Goal: Task Accomplishment & Management: Manage account settings

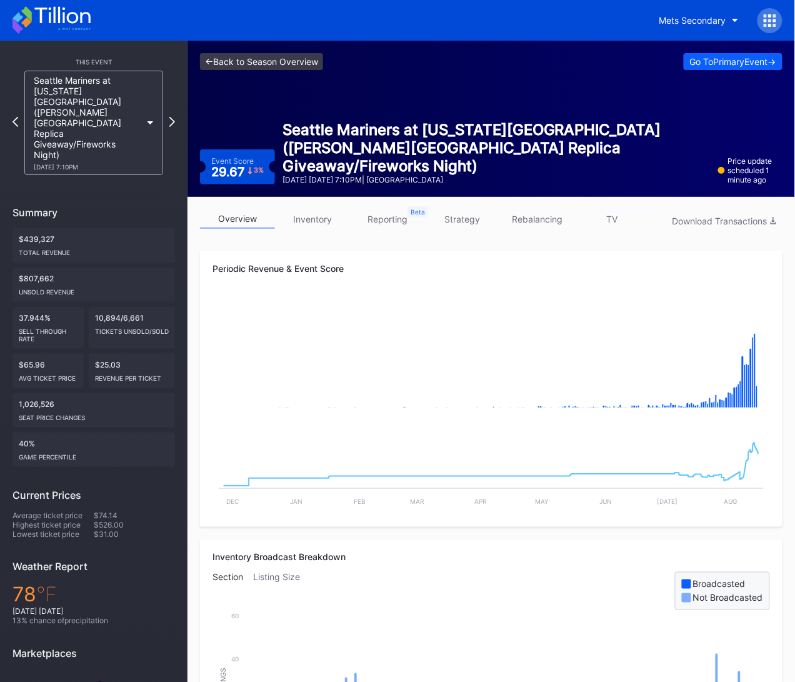
click at [253, 56] on link "<- Back to Season Overview" at bounding box center [261, 61] width 123 height 17
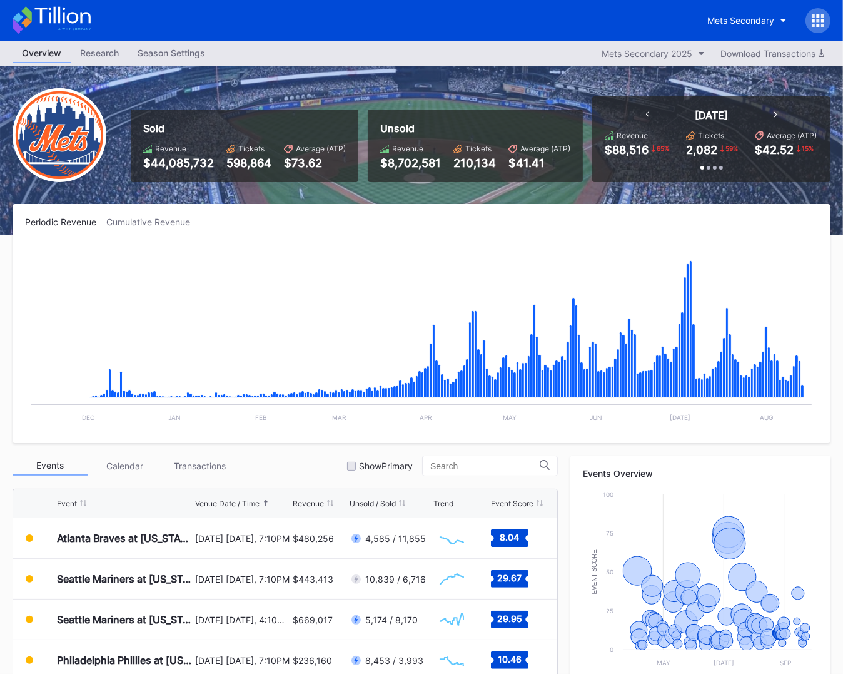
click at [360, 179] on div "Sold Revenue $44,085,732 Tickets 598,864 Average (ATP) $73.62 Unsold Revenue $8…" at bounding box center [475, 139] width 709 height 86
click at [155, 149] on div "Revenue" at bounding box center [178, 148] width 71 height 9
drag, startPoint x: 136, startPoint y: 159, endPoint x: 183, endPoint y: 158, distance: 47.5
click at [183, 158] on div "Sold Revenue $44,085,732 Tickets 598,864 Average (ATP) $73.62" at bounding box center [245, 145] width 228 height 73
click at [212, 168] on div "$44,085,732" at bounding box center [178, 162] width 71 height 13
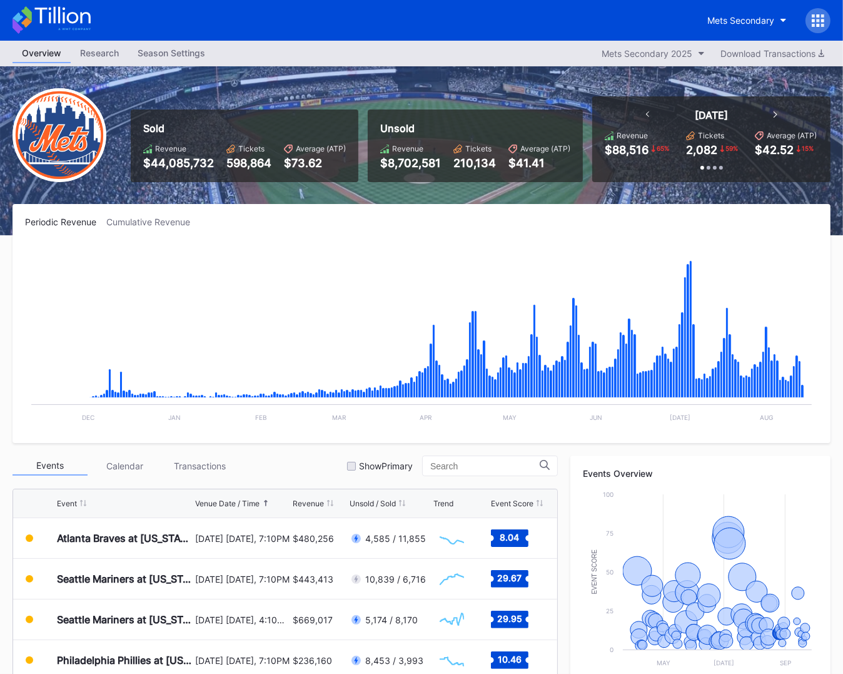
click at [368, 196] on div "Sold Revenue $44,085,732 Tickets 598,864 Average (ATP) $73.62 Unsold Revenue $8…" at bounding box center [421, 150] width 843 height 169
drag, startPoint x: 389, startPoint y: 161, endPoint x: 403, endPoint y: 161, distance: 14.4
click at [403, 161] on div "$8,702,581" at bounding box center [410, 162] width 61 height 13
click at [415, 223] on div "Periodic Revenue Cumulative Revenue" at bounding box center [421, 221] width 793 height 11
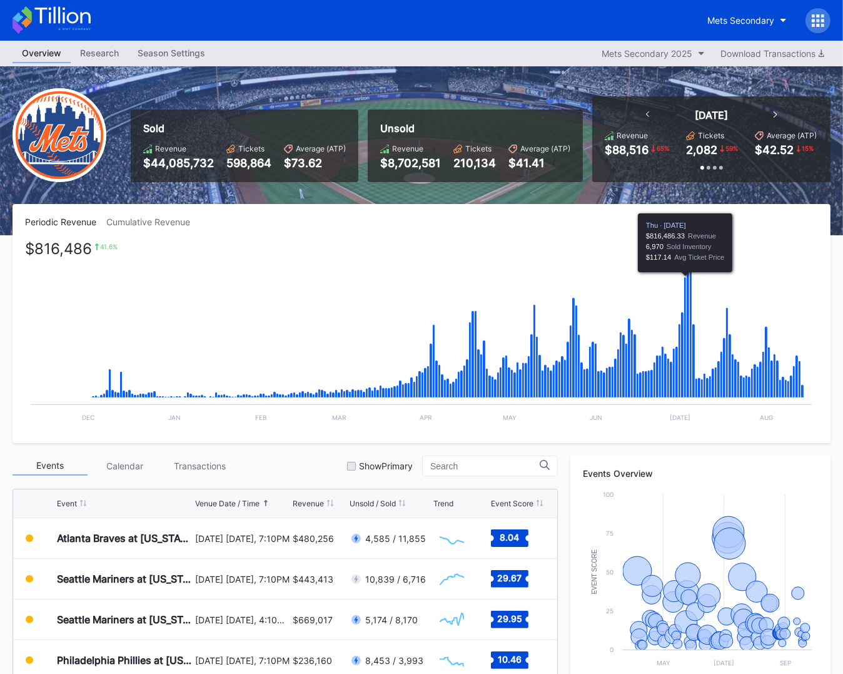
click at [684, 371] on icon "Chart title" at bounding box center [685, 337] width 3 height 121
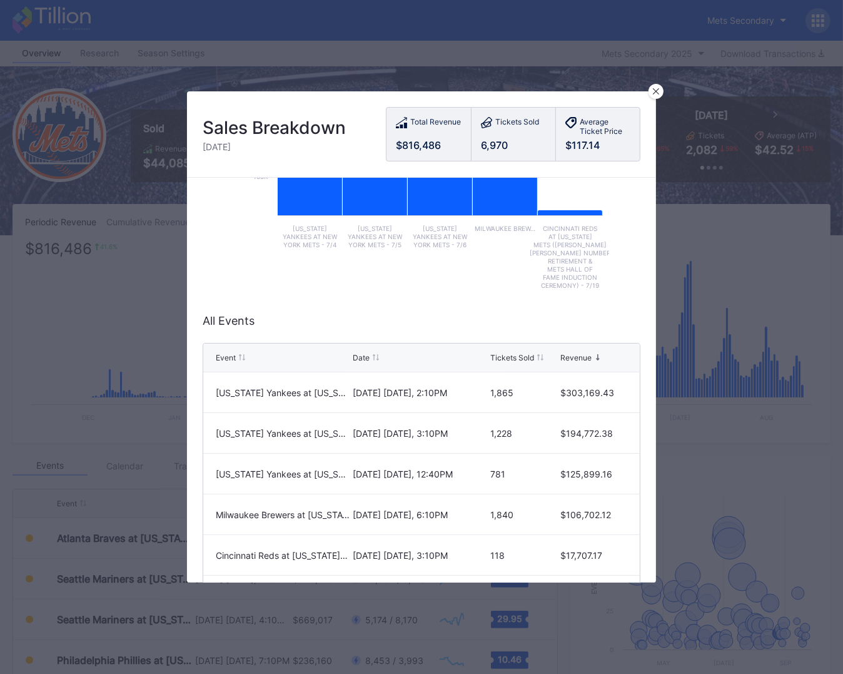
scroll to position [171, 0]
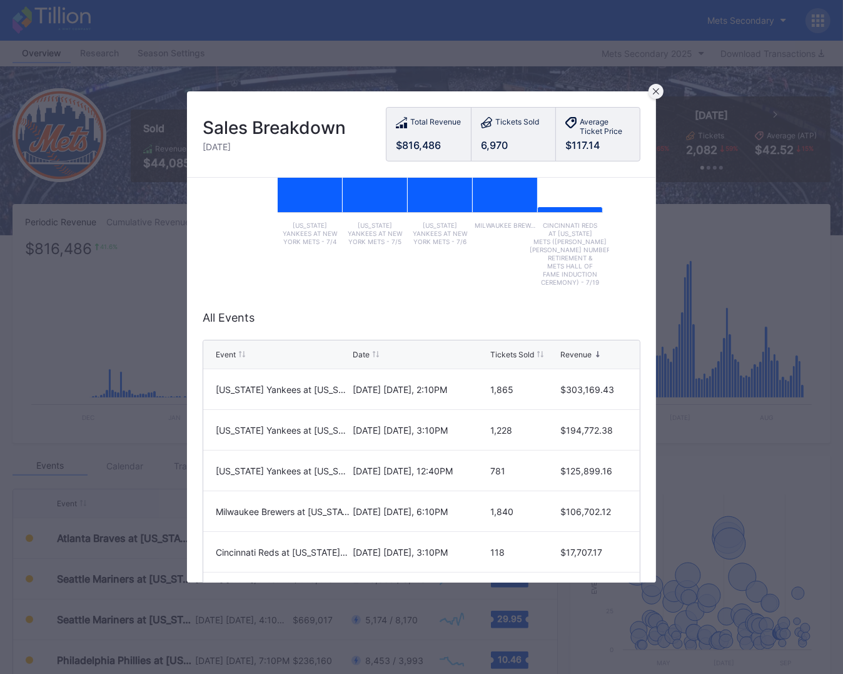
click at [660, 92] on div at bounding box center [656, 91] width 15 height 15
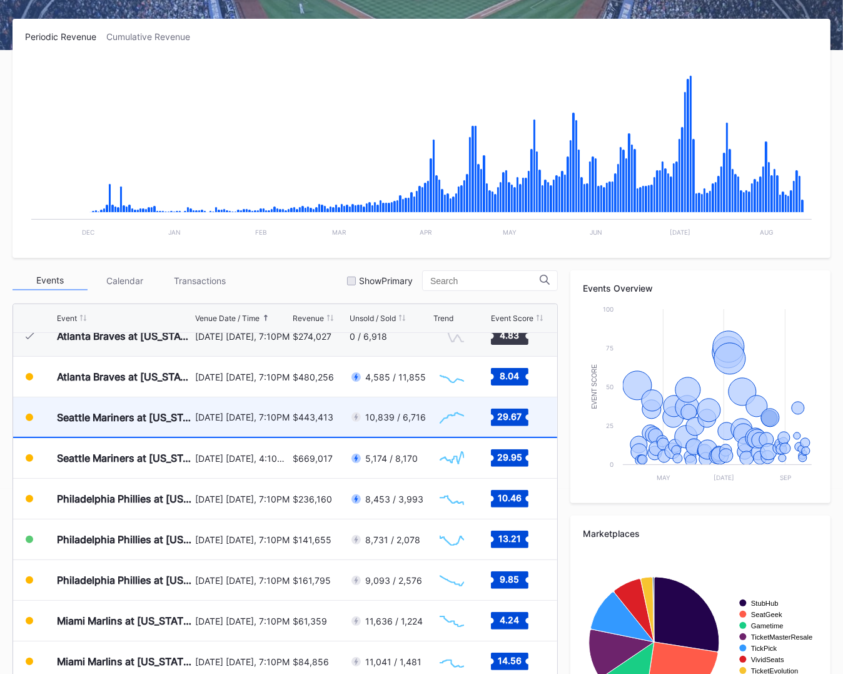
scroll to position [2467, 0]
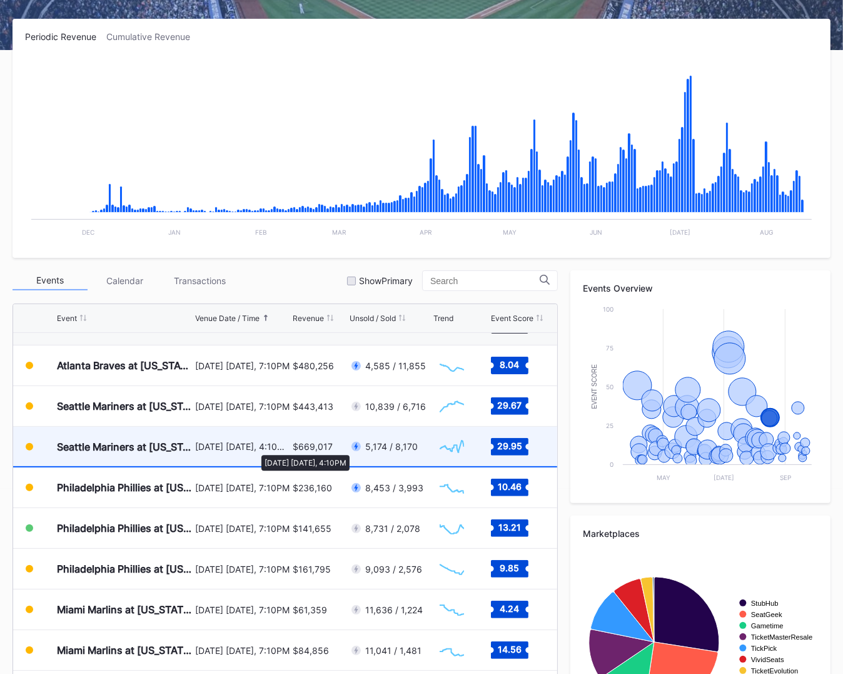
click at [255, 448] on div "[DATE] [DATE], 4:10PM" at bounding box center [242, 446] width 94 height 11
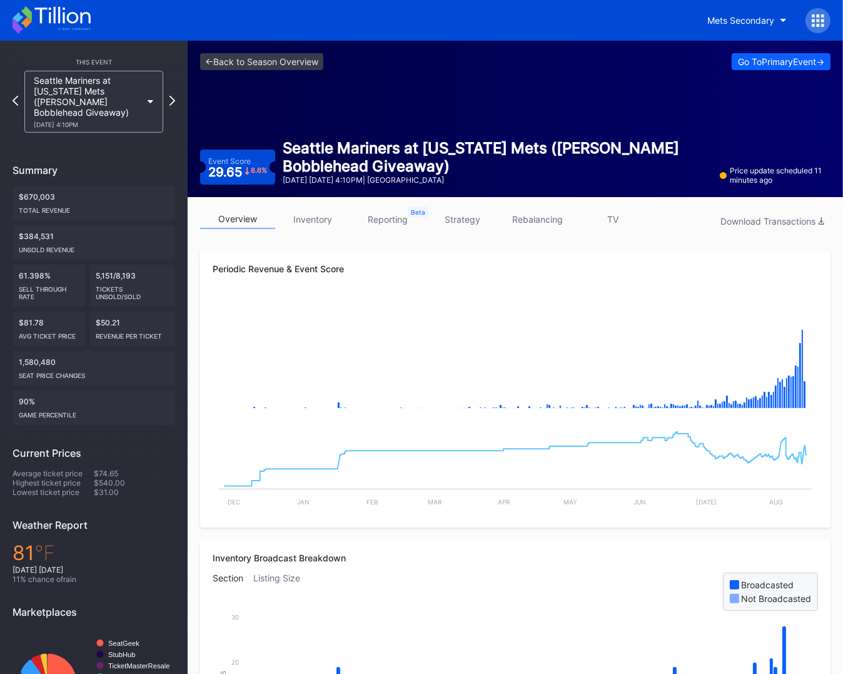
click at [816, 26] on div at bounding box center [818, 20] width 25 height 25
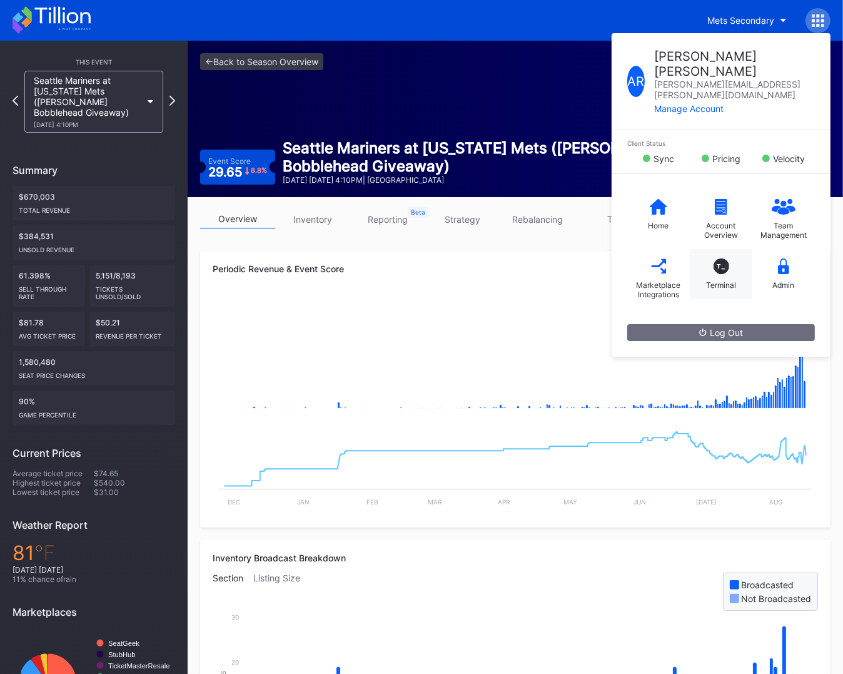
click at [723, 249] on div "T_ Terminal" at bounding box center [721, 274] width 63 height 50
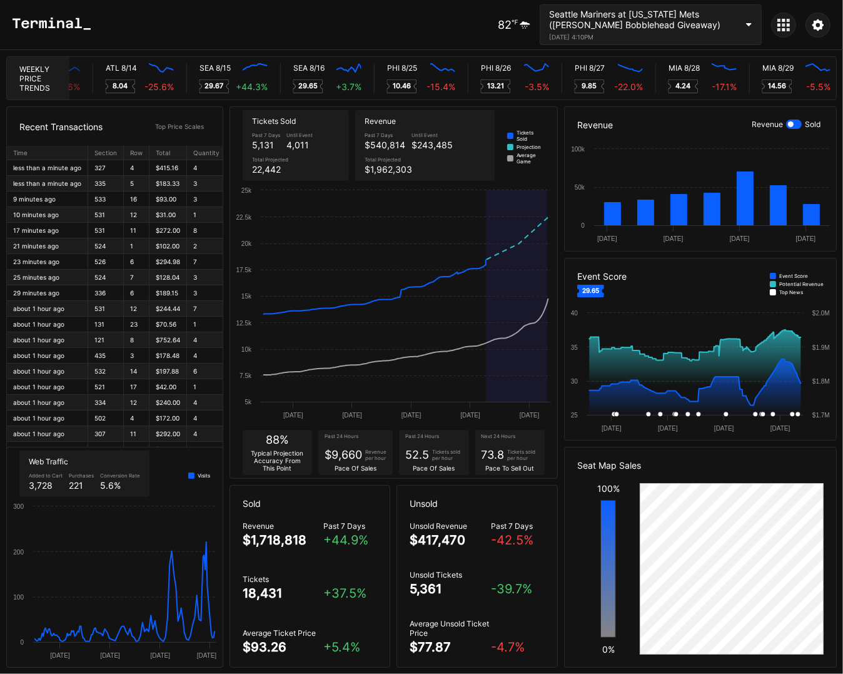
click at [787, 31] on icon at bounding box center [788, 29] width 3 height 3
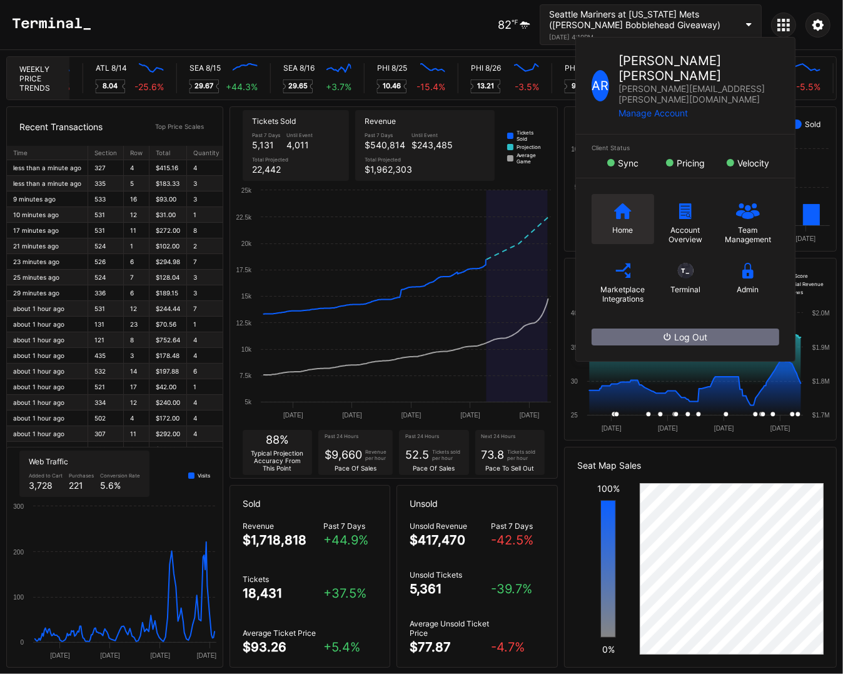
scroll to position [0, 5710]
click at [606, 196] on div "Home" at bounding box center [623, 219] width 63 height 50
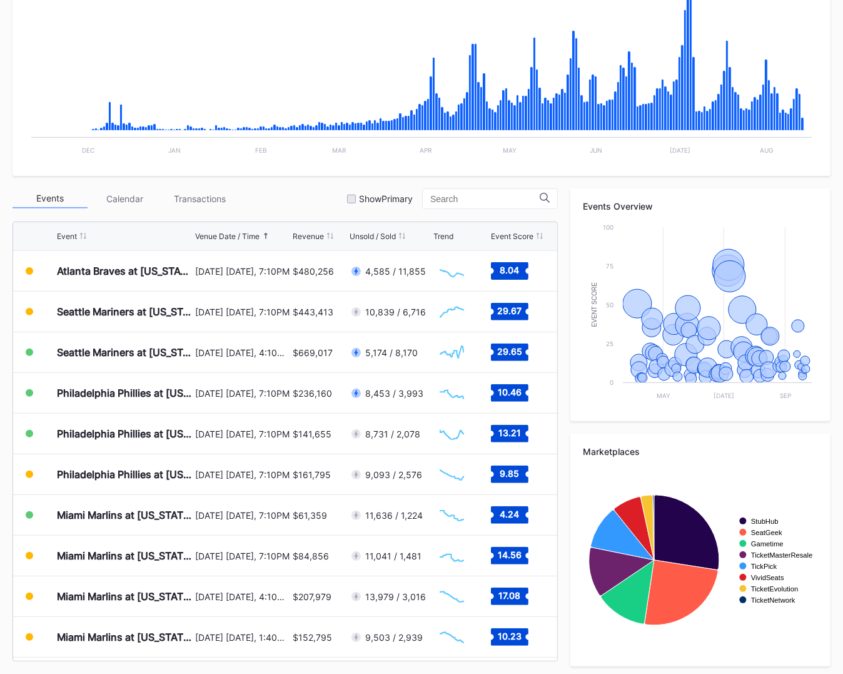
scroll to position [271, 0]
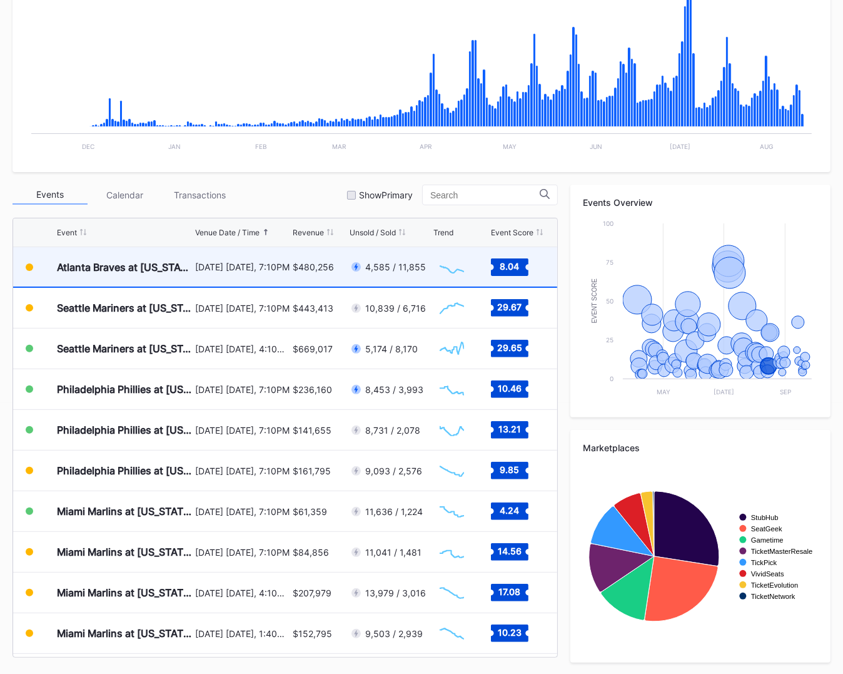
click at [250, 281] on div "[DATE] [DATE], 7:10PM" at bounding box center [242, 266] width 94 height 39
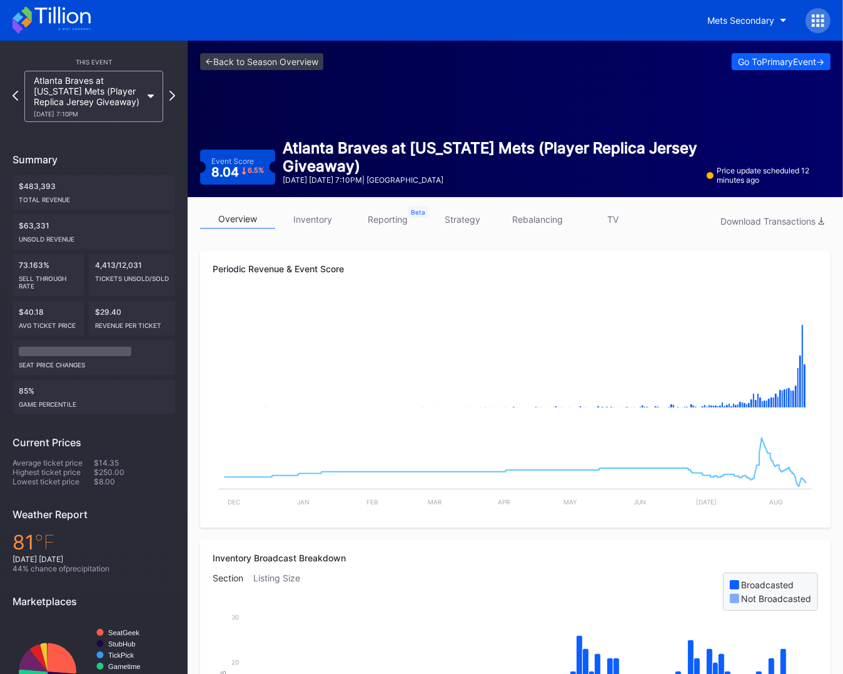
click at [473, 222] on link "strategy" at bounding box center [462, 219] width 75 height 19
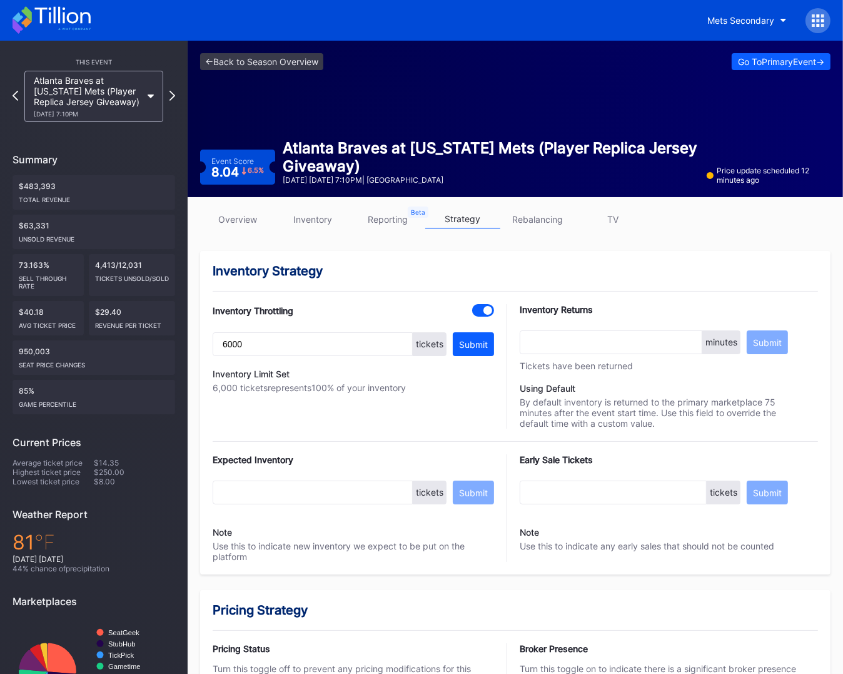
click at [315, 214] on link "inventory" at bounding box center [312, 219] width 75 height 19
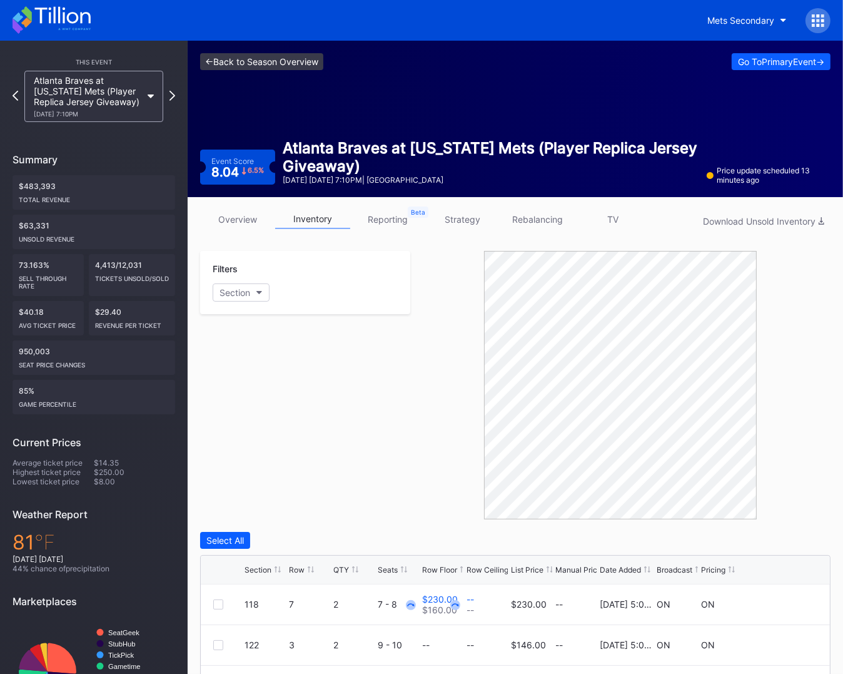
click at [288, 56] on link "<- Back to Season Overview" at bounding box center [261, 61] width 123 height 17
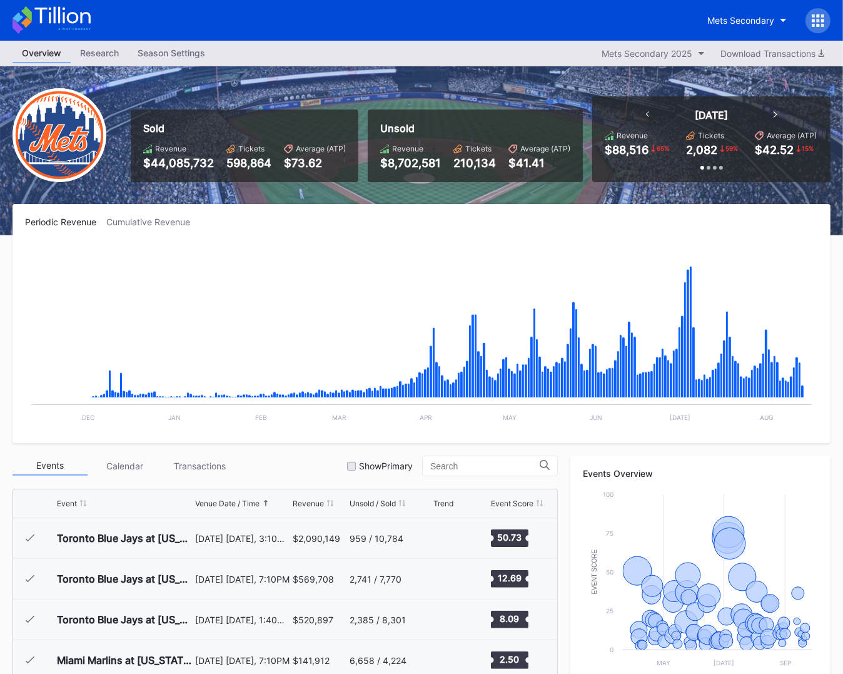
scroll to position [2480, 0]
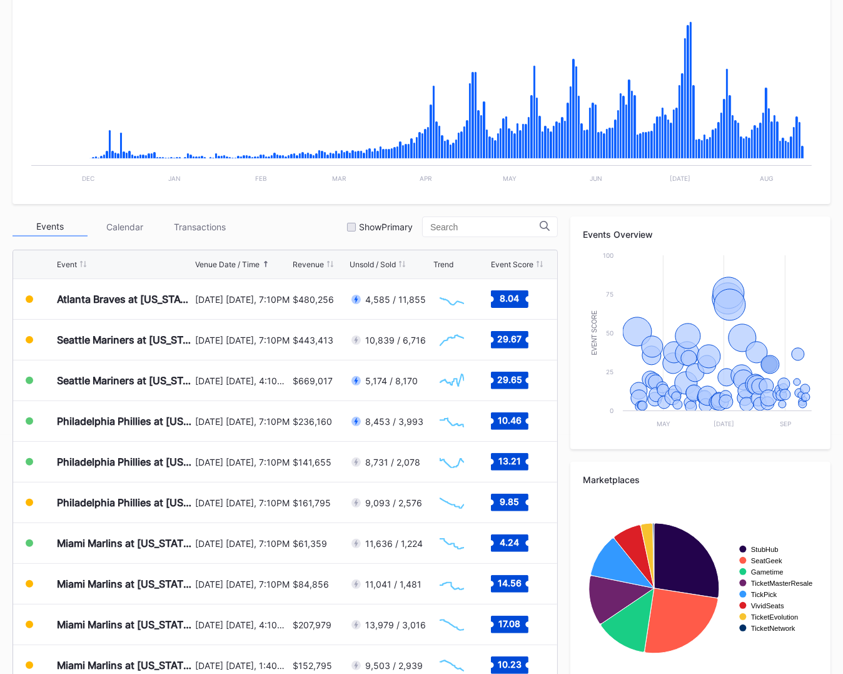
scroll to position [271, 0]
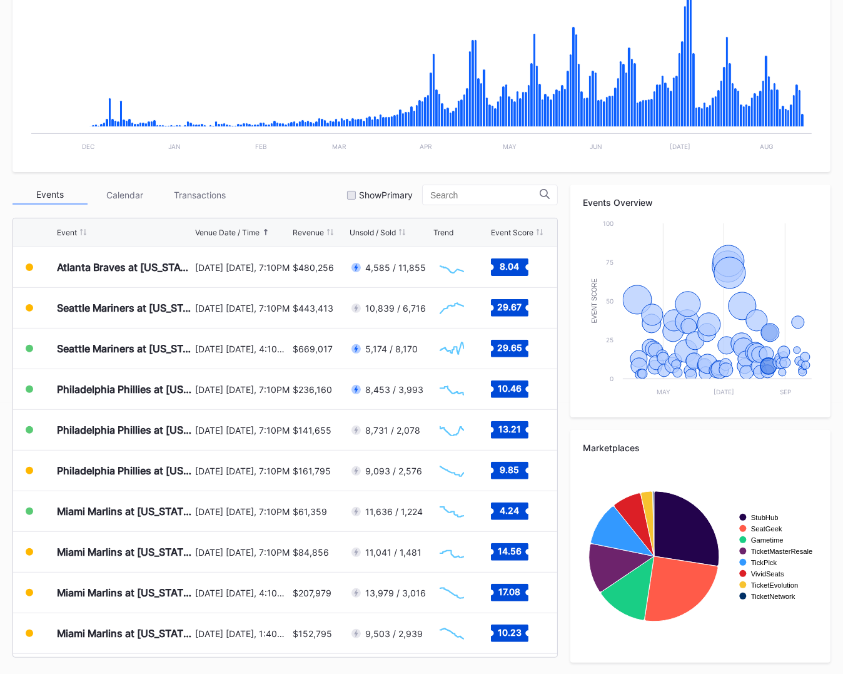
click at [321, 196] on div "Events Calendar Transactions Show Primary" at bounding box center [285, 194] width 545 height 21
click at [387, 194] on div "Show Primary" at bounding box center [386, 194] width 54 height 11
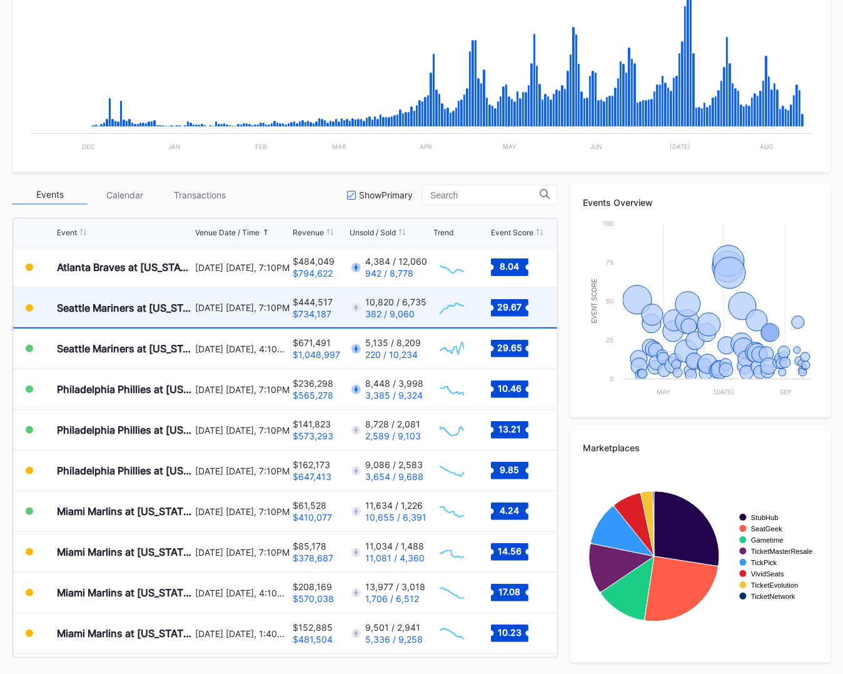
click at [261, 319] on div "[DATE] [DATE], 7:10PM" at bounding box center [242, 307] width 94 height 39
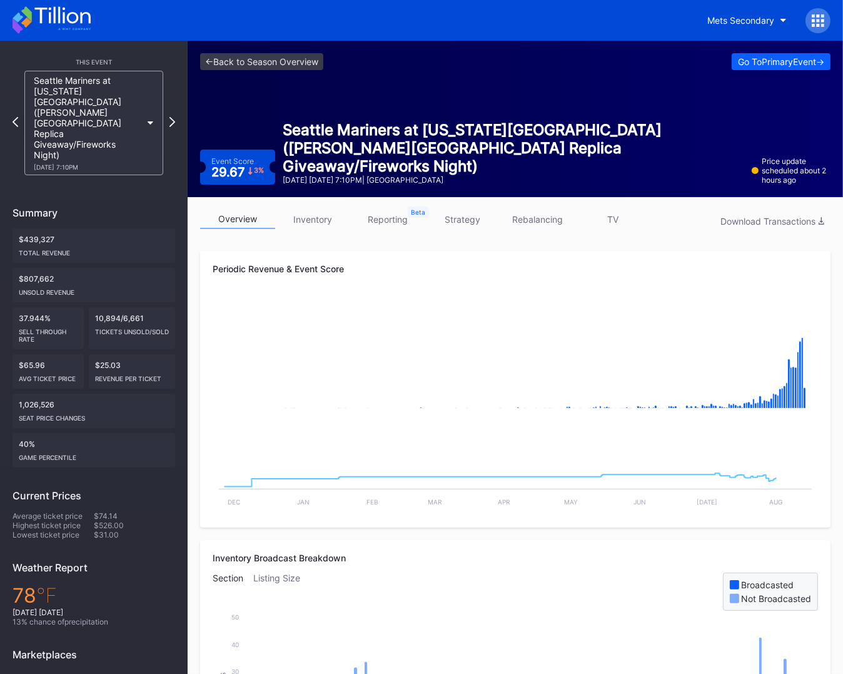
click at [401, 217] on link "reporting" at bounding box center [387, 219] width 75 height 19
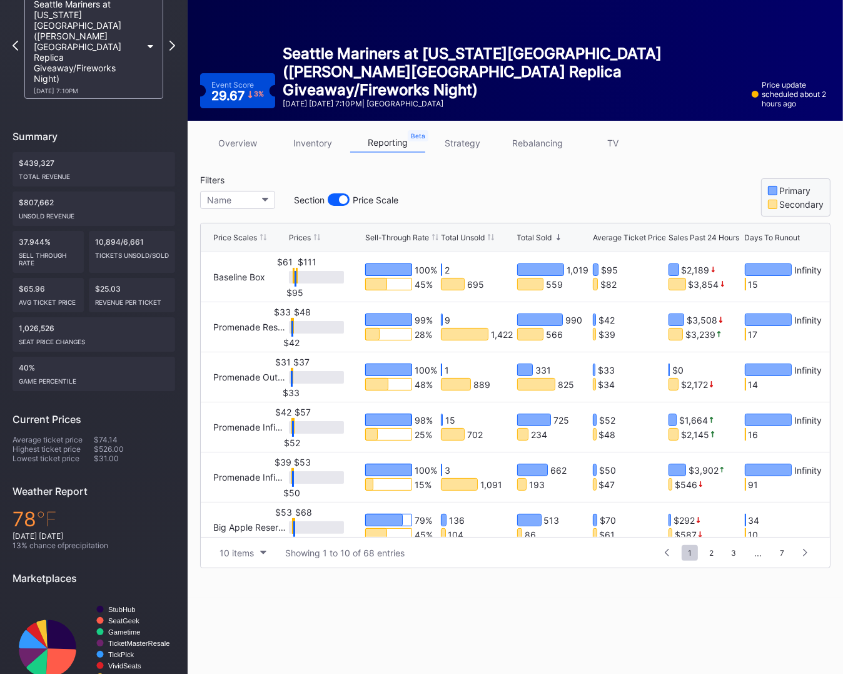
click at [538, 234] on div "Total Sold" at bounding box center [534, 237] width 35 height 9
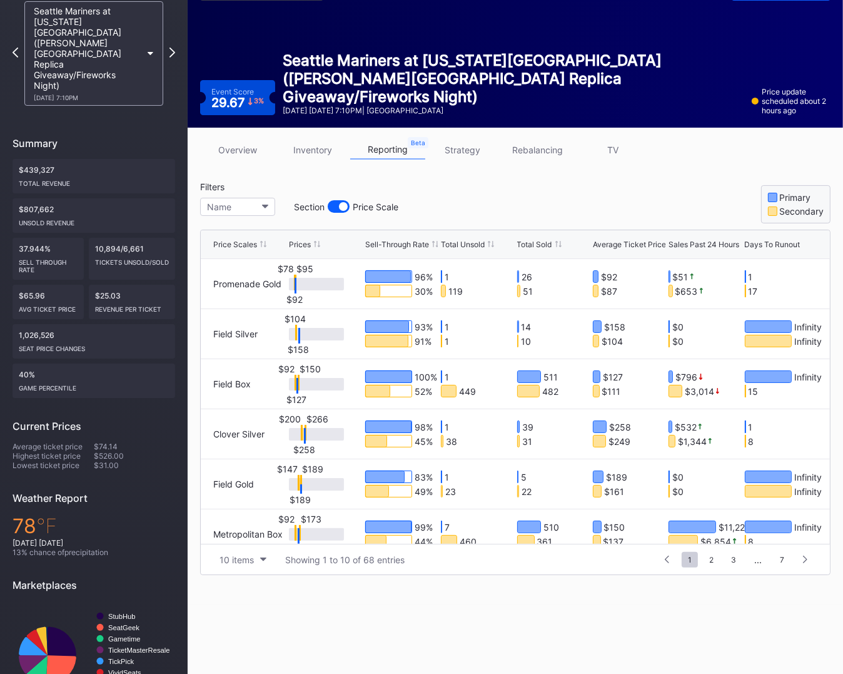
click at [538, 241] on div "Total Sold" at bounding box center [534, 244] width 35 height 9
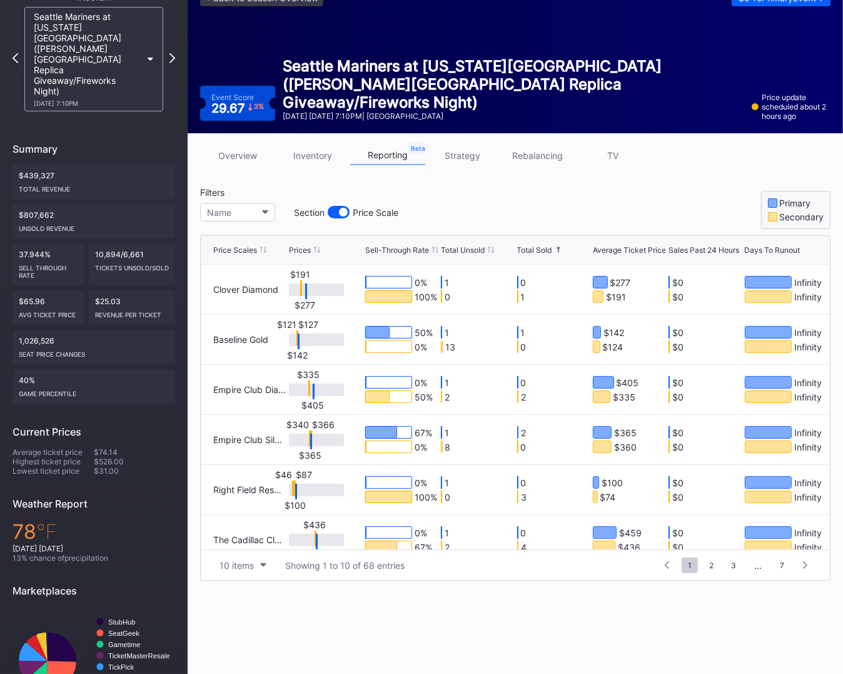
click at [534, 248] on div "Total Sold" at bounding box center [534, 249] width 35 height 9
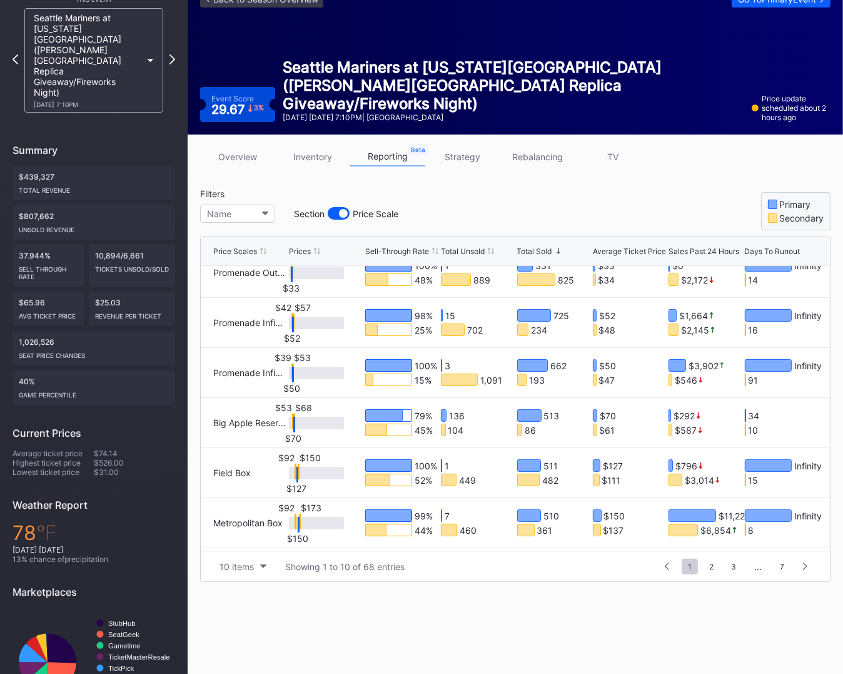
scroll to position [126, 0]
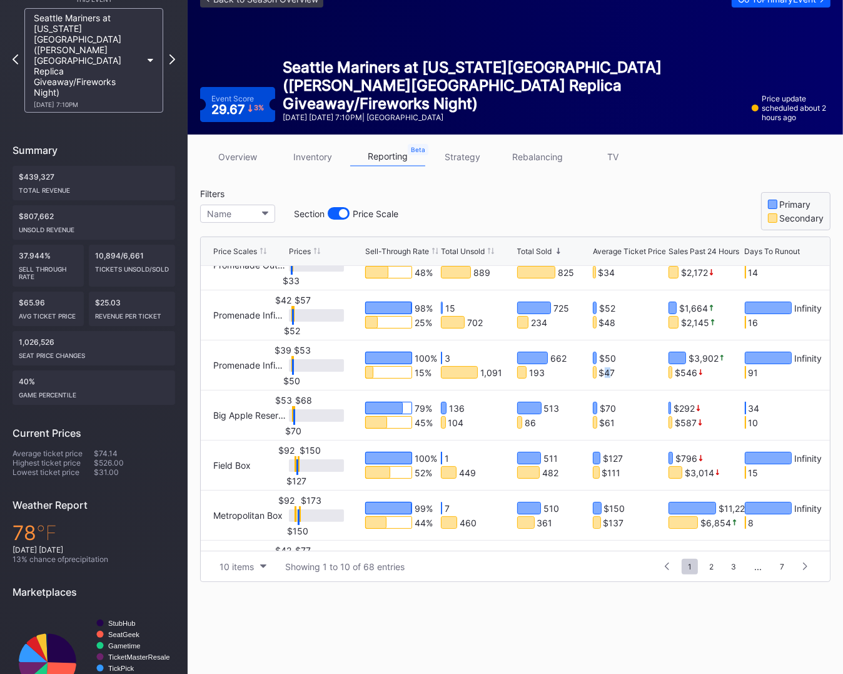
drag, startPoint x: 604, startPoint y: 372, endPoint x: 610, endPoint y: 371, distance: 6.4
click at [611, 371] on div "$47" at bounding box center [607, 371] width 16 height 11
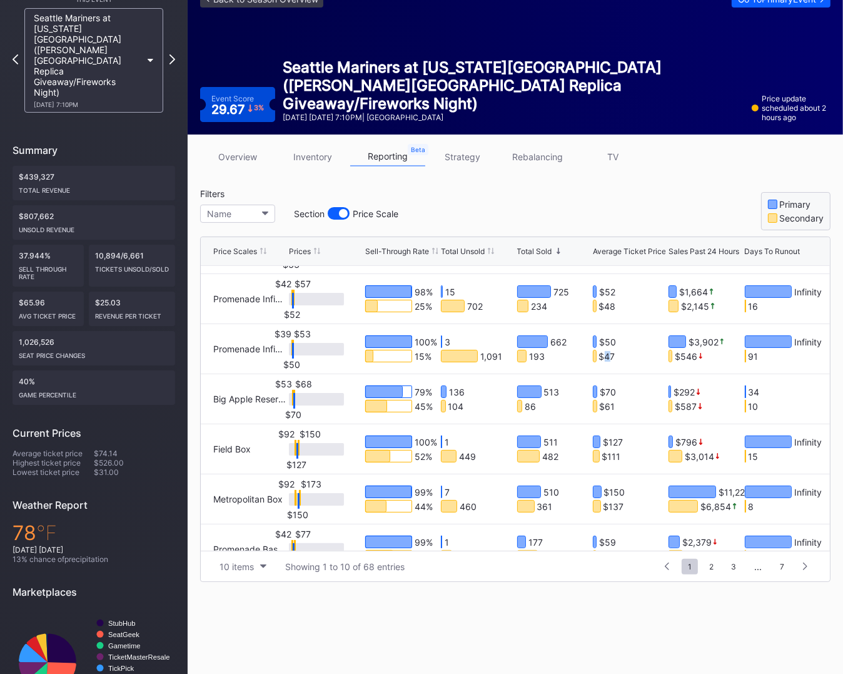
scroll to position [144, 0]
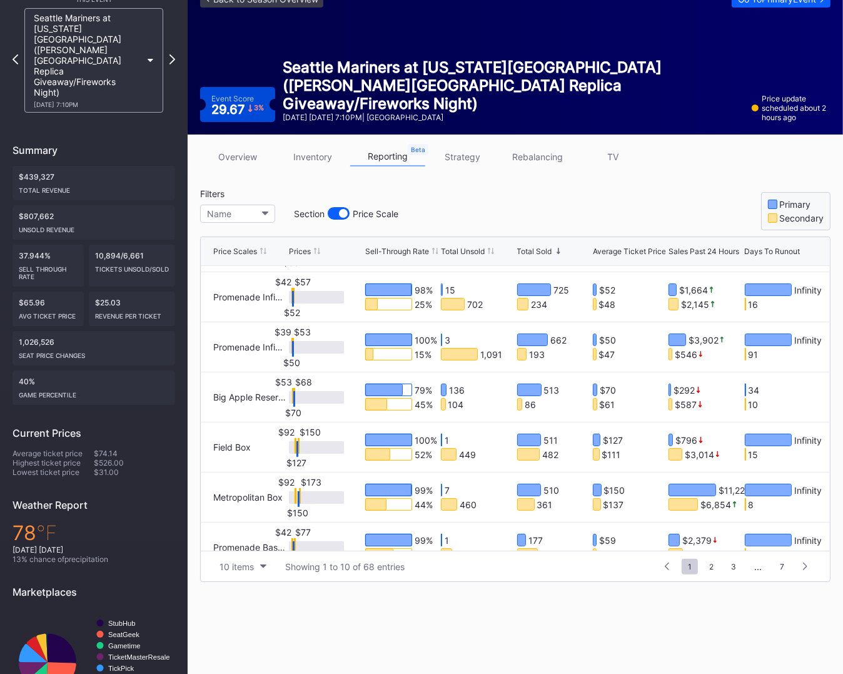
click at [613, 453] on div "$111" at bounding box center [611, 453] width 19 height 11
drag, startPoint x: 612, startPoint y: 502, endPoint x: 620, endPoint y: 504, distance: 8.3
click at [617, 503] on div "$137" at bounding box center [614, 503] width 21 height 11
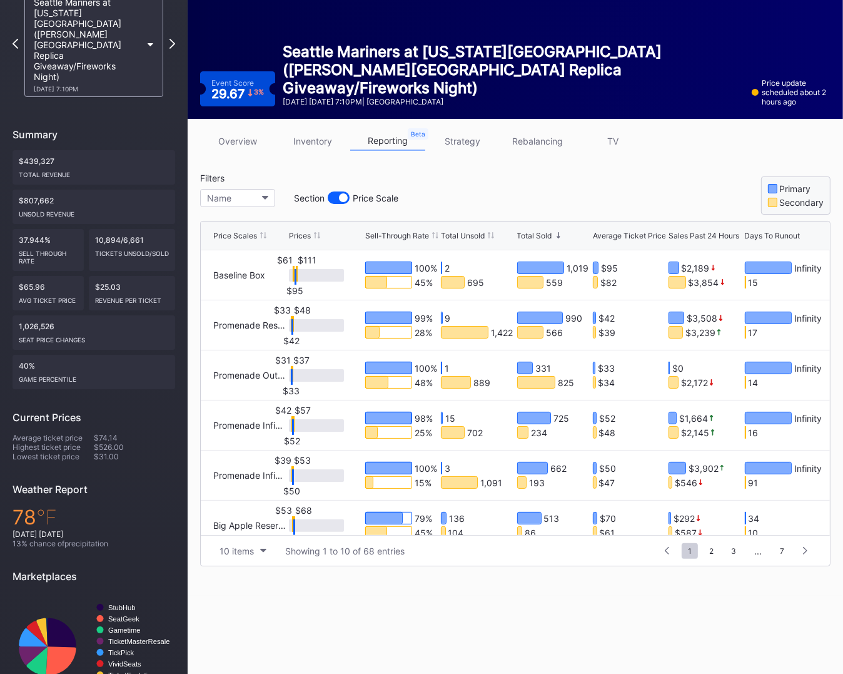
scroll to position [0, 0]
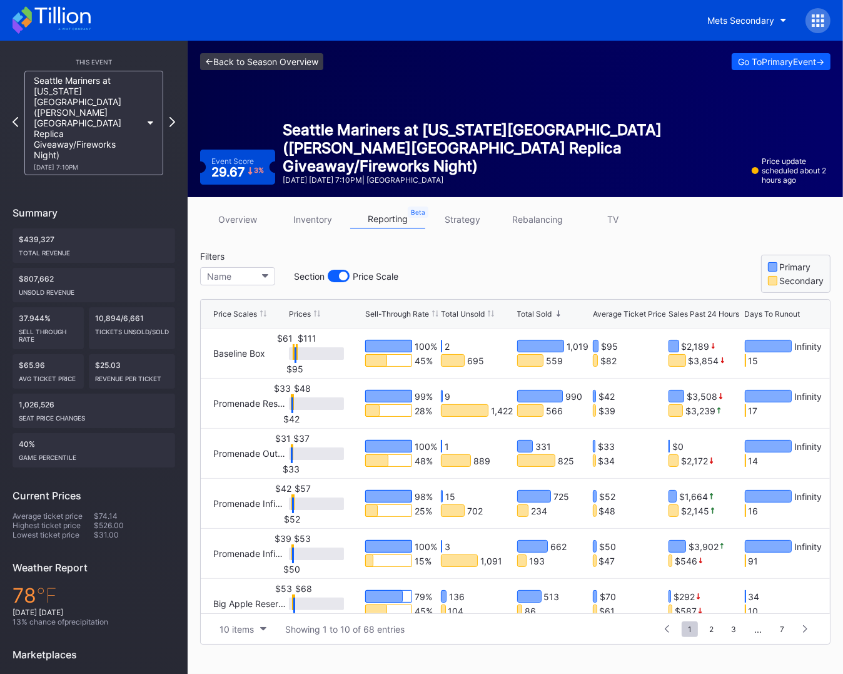
click at [284, 59] on link "<- Back to Season Overview" at bounding box center [261, 61] width 123 height 17
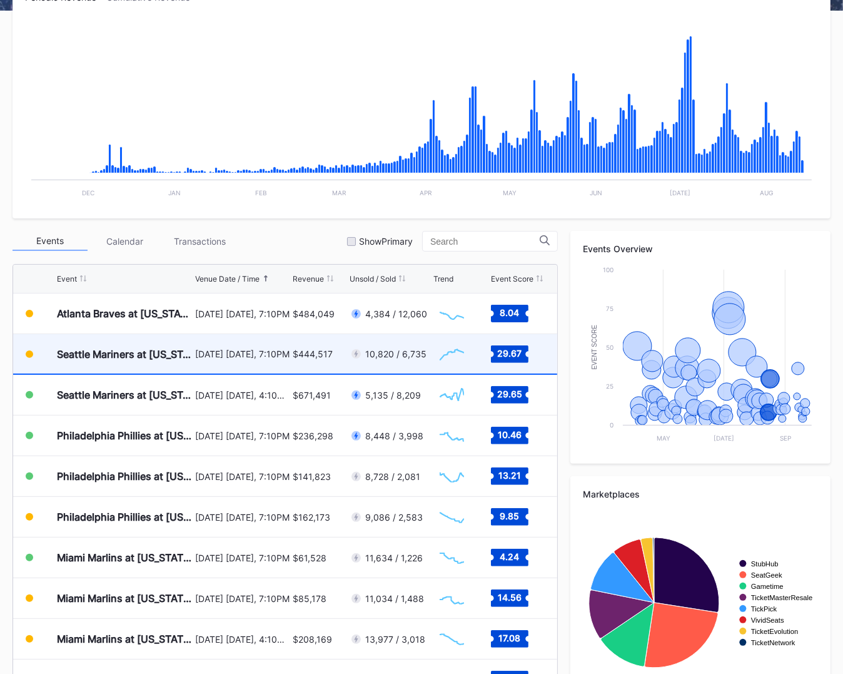
scroll to position [254, 0]
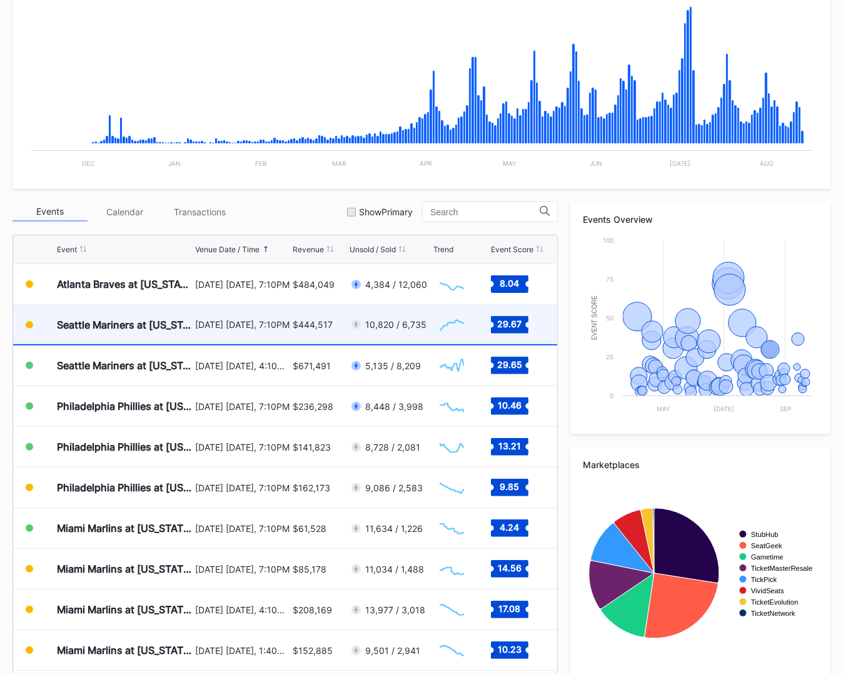
click at [283, 335] on div "[DATE] [DATE], 7:10PM" at bounding box center [242, 324] width 94 height 39
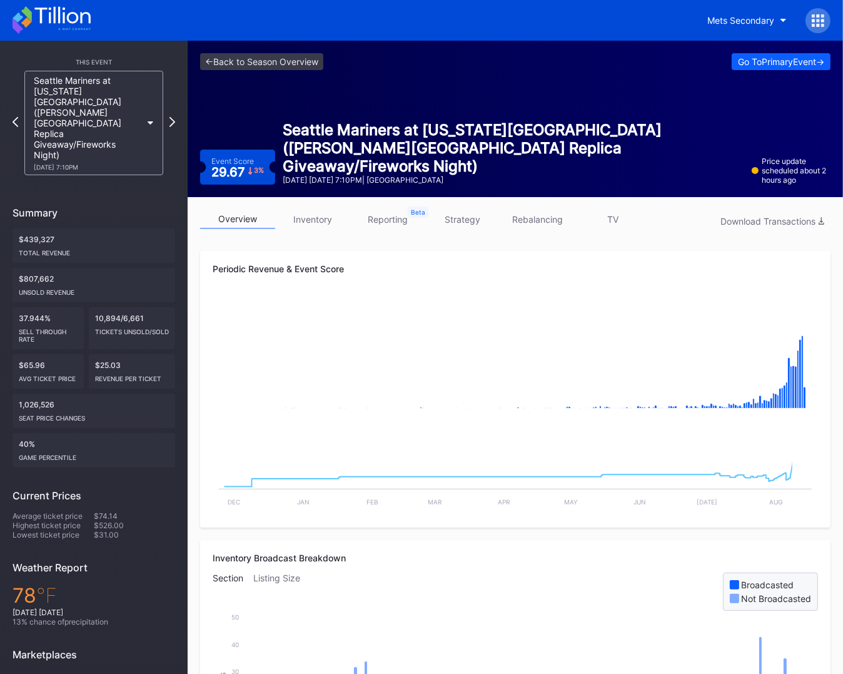
click at [620, 216] on link "TV" at bounding box center [612, 219] width 75 height 19
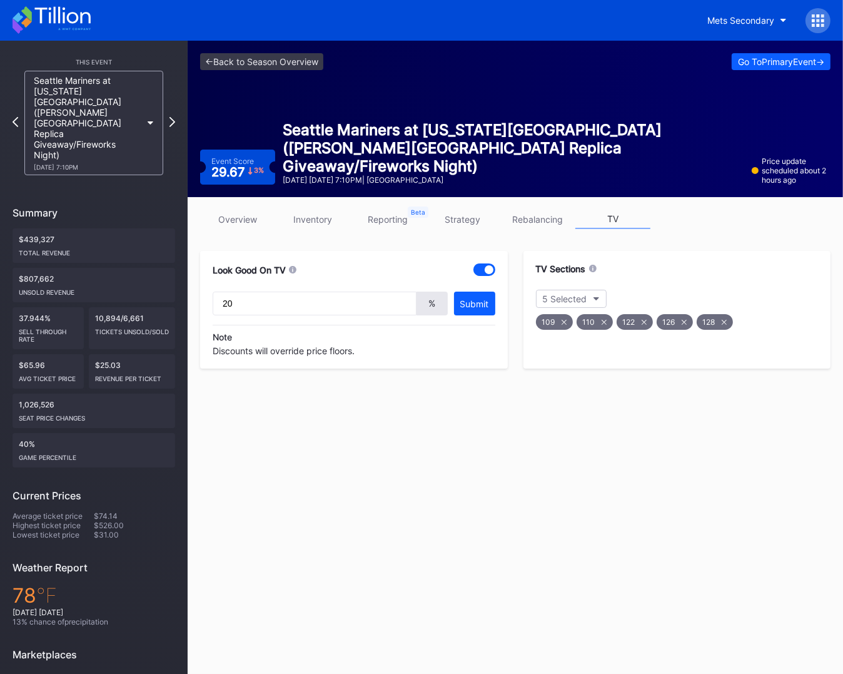
type input "20"
click at [295, 269] on icon at bounding box center [293, 269] width 8 height 8
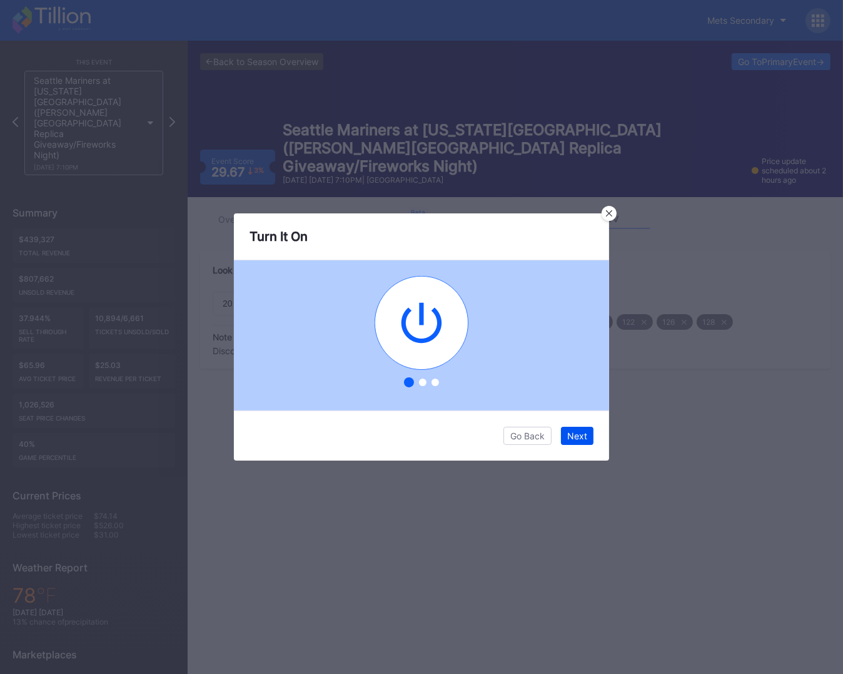
click at [590, 440] on button "Next" at bounding box center [577, 436] width 33 height 18
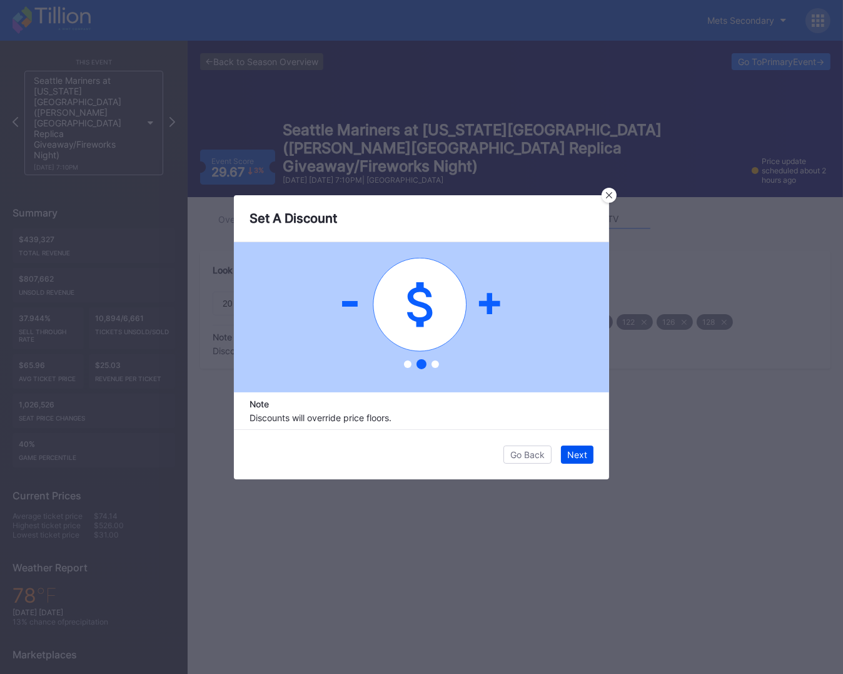
click at [580, 453] on div "Next" at bounding box center [577, 454] width 20 height 11
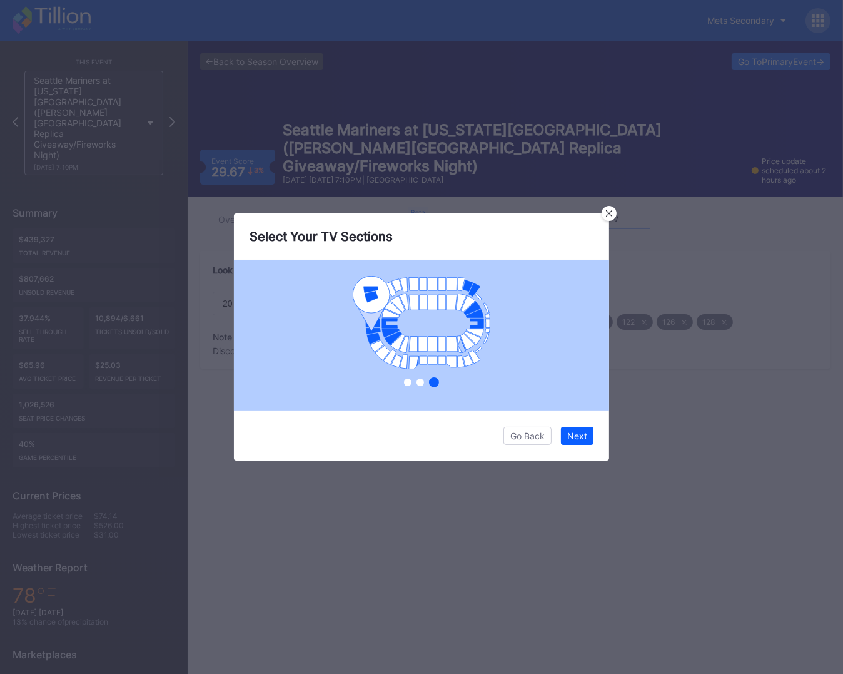
click at [580, 453] on div "Go Back Next" at bounding box center [421, 435] width 375 height 50
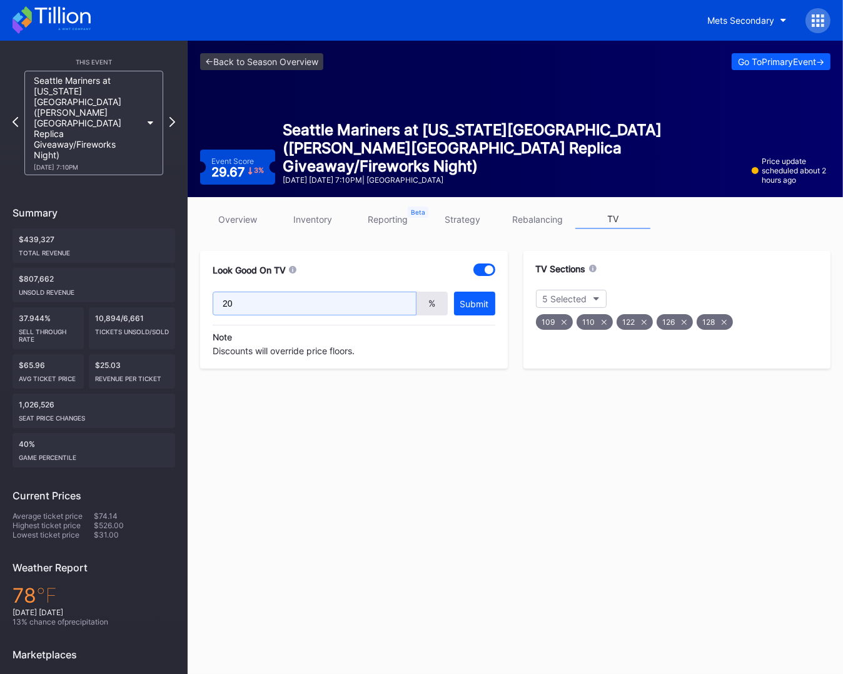
click at [278, 304] on input "20" at bounding box center [315, 303] width 204 height 24
click at [285, 346] on div "Note Discounts will override price floors." at bounding box center [354, 340] width 283 height 31
click at [315, 394] on div "<- Back to Season Overview Go To Primary Event -> Event Score 29.67 3 % Seattle…" at bounding box center [515, 416] width 655 height 751
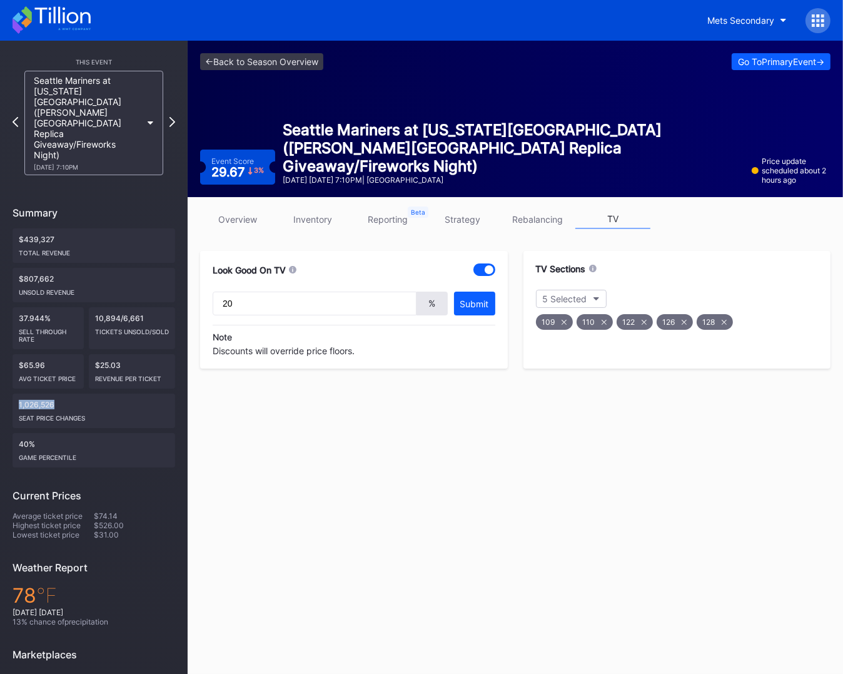
drag, startPoint x: 16, startPoint y: 368, endPoint x: 92, endPoint y: 371, distance: 75.7
click at [92, 393] on div "1,026,526 seat price changes" at bounding box center [94, 410] width 163 height 34
click at [431, 118] on div "<- Back to Season Overview Go To Primary Event -> Event Score 29.67 3 % Seattle…" at bounding box center [515, 119] width 655 height 156
click at [307, 60] on link "<- Back to Season Overview" at bounding box center [261, 61] width 123 height 17
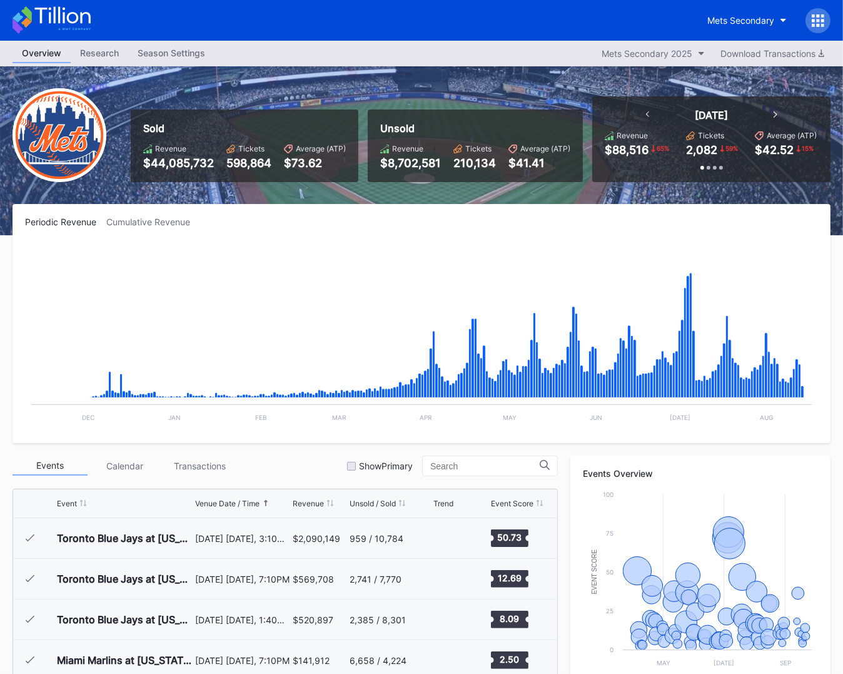
scroll to position [2480, 0]
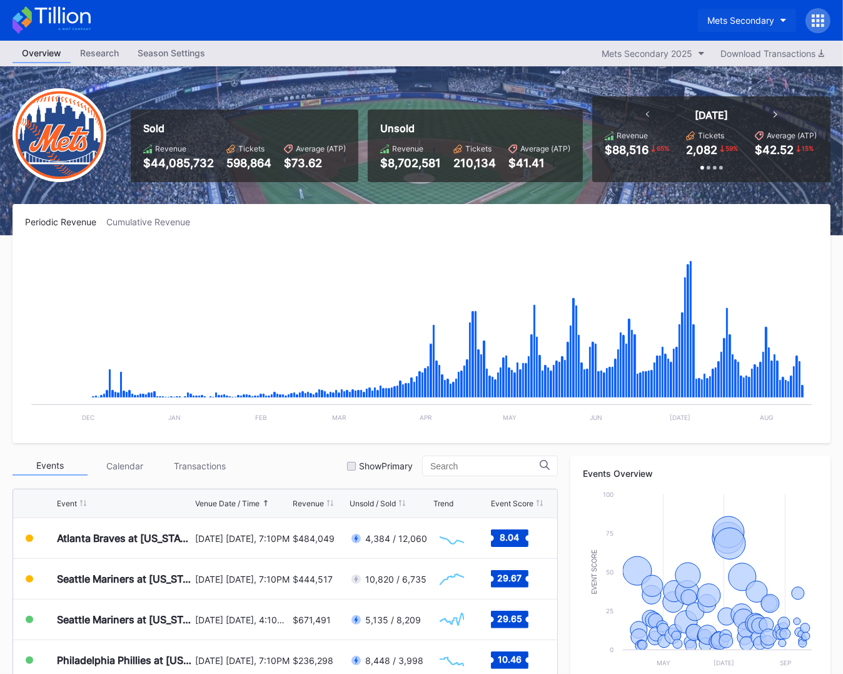
click at [740, 12] on button "Mets Secondary" at bounding box center [747, 20] width 98 height 23
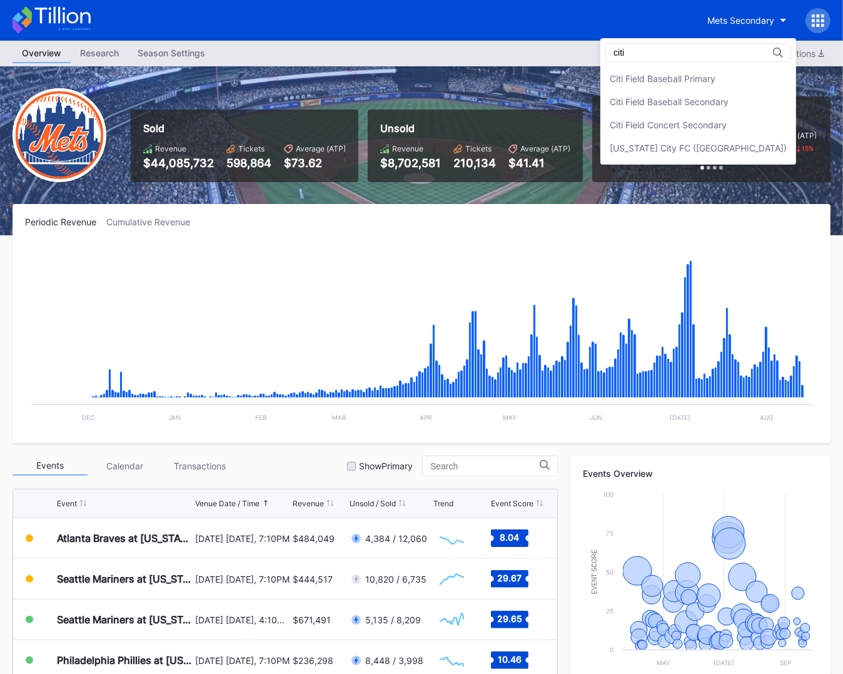
scroll to position [0, 0]
type input "citi"
click at [715, 78] on div "Citi Field Baseball Primary" at bounding box center [663, 78] width 106 height 11
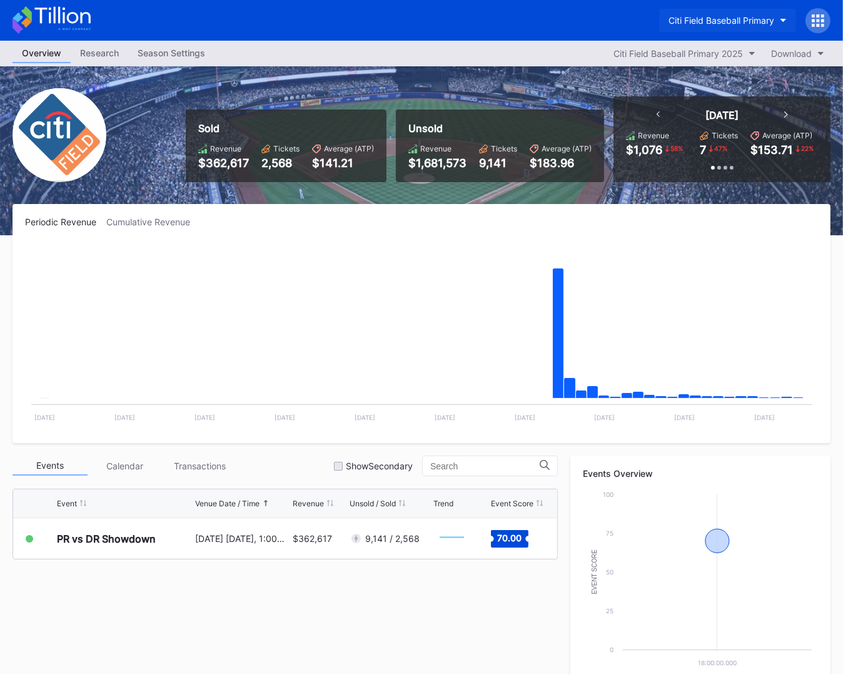
click at [719, 17] on div "Citi Field Baseball Primary" at bounding box center [722, 20] width 106 height 11
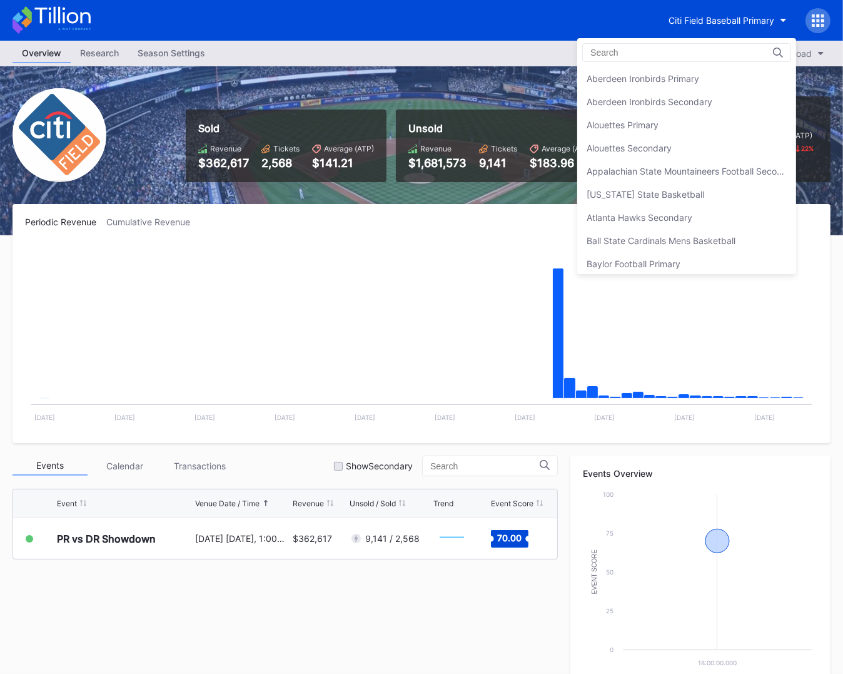
scroll to position [691, 0]
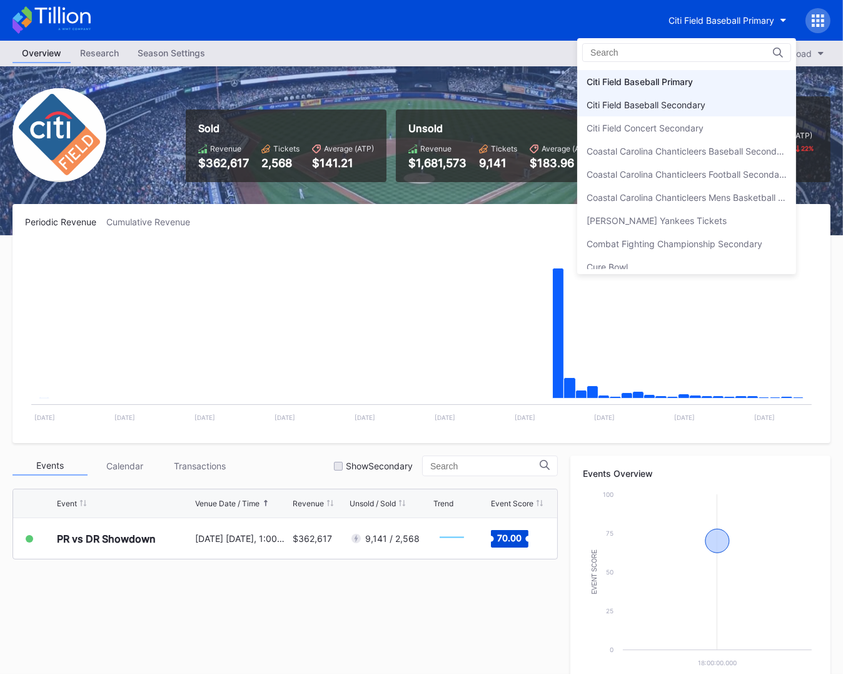
click at [717, 97] on div "Citi Field Baseball Secondary" at bounding box center [686, 104] width 219 height 23
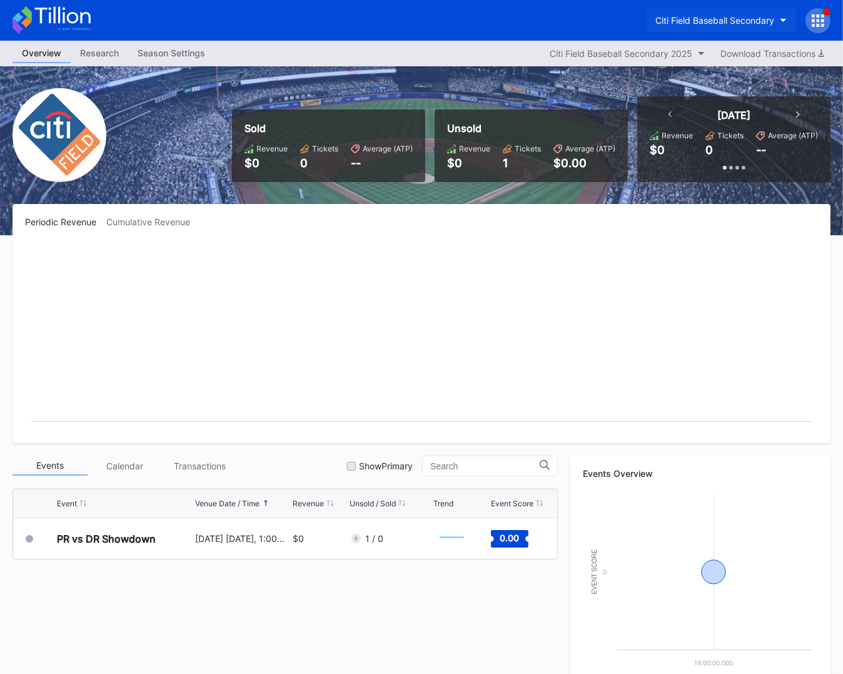
click at [727, 19] on div "Citi Field Baseball Secondary" at bounding box center [714, 20] width 119 height 11
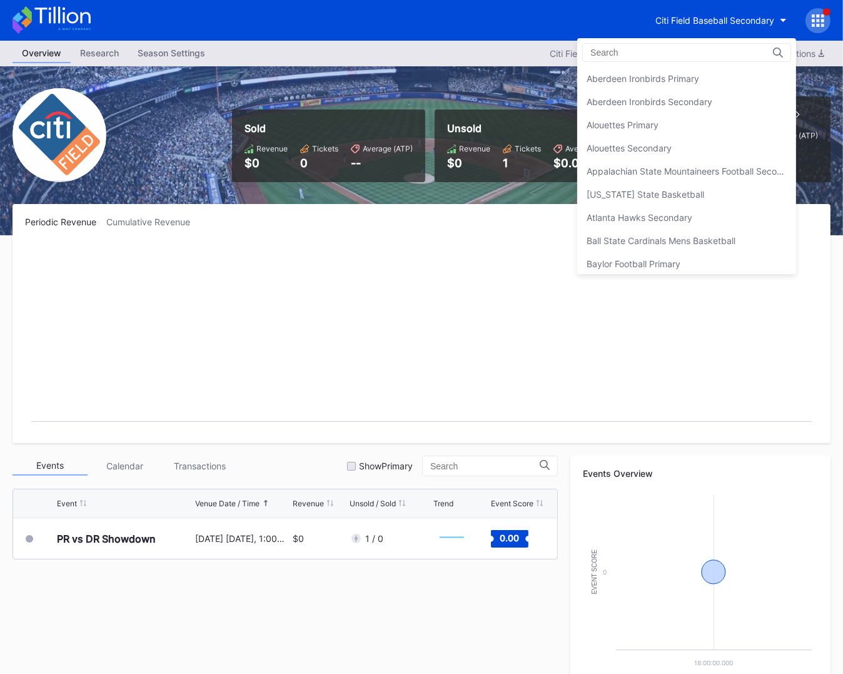
scroll to position [714, 0]
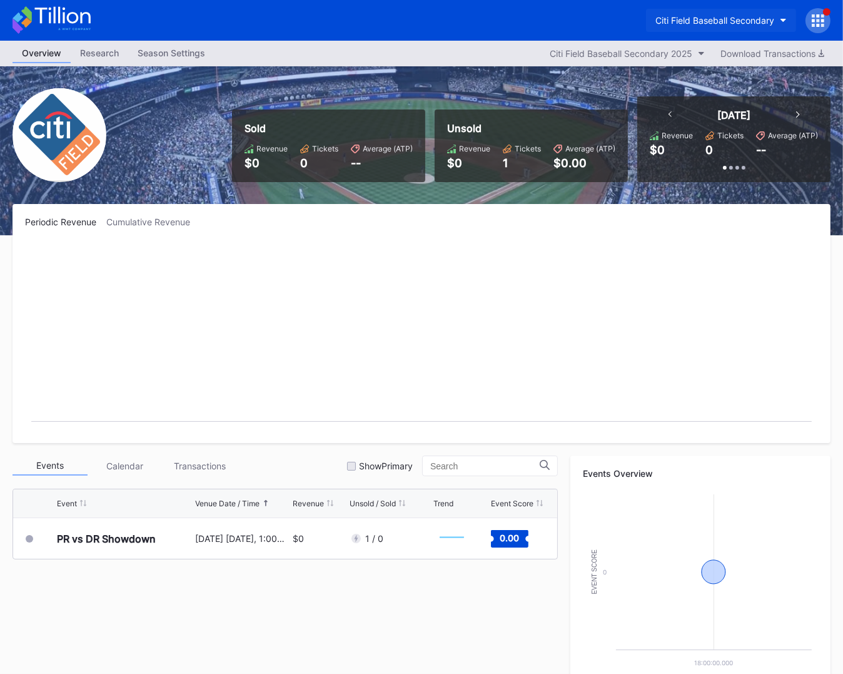
click at [716, 16] on div "Citi Field Baseball Secondary" at bounding box center [714, 20] width 119 height 11
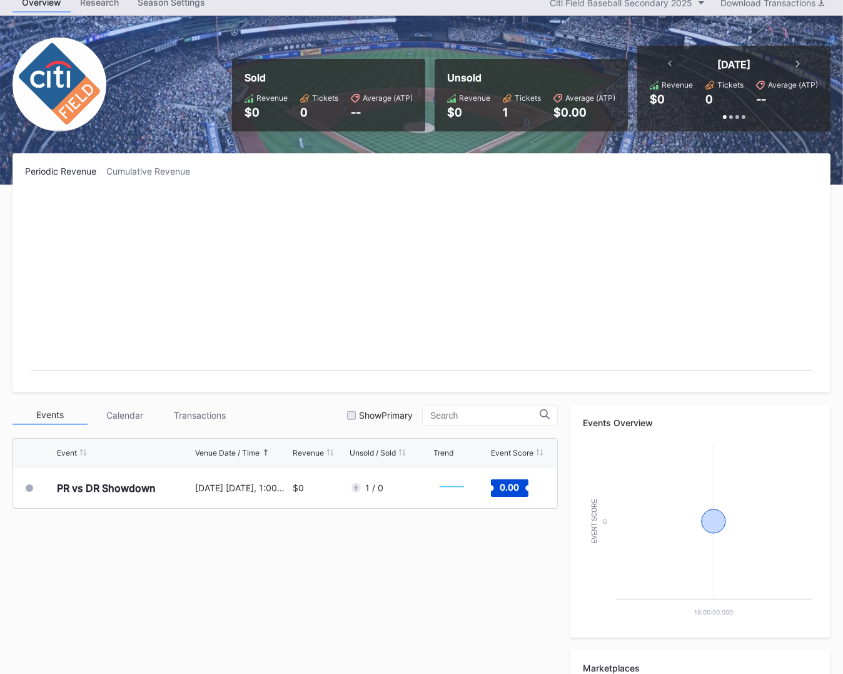
scroll to position [0, 0]
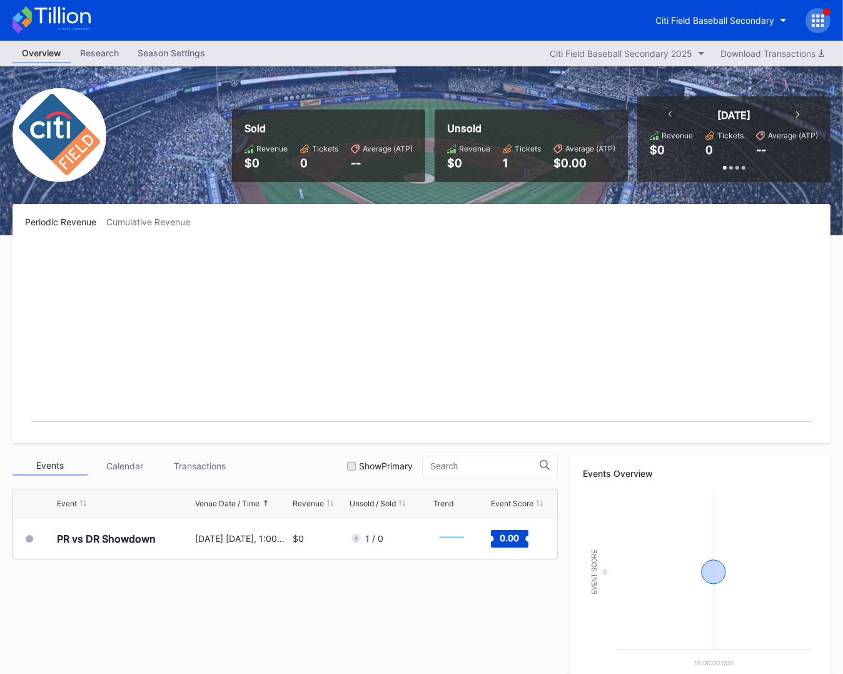
scroll to position [1, 0]
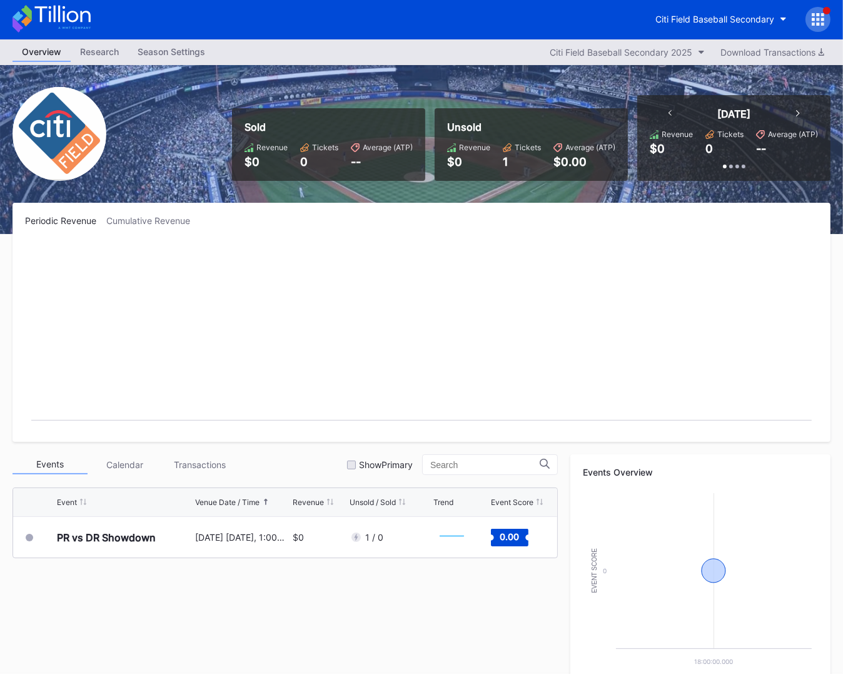
click at [817, 13] on icon at bounding box center [818, 14] width 3 height 3
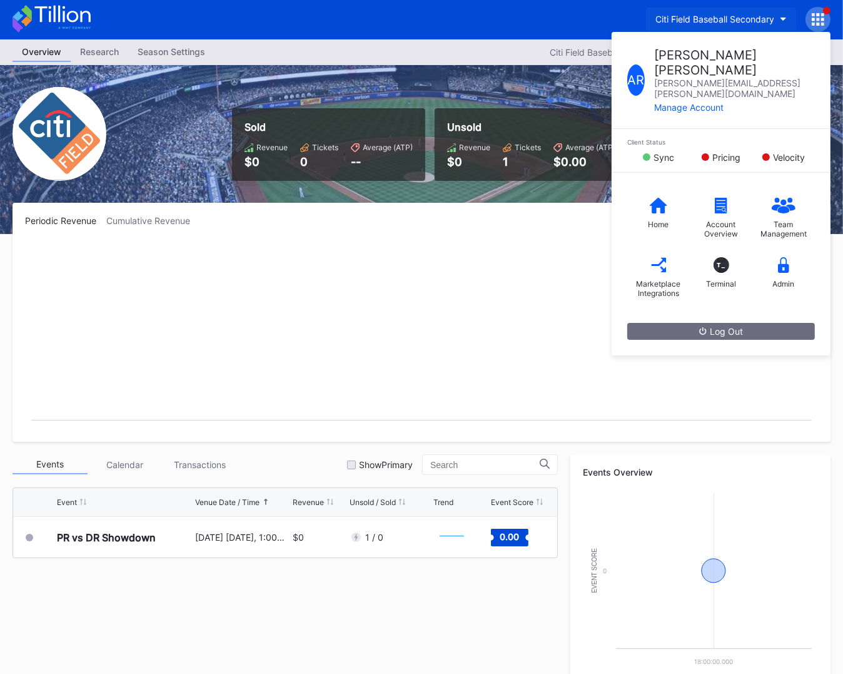
drag, startPoint x: 497, startPoint y: 74, endPoint x: 697, endPoint y: 23, distance: 206.4
click at [503, 73] on div "Sold Revenue $0 Tickets 0 Average (ATP) -- Unsold Revenue $0 Tickets 1 Average …" at bounding box center [421, 149] width 843 height 169
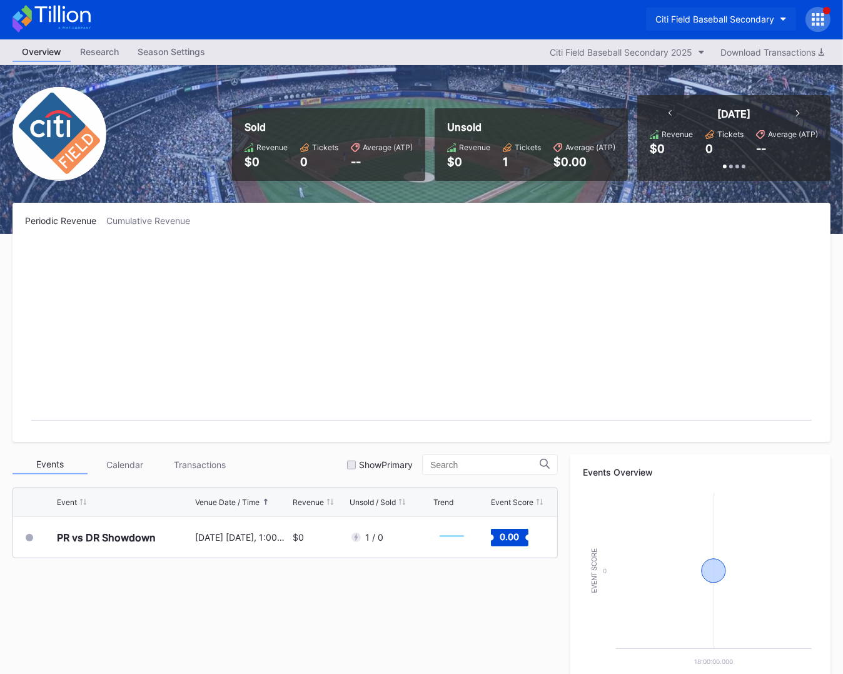
click at [711, 21] on div "Citi Field Baseball Secondary" at bounding box center [714, 19] width 119 height 11
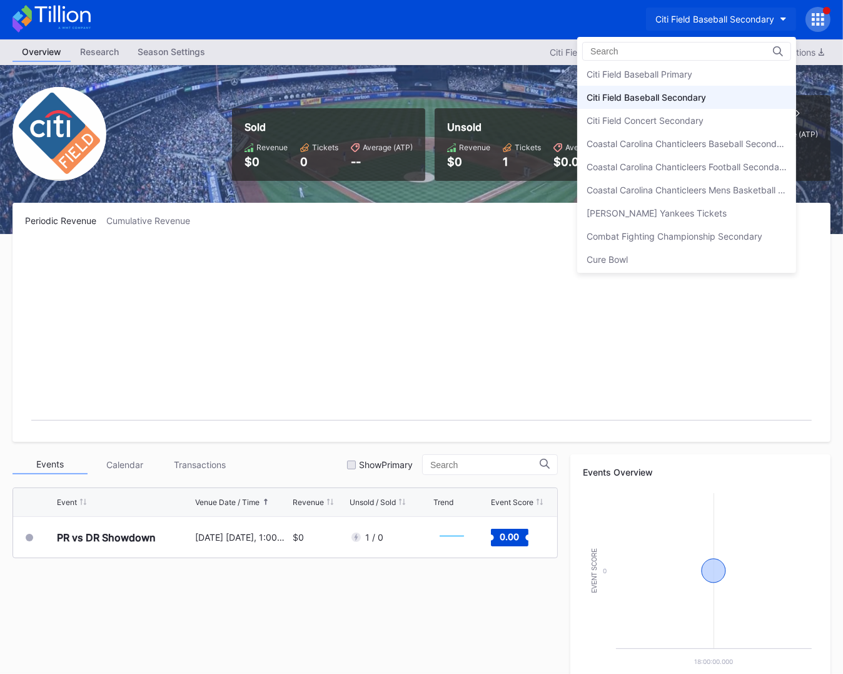
scroll to position [695, 0]
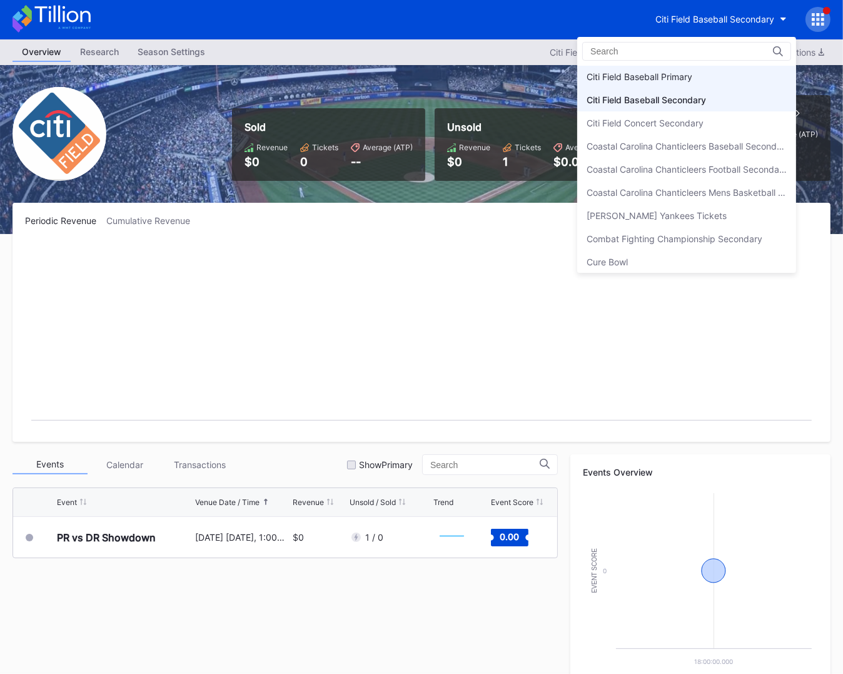
click at [714, 77] on div "Citi Field Baseball Primary" at bounding box center [686, 76] width 219 height 23
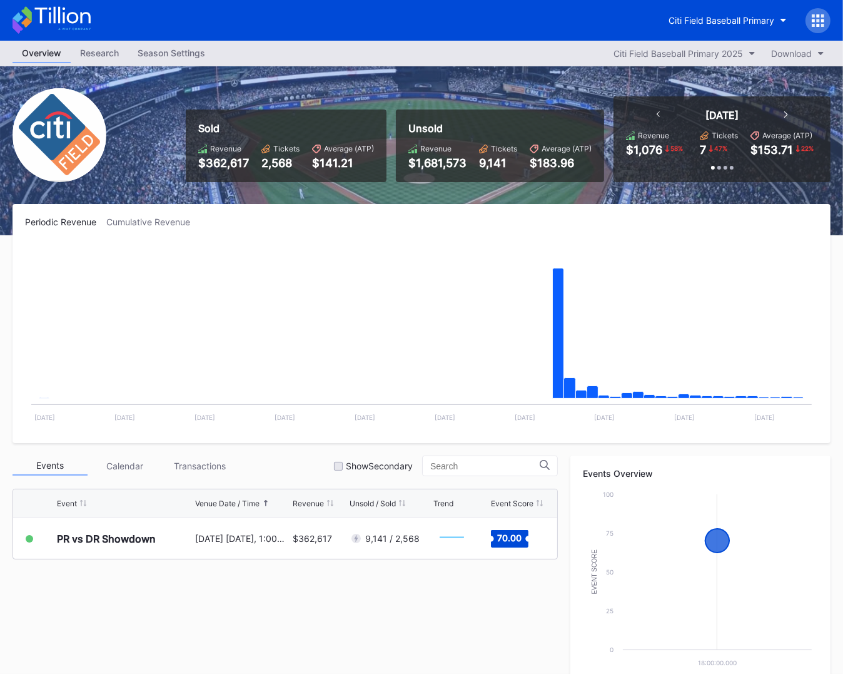
click at [84, 19] on icon at bounding box center [52, 20] width 78 height 28
drag, startPoint x: 53, startPoint y: 10, endPoint x: 213, endPoint y: 13, distance: 160.1
click at [53, 10] on icon at bounding box center [52, 20] width 78 height 28
click at [81, 16] on icon at bounding box center [62, 15] width 56 height 17
click at [715, 20] on div "Citi Field Baseball Primary" at bounding box center [722, 20] width 106 height 11
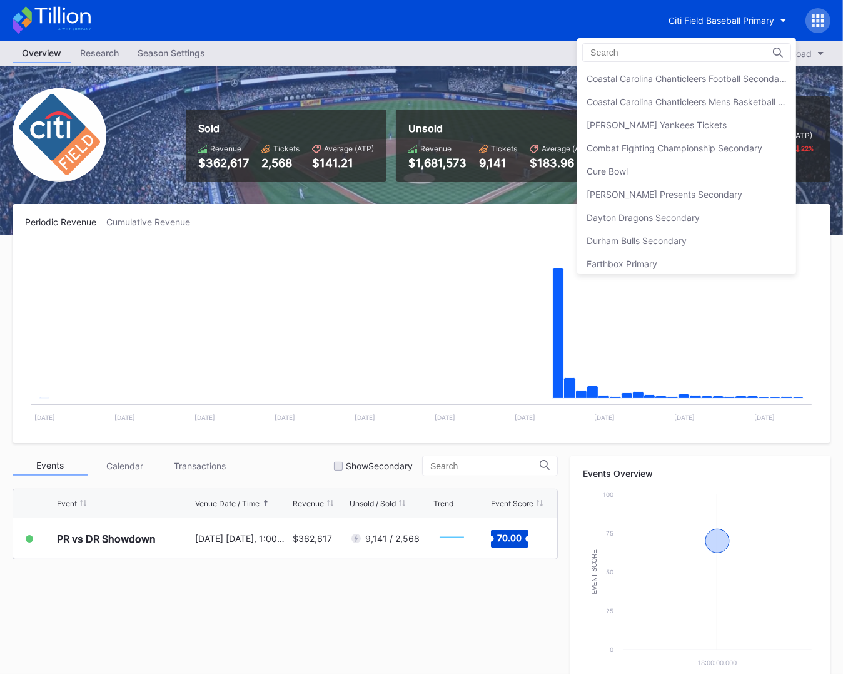
scroll to position [788, 0]
click at [724, 188] on div "Danny Wimmer Presents Secondary" at bounding box center [665, 193] width 156 height 11
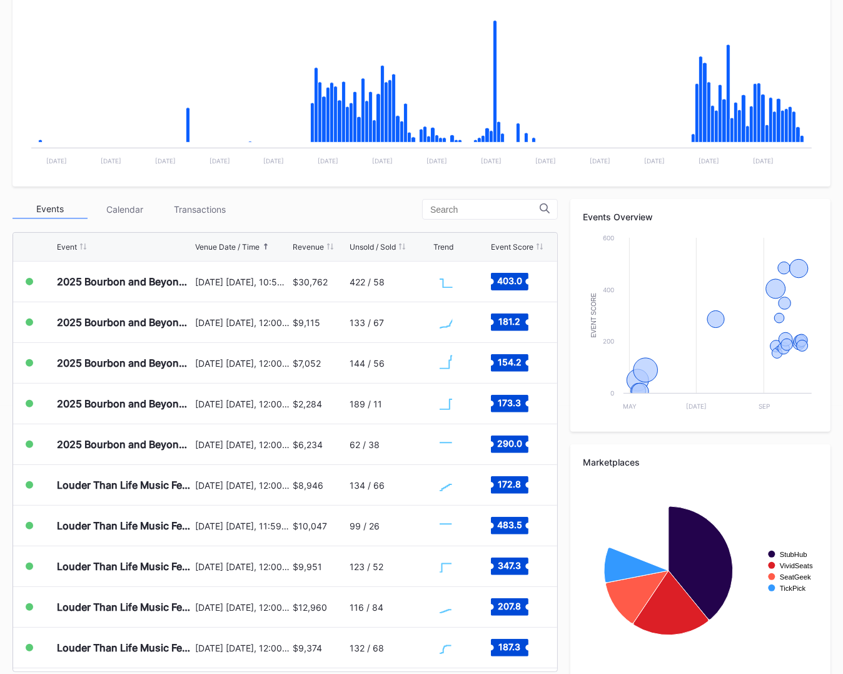
scroll to position [283, 0]
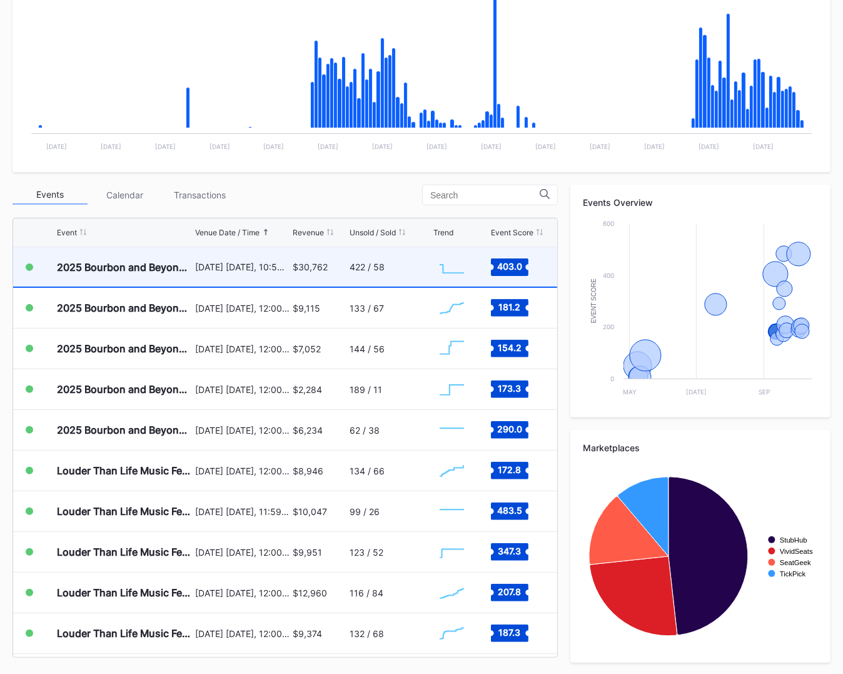
click at [321, 275] on div "$30,762" at bounding box center [320, 266] width 54 height 39
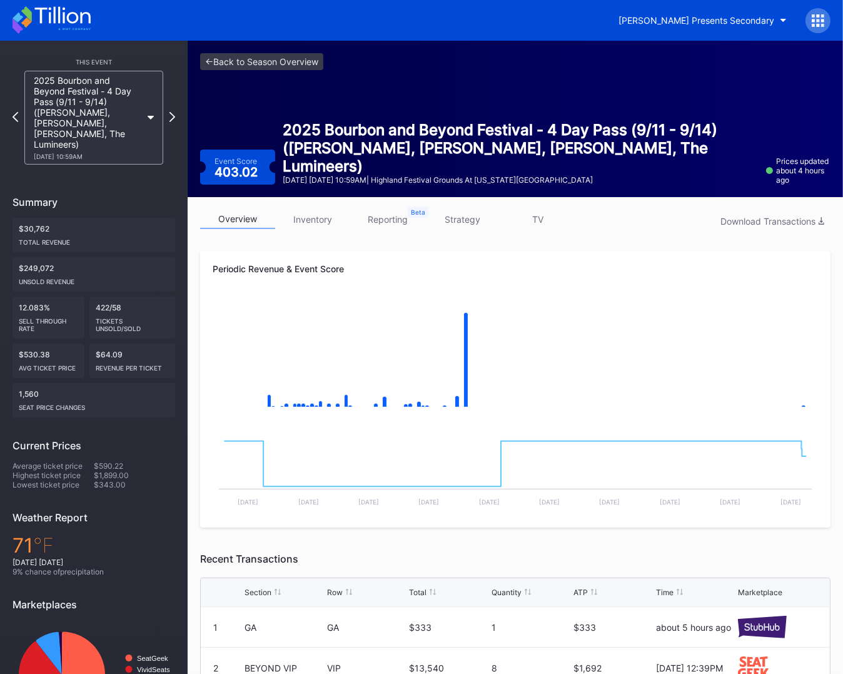
click at [462, 219] on link "strategy" at bounding box center [462, 219] width 75 height 19
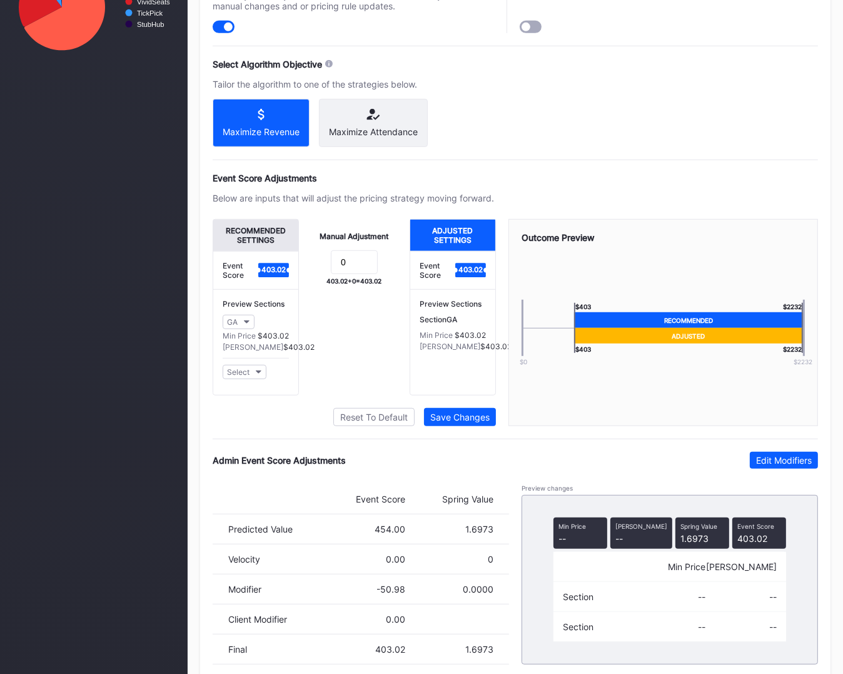
scroll to position [687, 0]
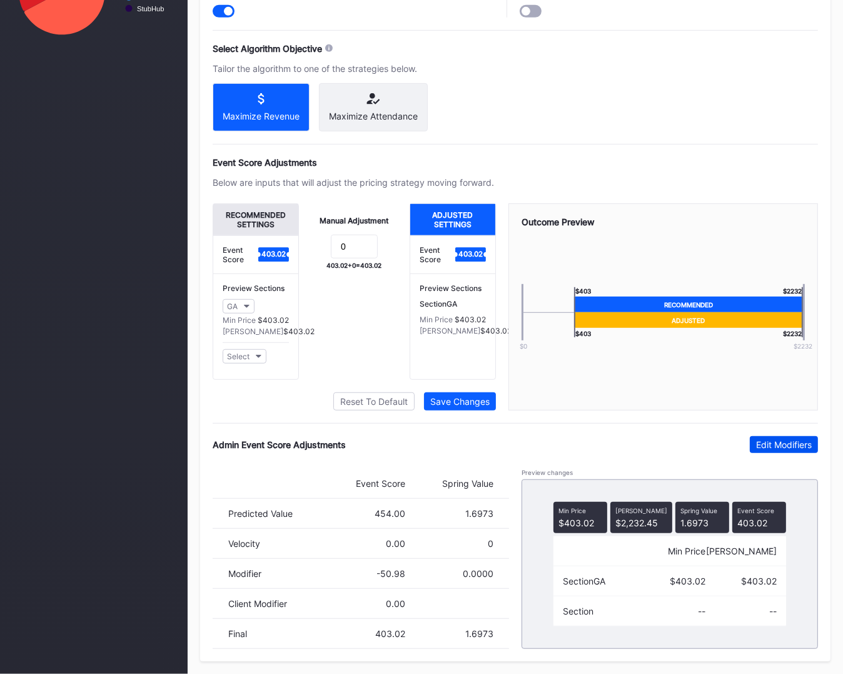
drag, startPoint x: 770, startPoint y: 437, endPoint x: 639, endPoint y: 515, distance: 152.8
click at [769, 439] on button "Edit Modifiers" at bounding box center [784, 444] width 68 height 17
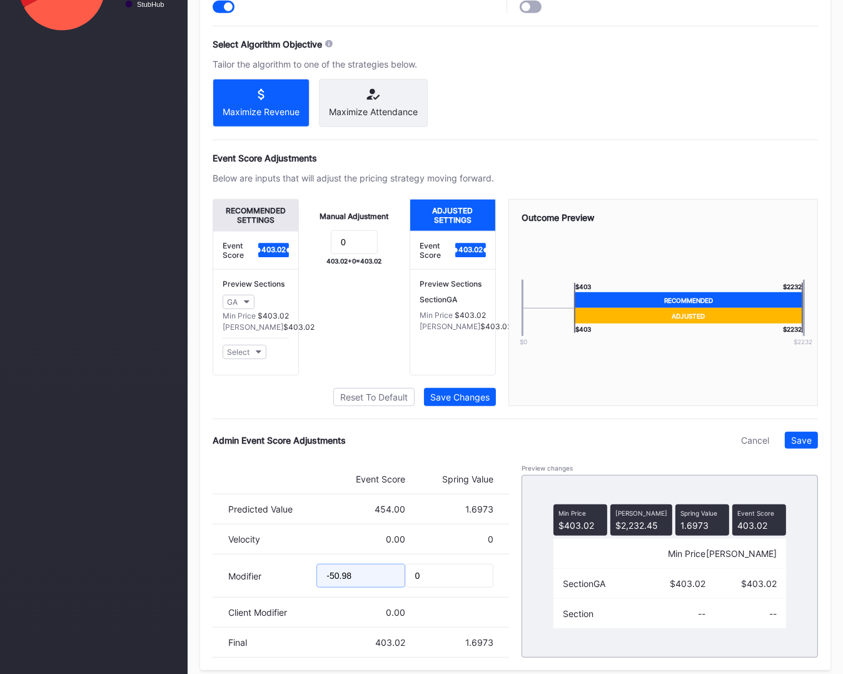
drag, startPoint x: 330, startPoint y: 581, endPoint x: 382, endPoint y: 584, distance: 52.6
click at [376, 583] on input "-50.98" at bounding box center [360, 575] width 88 height 24
type input "-75.45"
click at [804, 445] on div "Save" at bounding box center [801, 440] width 21 height 11
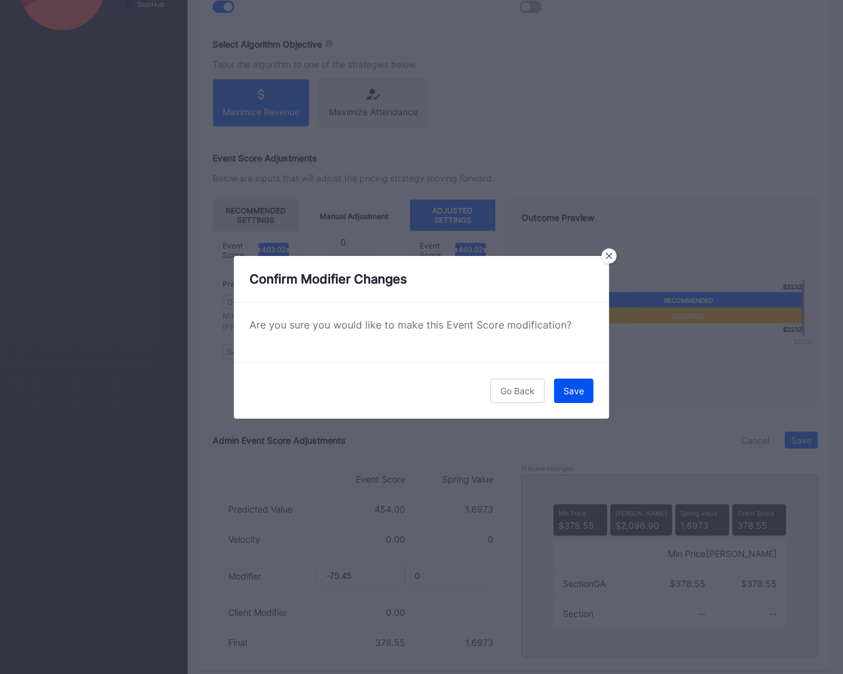
click at [570, 390] on div "Save" at bounding box center [573, 390] width 21 height 11
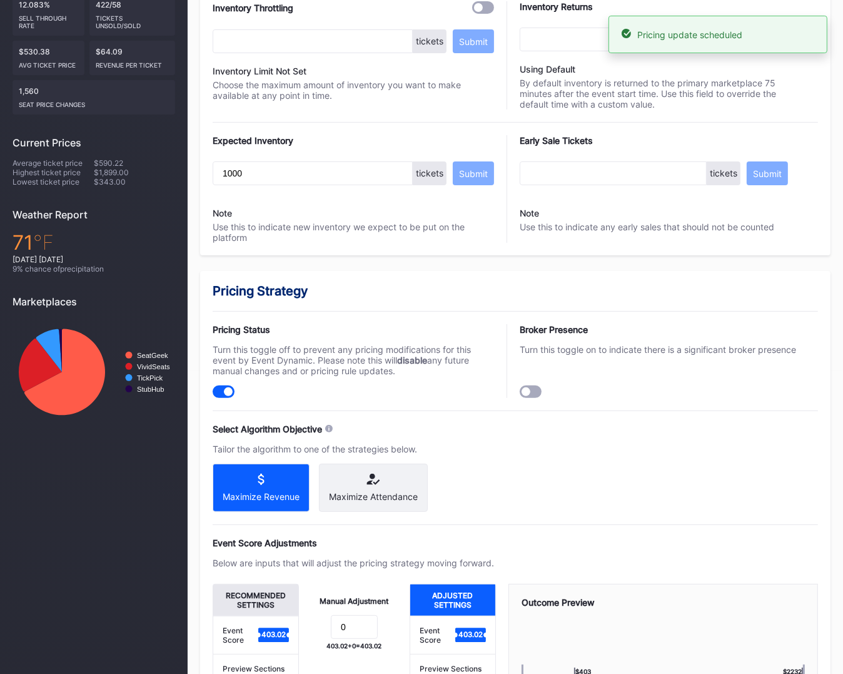
scroll to position [0, 0]
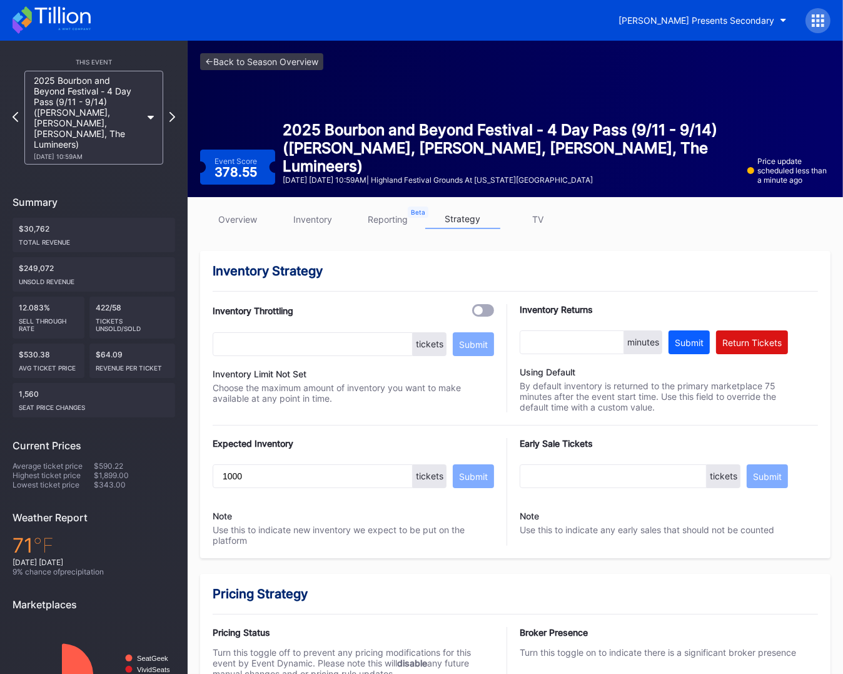
click at [243, 219] on link "overview" at bounding box center [237, 219] width 75 height 19
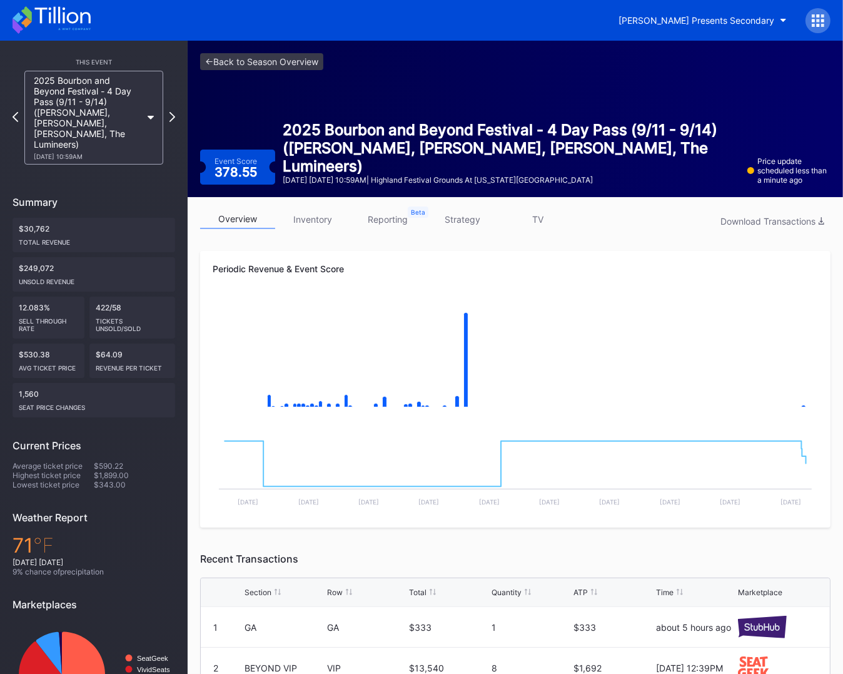
click at [59, 14] on icon at bounding box center [62, 15] width 56 height 17
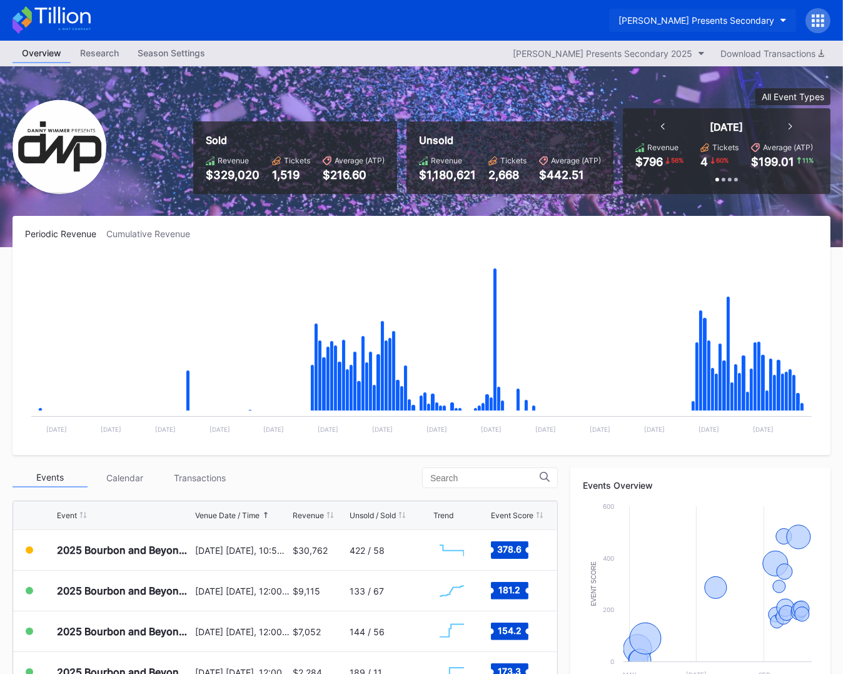
click at [686, 26] on button "[PERSON_NAME] Presents Secondary" at bounding box center [702, 20] width 187 height 23
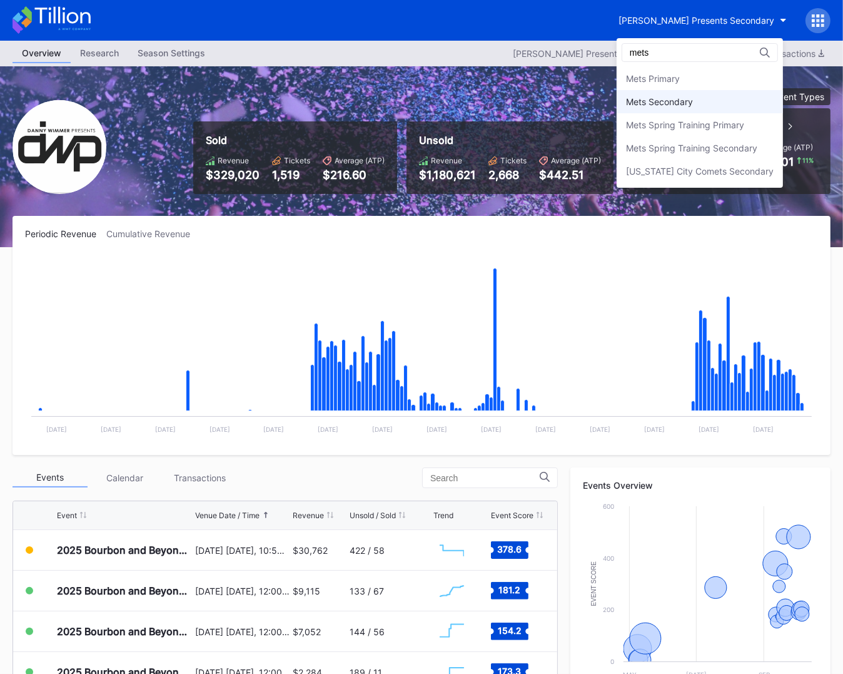
type input "mets"
click at [701, 107] on div "Mets Secondary" at bounding box center [700, 101] width 166 height 23
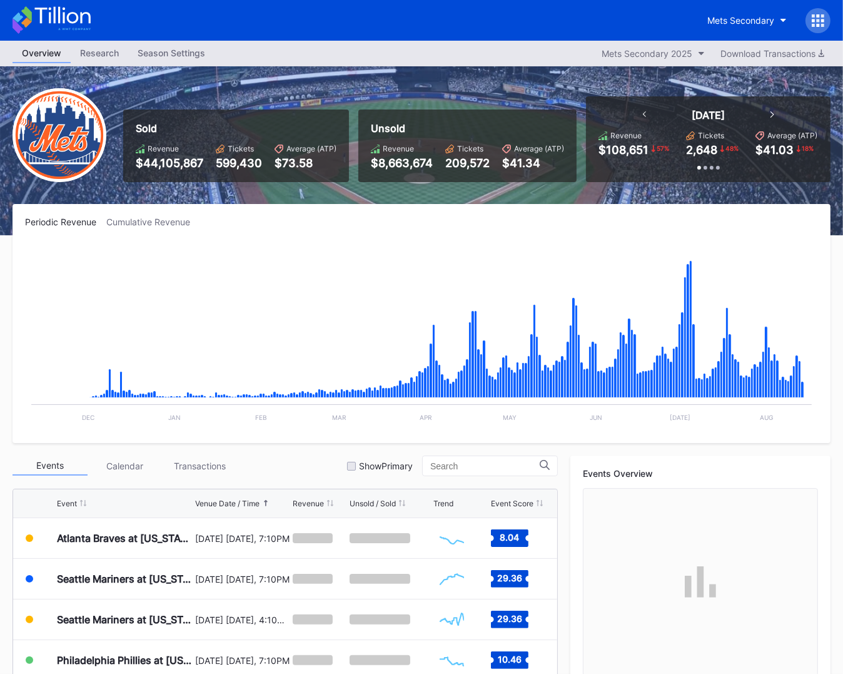
scroll to position [271, 0]
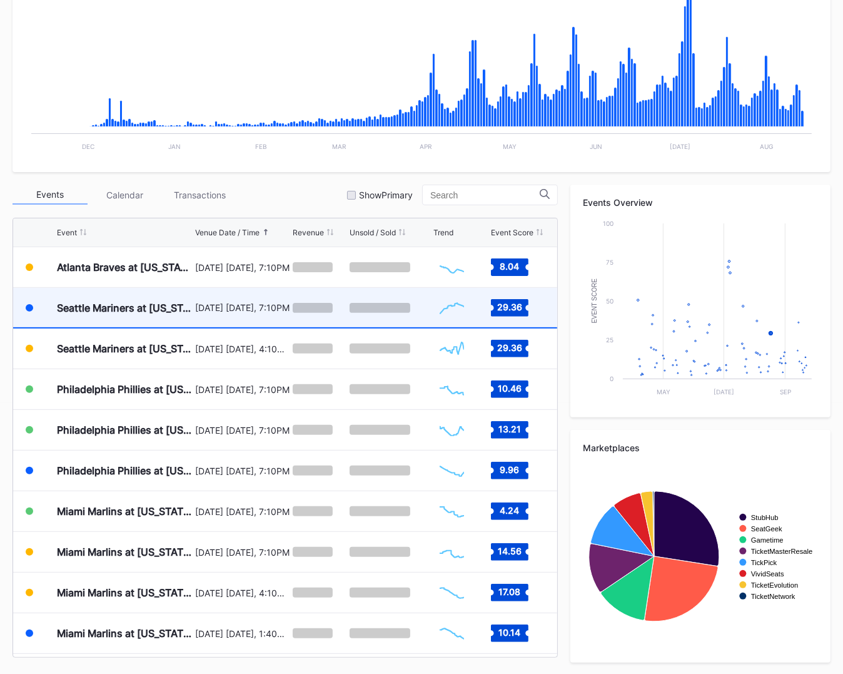
click at [255, 314] on div "[DATE] [DATE], 7:10PM" at bounding box center [242, 307] width 94 height 39
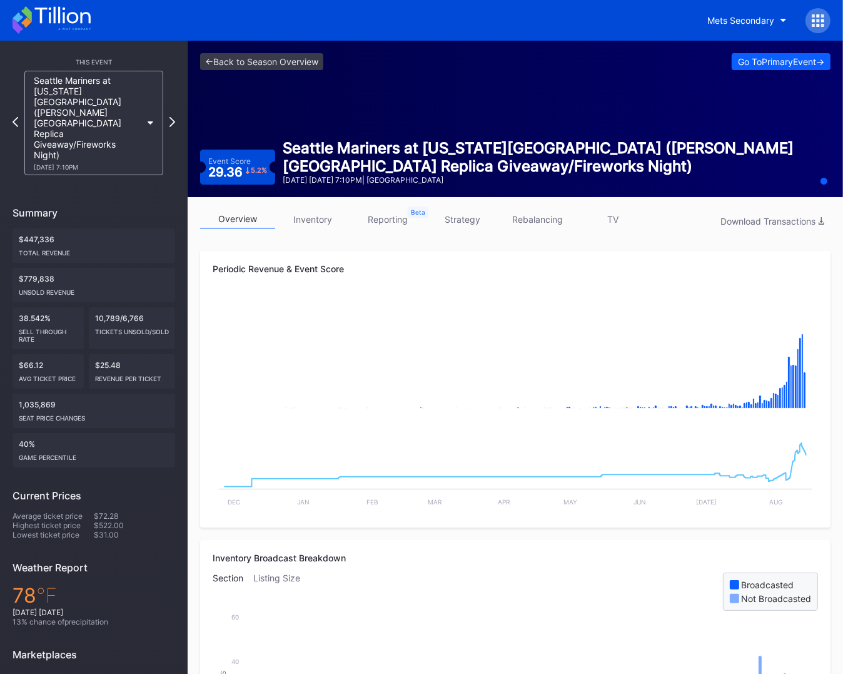
click at [619, 219] on link "TV" at bounding box center [612, 219] width 75 height 19
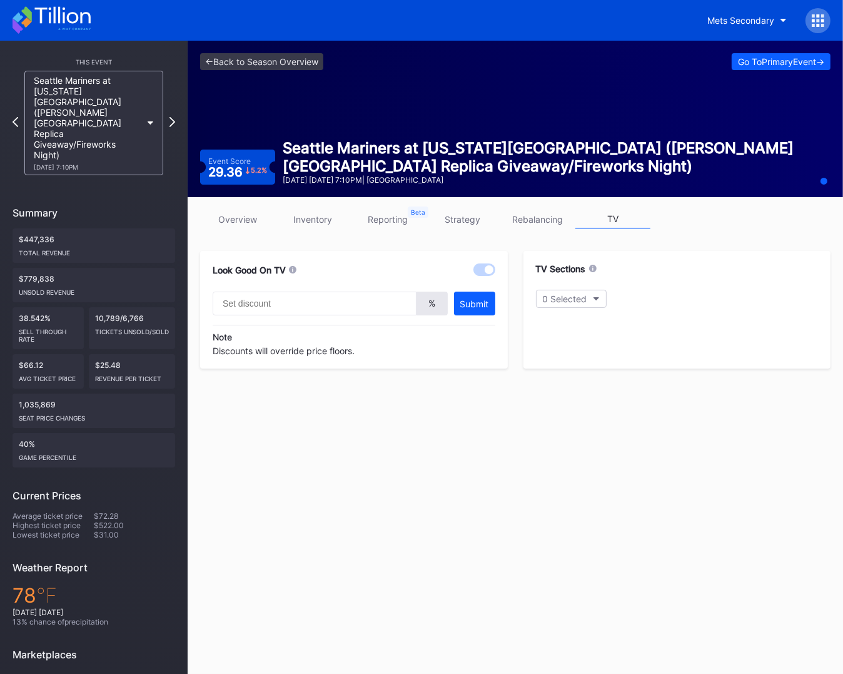
type input "20"
click at [231, 218] on link "overview" at bounding box center [237, 219] width 75 height 19
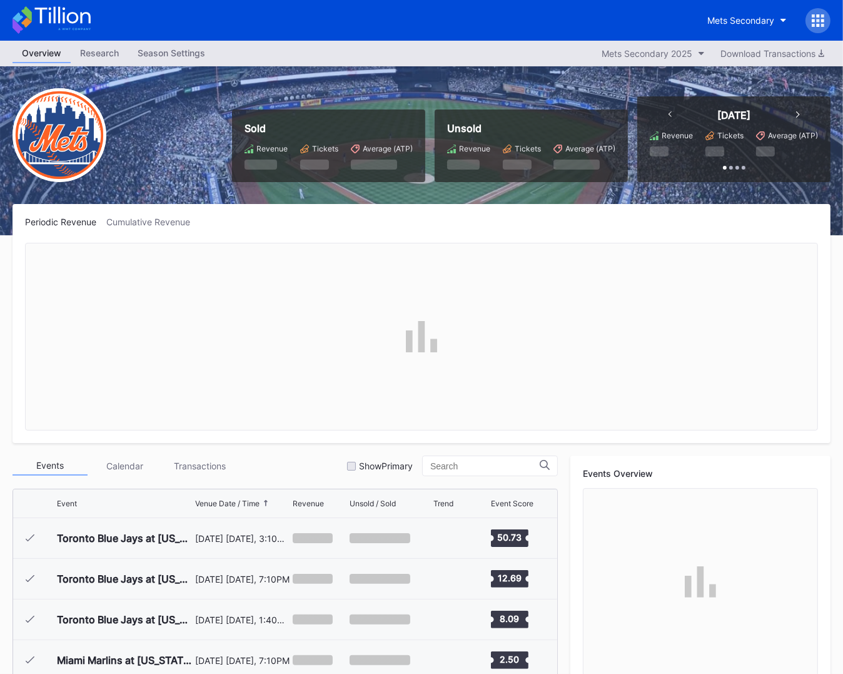
scroll to position [2480, 0]
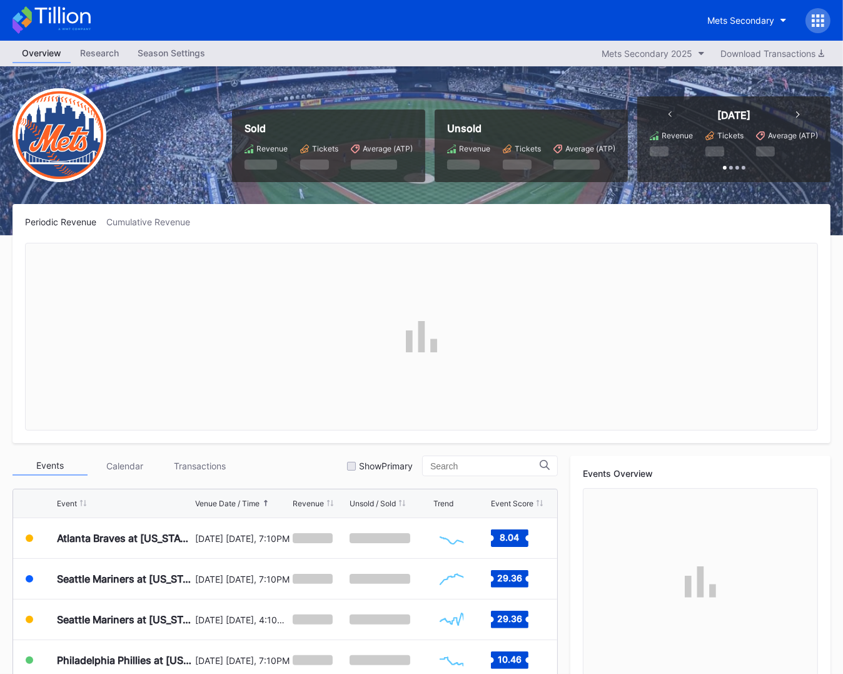
click at [820, 10] on div at bounding box center [818, 20] width 25 height 25
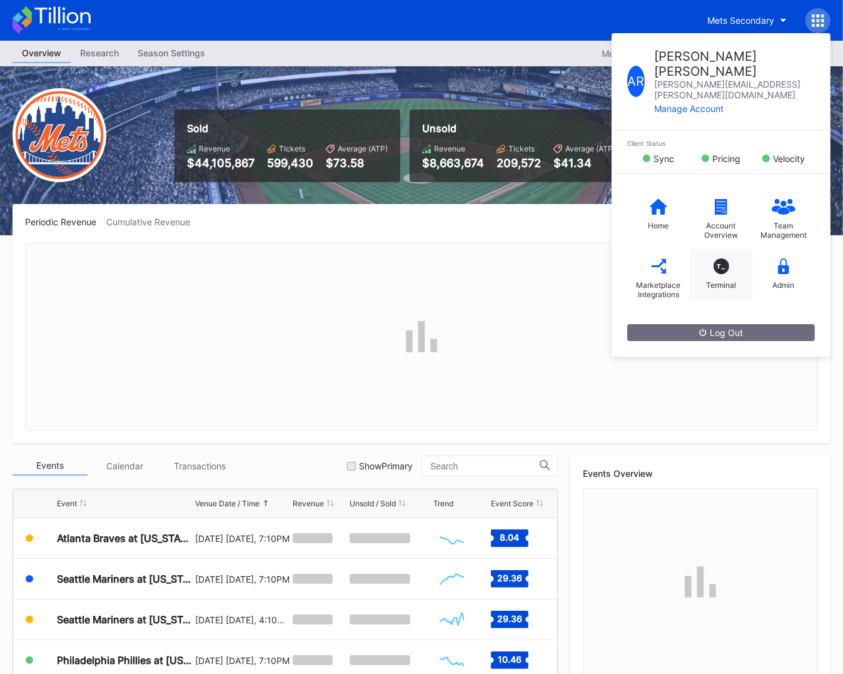
click at [731, 249] on div "T_ Terminal" at bounding box center [721, 274] width 63 height 50
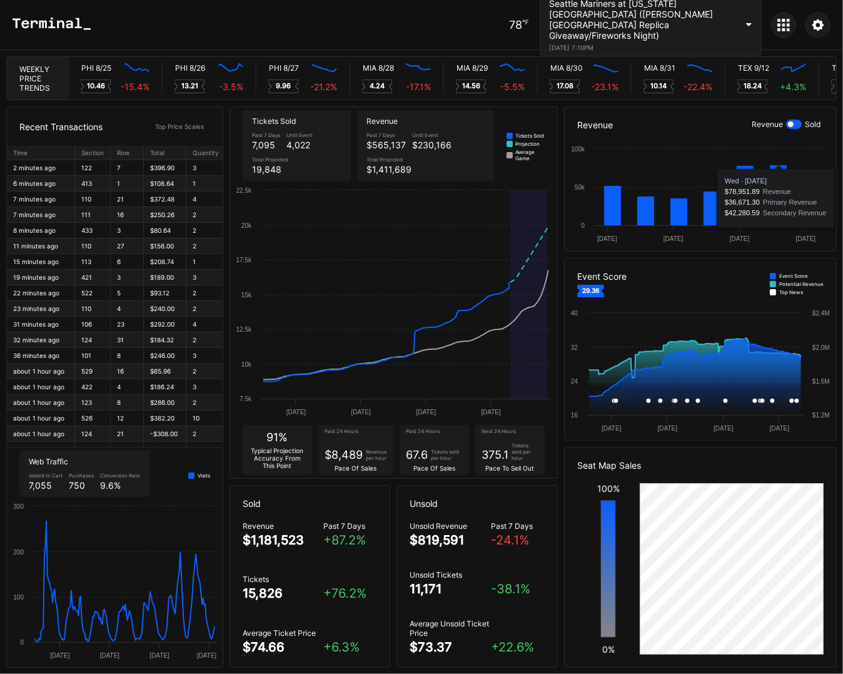
click at [796, 123] on div at bounding box center [794, 123] width 16 height 9
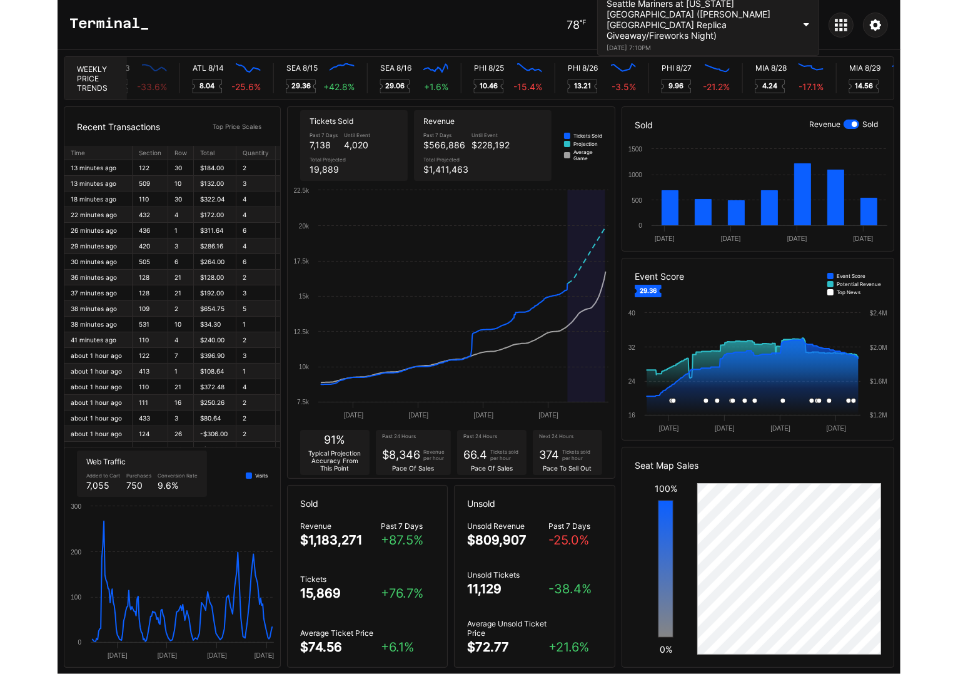
scroll to position [0, 5672]
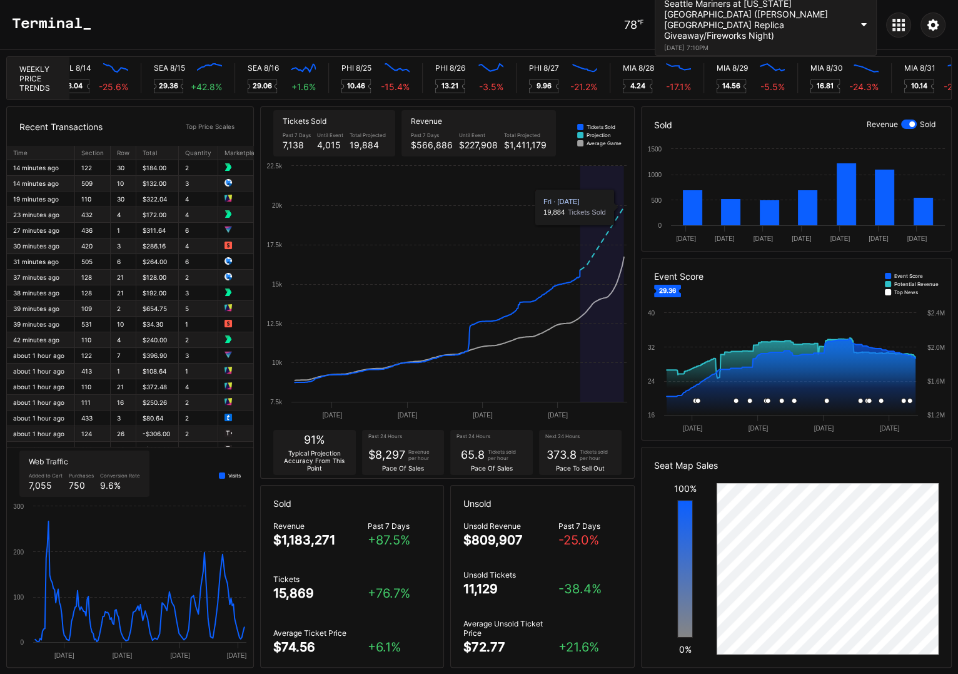
click at [842, 20] on div "Seattle Mariners at [US_STATE][GEOGRAPHIC_DATA] ([PERSON_NAME][GEOGRAPHIC_DATA]…" at bounding box center [758, 19] width 188 height 43
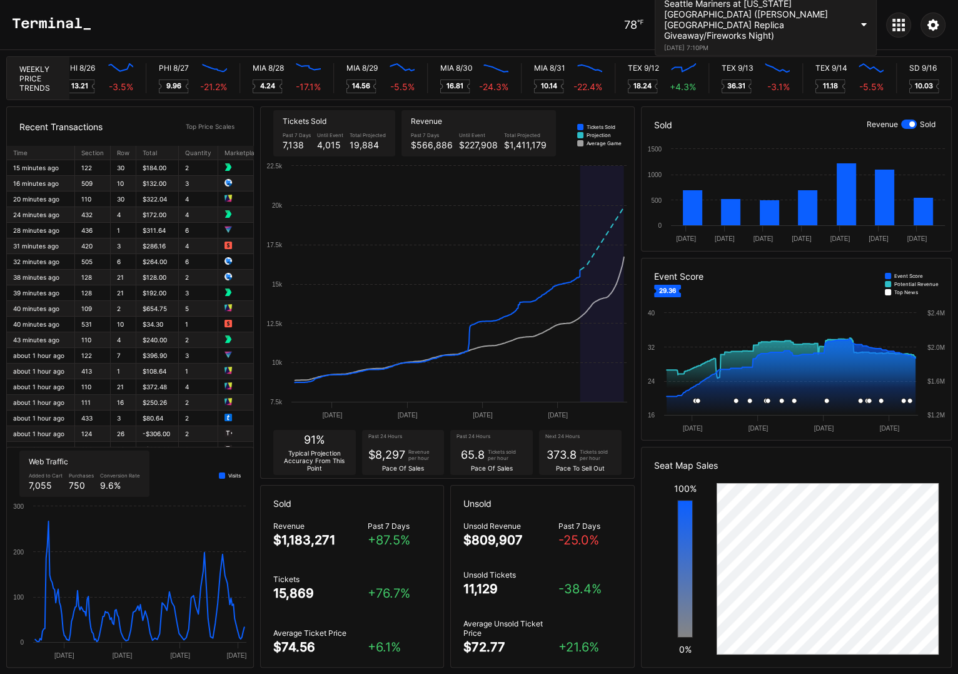
scroll to position [0, 6118]
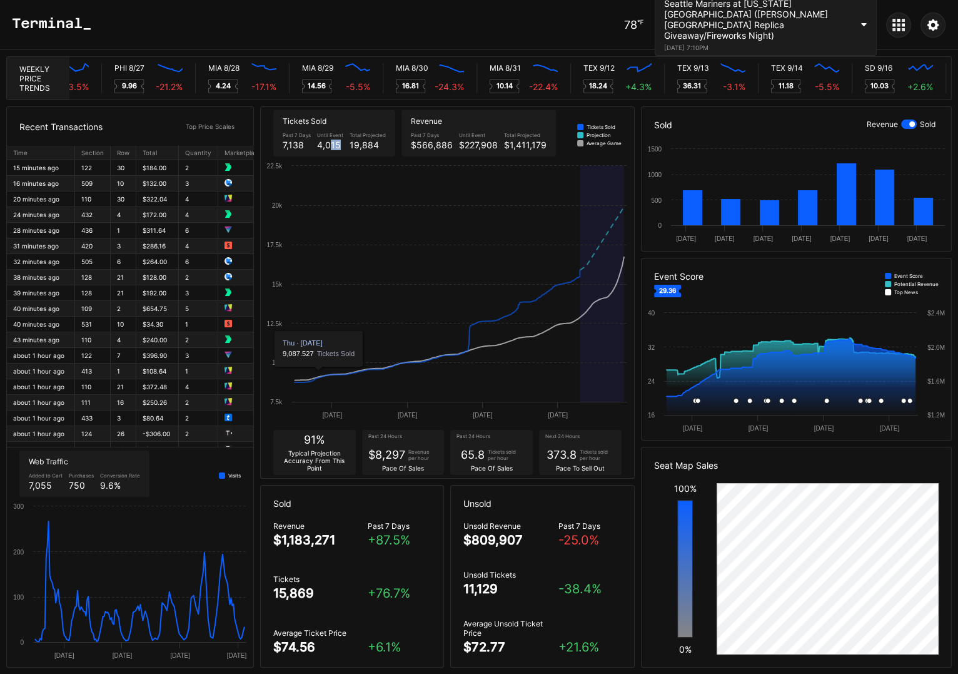
drag, startPoint x: 330, startPoint y: 143, endPoint x: 406, endPoint y: 145, distance: 75.7
click at [380, 144] on div "Past 7 Days 7,138 Until Event 4,015 Total Projected 19,884" at bounding box center [334, 141] width 109 height 24
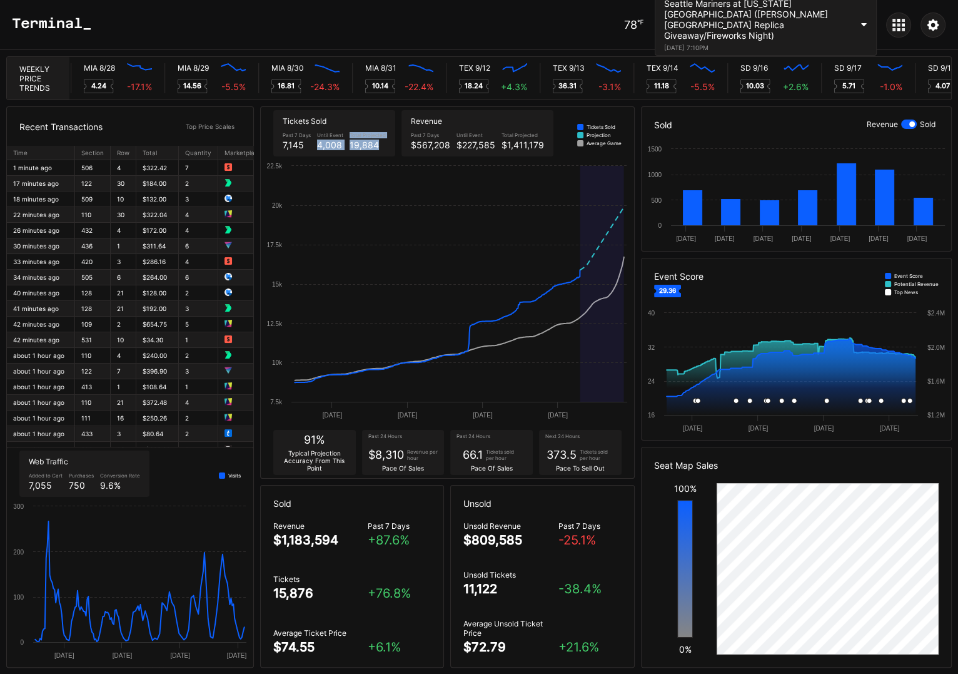
scroll to position [0, 6285]
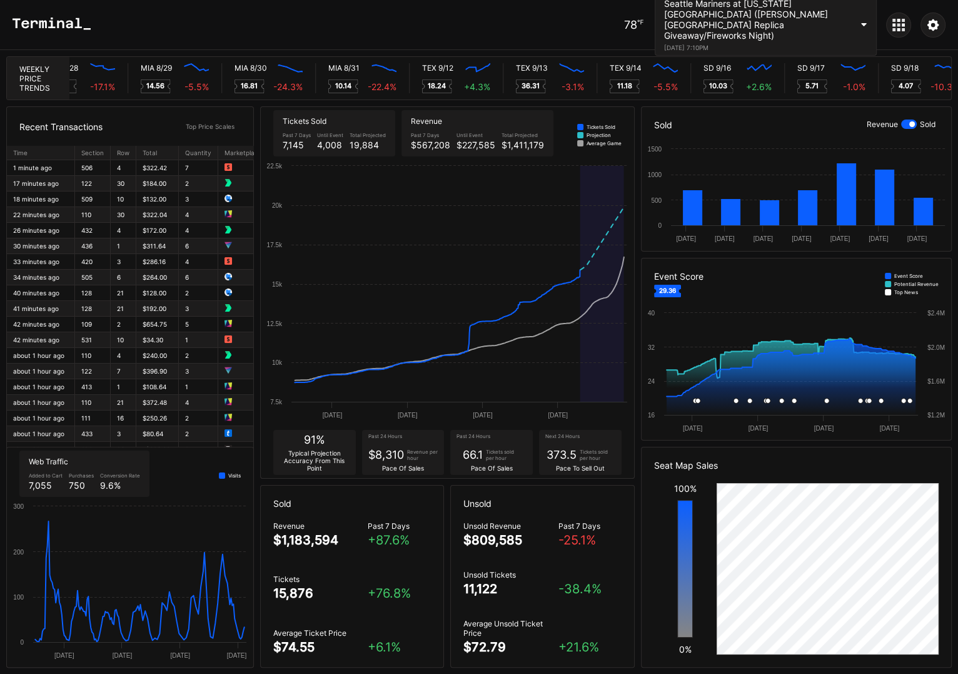
click at [569, 30] on div "78 ℉ Seattle Mariners at New York Mets (Shea Stadium Replica Giveaway/Fireworks…" at bounding box center [479, 25] width 958 height 50
drag, startPoint x: 606, startPoint y: 26, endPoint x: 656, endPoint y: 23, distance: 50.2
click at [656, 23] on div "78 ℉ Seattle Mariners at New York Mets (Shea Stadium Replica Giveaway/Fireworks…" at bounding box center [479, 25] width 958 height 50
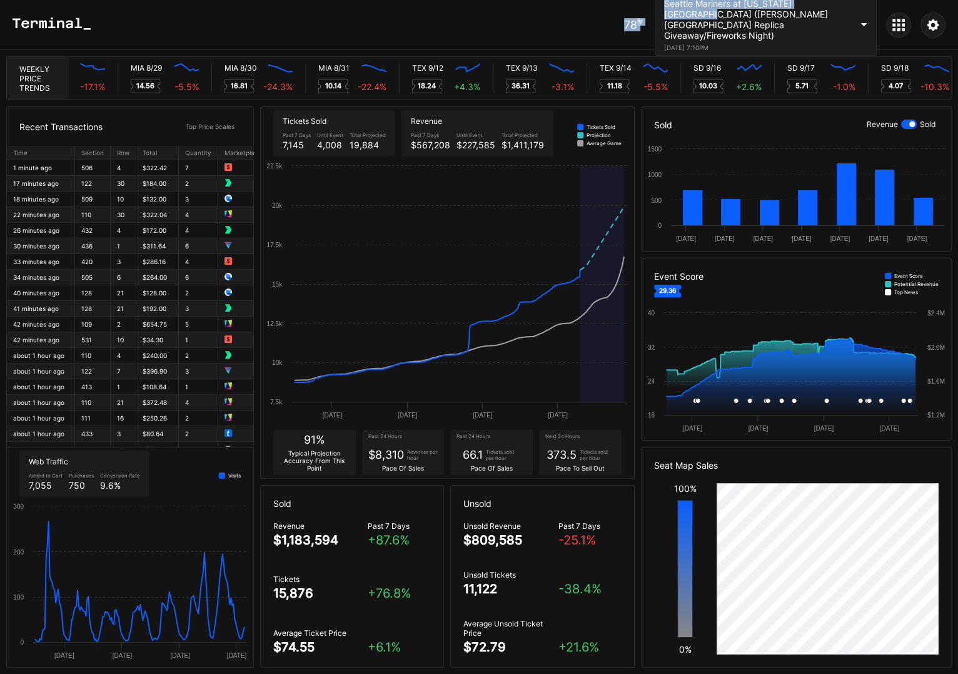
click at [485, 34] on div "78 ℉ Seattle Mariners at New York Mets (Shea Stadium Replica Giveaway/Fireworks…" at bounding box center [479, 25] width 958 height 50
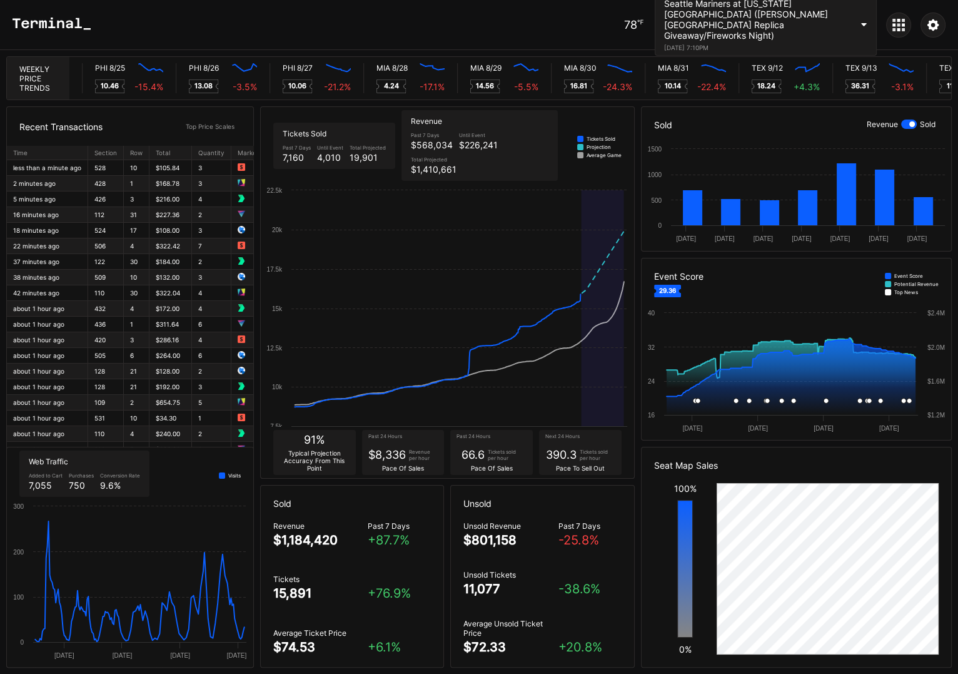
scroll to position [0, 5992]
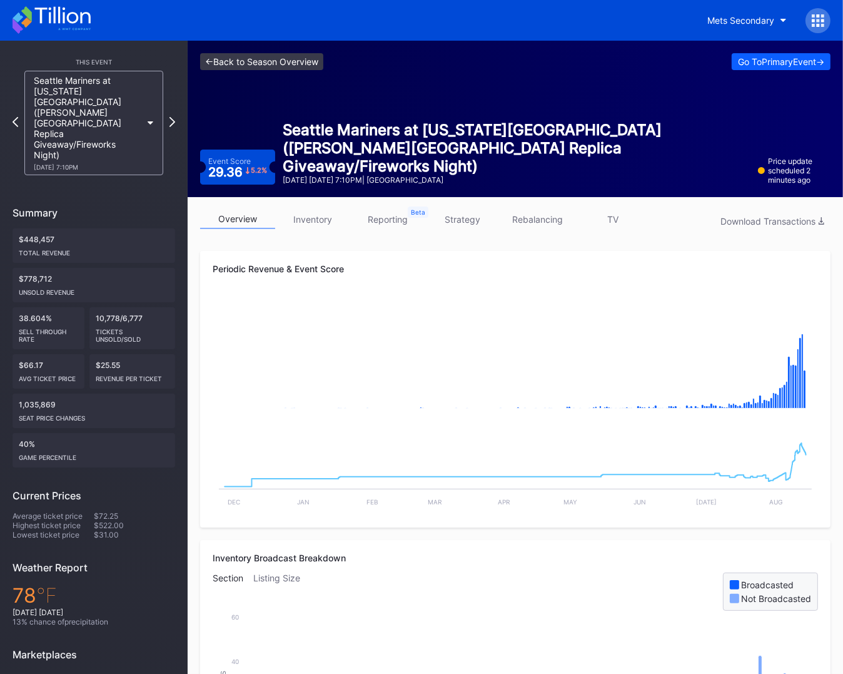
click at [299, 63] on link "<- Back to Season Overview" at bounding box center [261, 61] width 123 height 17
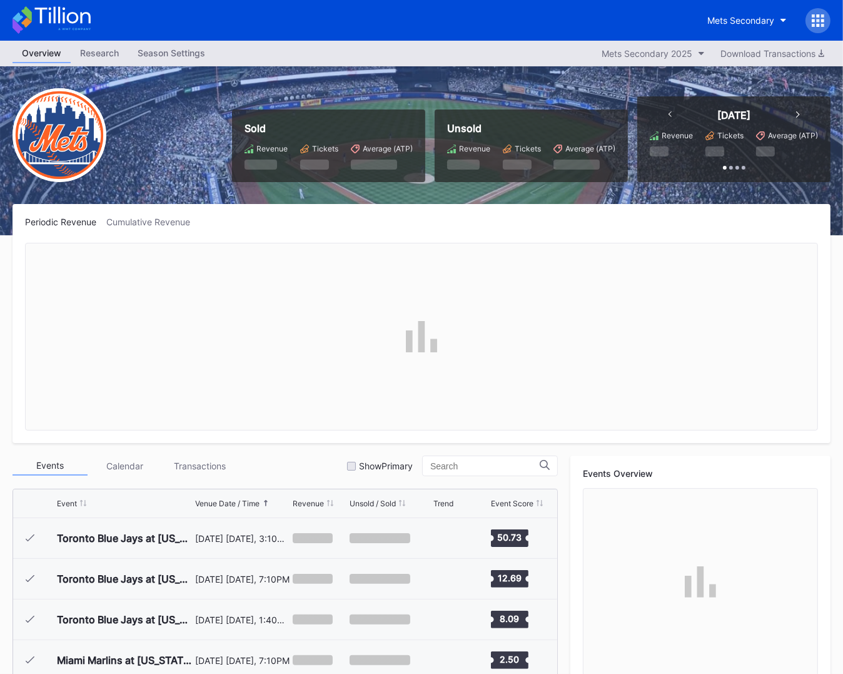
scroll to position [2480, 0]
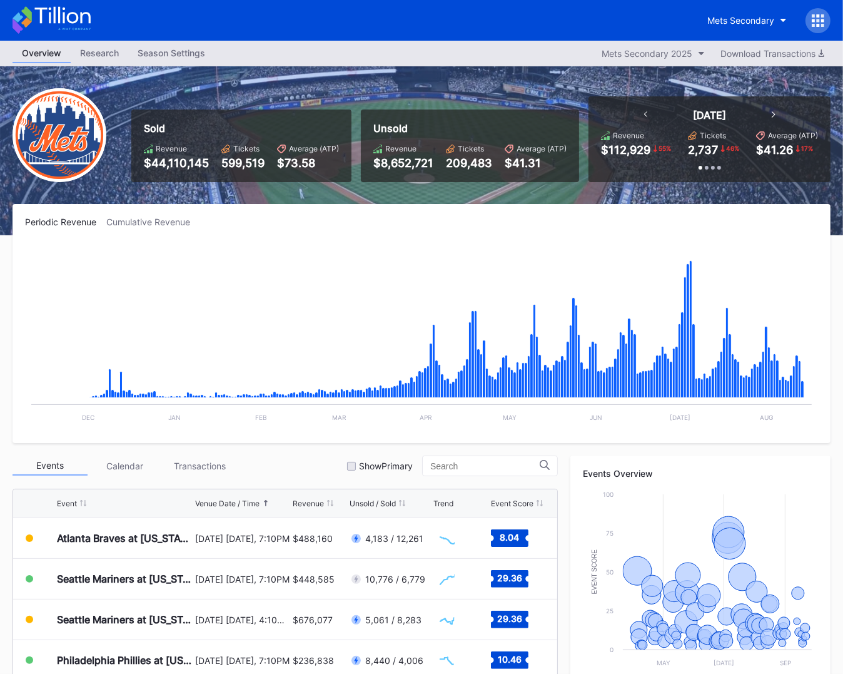
click at [58, 23] on icon at bounding box center [52, 20] width 78 height 28
click at [49, 19] on icon at bounding box center [52, 20] width 78 height 28
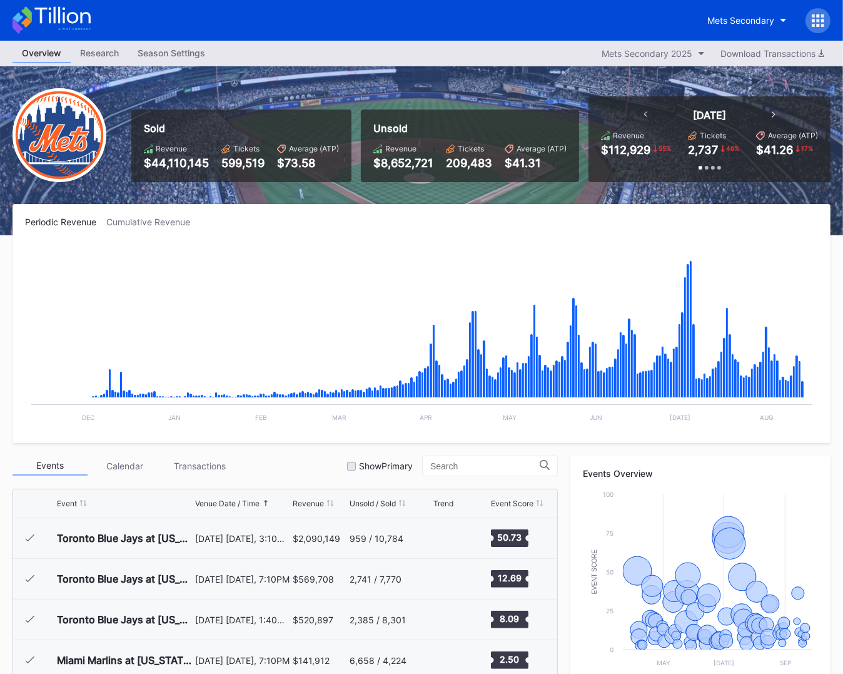
scroll to position [2480, 0]
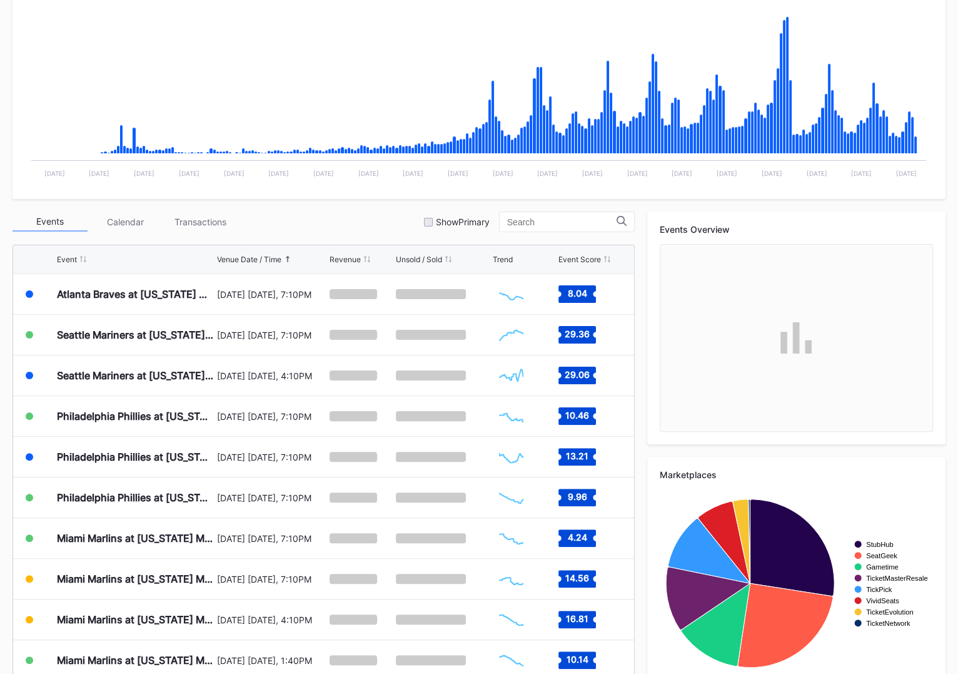
scroll to position [246, 0]
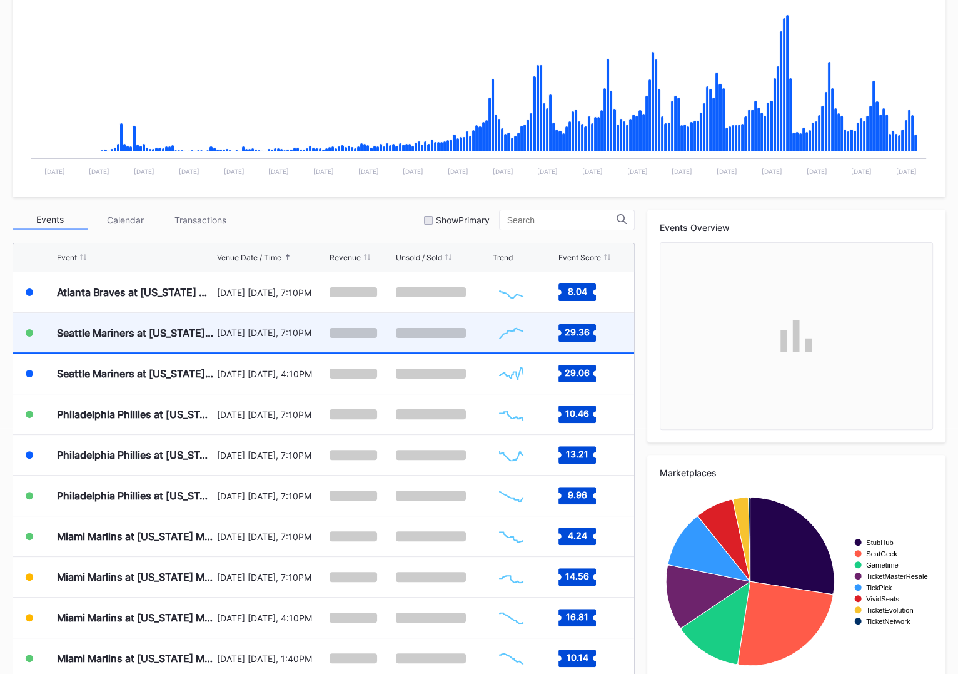
click at [285, 333] on div "[DATE] [DATE], 7:10PM" at bounding box center [272, 332] width 110 height 11
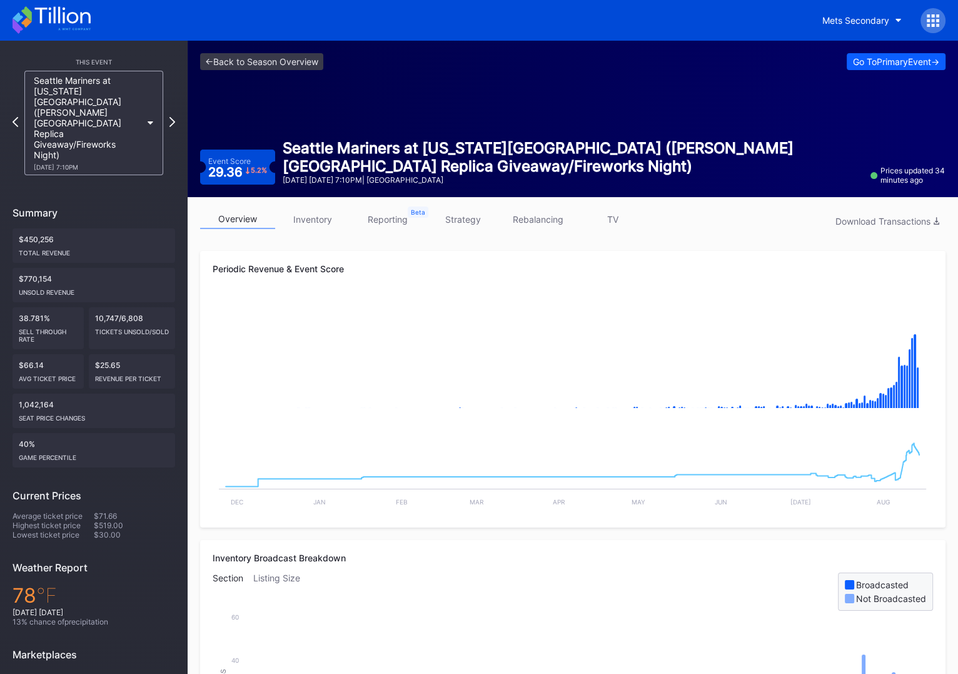
click at [310, 5] on div "Mets Secondary" at bounding box center [479, 20] width 958 height 41
click at [294, 63] on link "<- Back to Season Overview" at bounding box center [261, 61] width 123 height 17
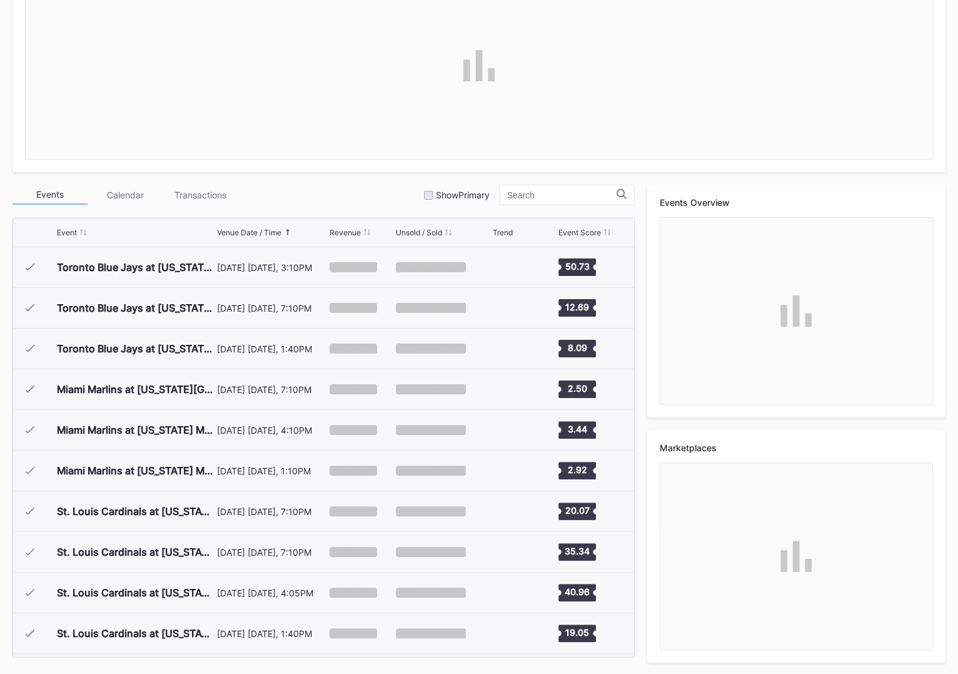
scroll to position [2480, 0]
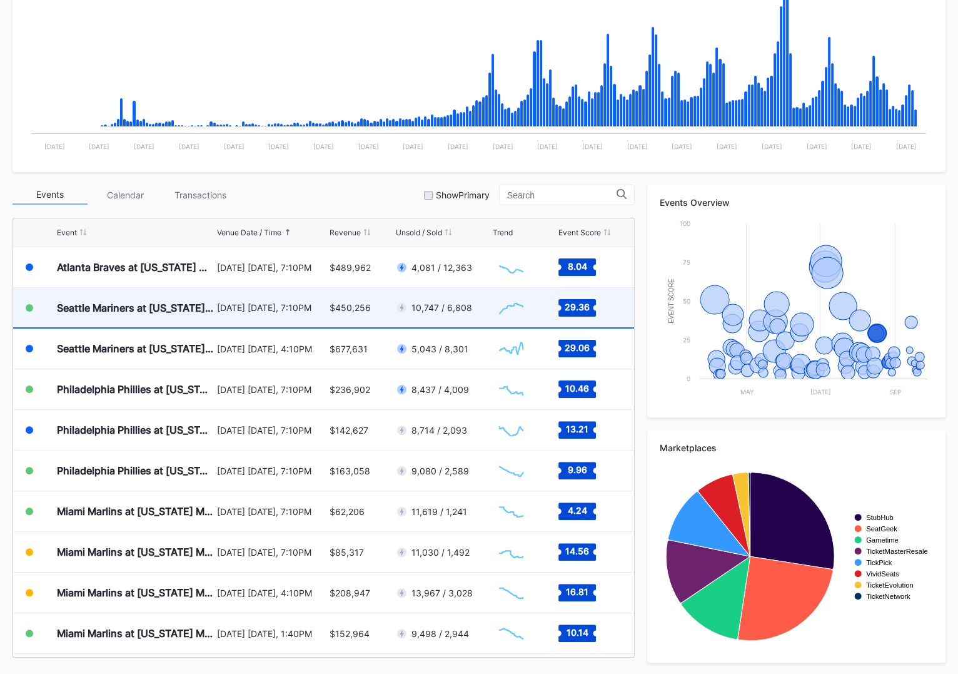
click at [355, 315] on div "$450,256" at bounding box center [361, 307] width 63 height 39
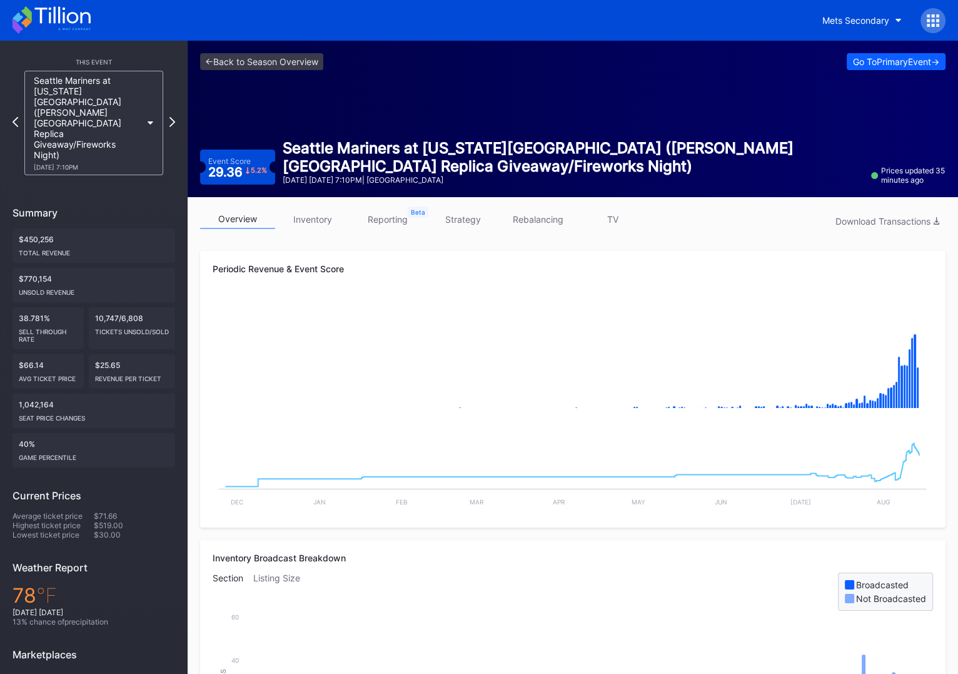
click at [622, 219] on link "TV" at bounding box center [612, 219] width 75 height 19
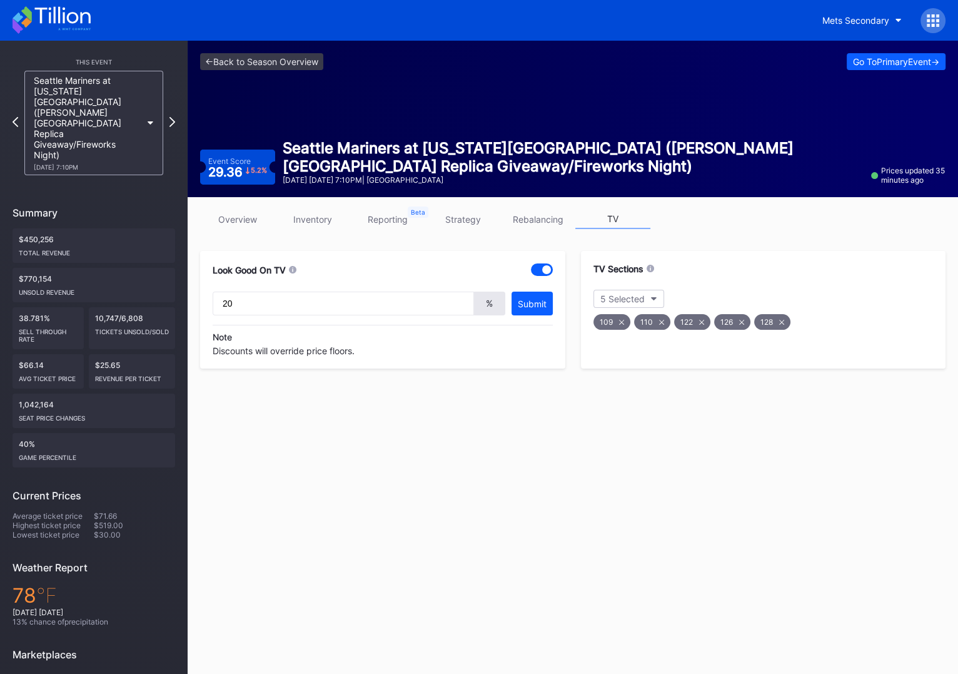
type input "20"
click at [554, 221] on link "rebalancing" at bounding box center [537, 219] width 75 height 19
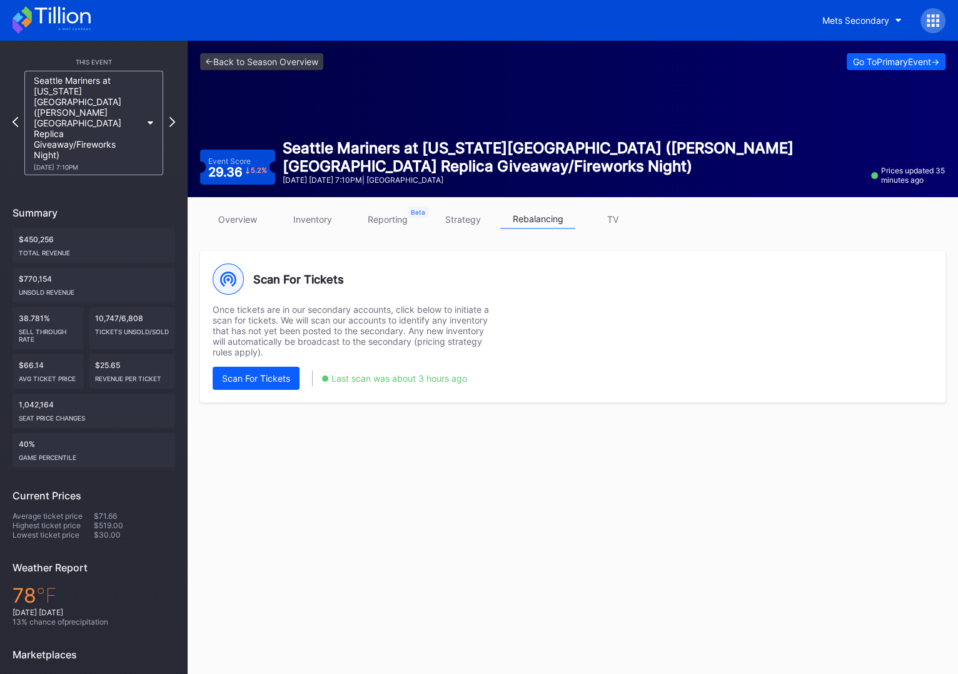
click at [455, 221] on link "strategy" at bounding box center [462, 219] width 75 height 19
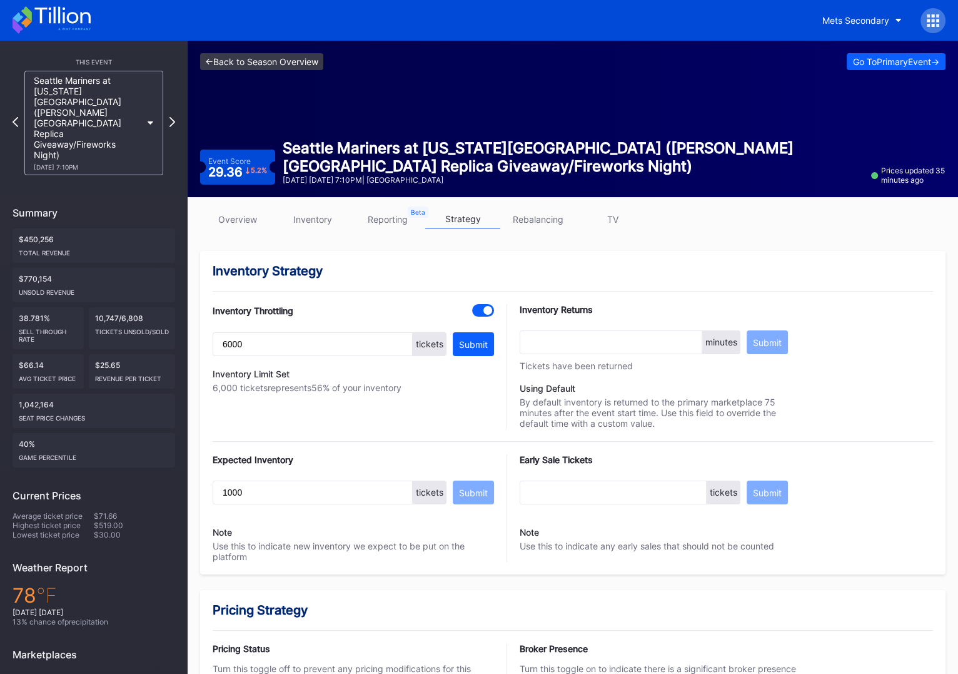
click at [237, 63] on link "<- Back to Season Overview" at bounding box center [261, 61] width 123 height 17
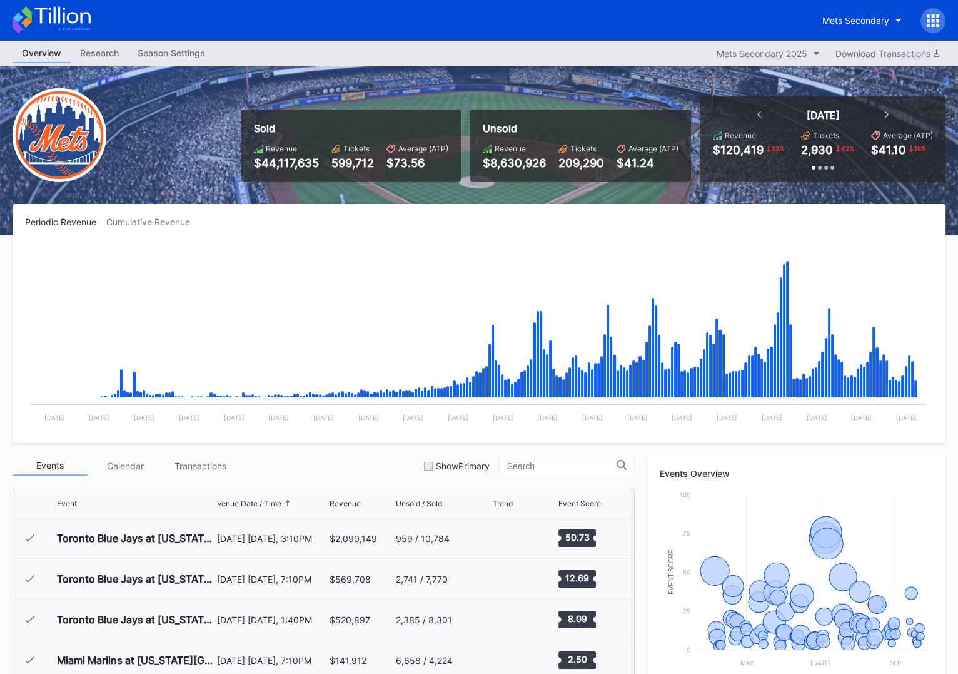
scroll to position [2480, 0]
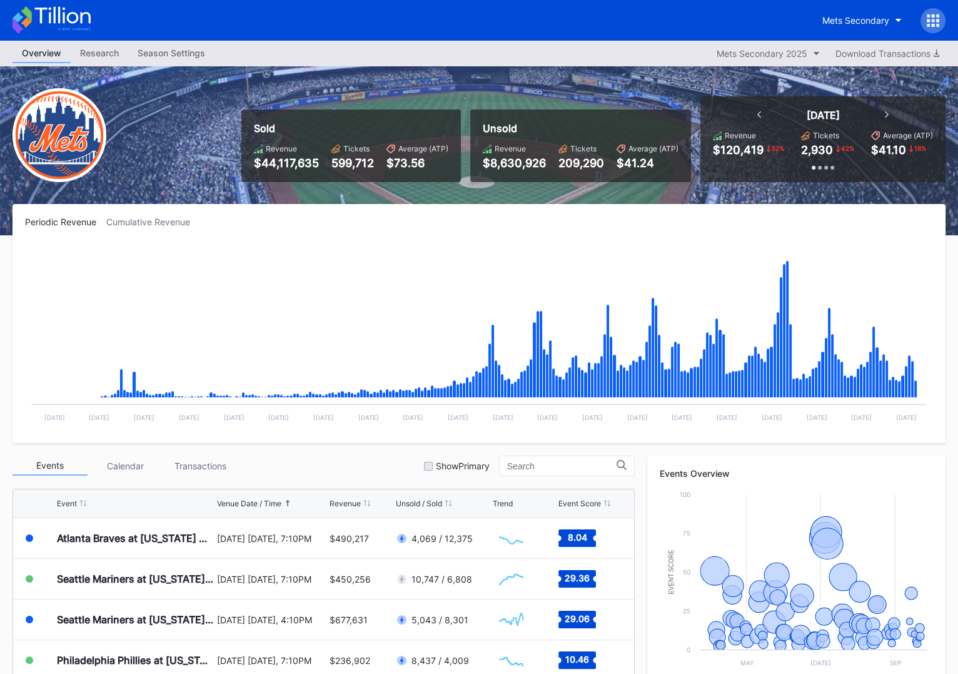
click at [929, 29] on div at bounding box center [933, 20] width 25 height 25
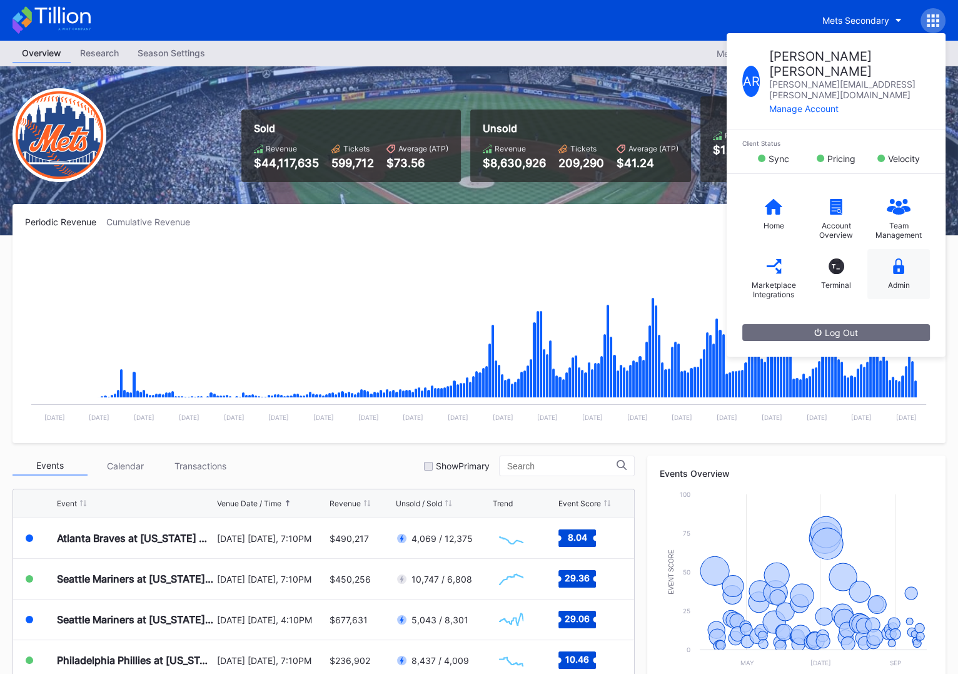
click at [897, 265] on div "Admin" at bounding box center [898, 274] width 63 height 50
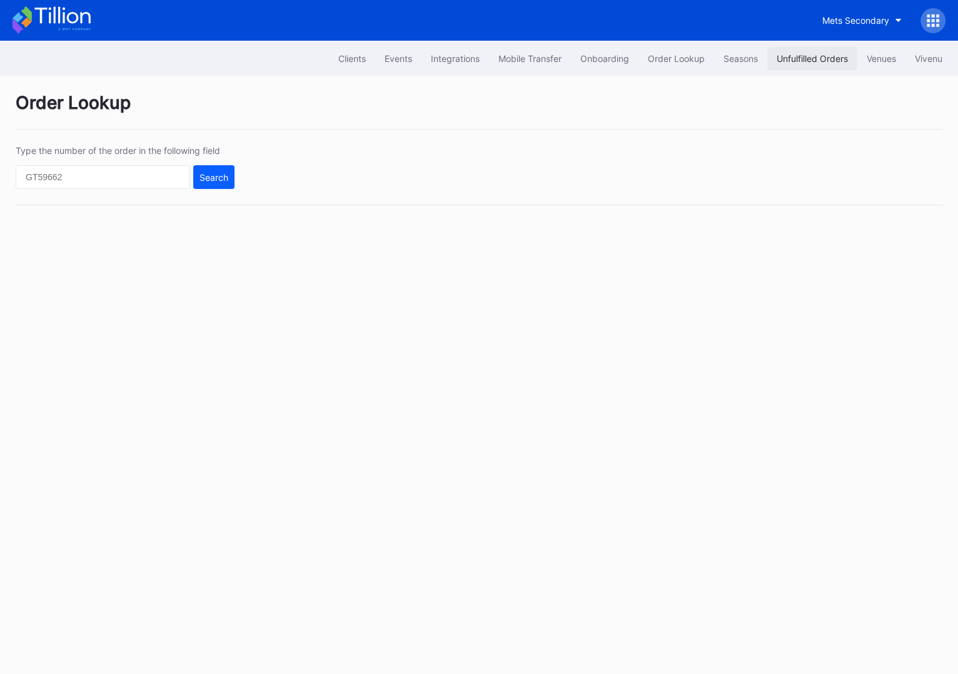
click at [794, 64] on button "Unfulfilled Orders" at bounding box center [812, 58] width 90 height 23
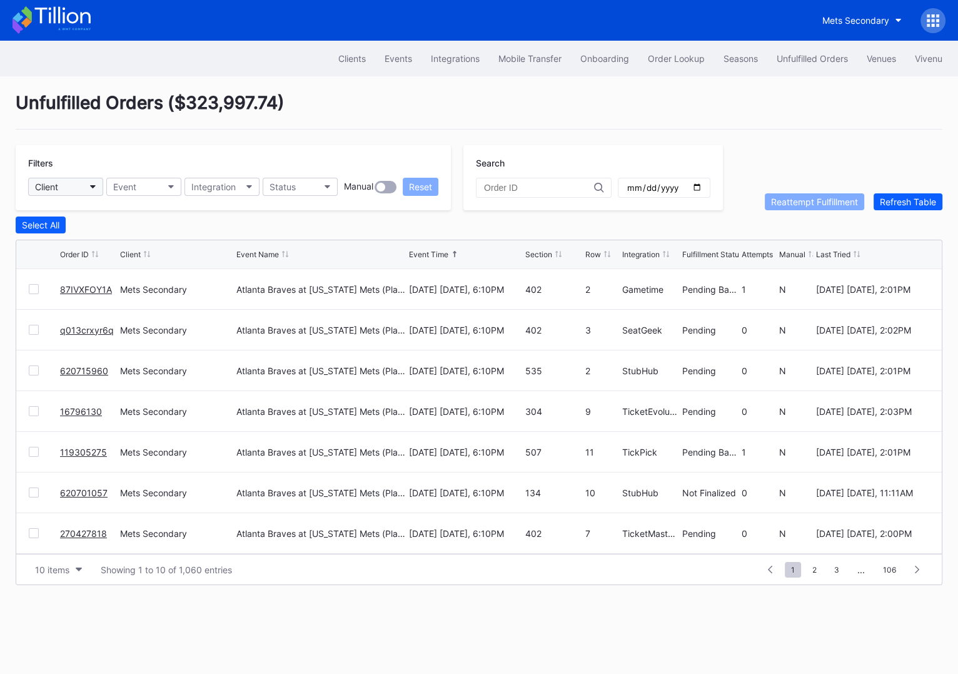
click at [78, 189] on button "Client" at bounding box center [65, 187] width 75 height 18
type input "beai"
click at [81, 240] on div "Beairdco" at bounding box center [101, 241] width 146 height 23
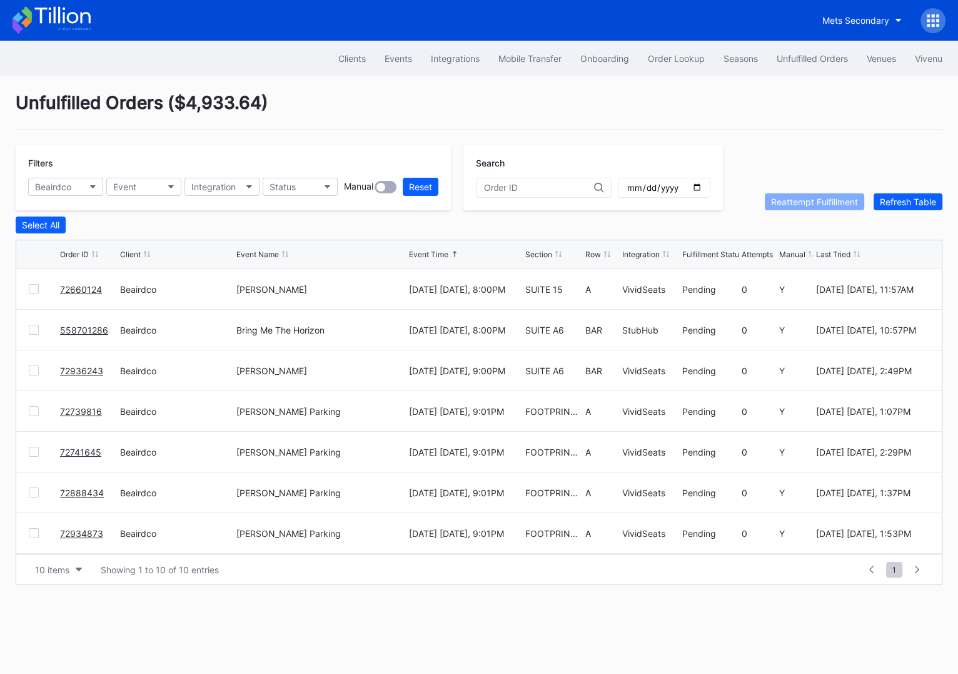
click at [198, 136] on div "Unfulfilled Orders ( $4,933.64 ) Filters Beairdco Event Integration Status Manu…" at bounding box center [479, 338] width 958 height 524
drag, startPoint x: 168, startPoint y: 98, endPoint x: 308, endPoint y: 98, distance: 140.7
click at [308, 98] on div "Unfulfilled Orders ( $4,933.64 )" at bounding box center [479, 111] width 927 height 38
click at [60, 24] on icon at bounding box center [52, 20] width 78 height 28
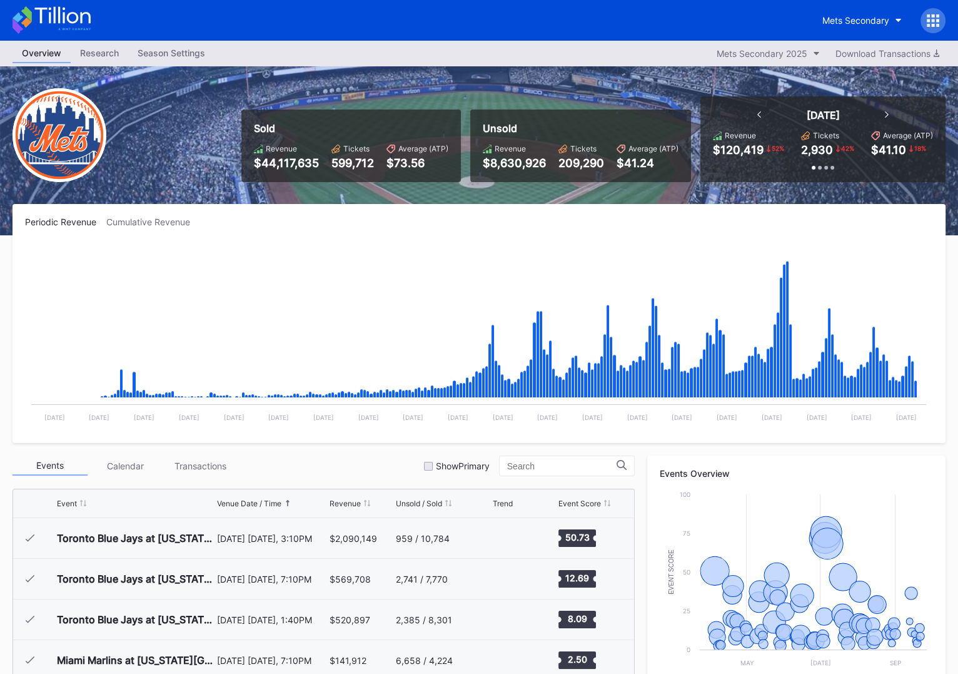
scroll to position [2480, 0]
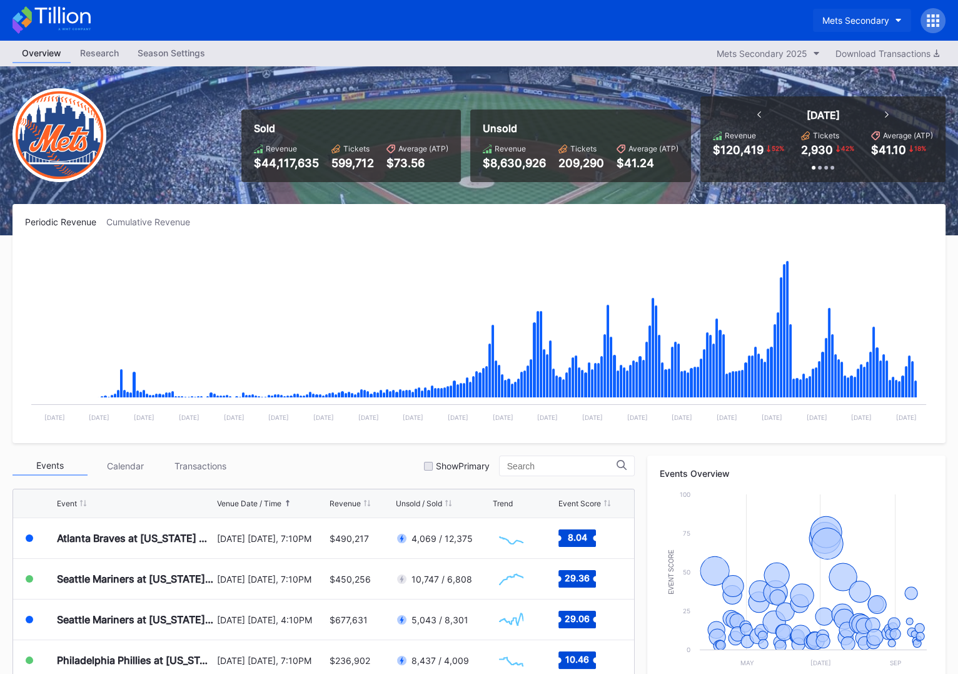
click at [832, 24] on div "Mets Secondary" at bounding box center [855, 20] width 67 height 11
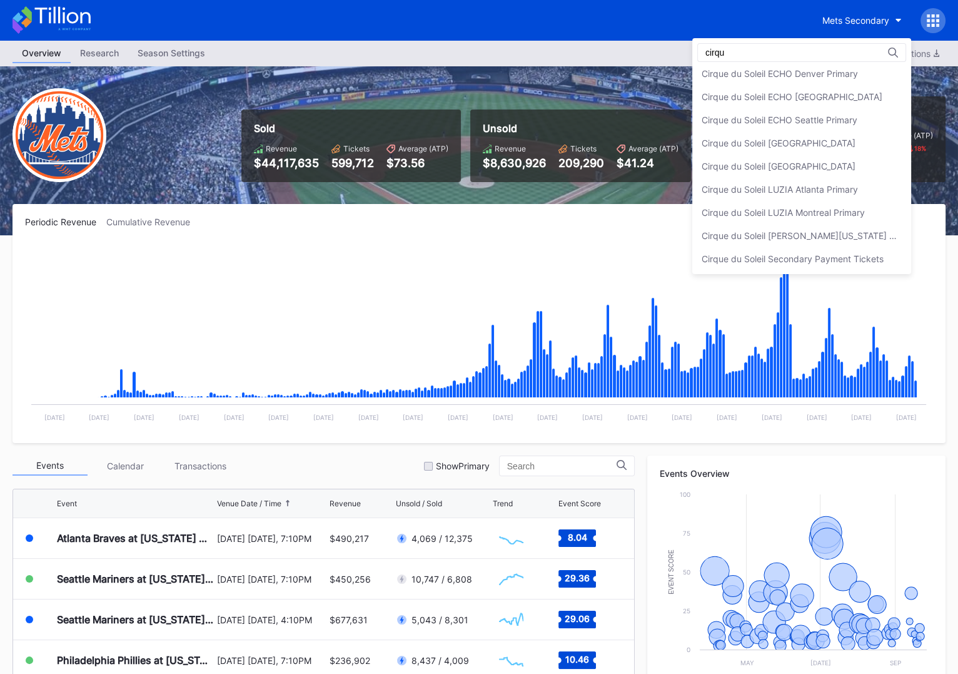
scroll to position [0, 0]
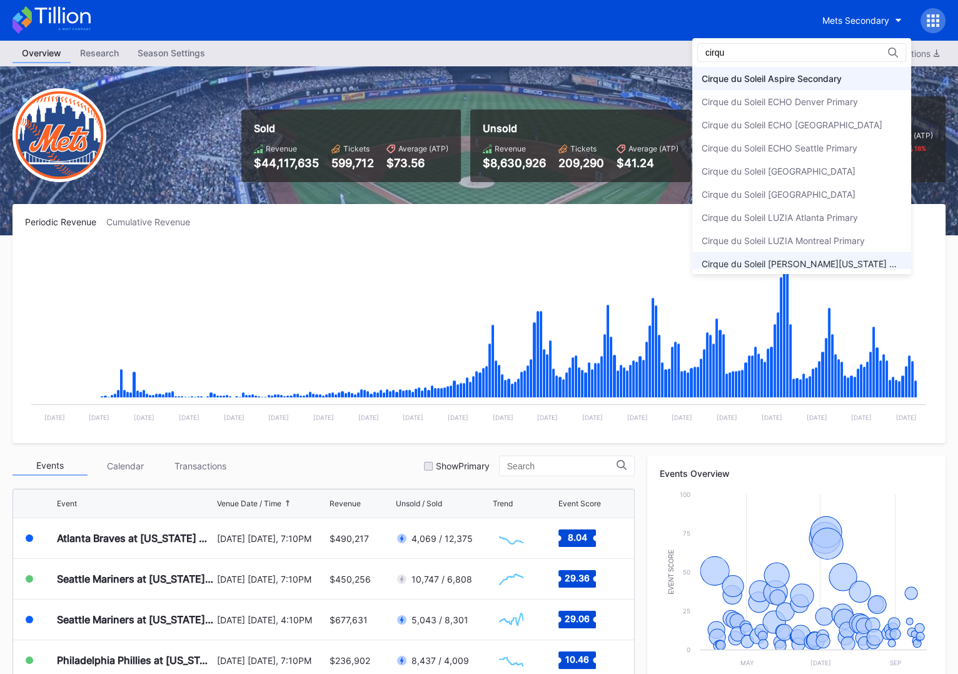
type input "cirqu"
click at [844, 255] on div "Cirque du Soleil [PERSON_NAME][US_STATE] Primary" at bounding box center [801, 263] width 219 height 23
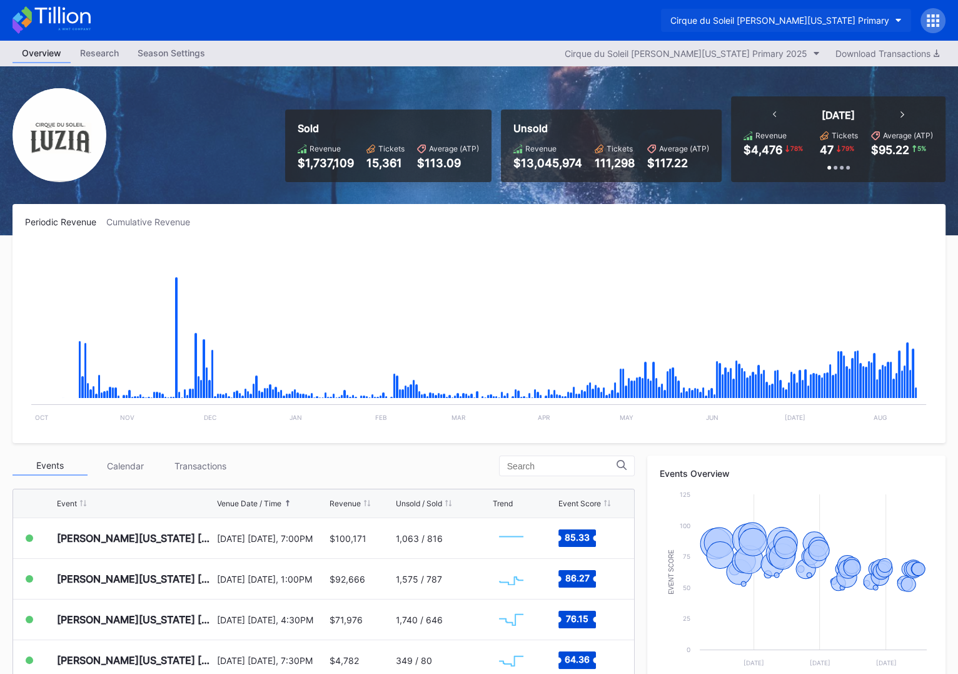
click at [767, 25] on div "Cirque du Soleil [PERSON_NAME][US_STATE] Primary" at bounding box center [779, 20] width 219 height 11
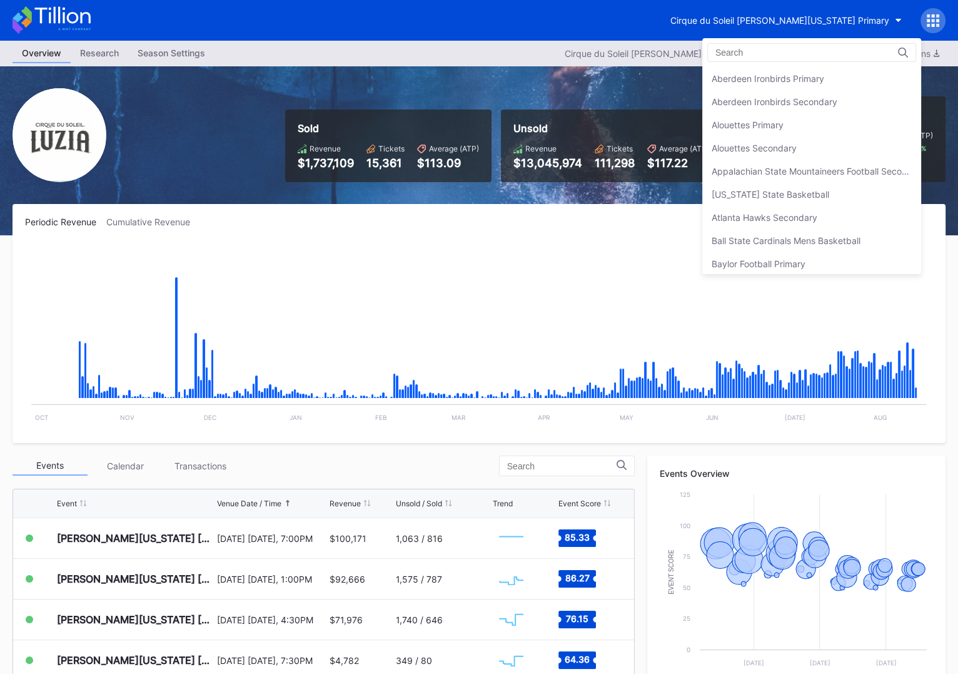
scroll to position [644, 0]
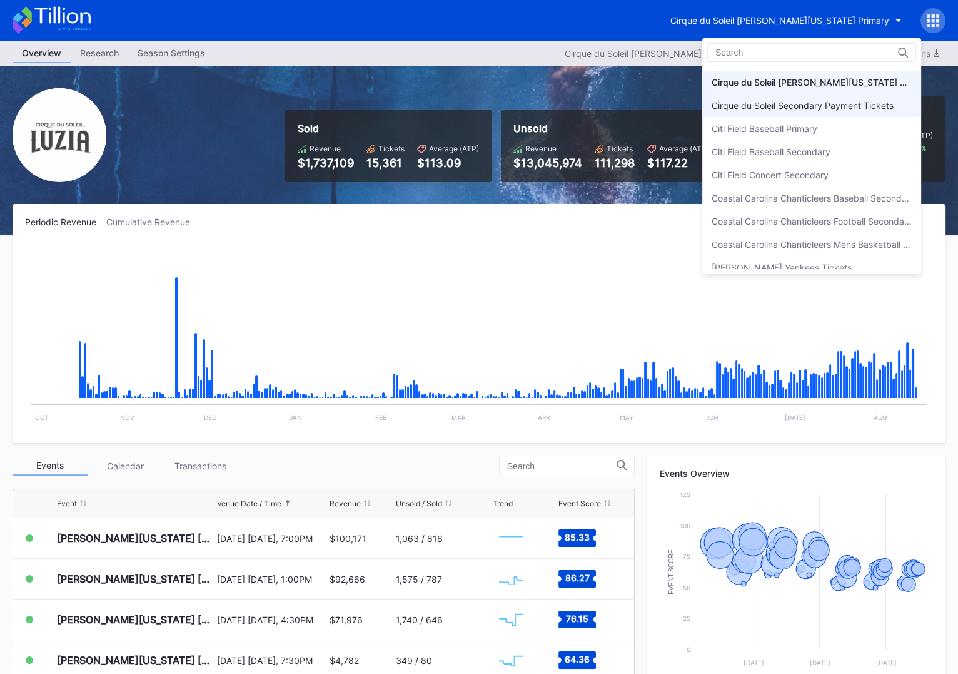
click at [803, 100] on div "Cirque du Soleil Secondary Payment Tickets" at bounding box center [803, 105] width 182 height 11
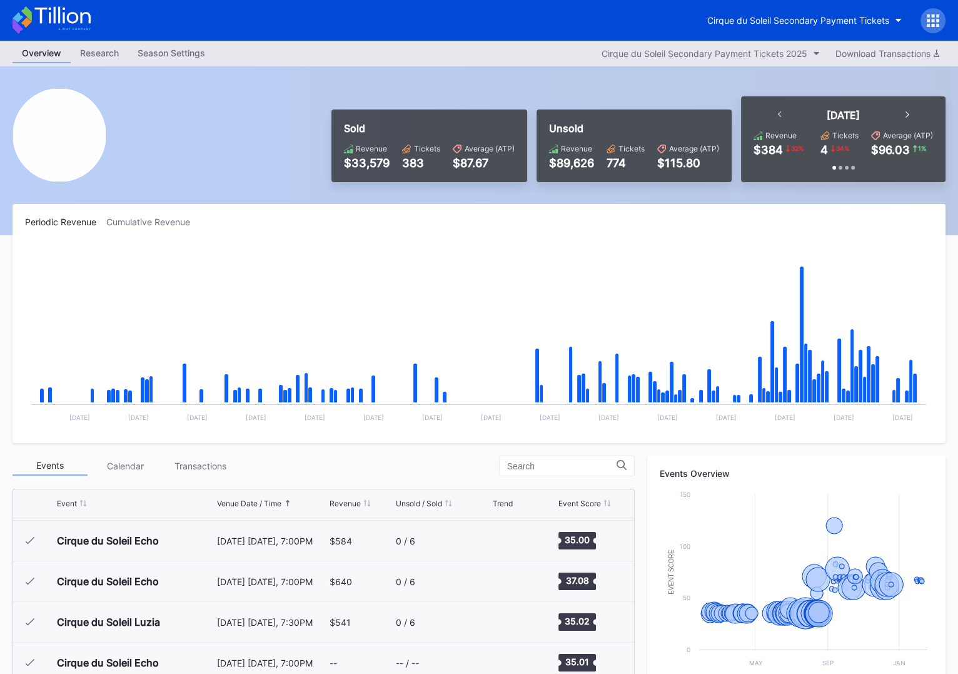
scroll to position [769, 0]
click at [786, 30] on button "Cirque du Soleil Secondary Payment Tickets" at bounding box center [804, 20] width 213 height 23
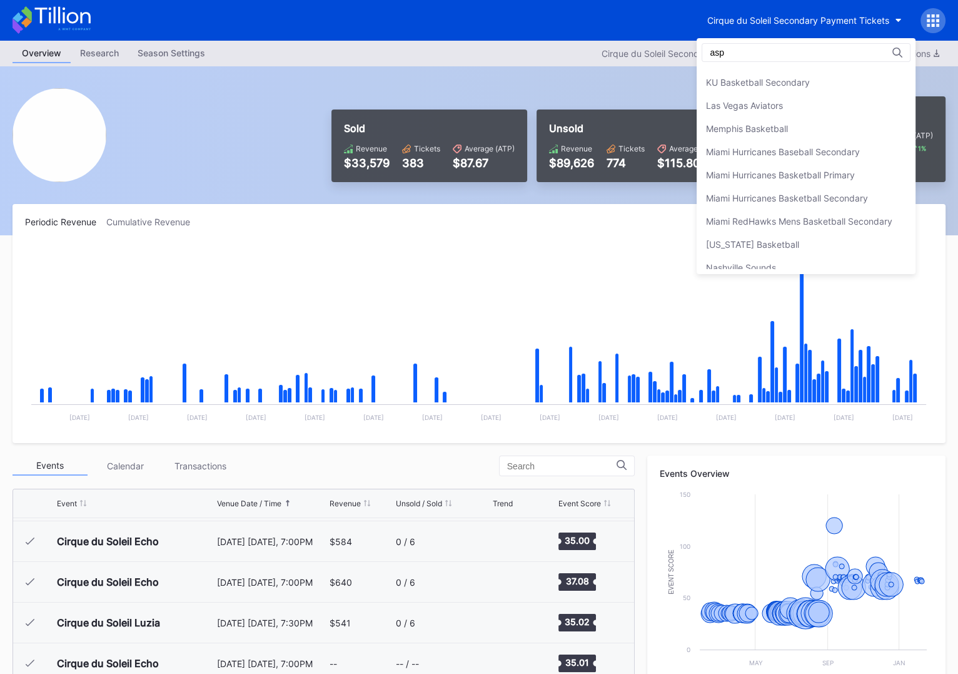
scroll to position [0, 0]
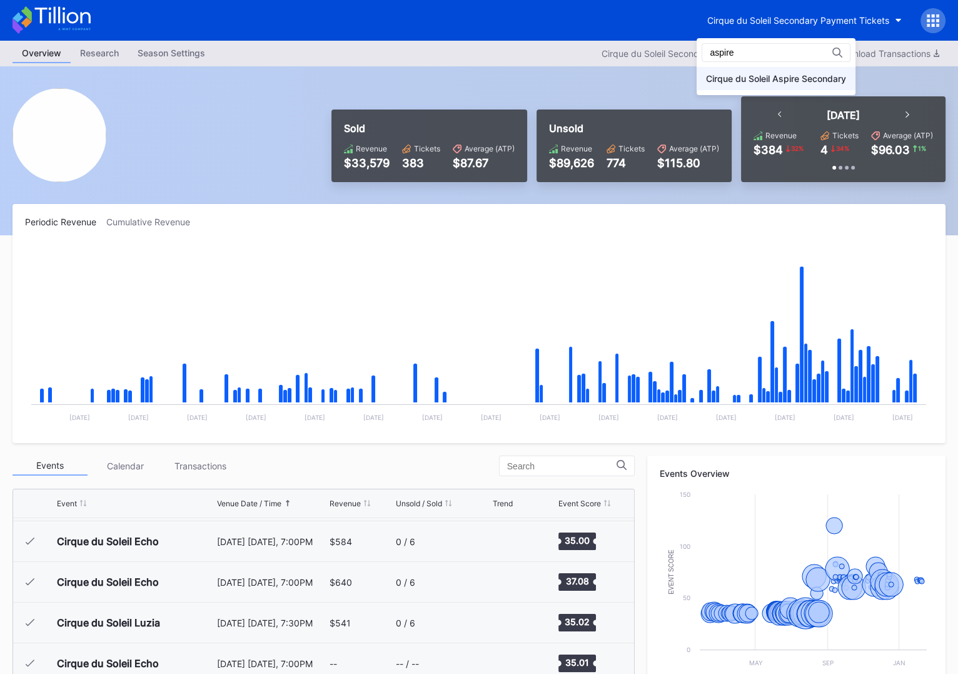
type input "aspire"
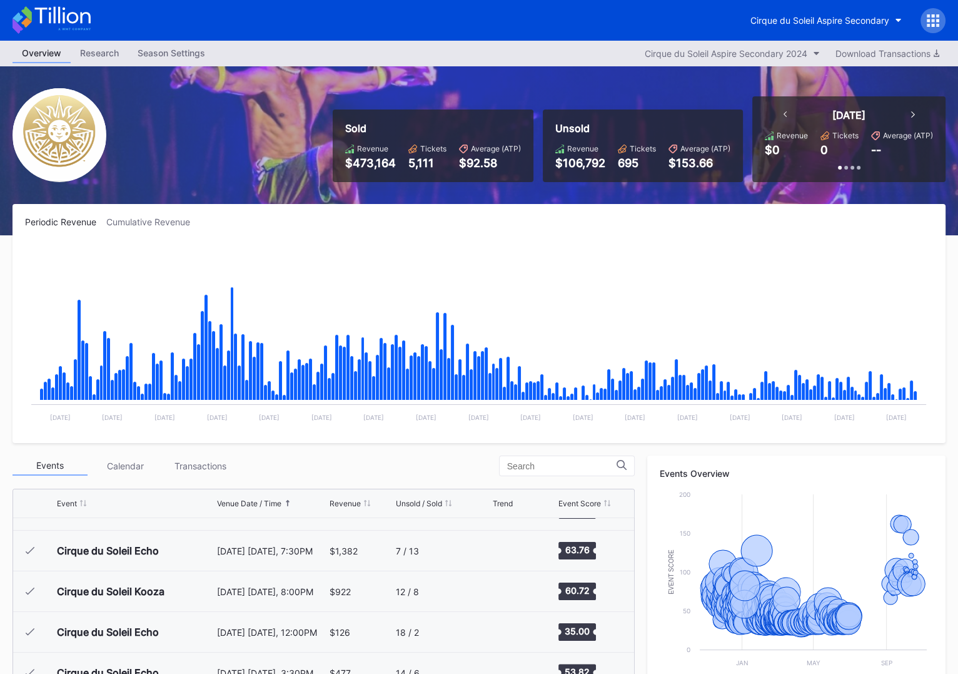
scroll to position [12398, 0]
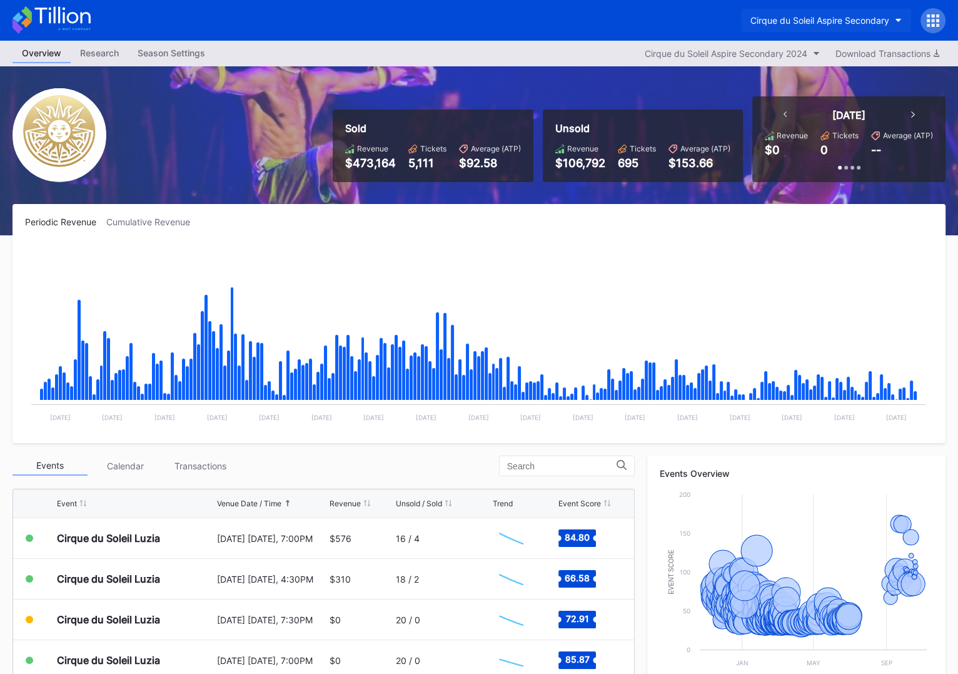
click at [803, 19] on div "Cirque du Soleil Aspire Secondary" at bounding box center [819, 20] width 139 height 11
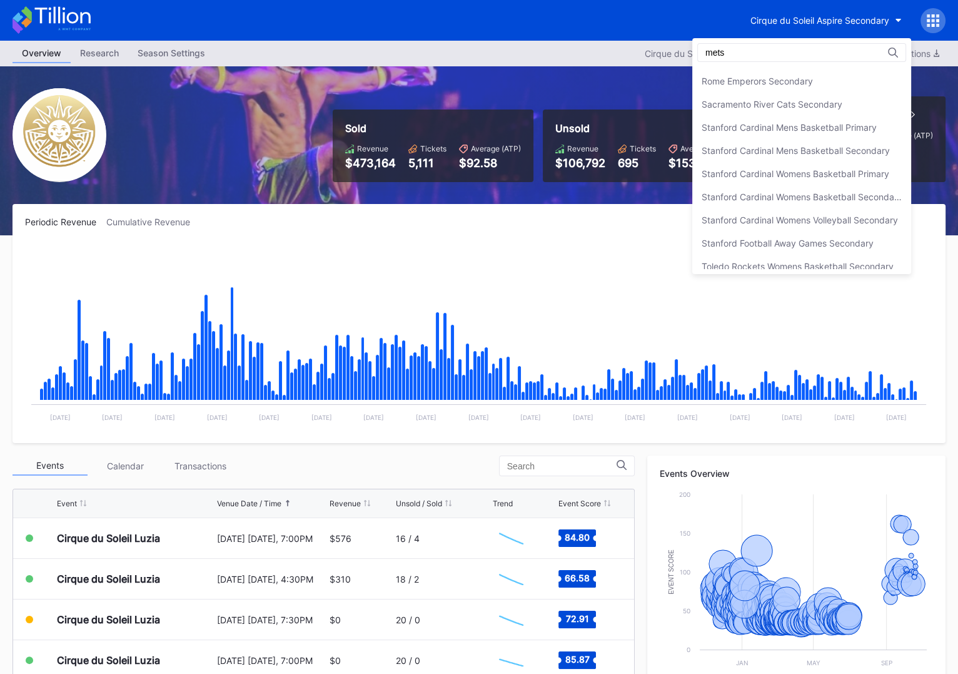
scroll to position [0, 0]
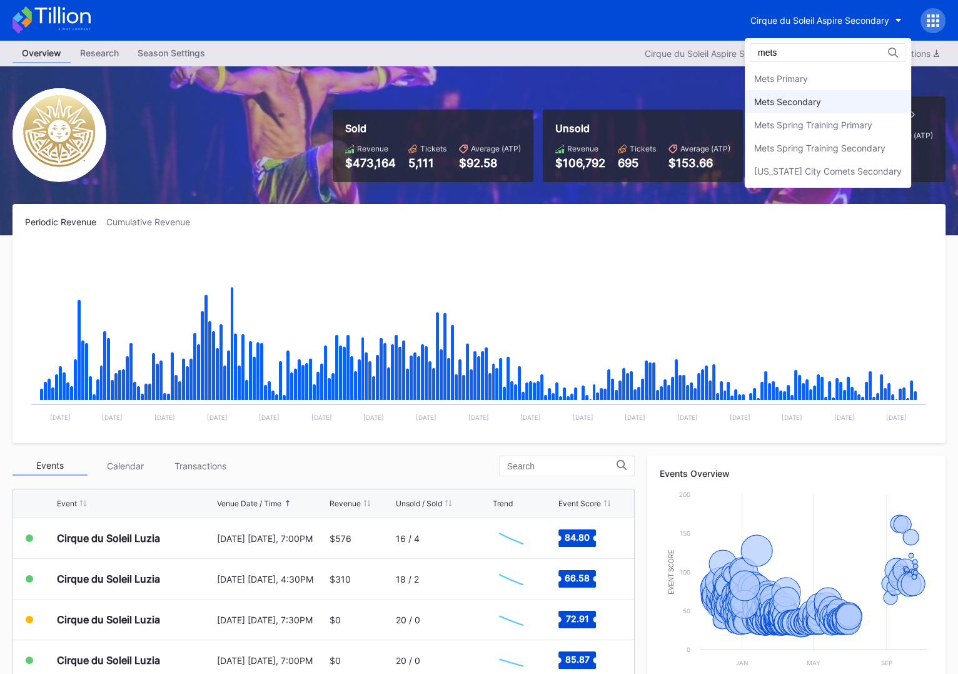
type input "mets"
click at [815, 98] on div "Mets Secondary" at bounding box center [787, 101] width 67 height 11
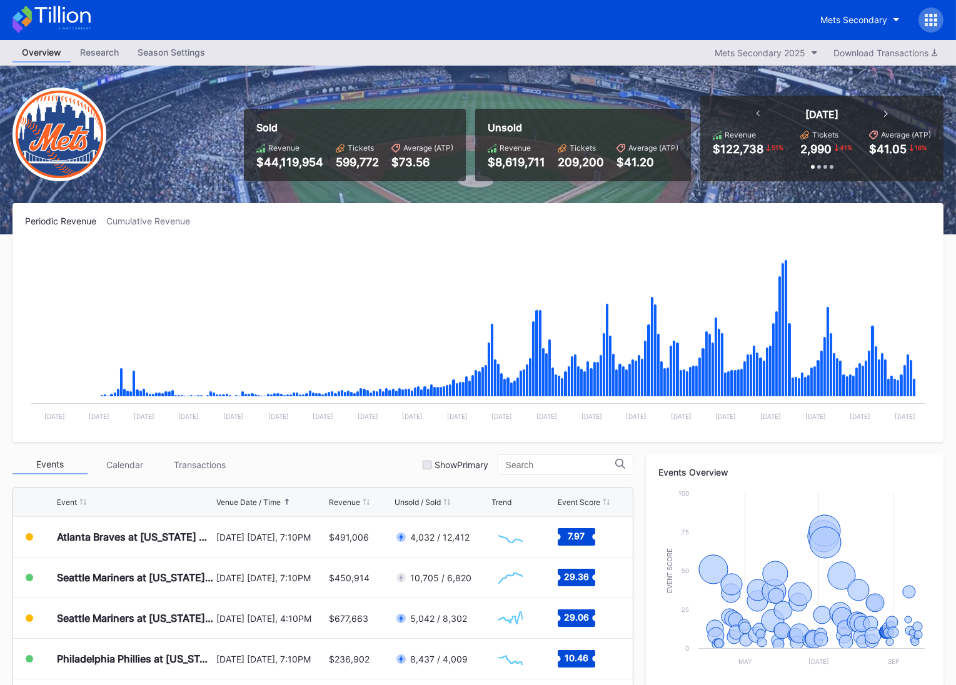
scroll to position [9, 0]
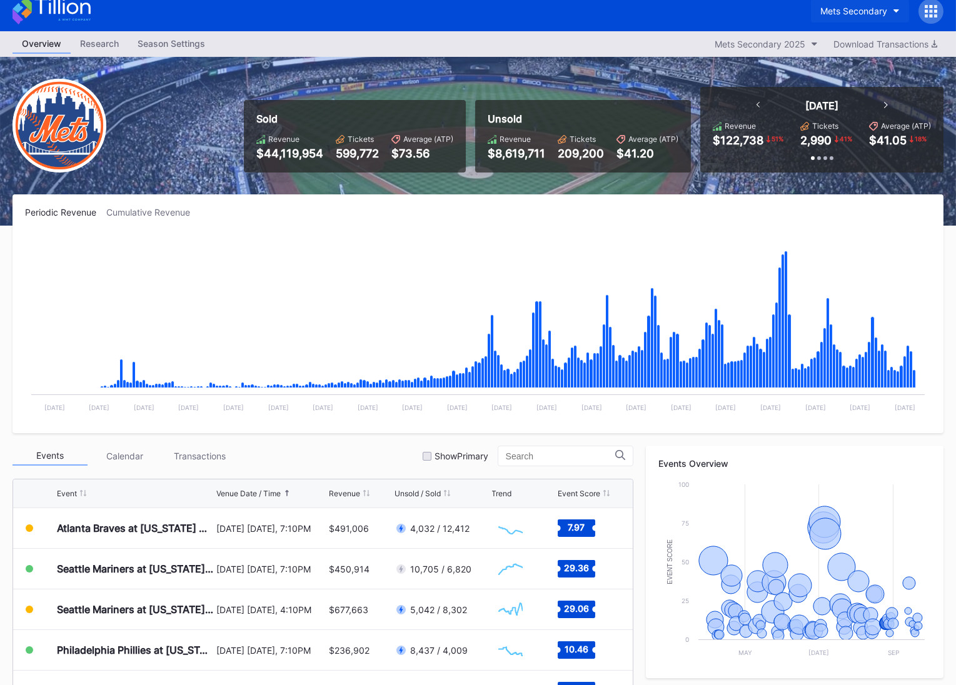
click at [849, 9] on div "Mets Secondary" at bounding box center [854, 11] width 67 height 11
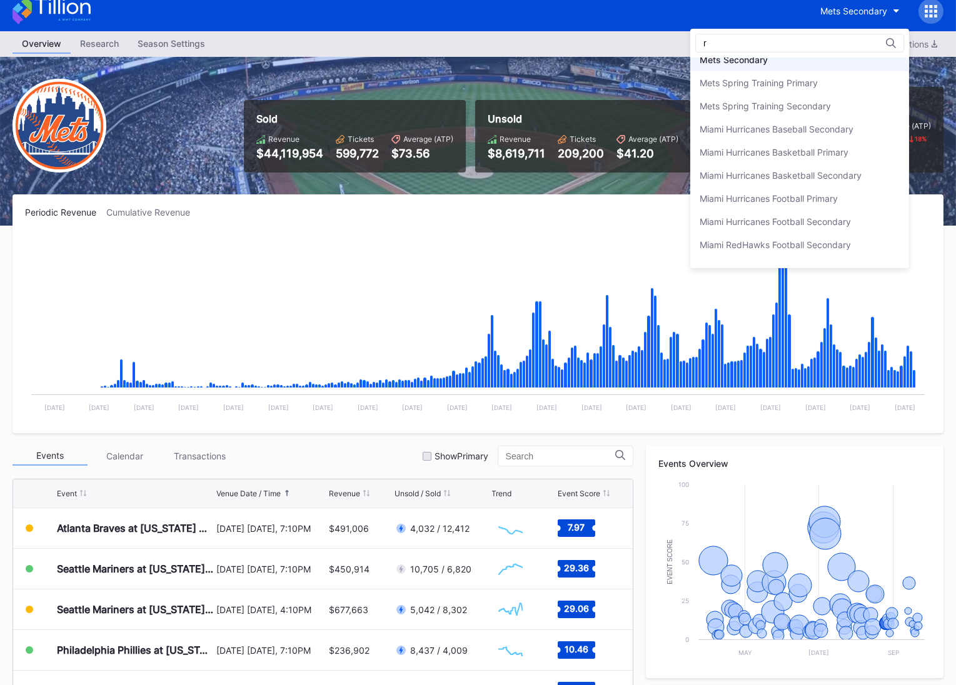
scroll to position [0, 0]
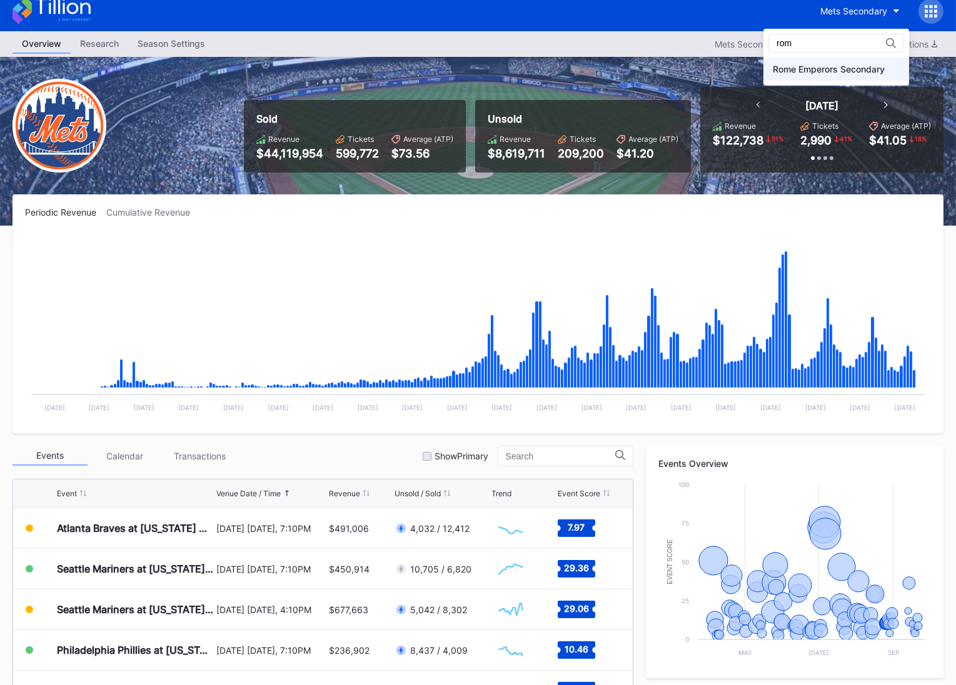
type input "rom"
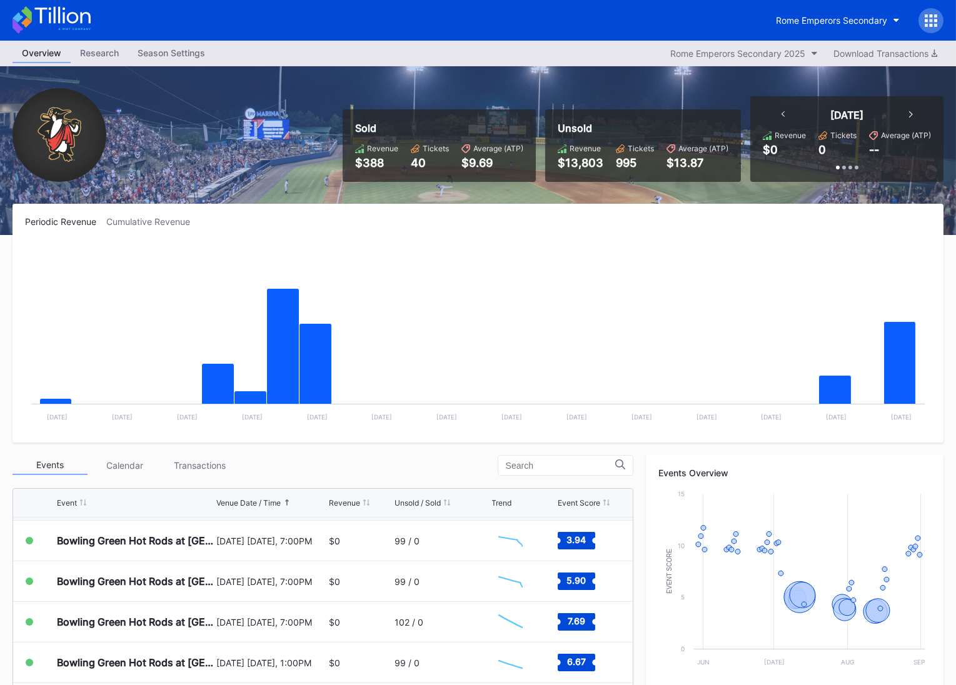
click at [69, 13] on icon at bounding box center [62, 15] width 56 height 17
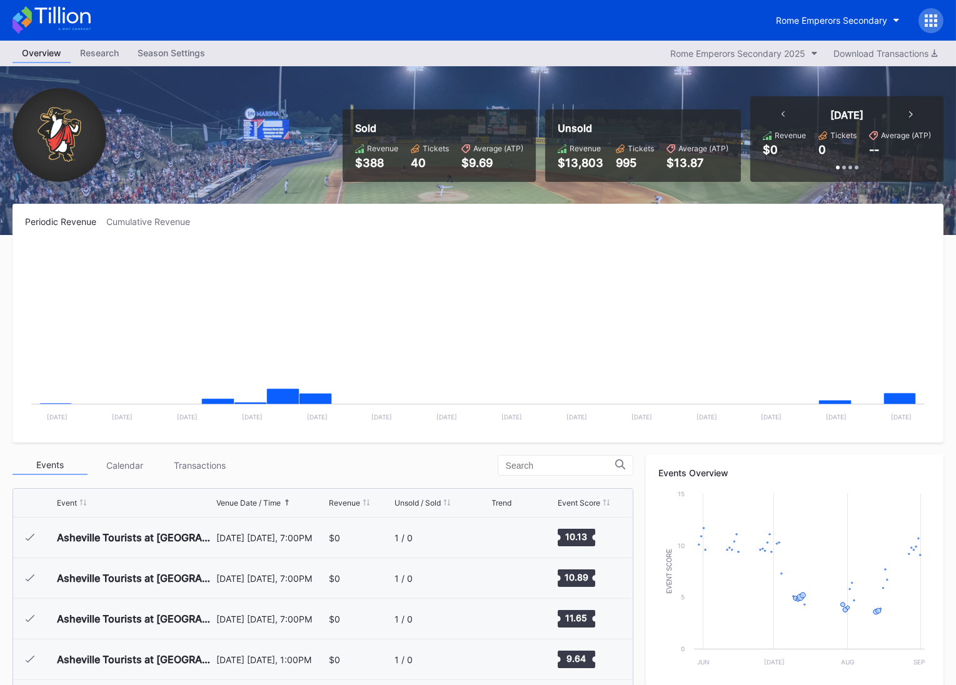
scroll to position [1338, 0]
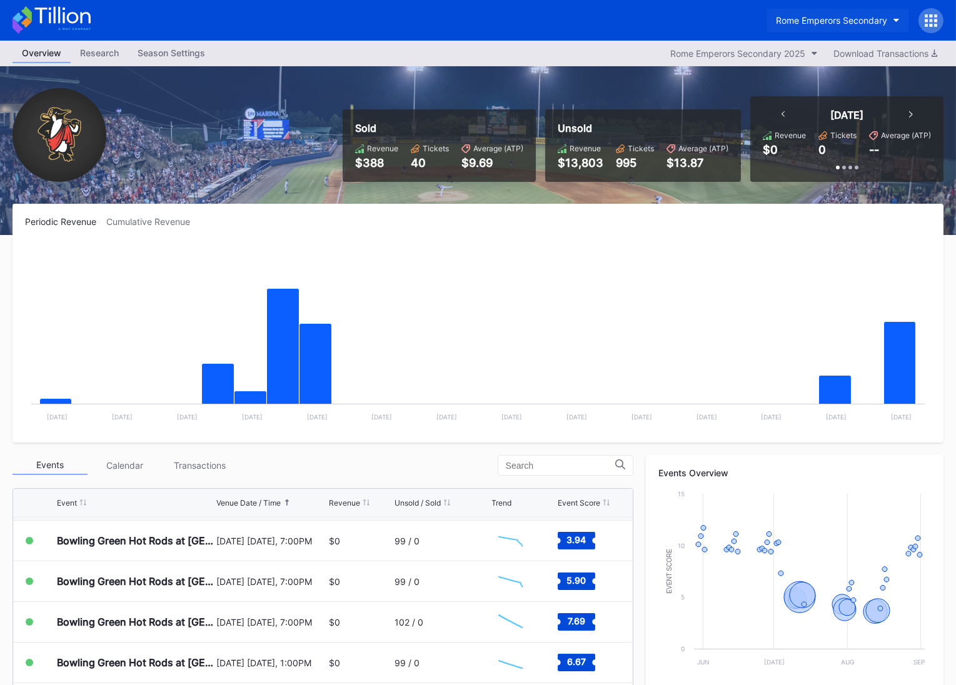
click at [807, 18] on div "Rome Emperors Secondary" at bounding box center [831, 20] width 111 height 11
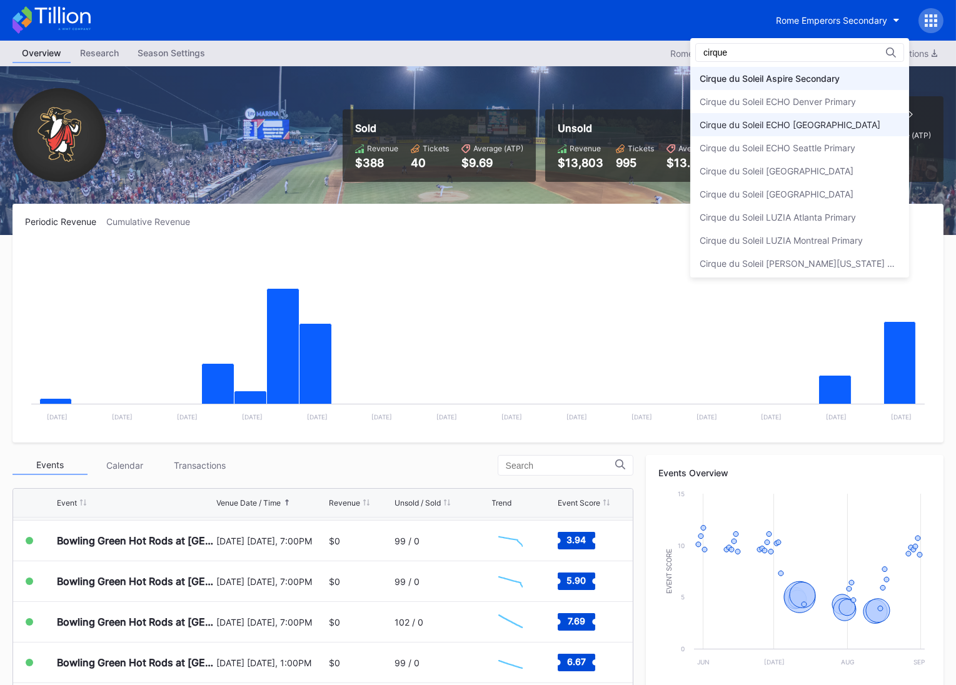
scroll to position [24, 0]
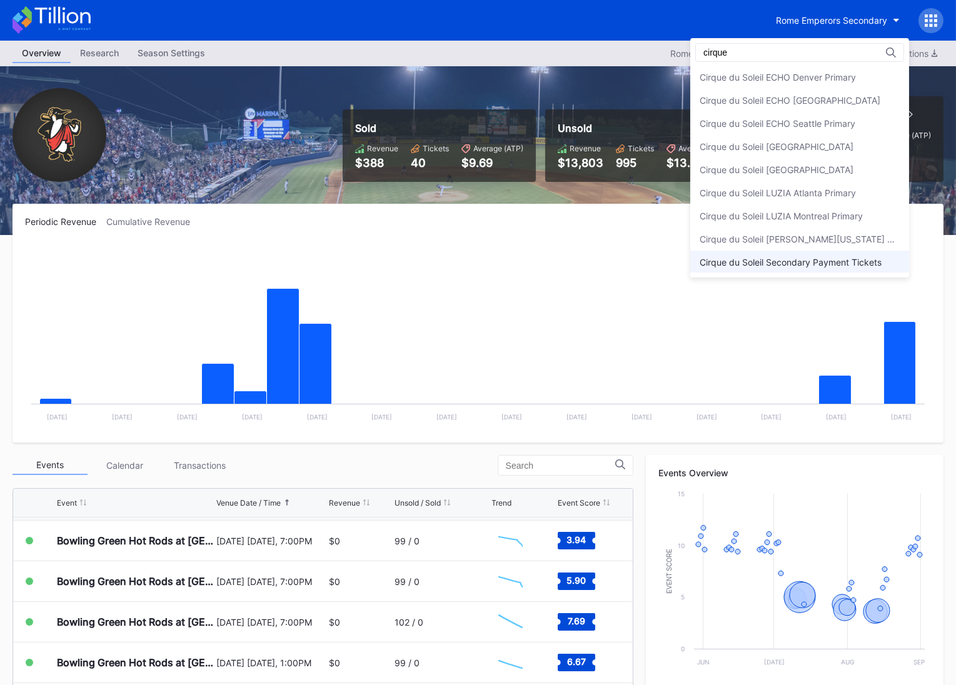
type input "cirque"
click at [782, 261] on div "Cirque du Soleil Secondary Payment Tickets" at bounding box center [791, 262] width 182 height 11
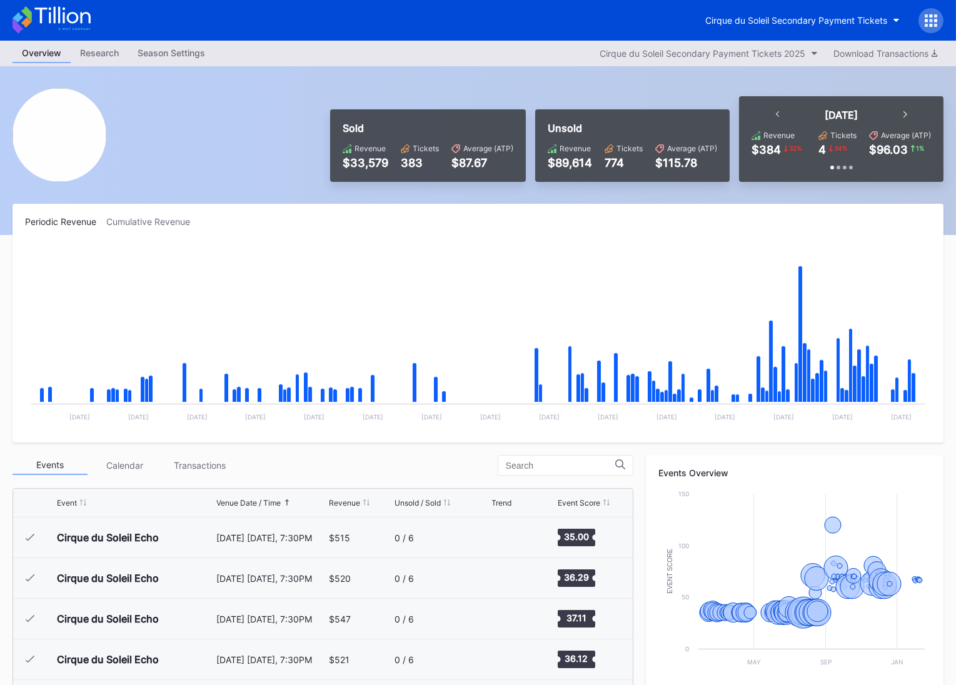
scroll to position [1911, 0]
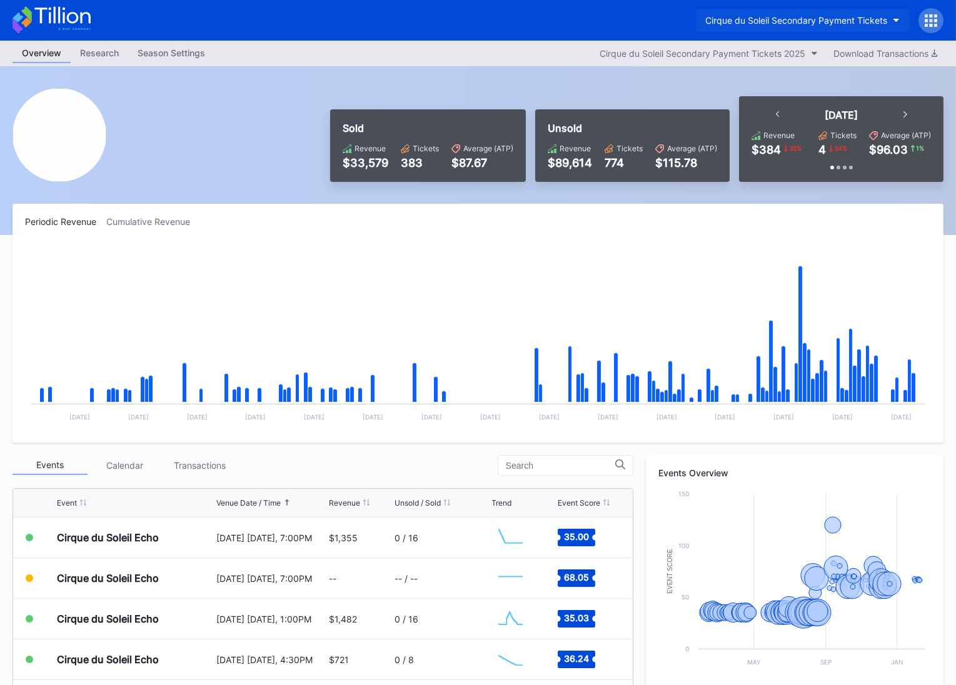
click at [791, 20] on div "Cirque du Soleil Secondary Payment Tickets" at bounding box center [796, 20] width 182 height 11
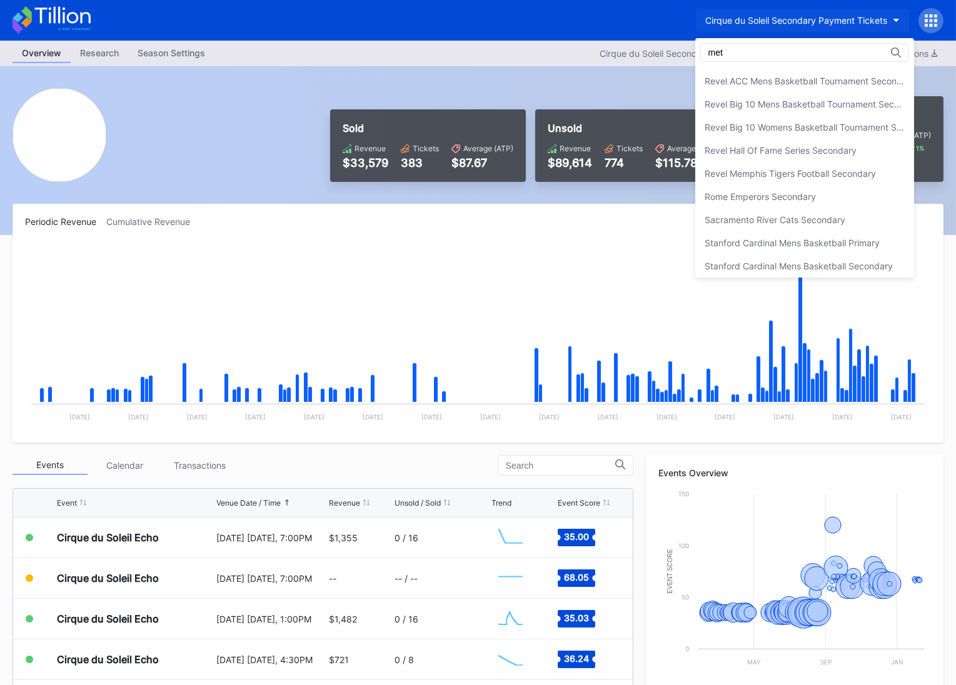
scroll to position [0, 0]
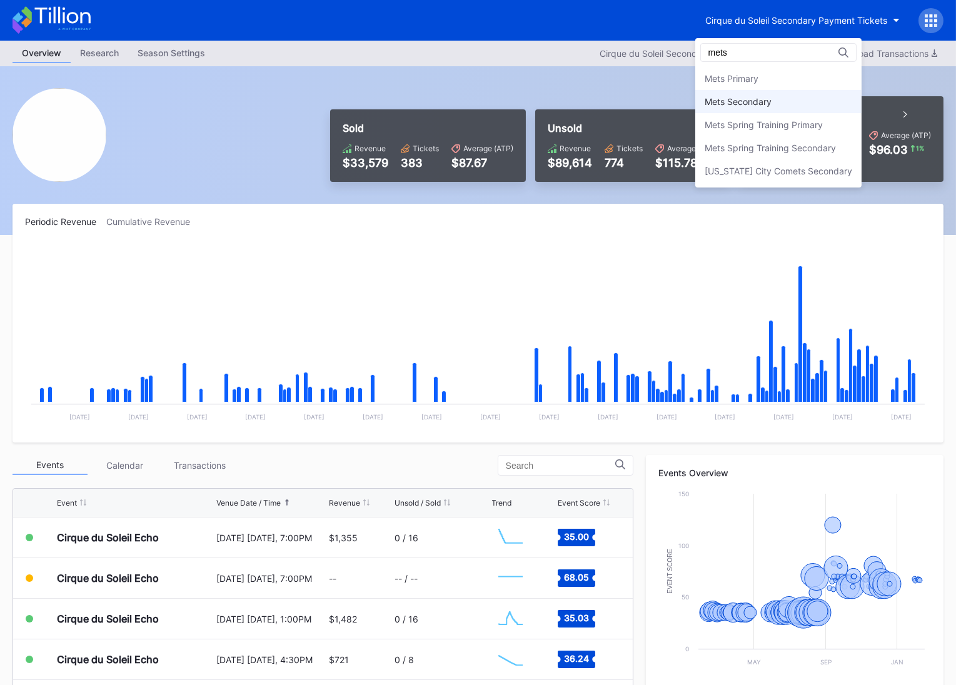
type input "mets"
click at [772, 107] on div "Mets Secondary" at bounding box center [778, 101] width 166 height 23
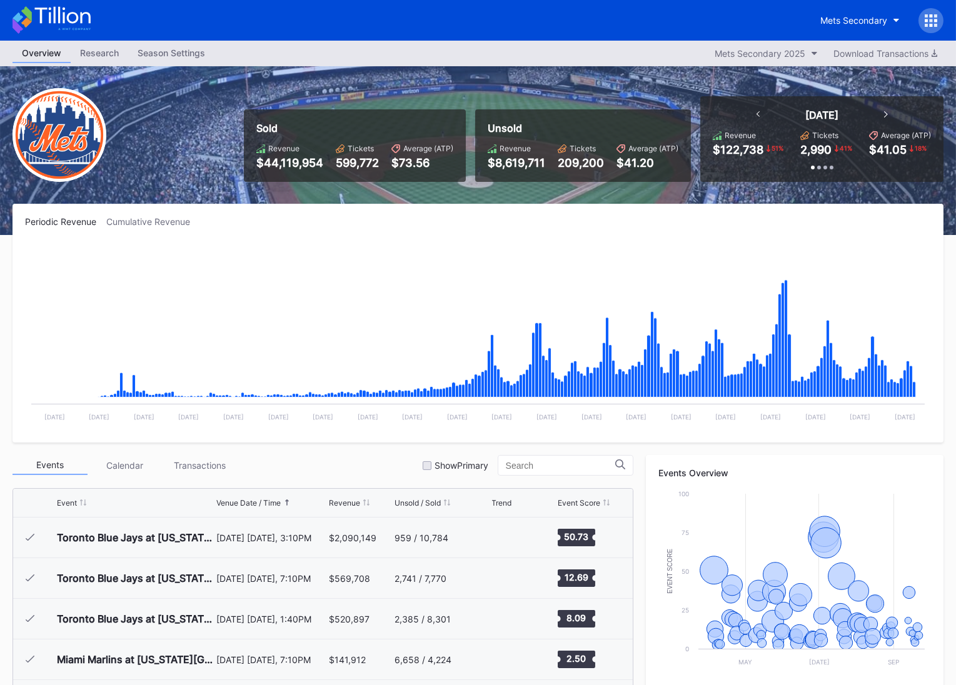
scroll to position [2480, 0]
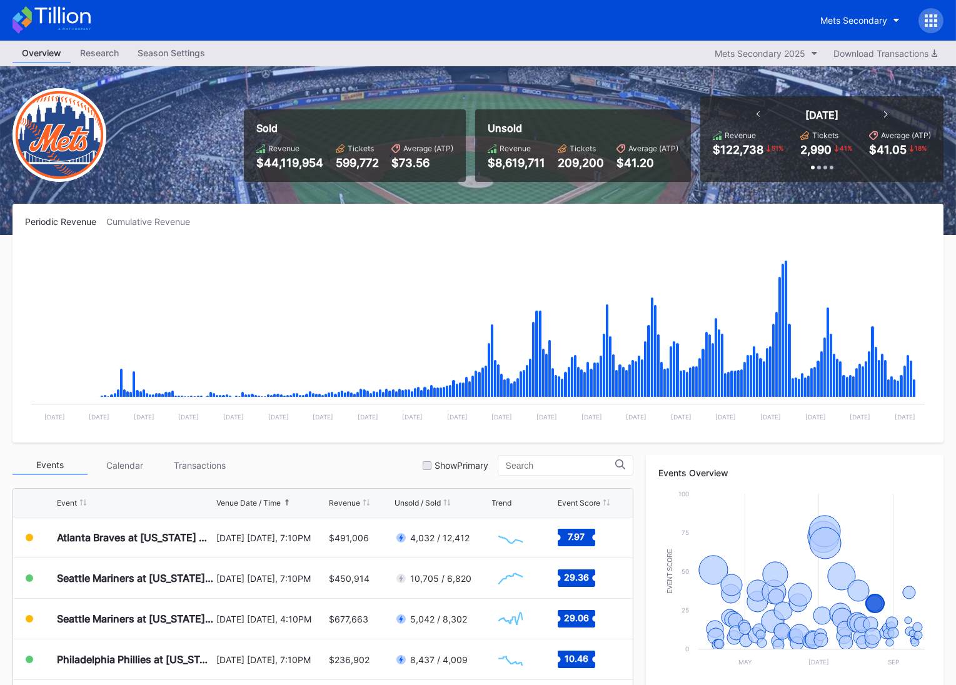
click at [82, 25] on icon at bounding box center [52, 20] width 78 height 28
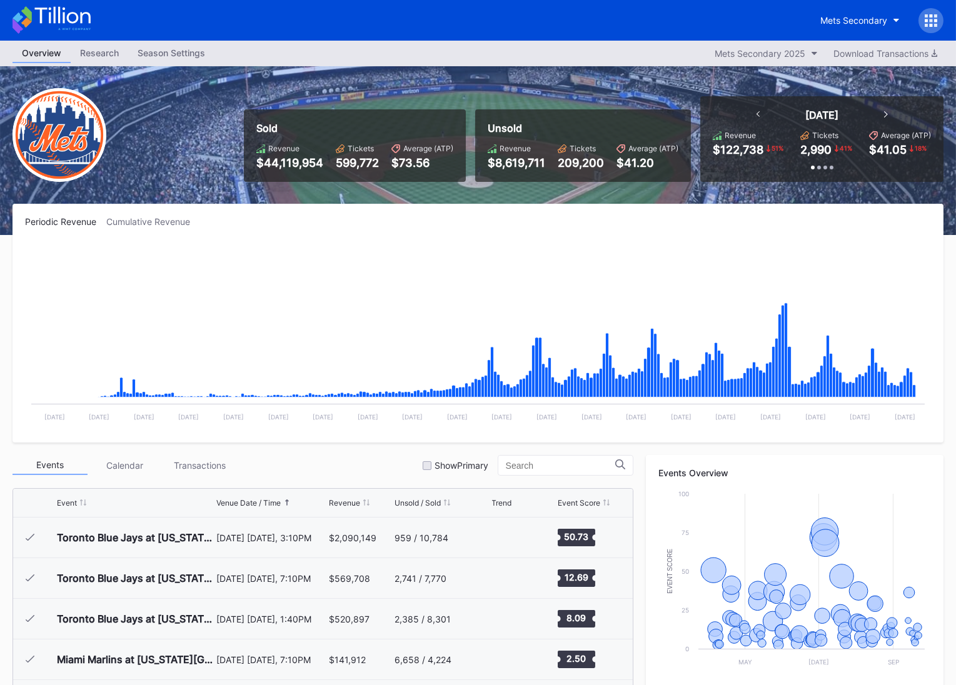
scroll to position [2480, 0]
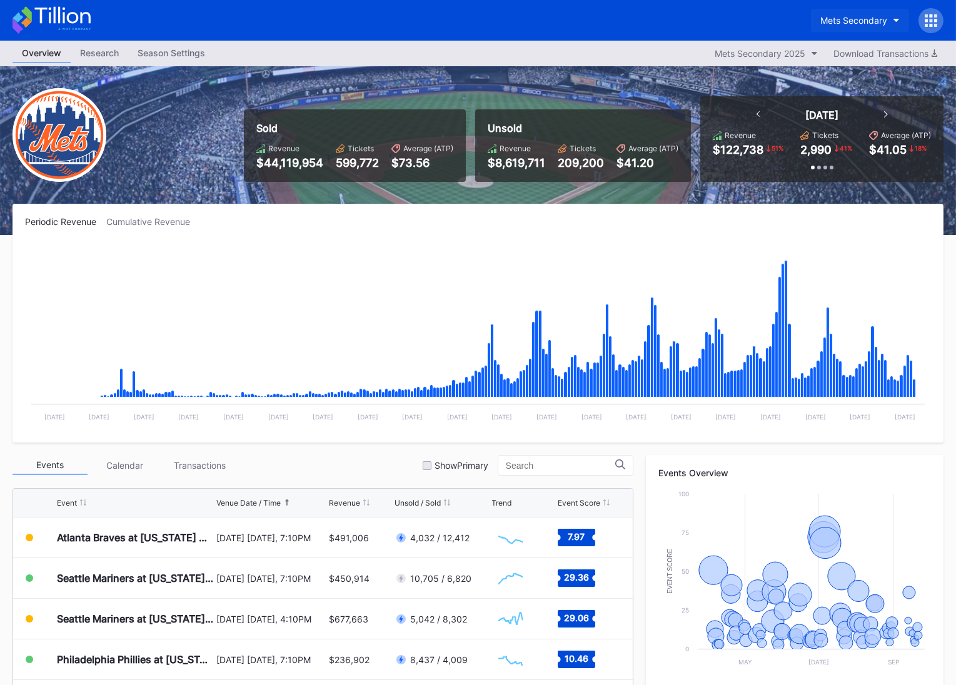
click at [867, 15] on div "Mets Secondary" at bounding box center [854, 20] width 67 height 11
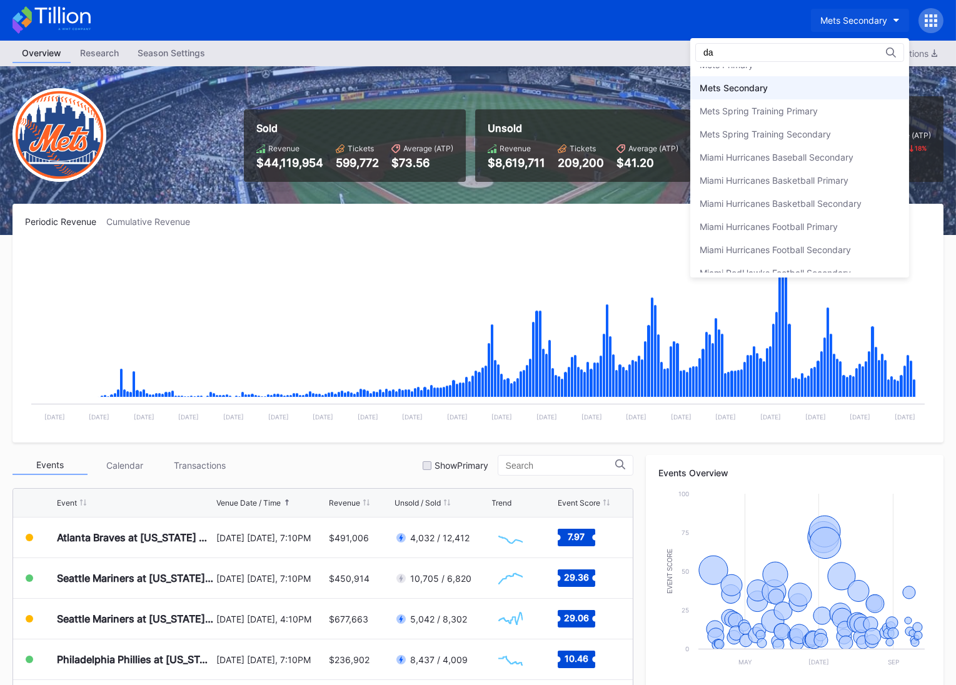
scroll to position [0, 0]
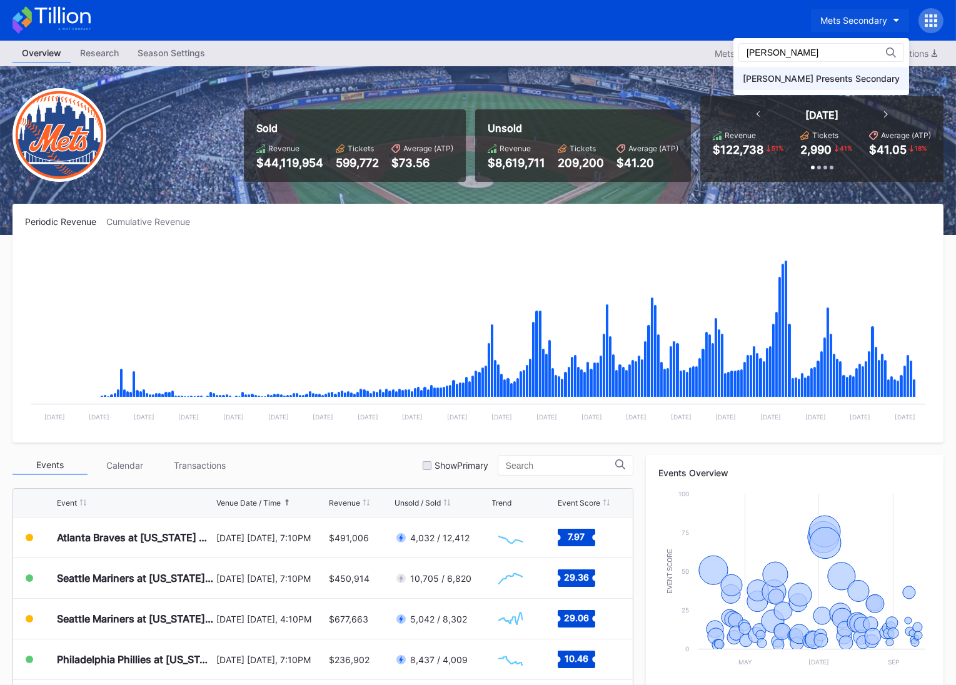
type input "danny"
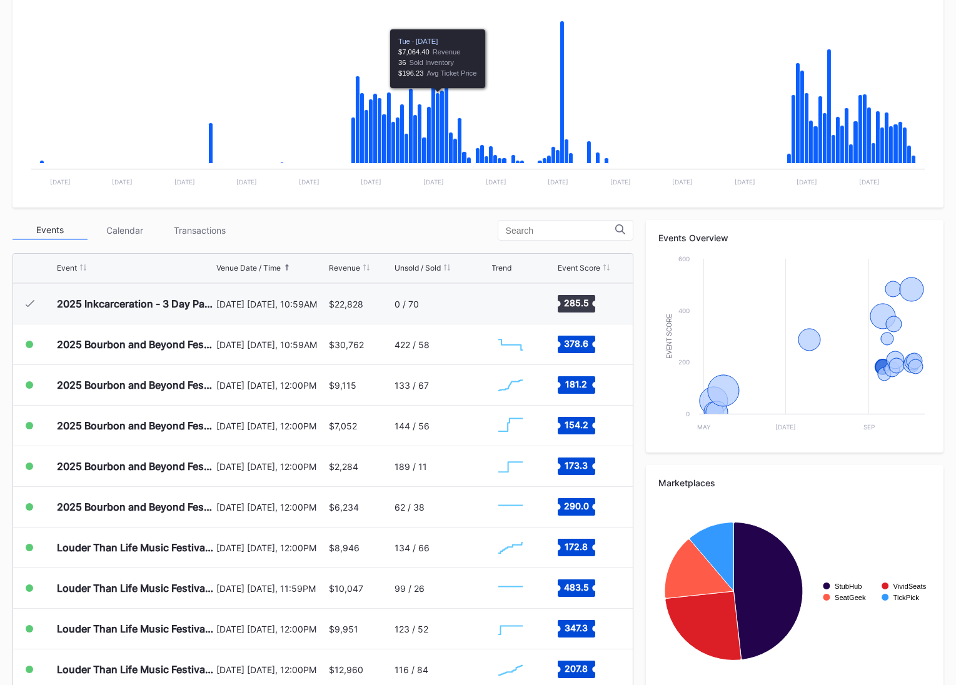
scroll to position [271, 0]
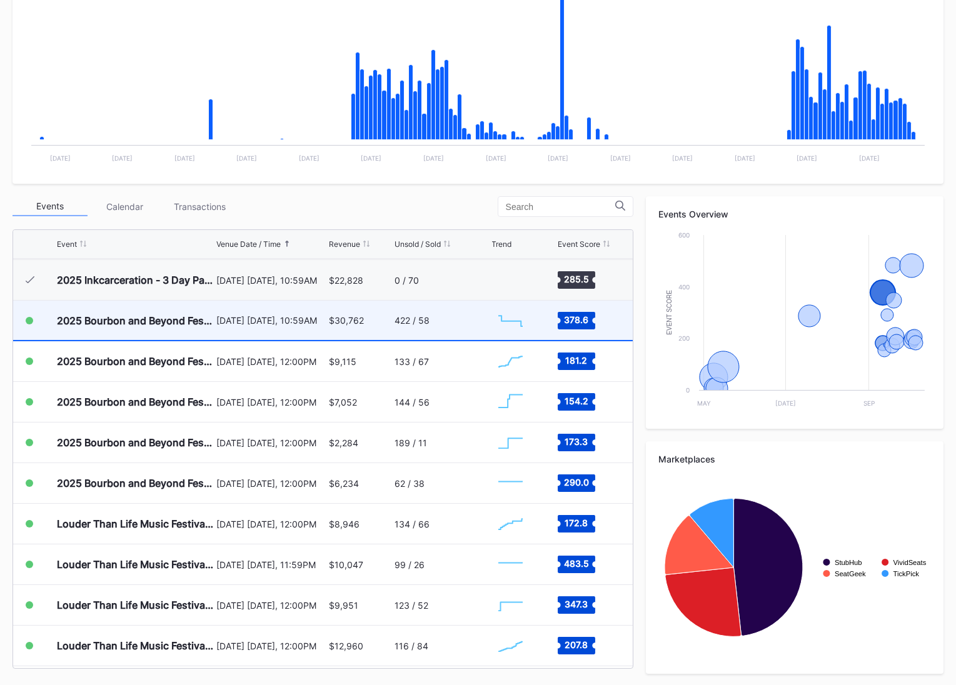
click at [351, 323] on div "$30,762" at bounding box center [346, 320] width 35 height 11
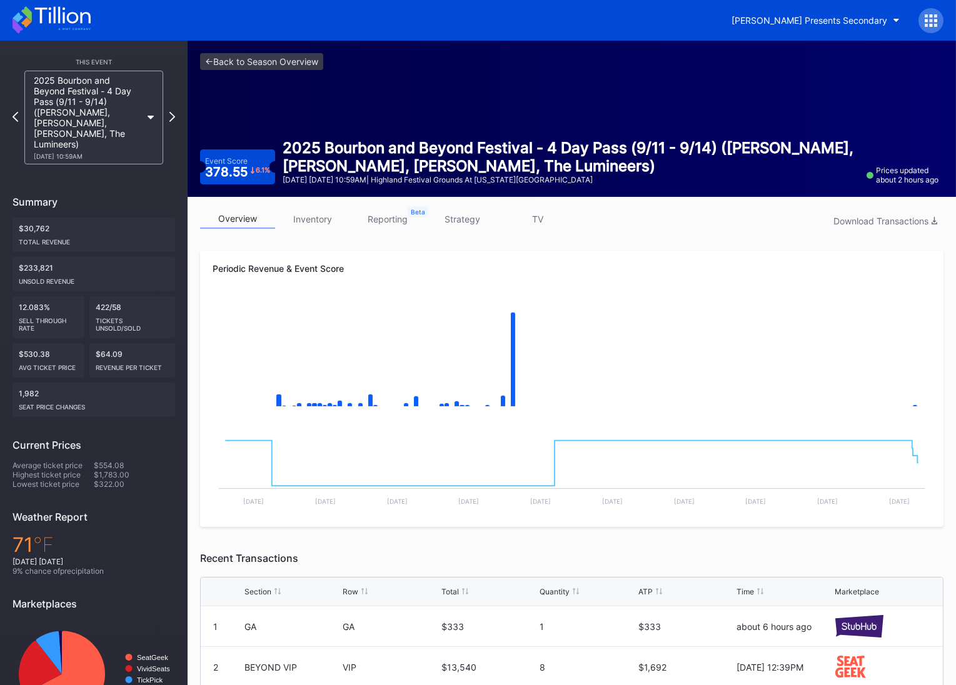
click at [477, 218] on link "strategy" at bounding box center [462, 219] width 75 height 19
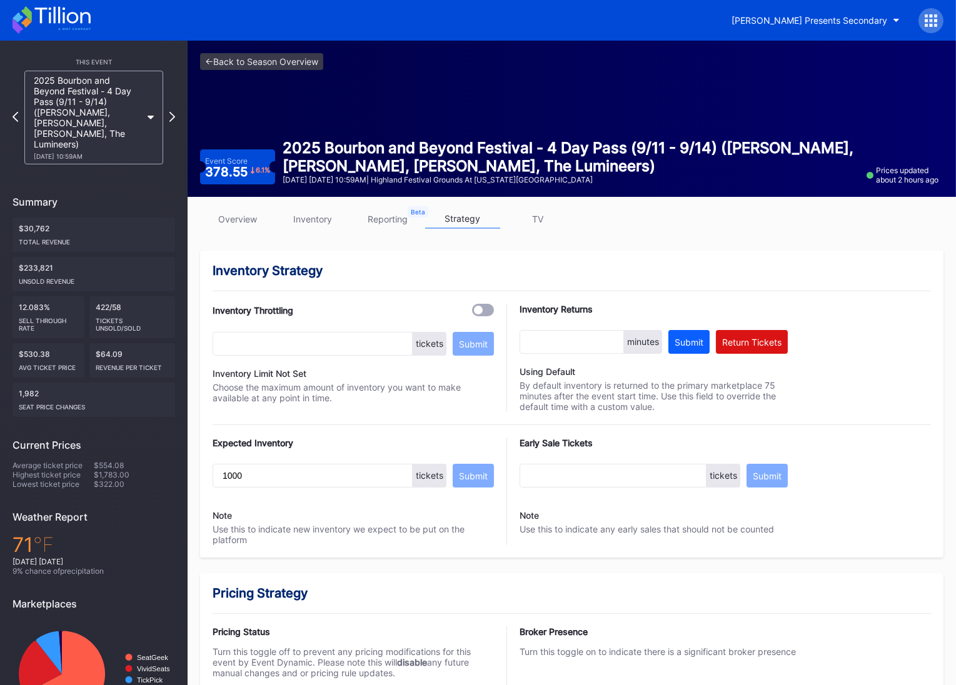
click at [802, 21] on div "[PERSON_NAME] Presents Secondary" at bounding box center [810, 20] width 156 height 11
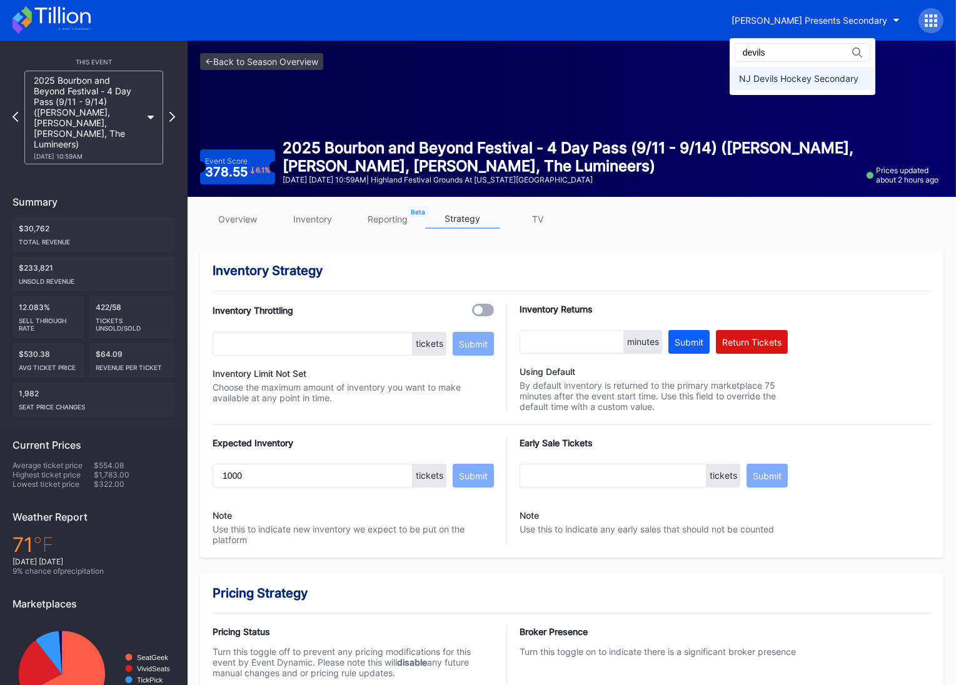
type input "devils"
click at [831, 86] on div "NJ Devils Hockey Secondary" at bounding box center [803, 78] width 146 height 23
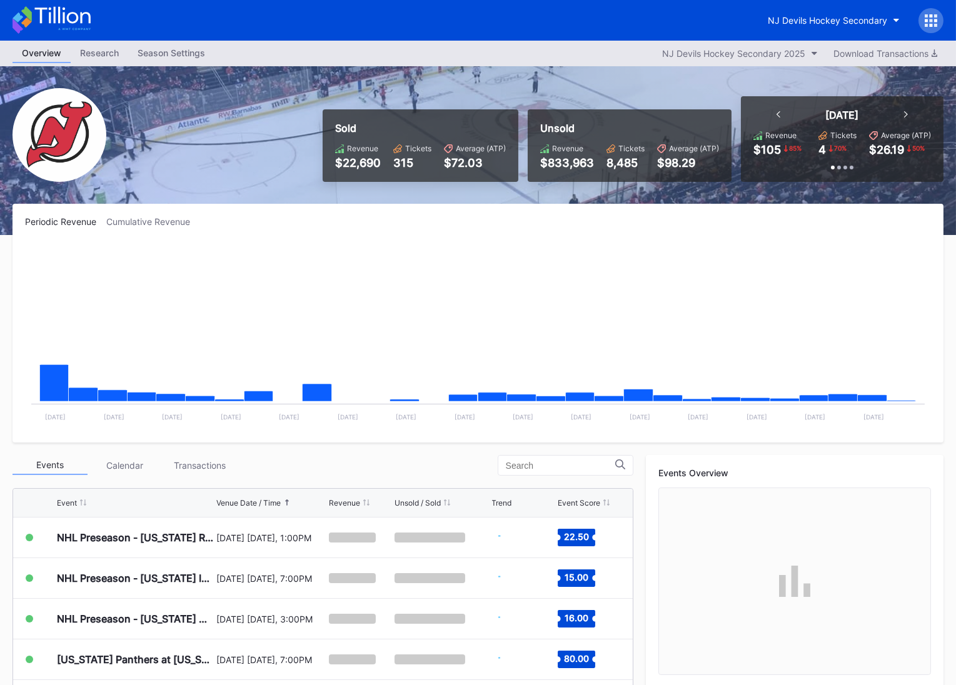
click at [938, 24] on div at bounding box center [931, 20] width 25 height 25
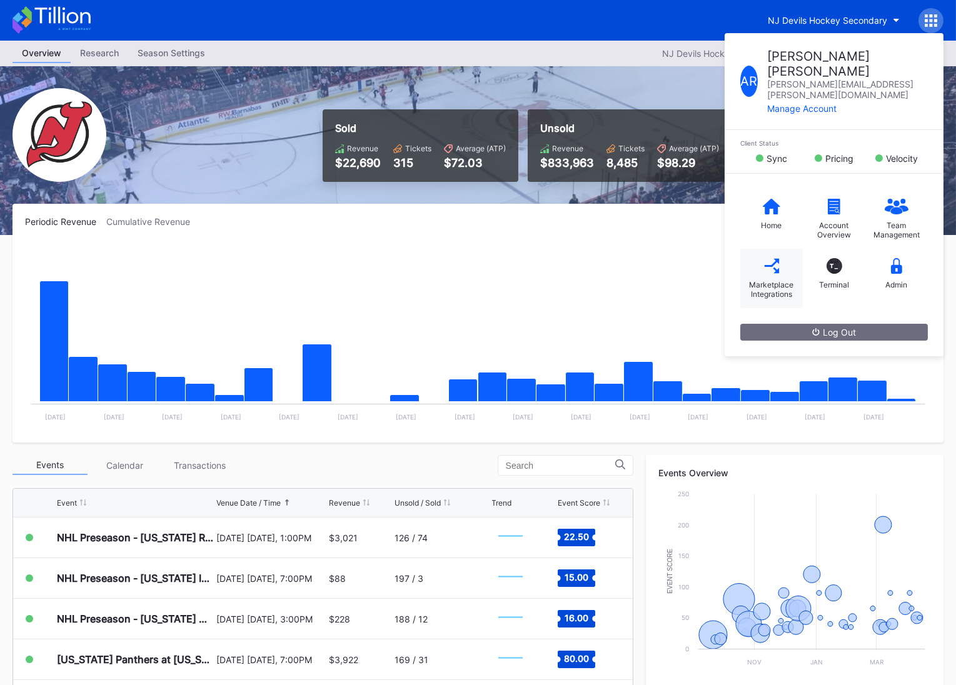
click at [748, 249] on div "Marketplace Integrations" at bounding box center [771, 278] width 63 height 59
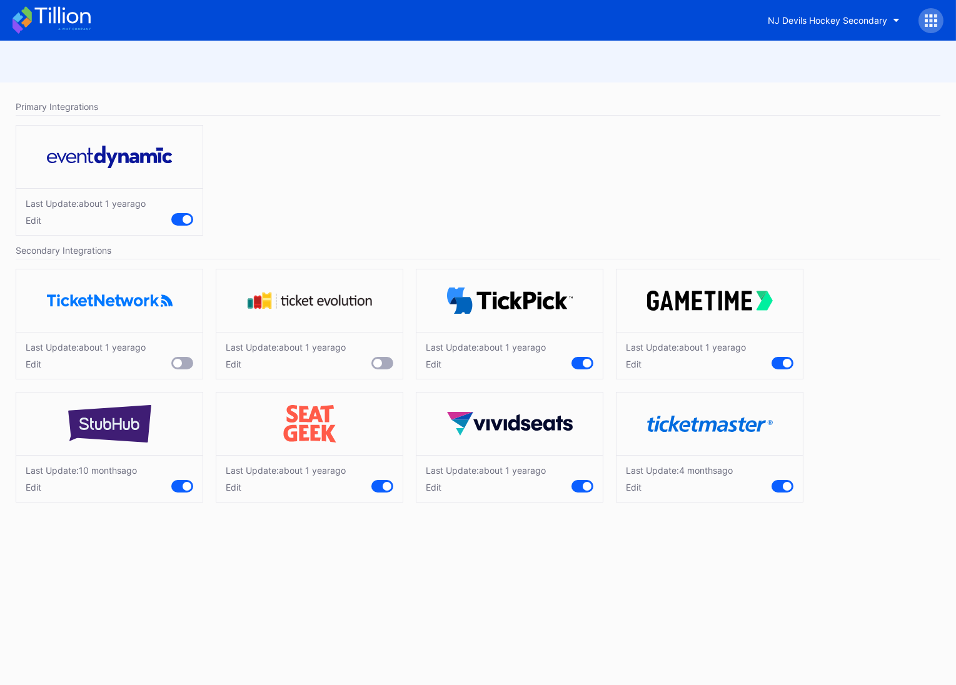
click at [638, 489] on div "Edit" at bounding box center [679, 487] width 107 height 11
click at [745, 557] on div "Cancel" at bounding box center [749, 558] width 28 height 11
click at [48, 16] on icon at bounding box center [52, 20] width 78 height 28
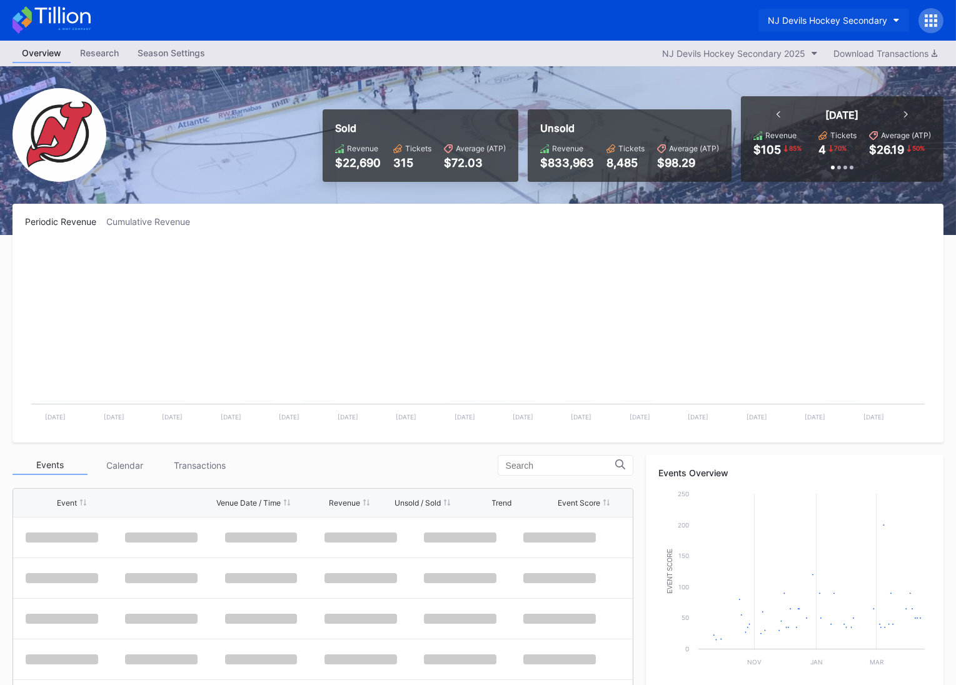
click at [782, 25] on div "NJ Devils Hockey Secondary" at bounding box center [827, 20] width 119 height 11
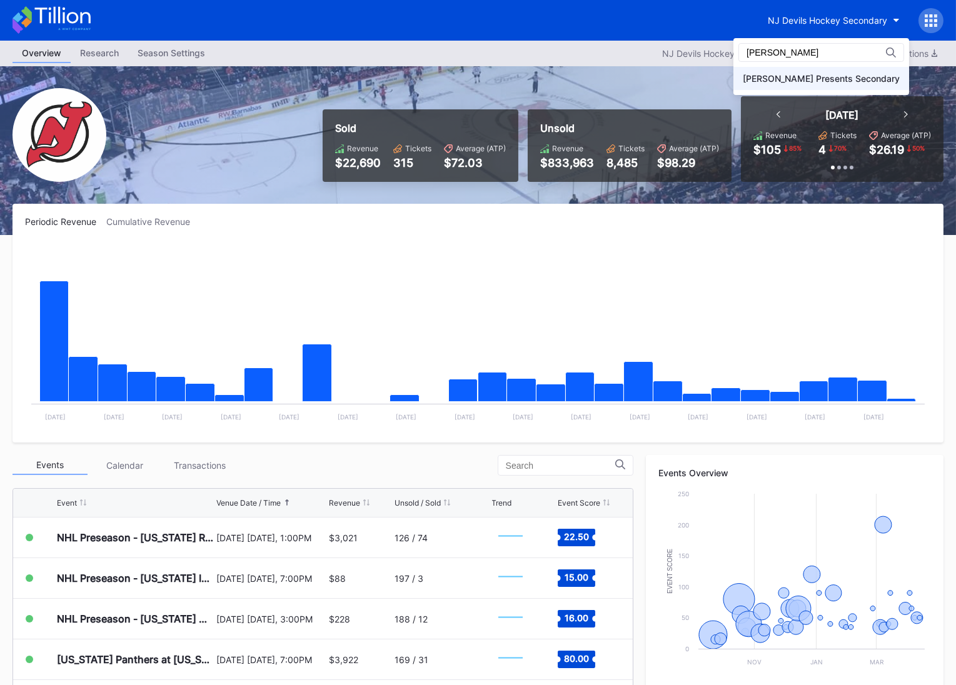
type input "danny"
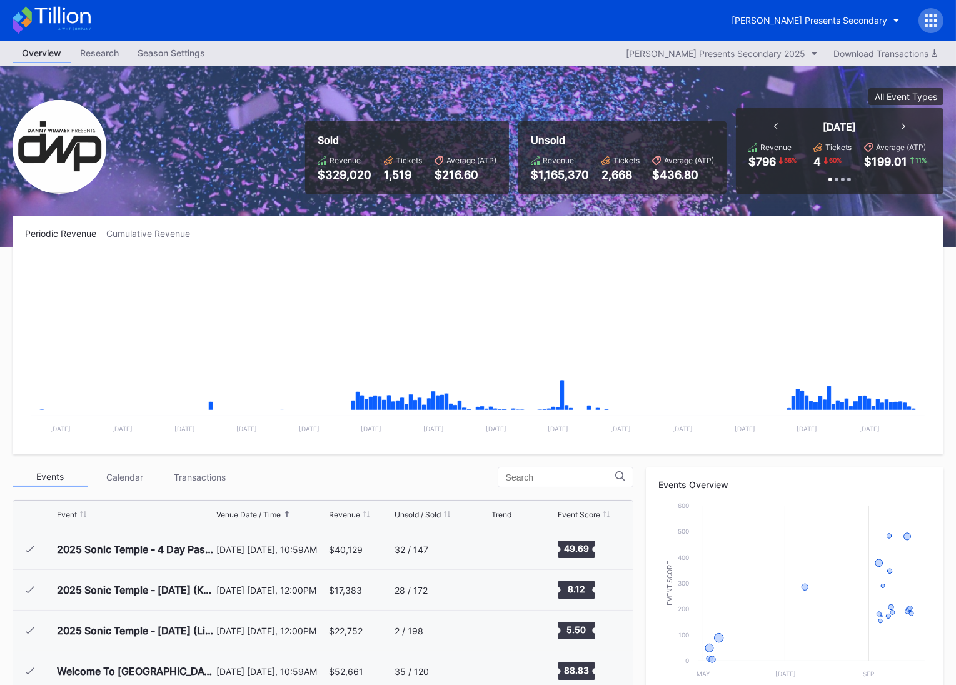
scroll to position [203, 0]
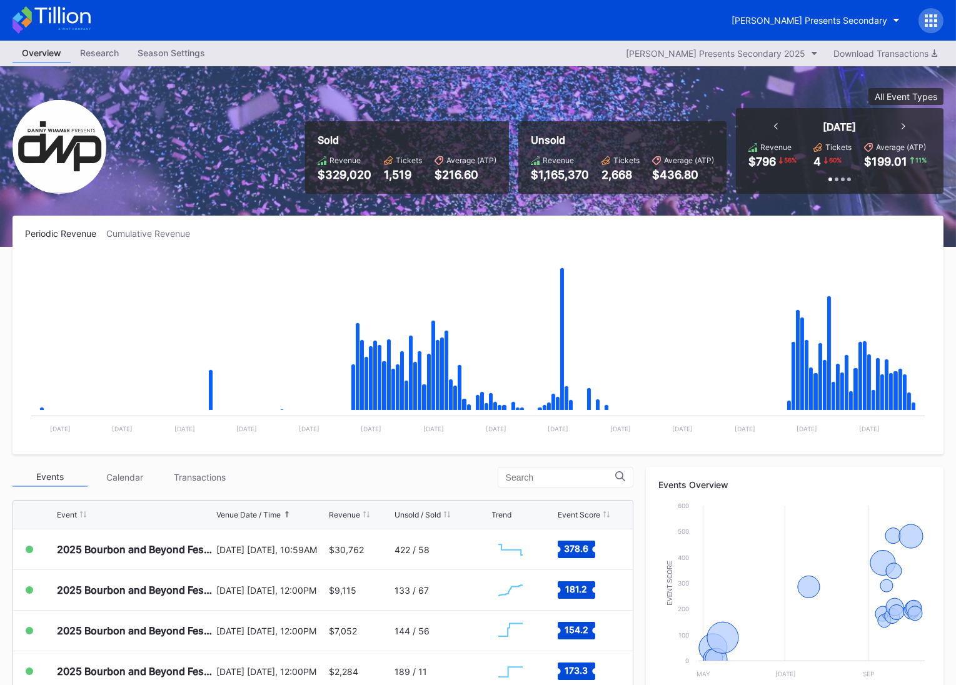
click at [274, 245] on div "Periodic Revenue Cumulative Revenue Created with Highcharts 11.2.0 Chart title …" at bounding box center [478, 335] width 931 height 239
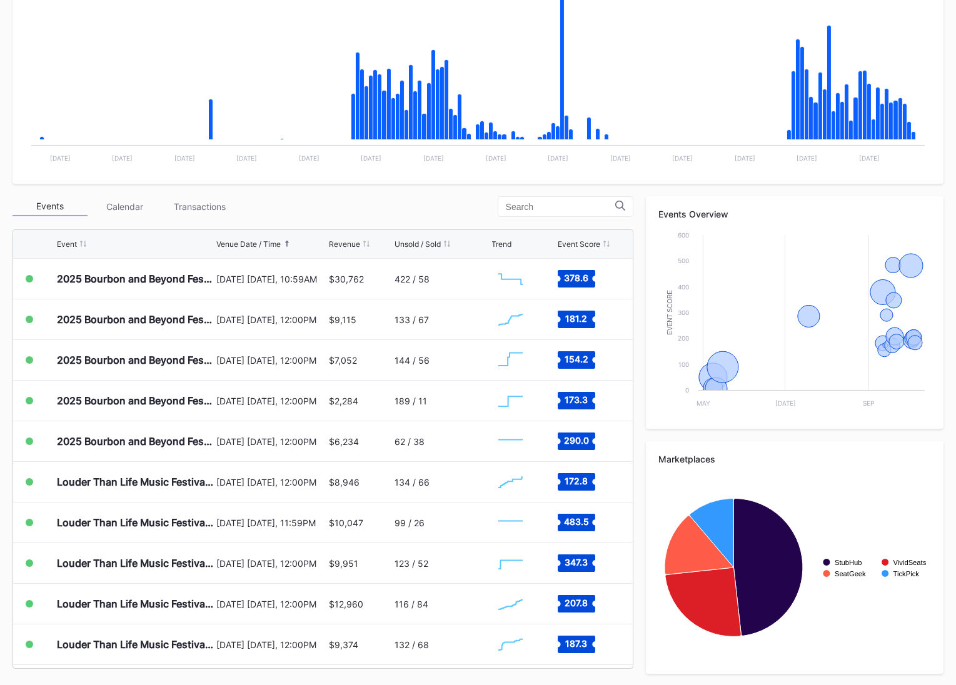
scroll to position [0, 0]
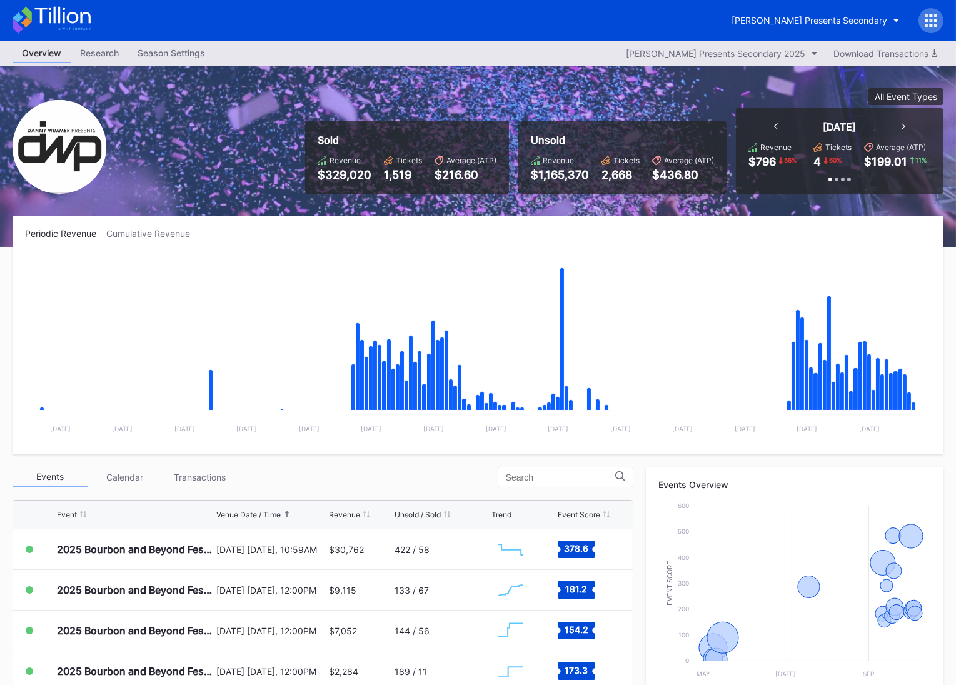
click at [939, 20] on div at bounding box center [931, 20] width 25 height 25
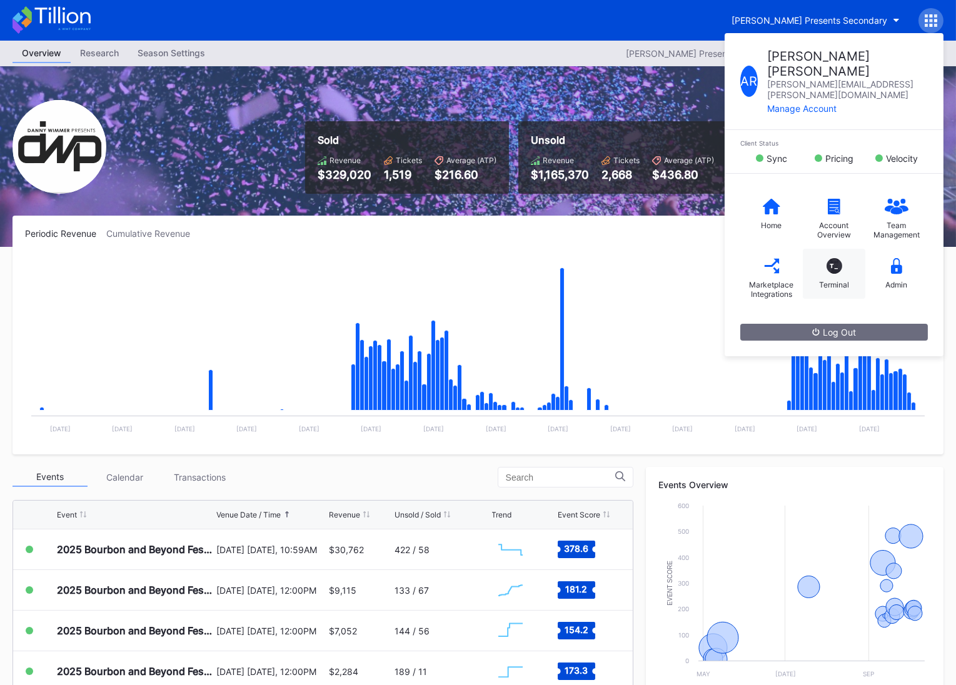
click at [843, 249] on div "T_ Terminal" at bounding box center [834, 274] width 63 height 50
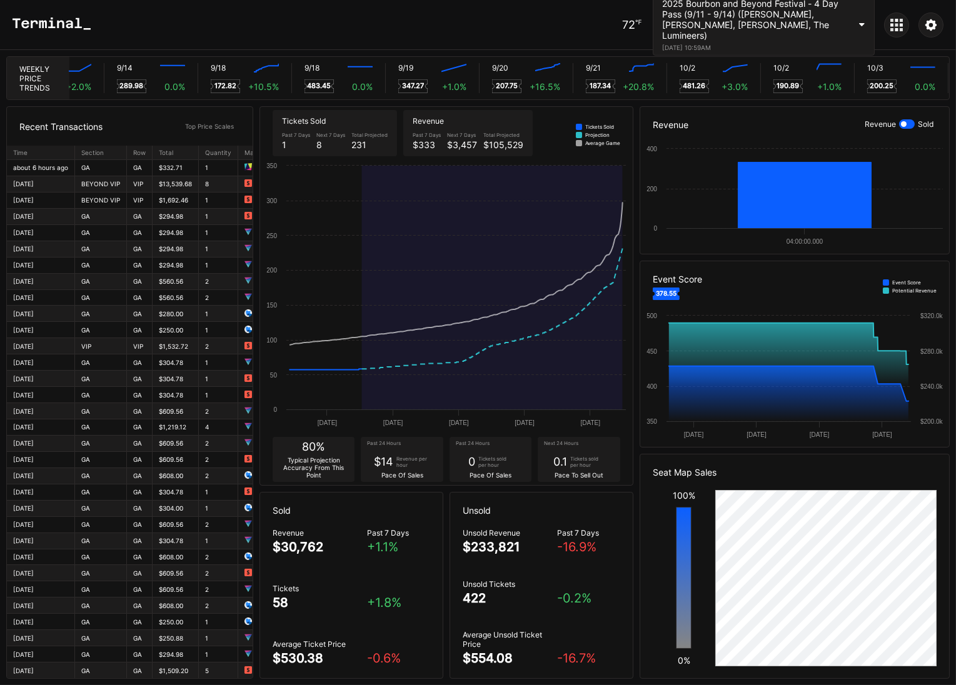
click at [903, 13] on div "72 ℉ 2025 Bourbon and Beyond Festival - 4 Day Pass (9/11 - 9/14) (Phish, Noah K…" at bounding box center [782, 25] width 321 height 62
click at [899, 19] on icon at bounding box center [897, 25] width 13 height 13
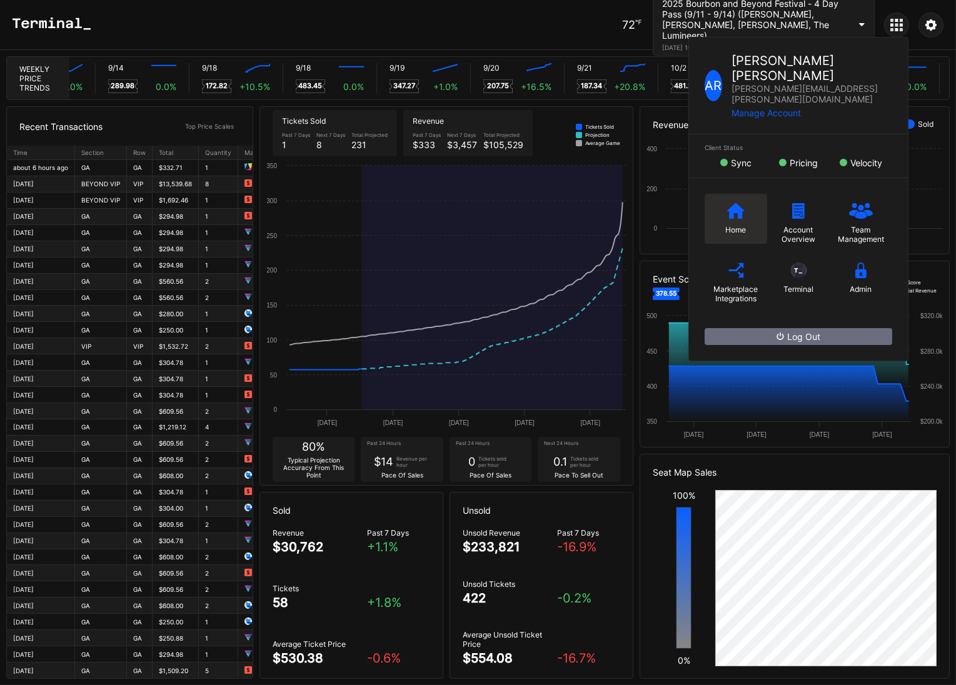
scroll to position [0, 820]
drag, startPoint x: 724, startPoint y: 193, endPoint x: 707, endPoint y: 194, distance: 16.9
click at [724, 194] on div "Home" at bounding box center [736, 219] width 63 height 50
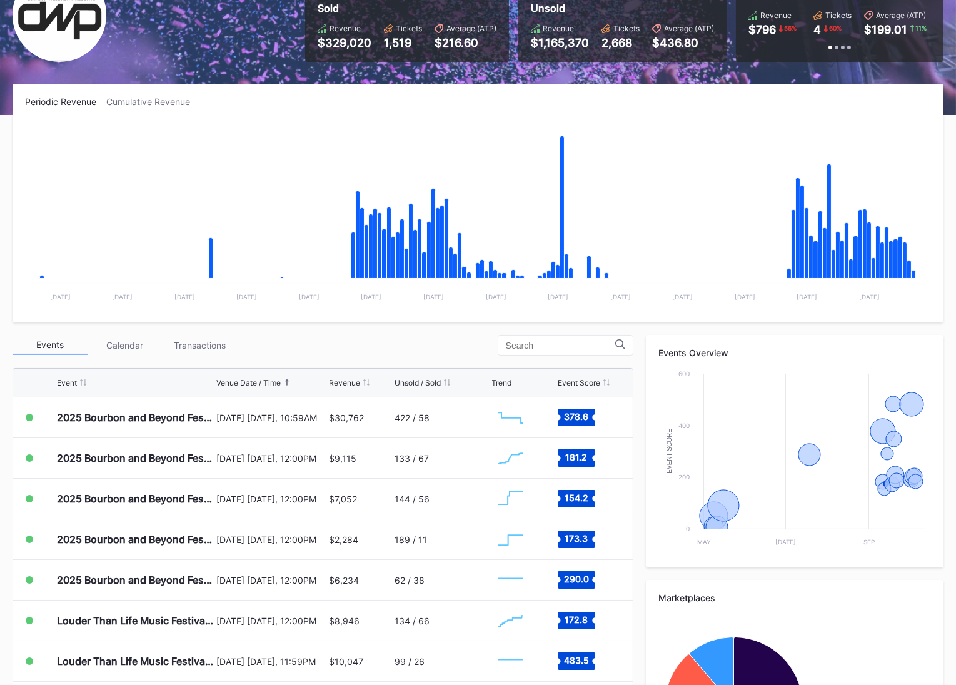
scroll to position [271, 0]
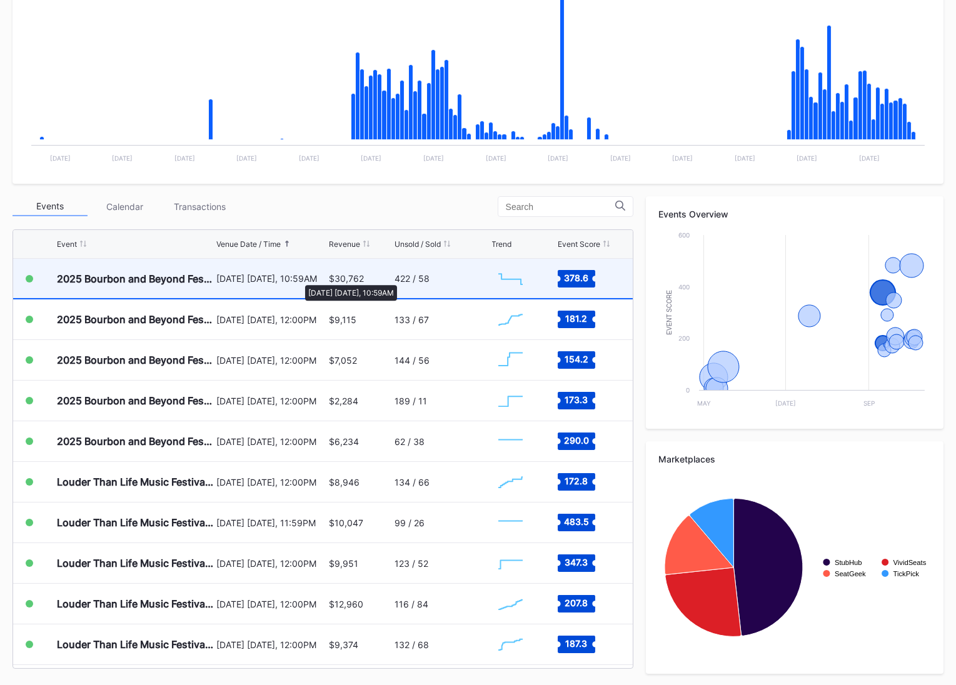
click at [299, 278] on div "September 11 Thursday, 10:59AM" at bounding box center [270, 278] width 109 height 11
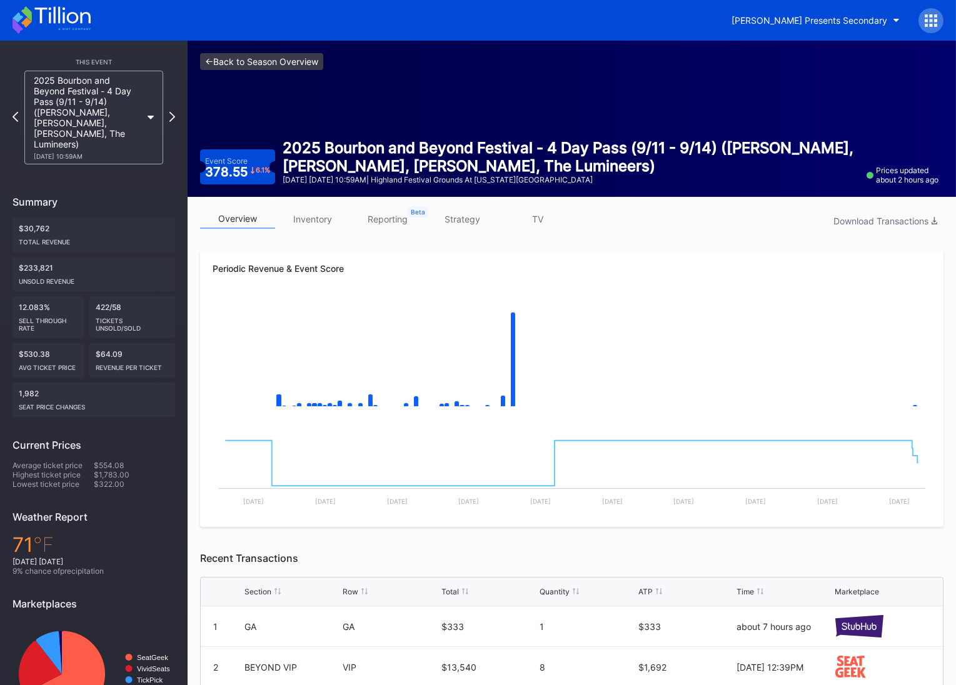
click at [267, 66] on link "<- Back to Season Overview" at bounding box center [261, 61] width 123 height 17
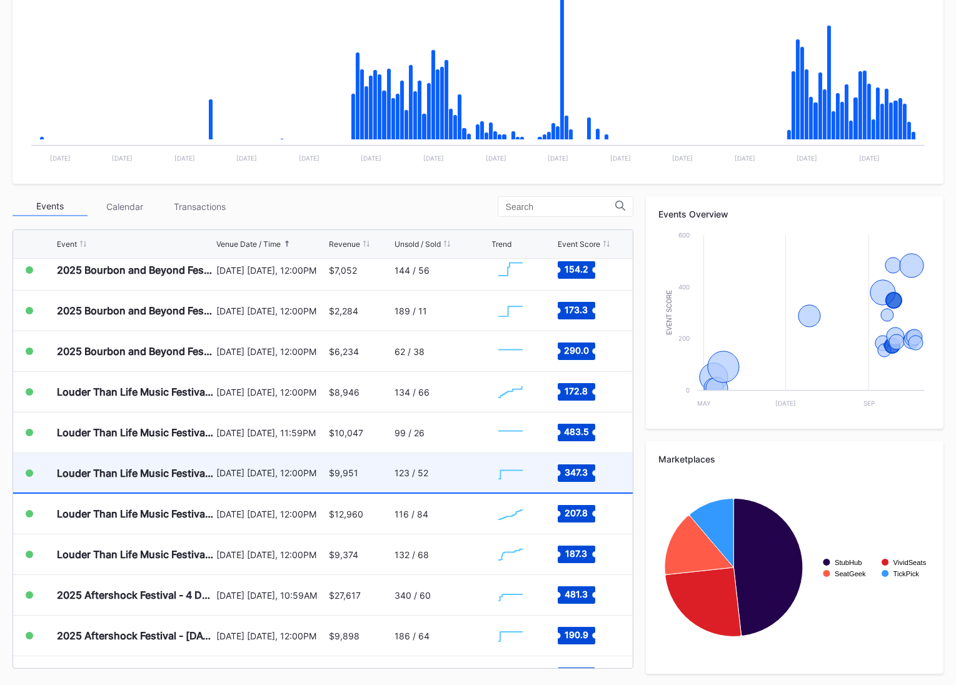
scroll to position [296, 0]
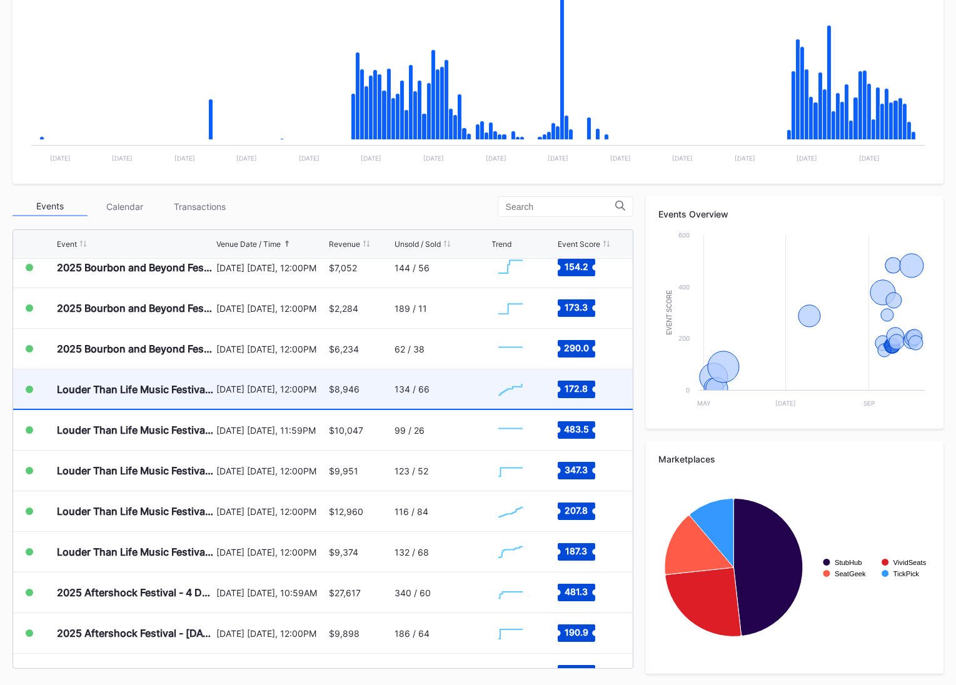
click at [416, 400] on div "134 / 66" at bounding box center [442, 389] width 94 height 39
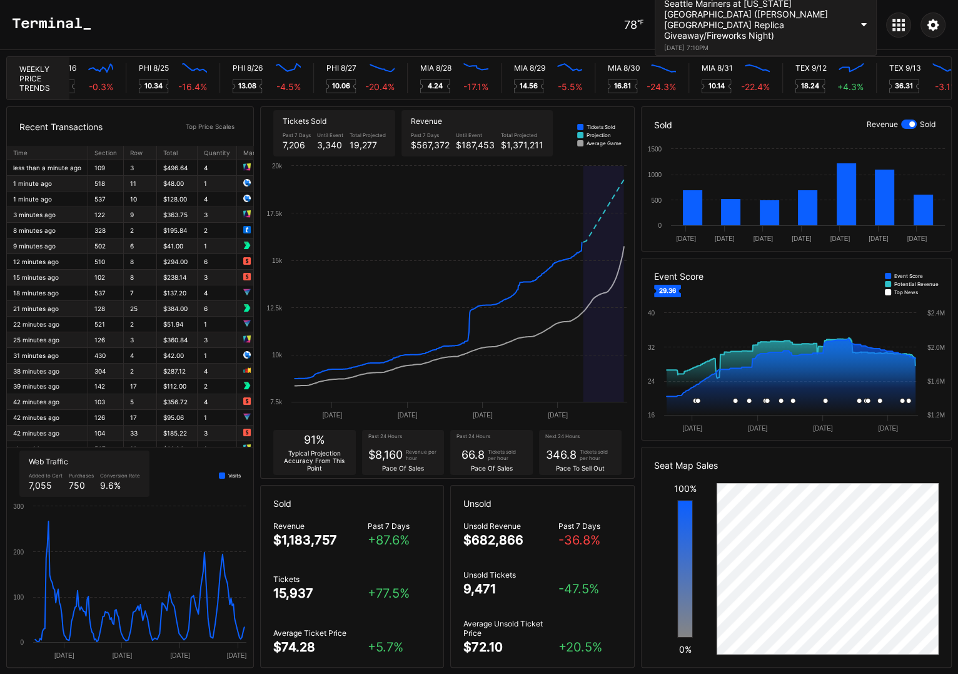
scroll to position [0, 5949]
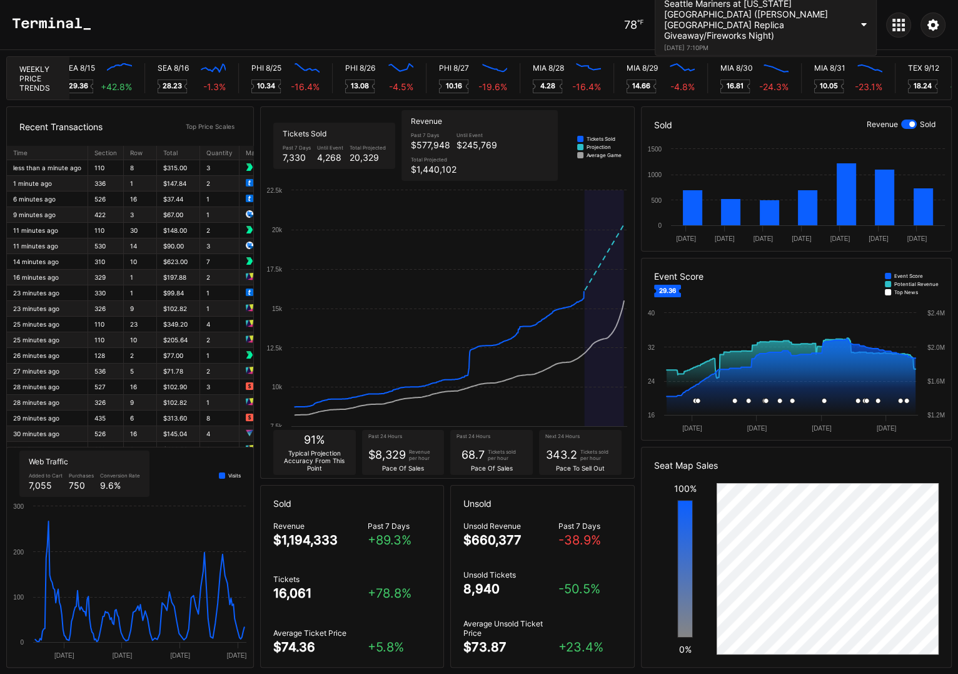
scroll to position [0, 5836]
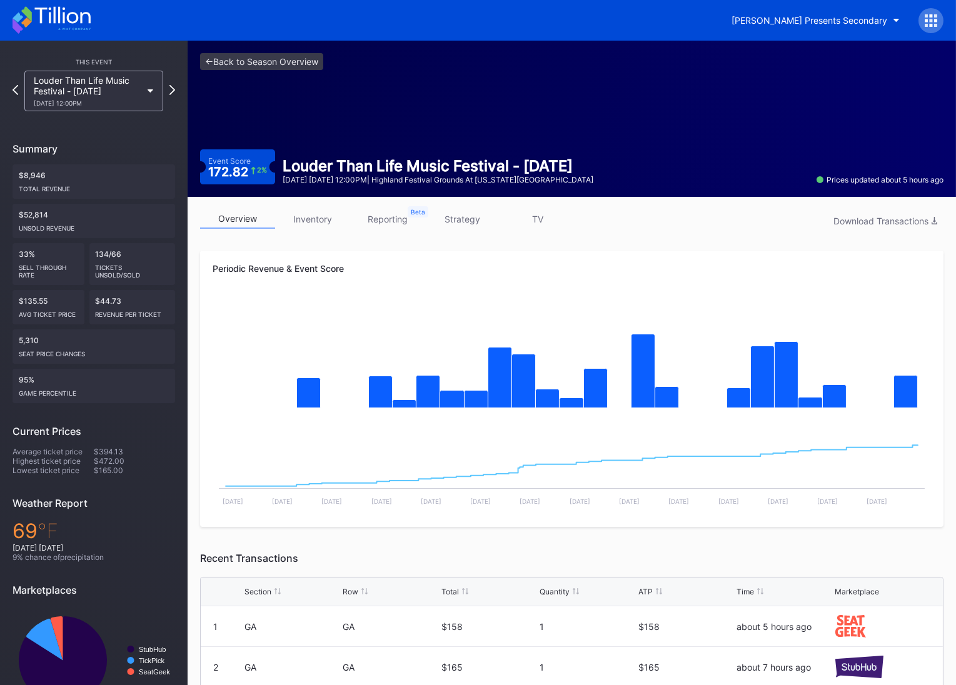
click at [18, 89] on div "Louder Than Life Music Festival - [DATE] [DATE] 12:00PM" at bounding box center [93, 91] width 151 height 41
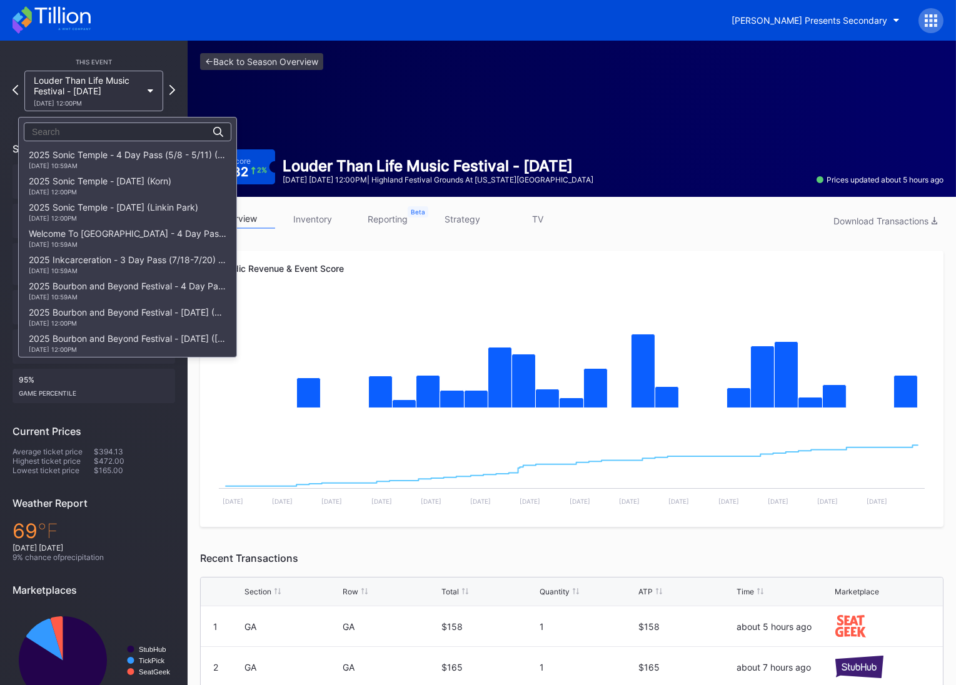
scroll to position [260, 0]
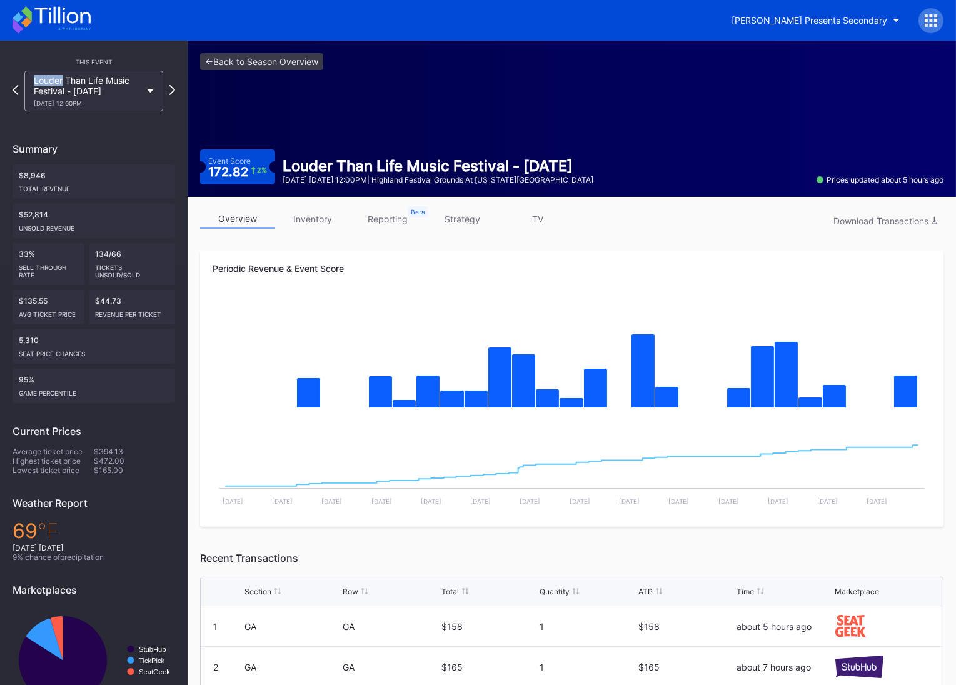
click at [14, 91] on icon at bounding box center [16, 90] width 6 height 10
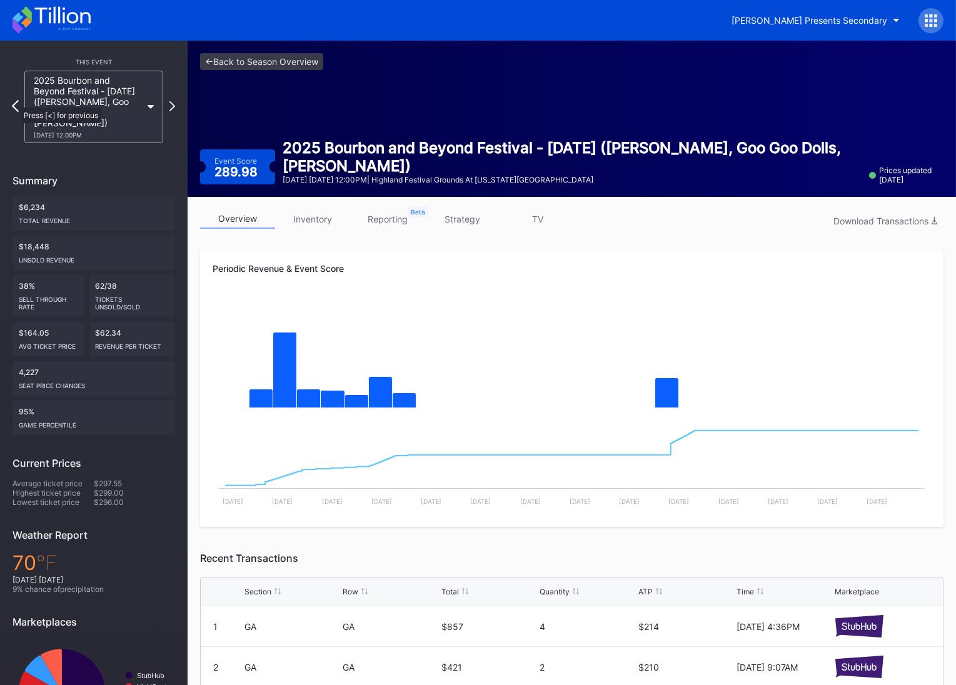
click at [14, 101] on icon at bounding box center [15, 106] width 7 height 12
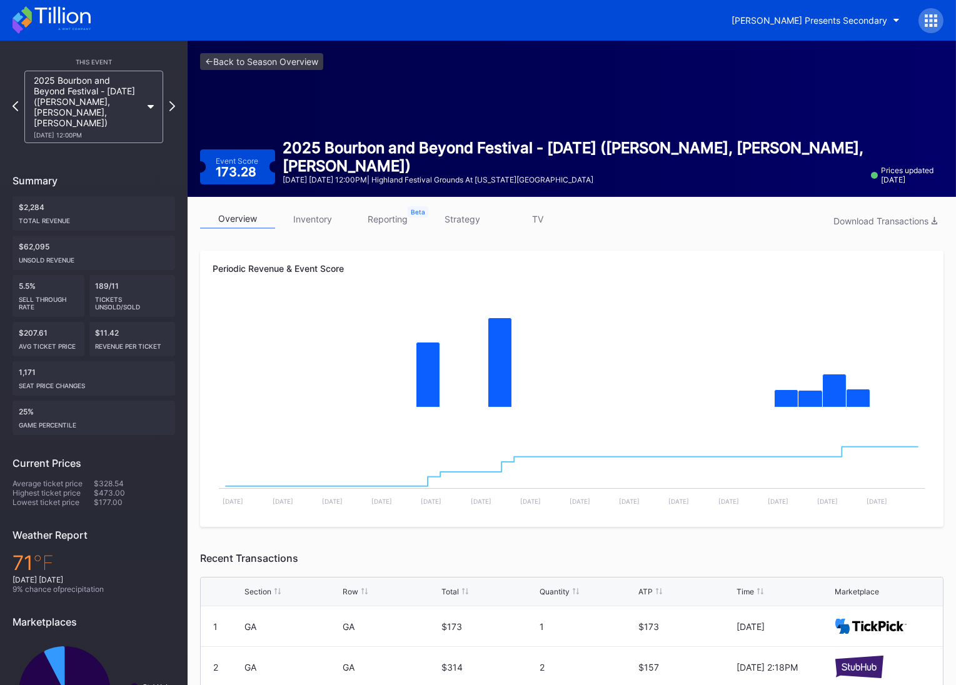
click at [14, 101] on icon at bounding box center [16, 106] width 6 height 10
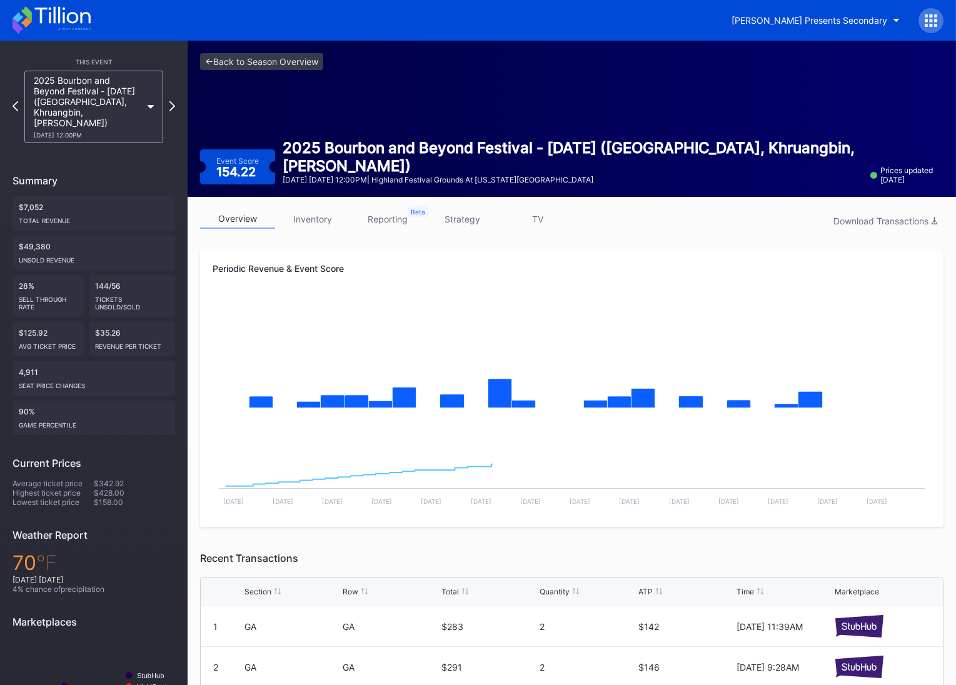
click at [14, 101] on icon at bounding box center [16, 106] width 6 height 10
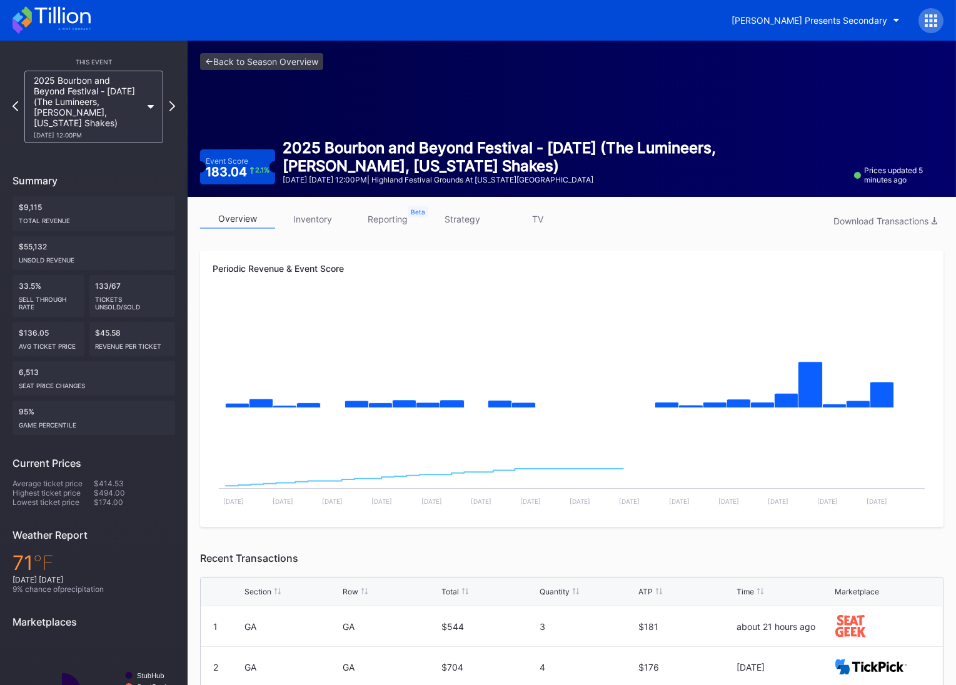
click at [14, 101] on icon at bounding box center [16, 106] width 6 height 10
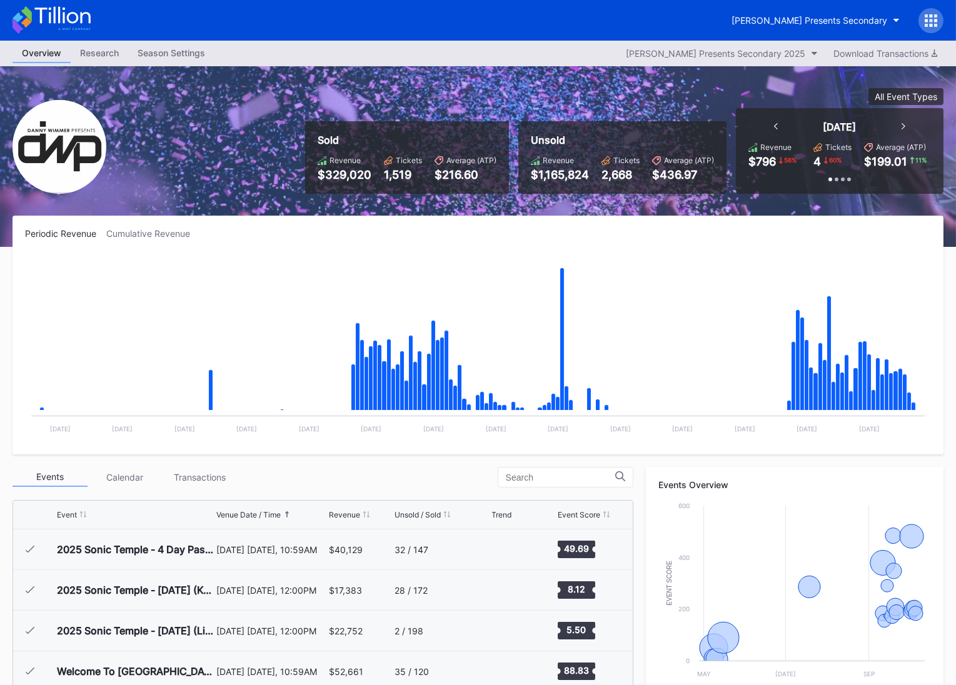
scroll to position [203, 0]
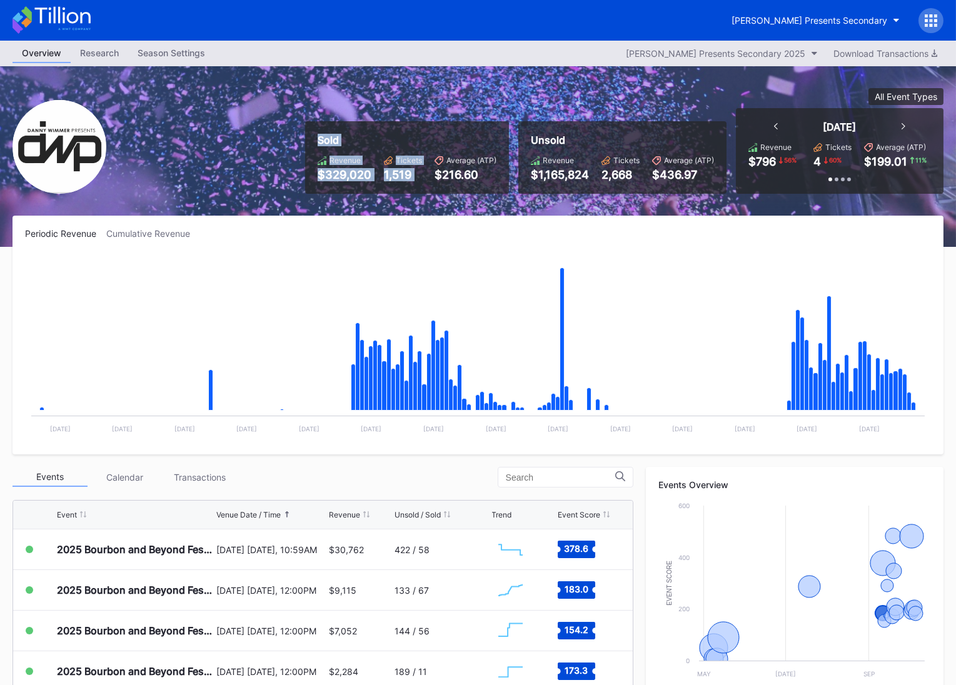
drag, startPoint x: 507, startPoint y: 152, endPoint x: 545, endPoint y: 154, distance: 38.2
click at [539, 154] on div "Sold Revenue $329,020 Tickets 1,519 Average (ATP) $216.60 Unsold Revenue $1,165…" at bounding box center [478, 156] width 956 height 181
click at [545, 156] on div "Revenue" at bounding box center [558, 160] width 31 height 9
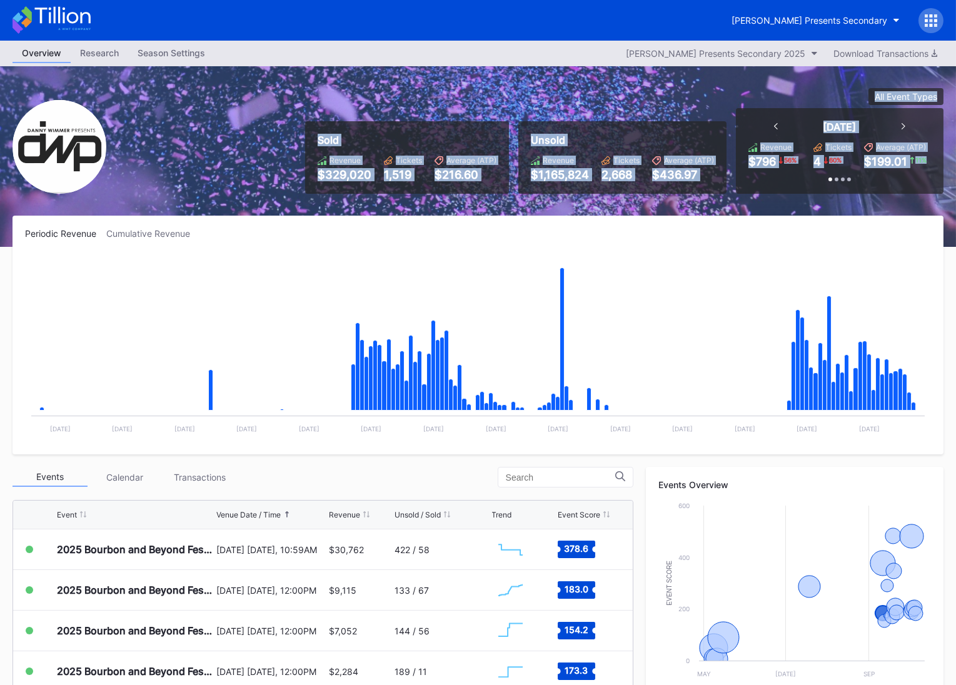
drag, startPoint x: 739, startPoint y: 177, endPoint x: 335, endPoint y: 114, distance: 408.9
click at [337, 114] on div "Sold Revenue $329,020 Tickets 1,519 Average (ATP) $216.60 Unsold Revenue $1,165…" at bounding box center [620, 141] width 648 height 106
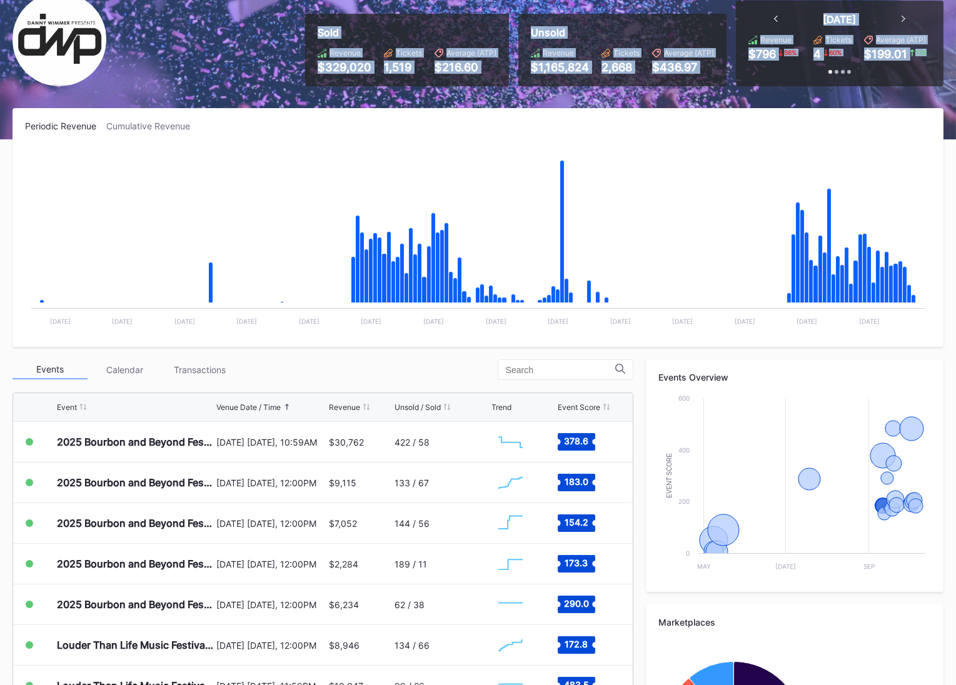
scroll to position [0, 0]
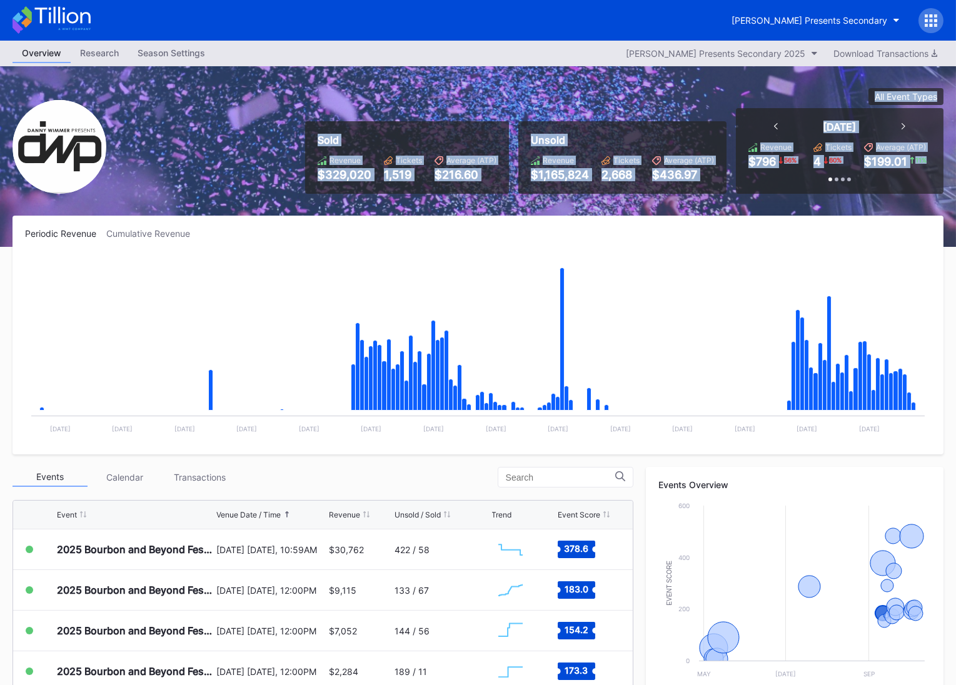
click at [467, 173] on div "$216.60" at bounding box center [466, 174] width 62 height 13
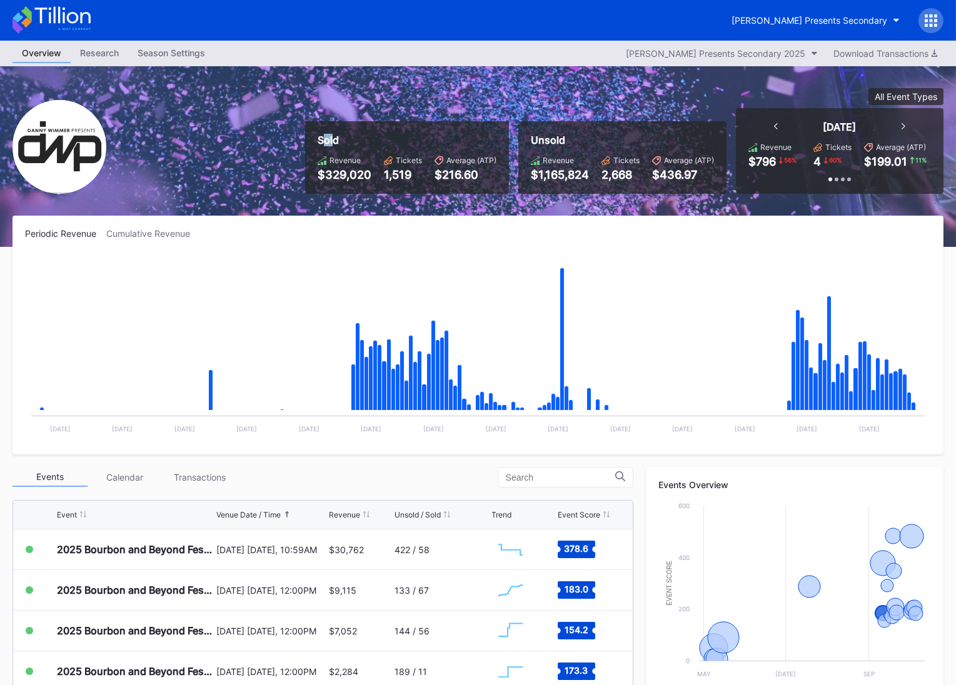
drag, startPoint x: 325, startPoint y: 143, endPoint x: 496, endPoint y: 137, distance: 170.8
click at [402, 138] on div "Sold" at bounding box center [407, 140] width 179 height 13
click at [496, 137] on div "Sold" at bounding box center [407, 140] width 179 height 13
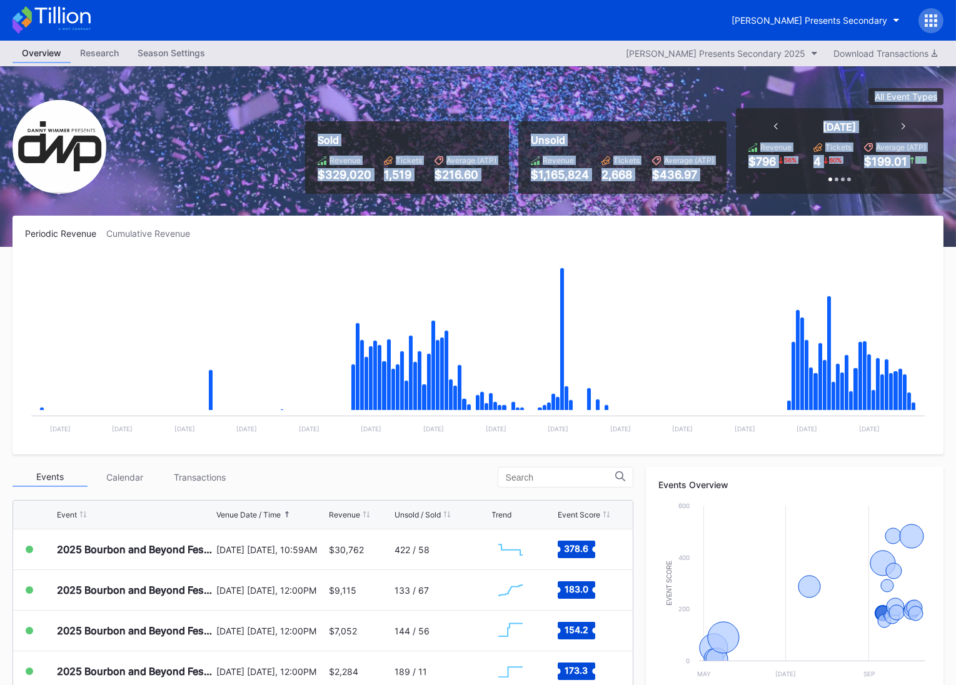
drag, startPoint x: 498, startPoint y: 133, endPoint x: 796, endPoint y: 184, distance: 302.1
click at [777, 182] on div "Sold Revenue $329,020 Tickets 1,519 Average (ATP) $216.60 Unsold Revenue $1,165…" at bounding box center [620, 141] width 648 height 106
click at [796, 184] on div "Today Revenue $796 56 % Tickets 4 60 % Average (ATP) $199.01 11 % Past 7 Days R…" at bounding box center [840, 151] width 208 height 86
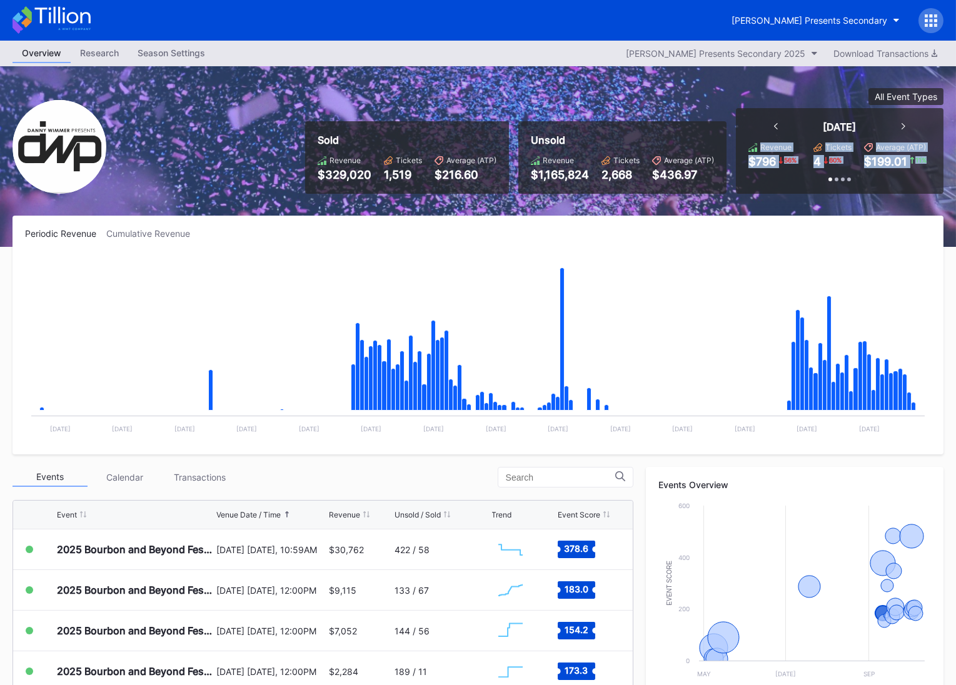
drag, startPoint x: 915, startPoint y: 169, endPoint x: 744, endPoint y: 140, distance: 173.1
click at [744, 140] on div "Today Revenue $796 56 % Tickets 4 60 % Average (ATP) $199.01 11 % Past 7 Days R…" at bounding box center [840, 151] width 208 height 86
click at [741, 116] on div "Today Revenue $796 56 % Tickets 4 60 % Average (ATP) $199.01 11 % Past 7 Days R…" at bounding box center [840, 151] width 208 height 86
click at [827, 19] on div "[PERSON_NAME] Presents Secondary" at bounding box center [810, 20] width 156 height 11
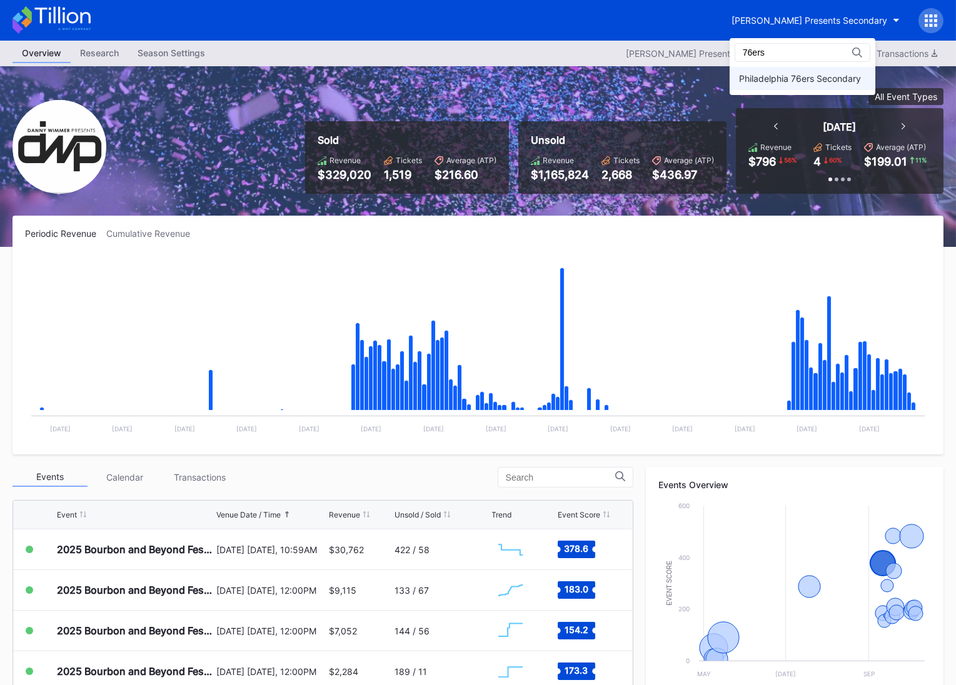
type input "76ers"
click at [811, 69] on div "Philadelphia 76ers Secondary" at bounding box center [803, 78] width 146 height 23
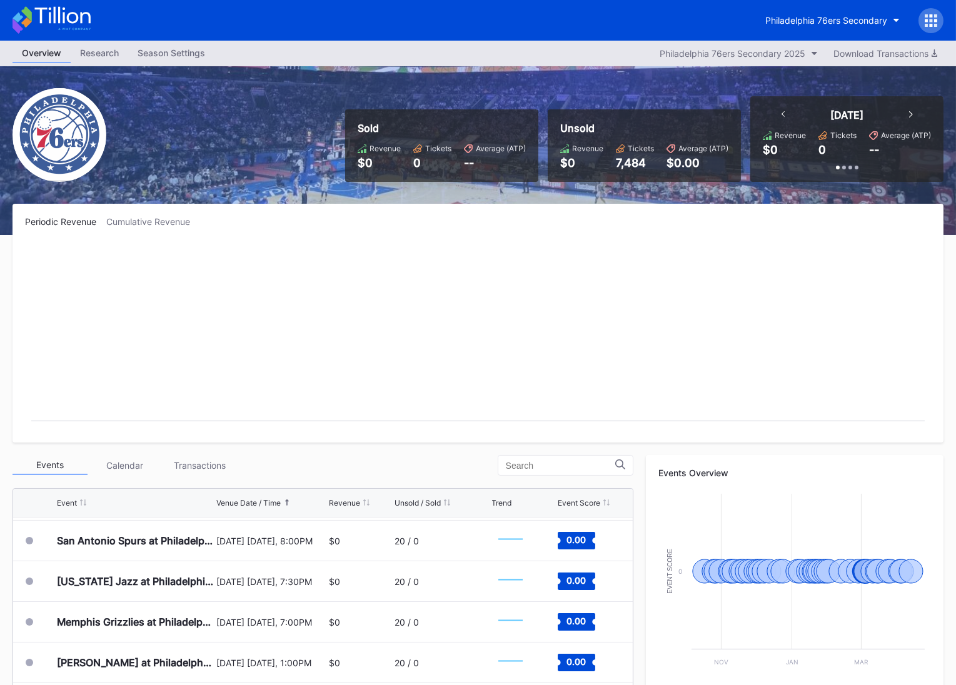
click at [64, 28] on icon at bounding box center [52, 20] width 78 height 28
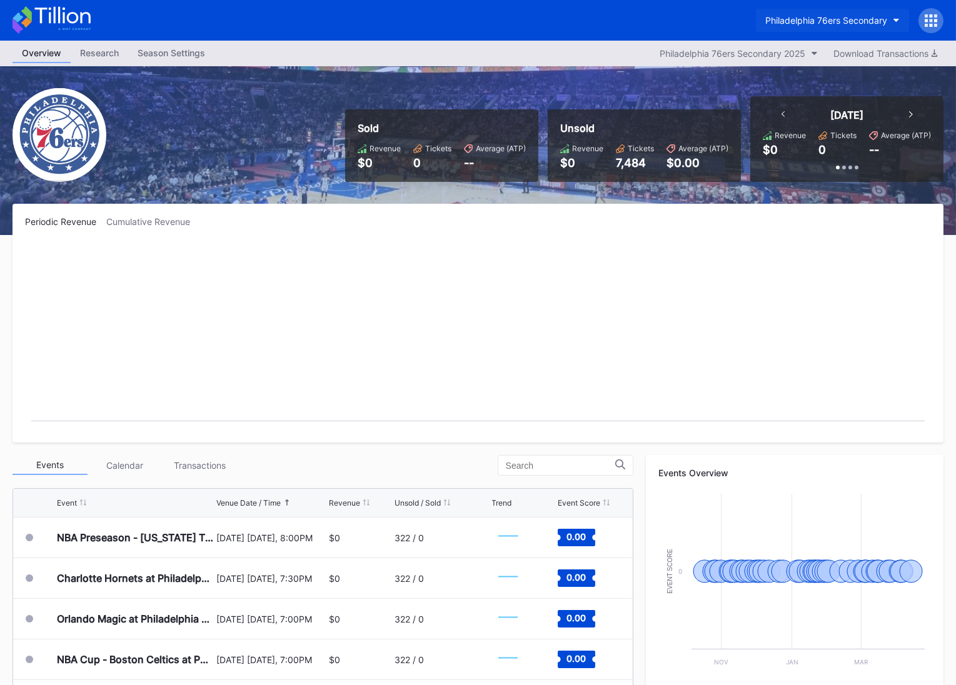
click at [814, 23] on div "Philadelphia 76ers Secondary" at bounding box center [826, 20] width 122 height 11
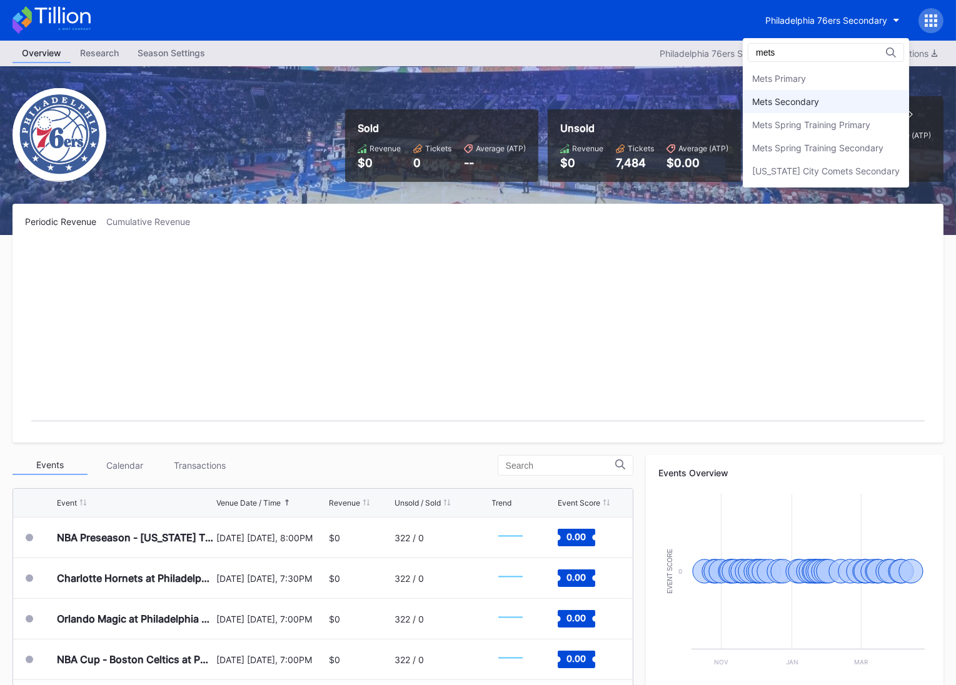
type input "mets"
click at [815, 102] on div "Mets Secondary" at bounding box center [785, 101] width 67 height 11
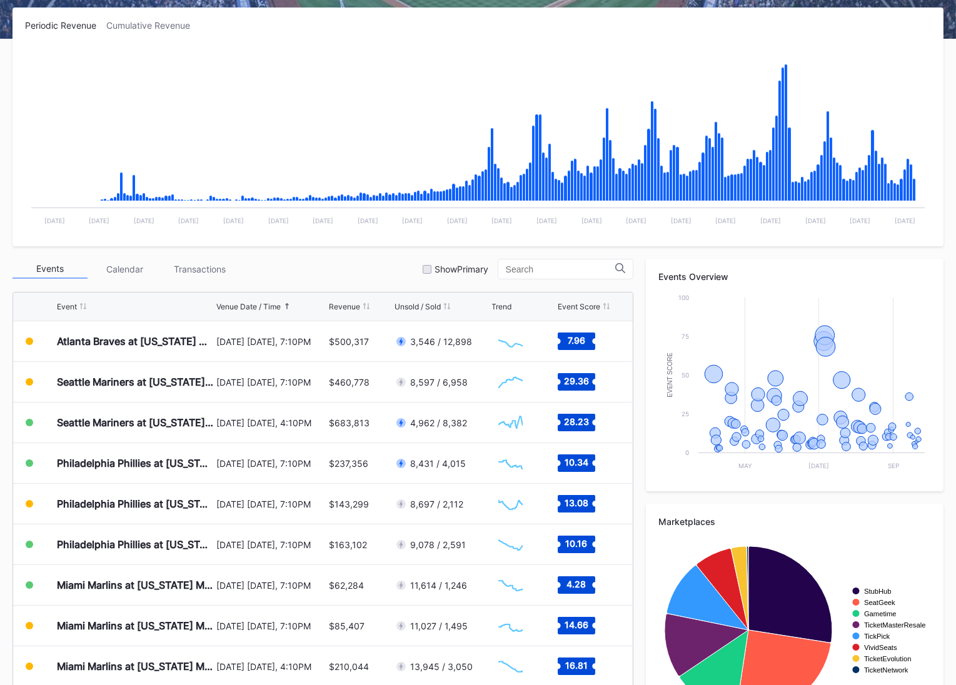
scroll to position [259, 0]
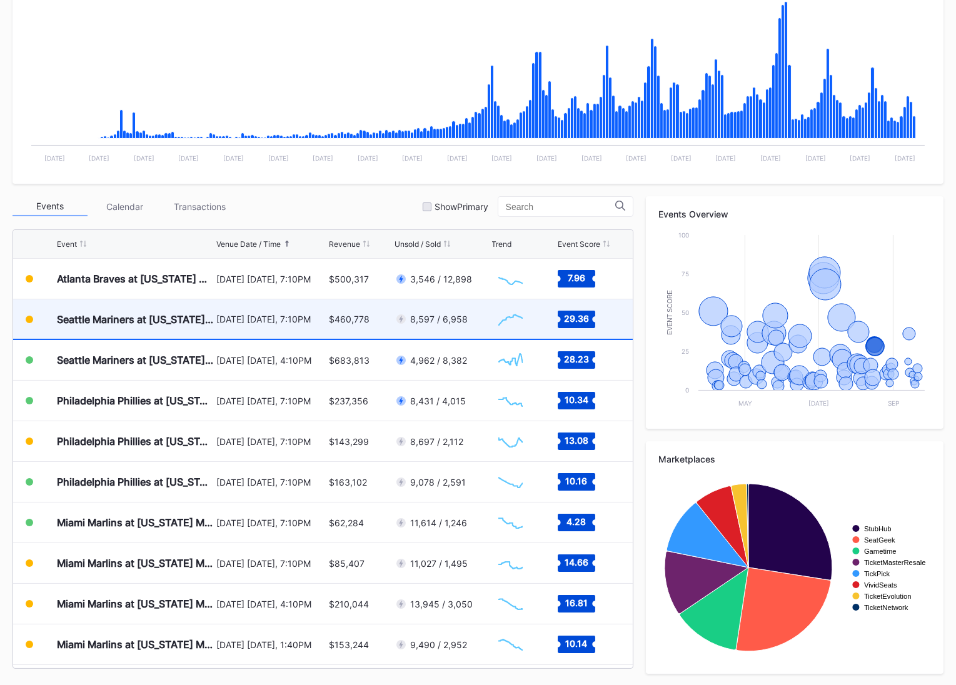
click at [291, 332] on div "[DATE] [DATE], 7:10PM" at bounding box center [270, 319] width 109 height 39
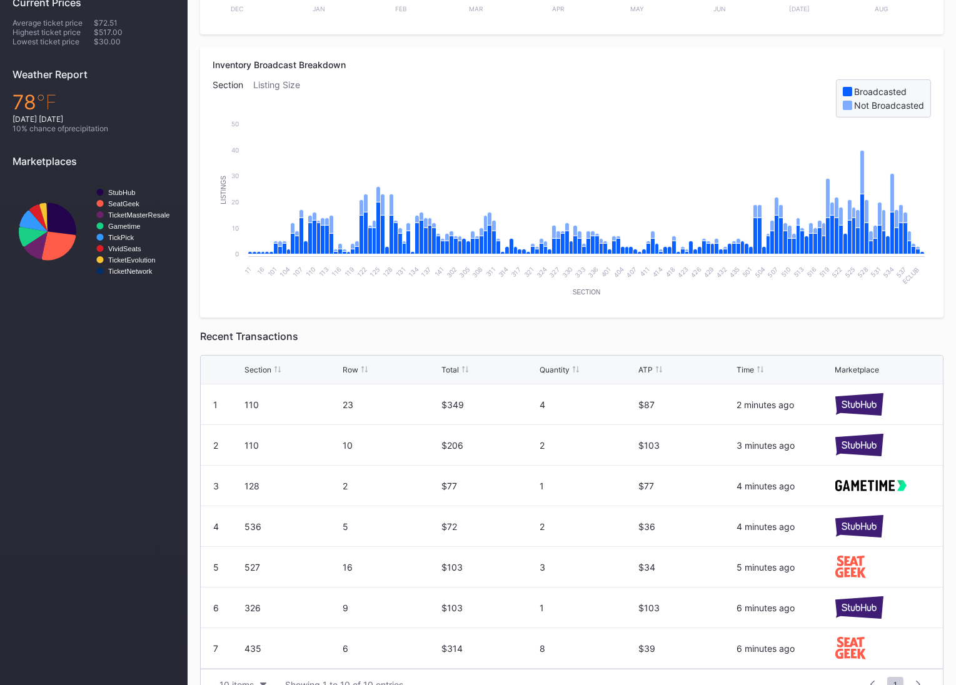
scroll to position [518, 0]
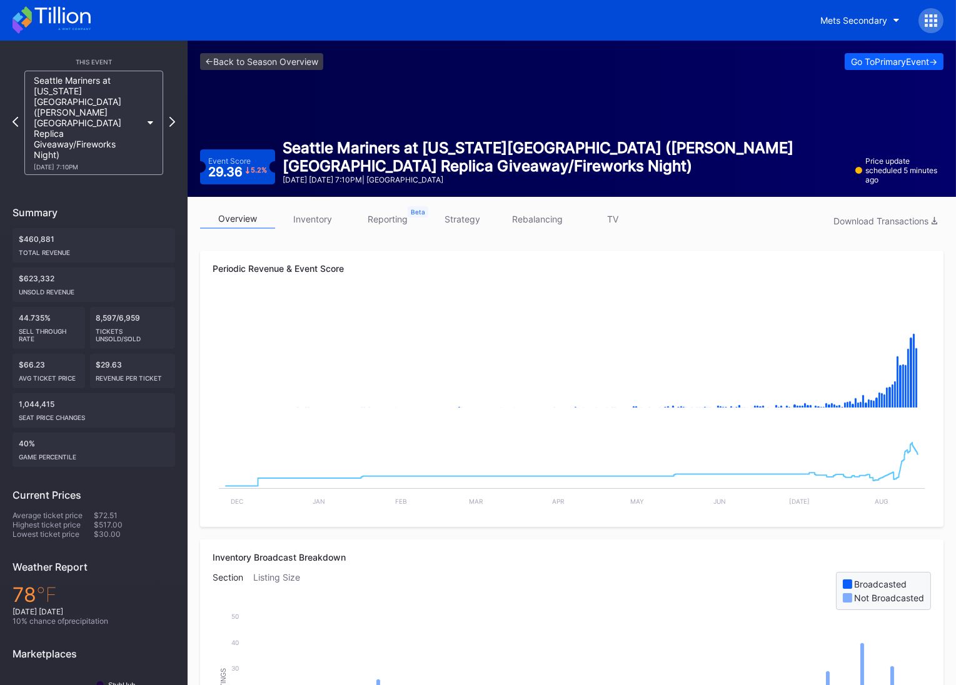
scroll to position [6, 0]
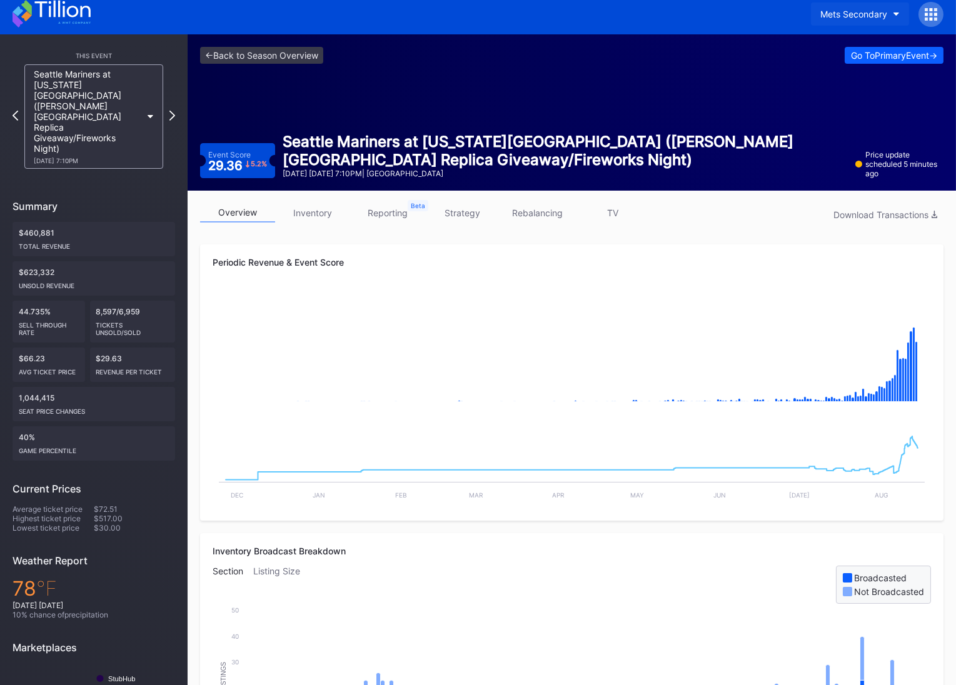
click at [856, 19] on button "Mets Secondary" at bounding box center [860, 14] width 98 height 23
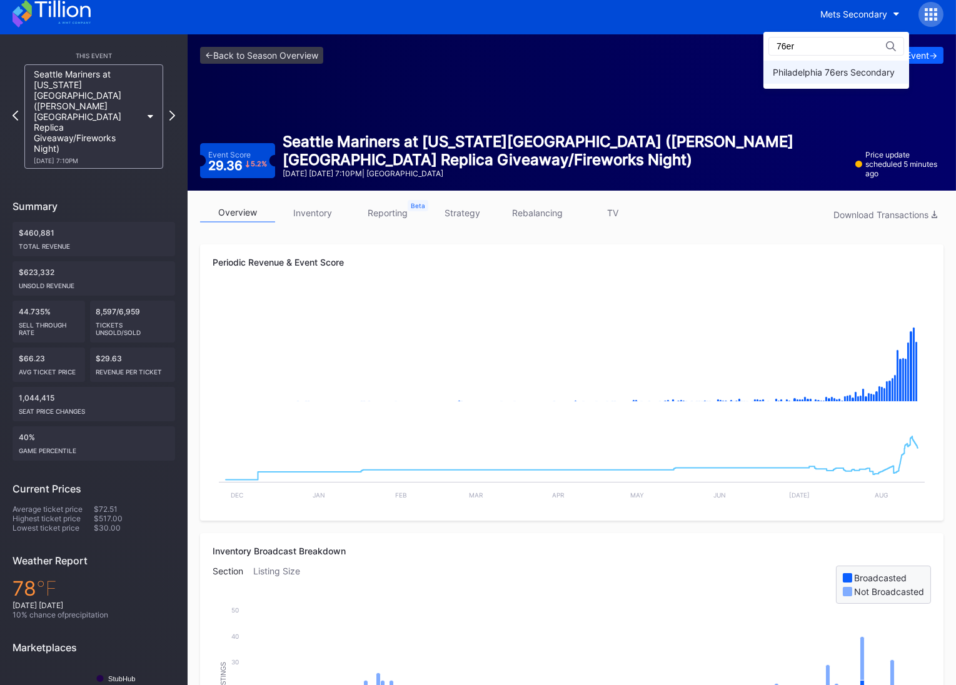
type input "76er"
click at [816, 76] on div "Philadelphia 76ers Secondary" at bounding box center [834, 72] width 122 height 11
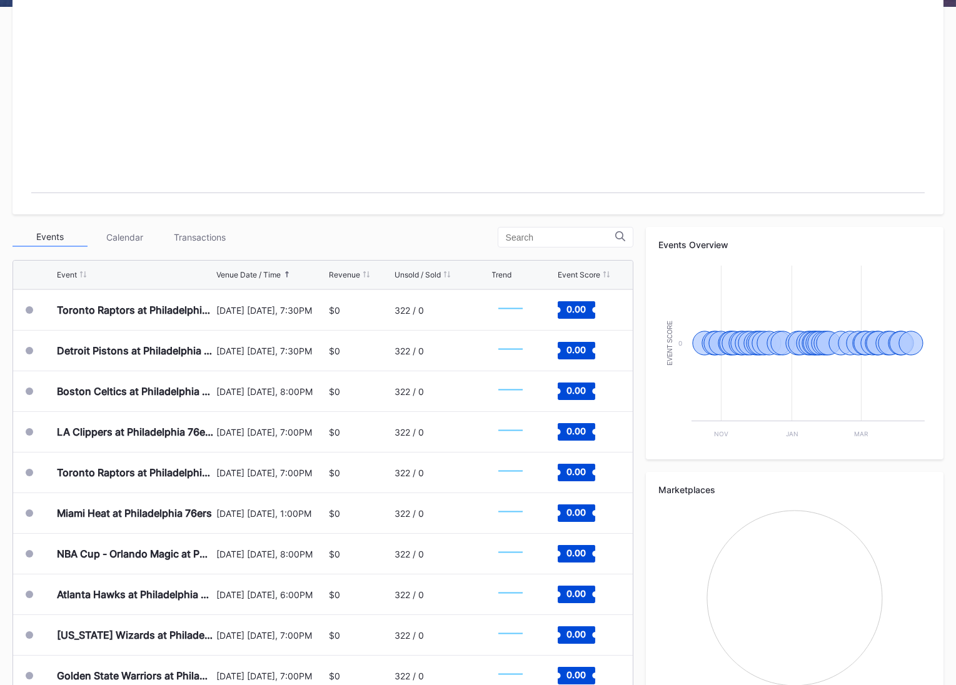
scroll to position [45, 0]
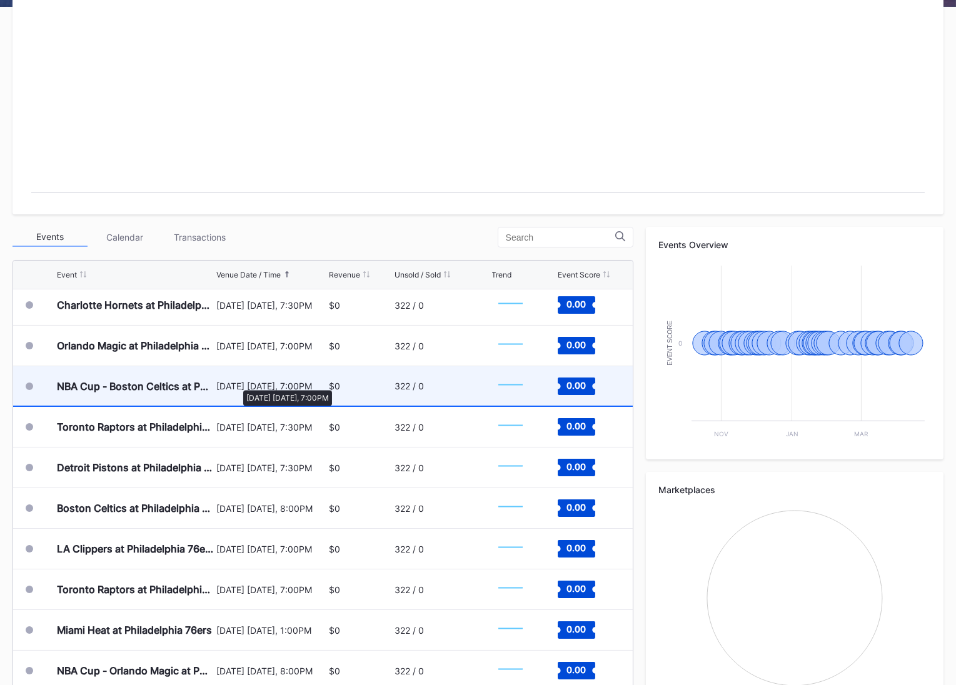
click at [235, 385] on div "[DATE] [DATE], 7:00PM" at bounding box center [270, 386] width 109 height 11
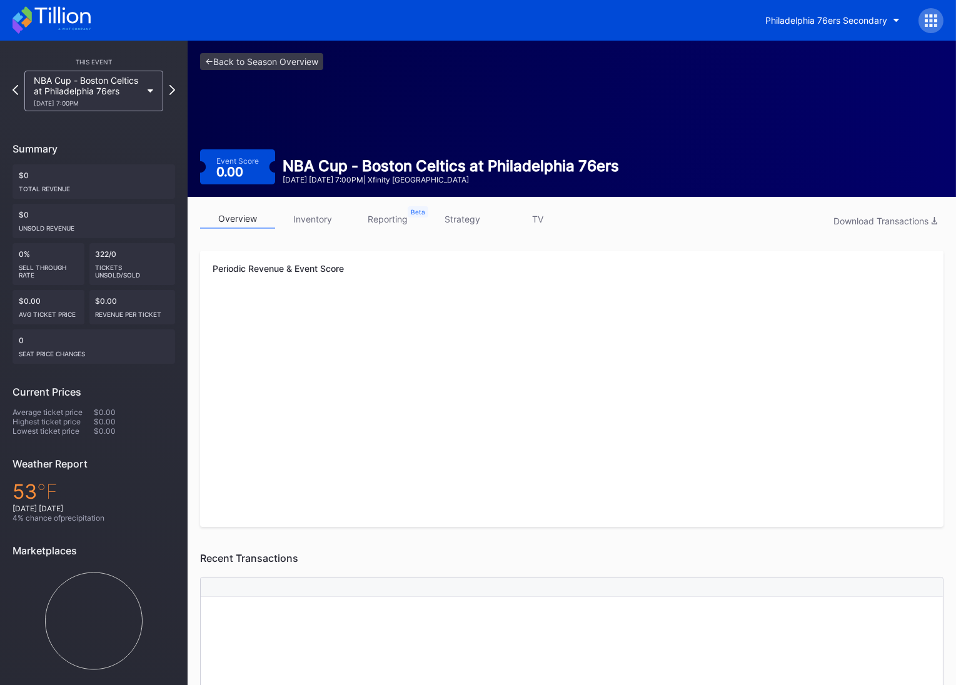
click at [489, 163] on div "NBA Cup - Boston Celtics at Philadelphia 76ers" at bounding box center [451, 166] width 336 height 18
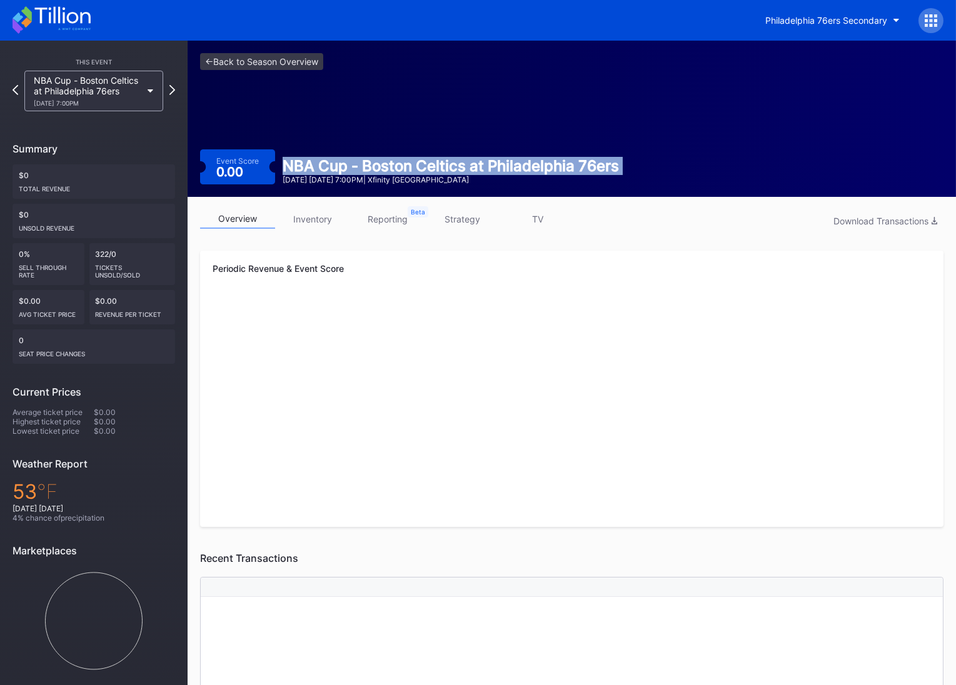
click at [489, 163] on div "NBA Cup - Boston Celtics at Philadelphia 76ers" at bounding box center [451, 166] width 336 height 18
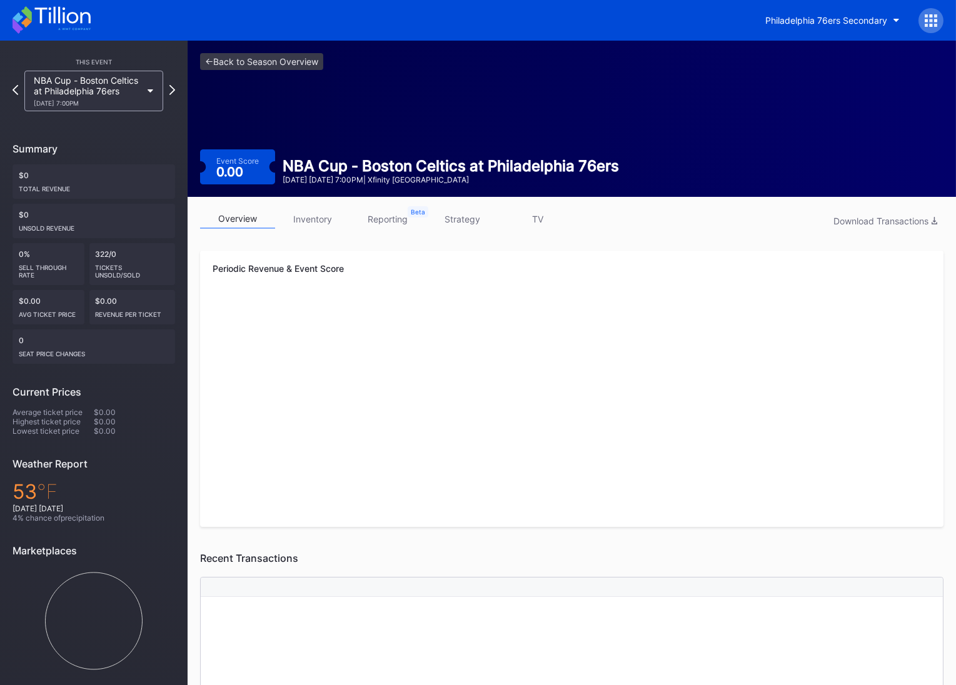
click at [397, 107] on div "<- Back to Season Overview Event Score 0.00 NBA Cup - Boston Celtics at Philade…" at bounding box center [572, 119] width 769 height 156
click at [296, 51] on div "<- Back to Season Overview Event Score 0.00 NBA Cup - Boston Celtics at Philade…" at bounding box center [572, 119] width 769 height 156
click at [296, 55] on link "<- Back to Season Overview" at bounding box center [261, 61] width 123 height 17
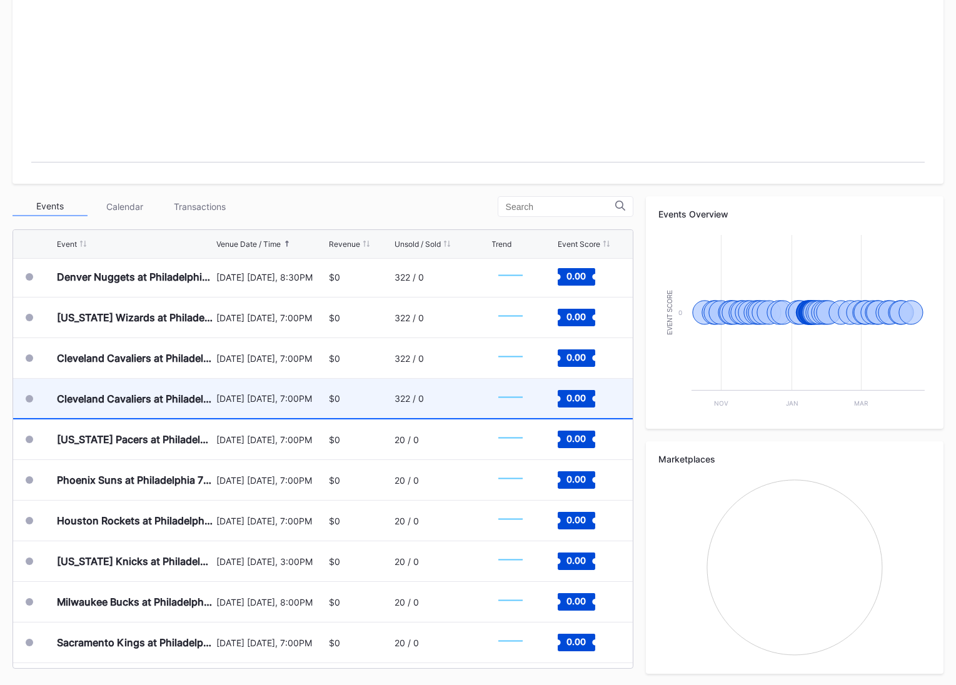
scroll to position [734, 0]
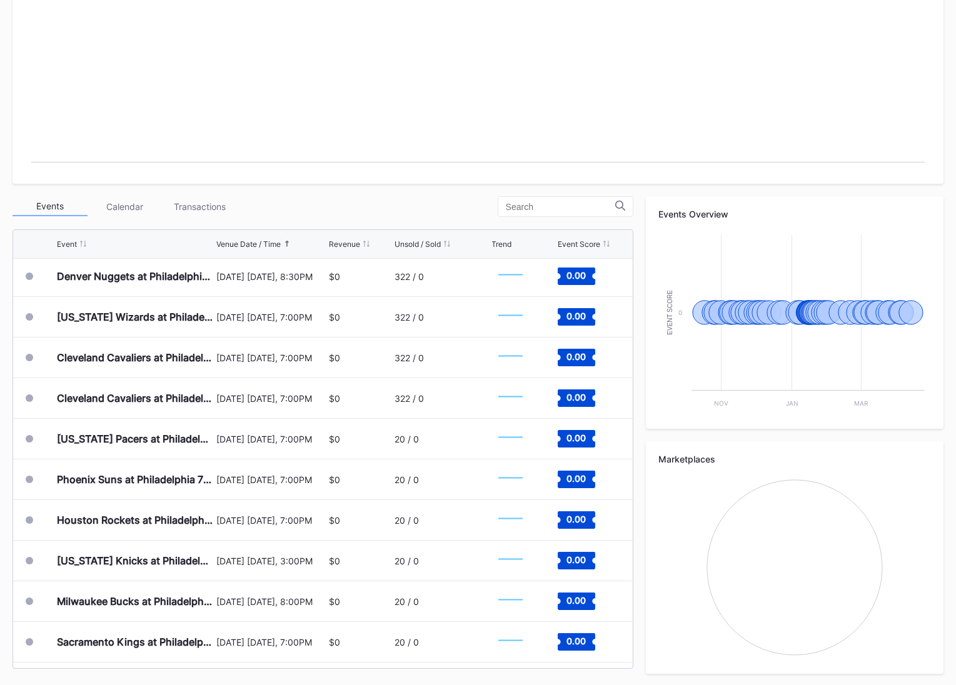
click at [397, 144] on rect "Chart title" at bounding box center [478, 78] width 906 height 188
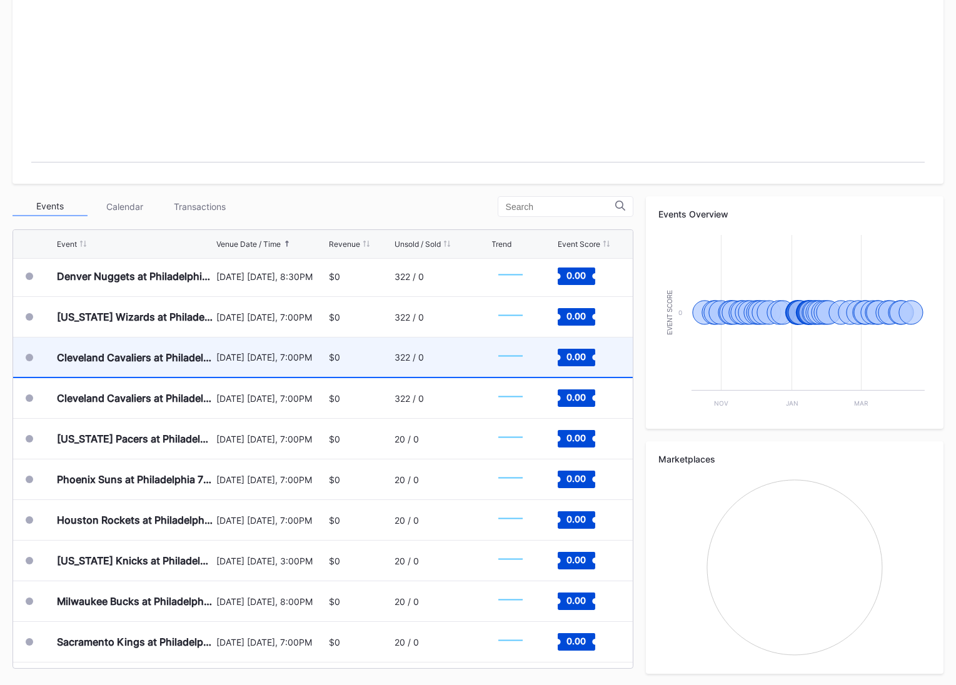
scroll to position [0, 0]
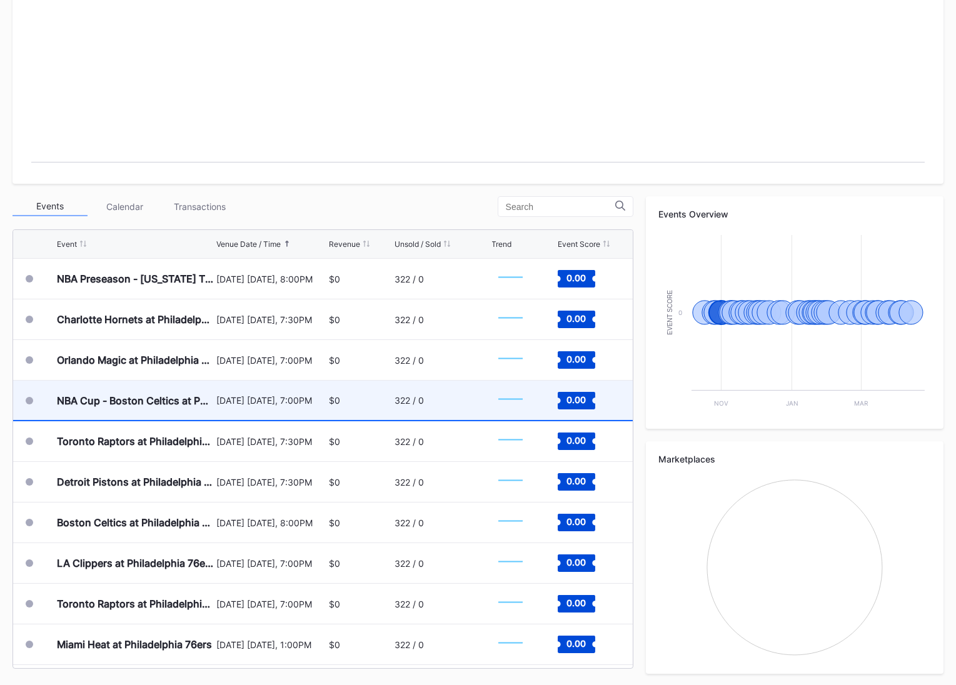
click at [226, 405] on div "[DATE] [DATE], 7:00PM" at bounding box center [270, 400] width 109 height 39
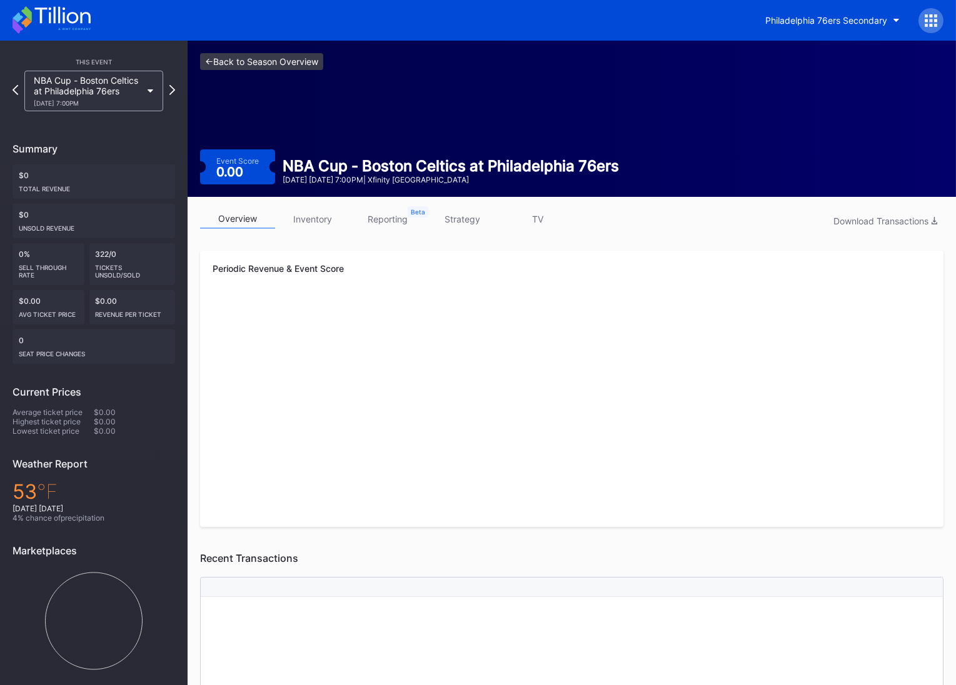
click at [273, 65] on link "<- Back to Season Overview" at bounding box center [261, 61] width 123 height 17
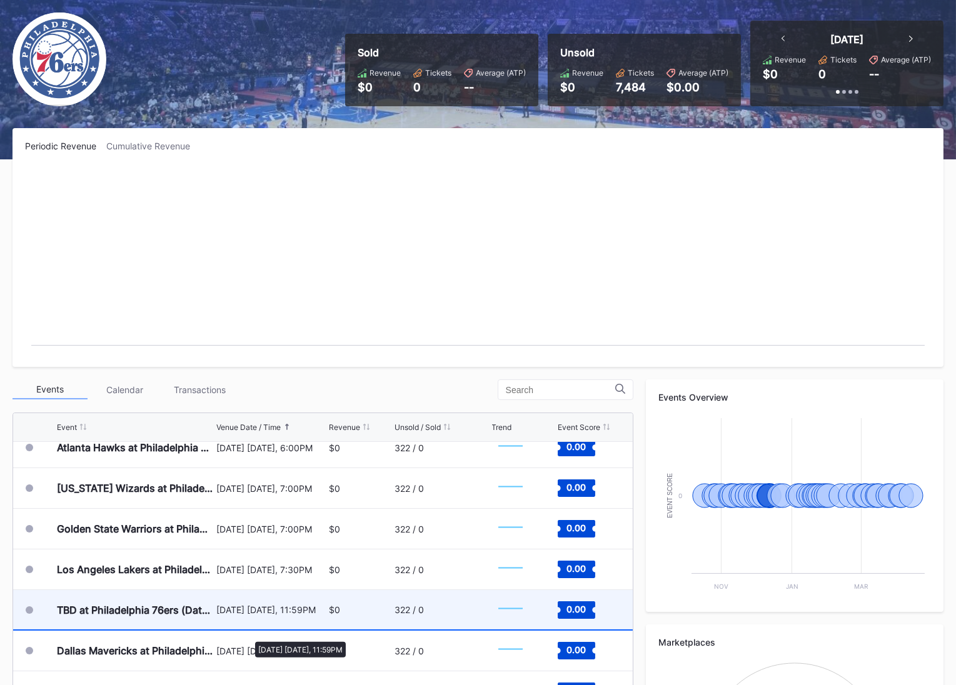
scroll to position [468, 0]
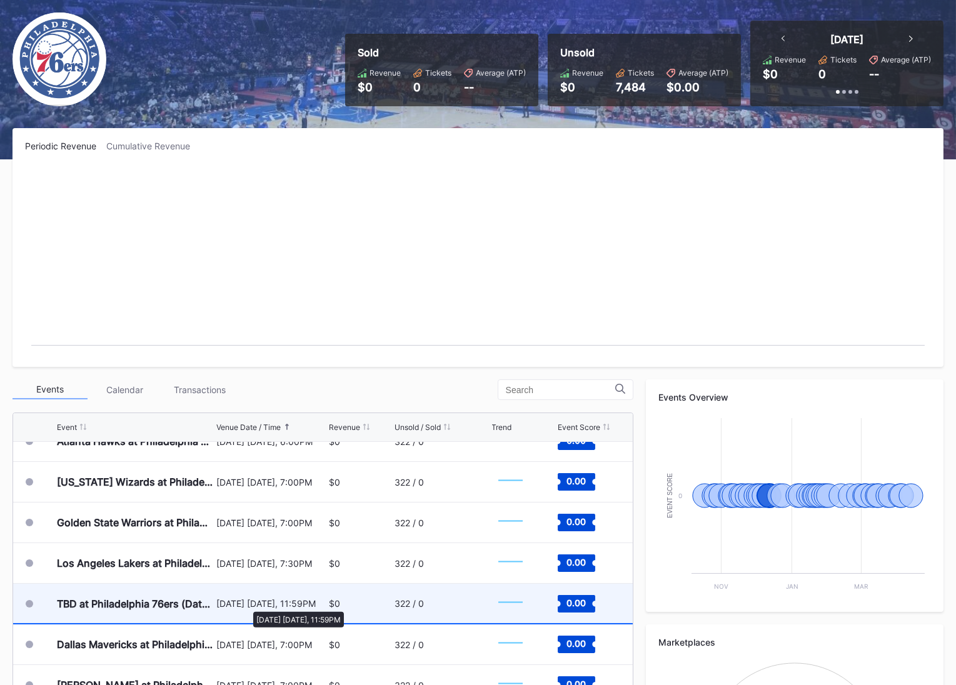
click at [247, 605] on div "[DATE] [DATE], 11:59PM" at bounding box center [270, 603] width 109 height 11
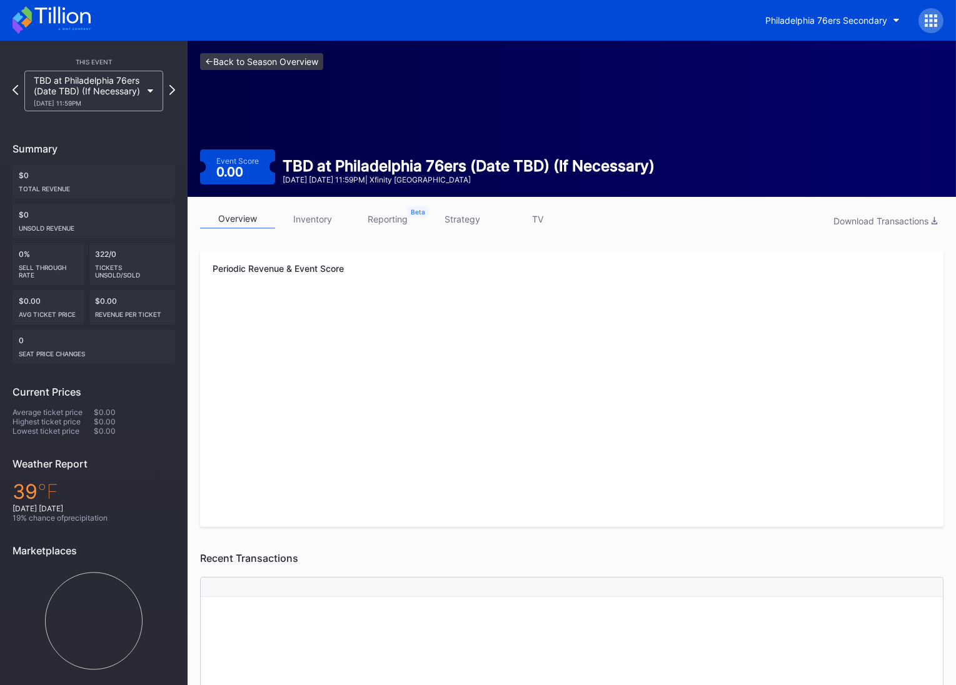
click at [285, 63] on link "<- Back to Season Overview" at bounding box center [261, 61] width 123 height 17
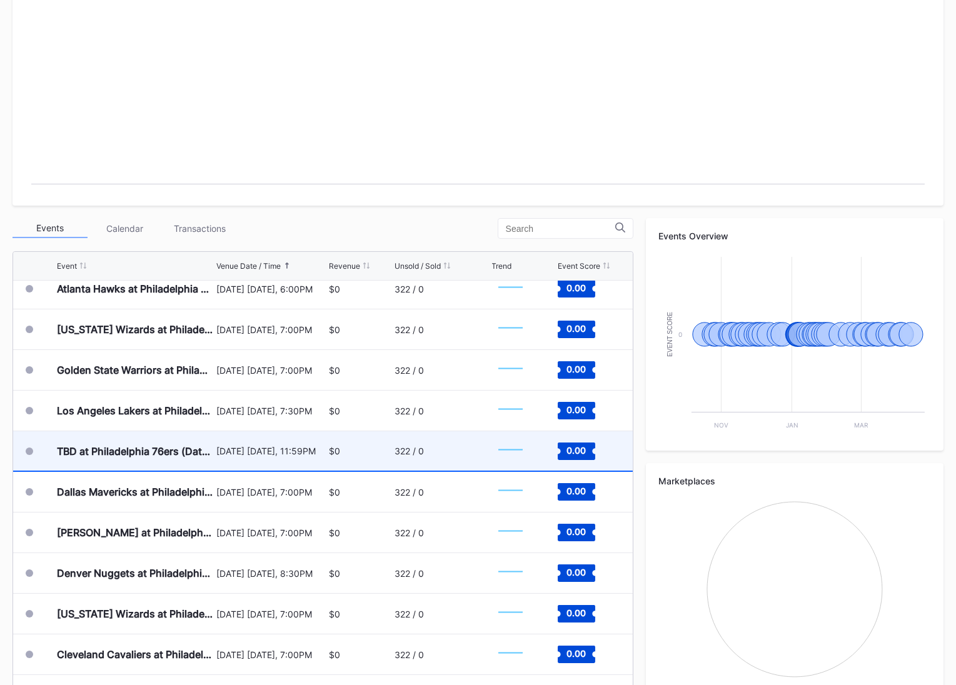
scroll to position [457, 0]
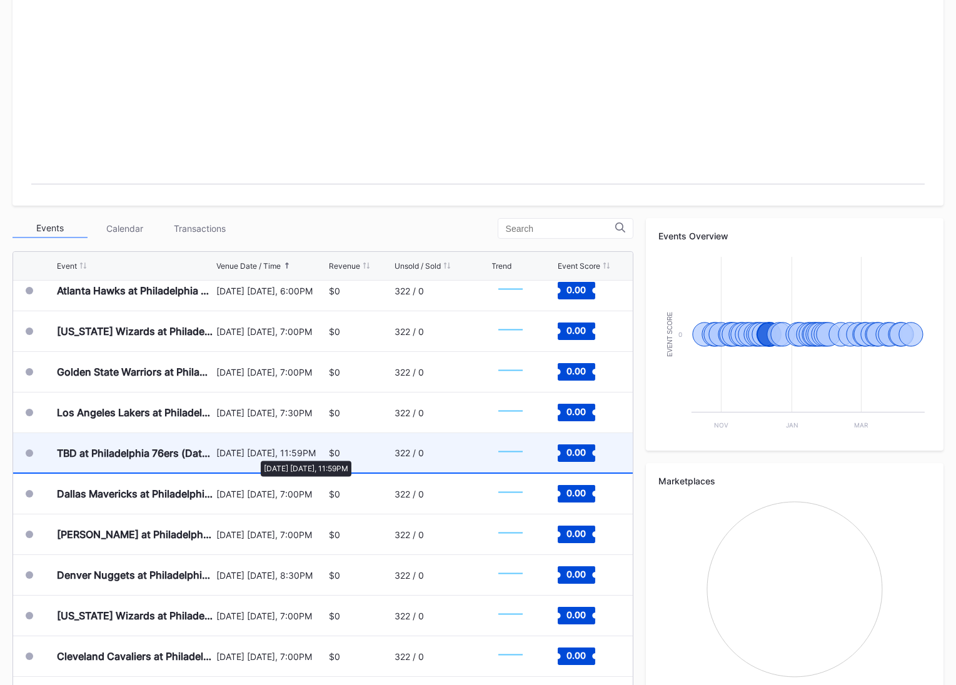
click at [255, 455] on div "[DATE] [DATE], 11:59PM" at bounding box center [270, 453] width 109 height 11
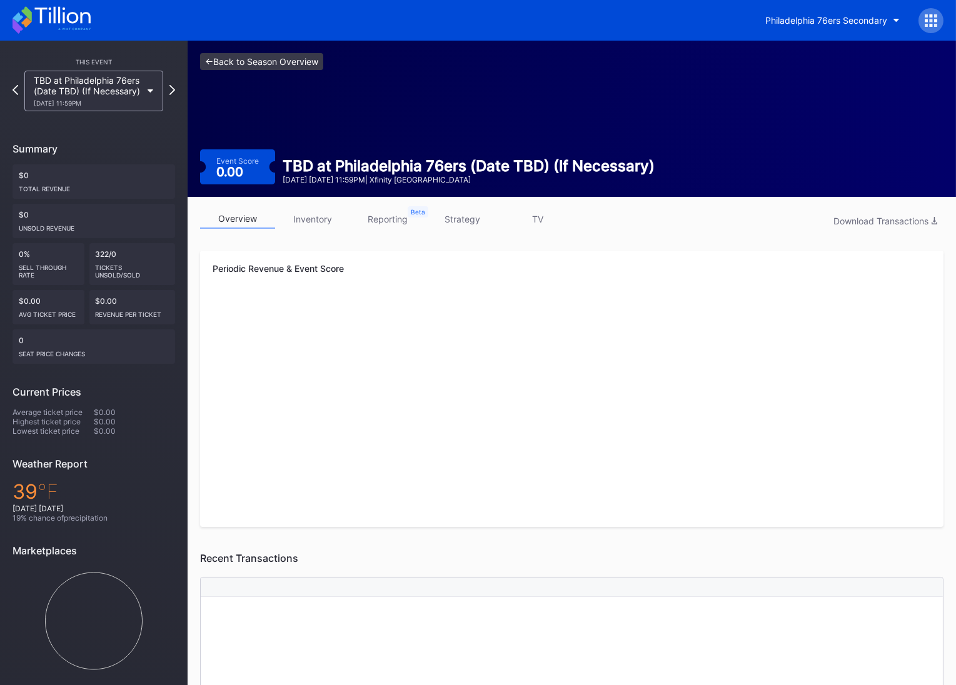
click at [305, 58] on link "<- Back to Season Overview" at bounding box center [261, 61] width 123 height 17
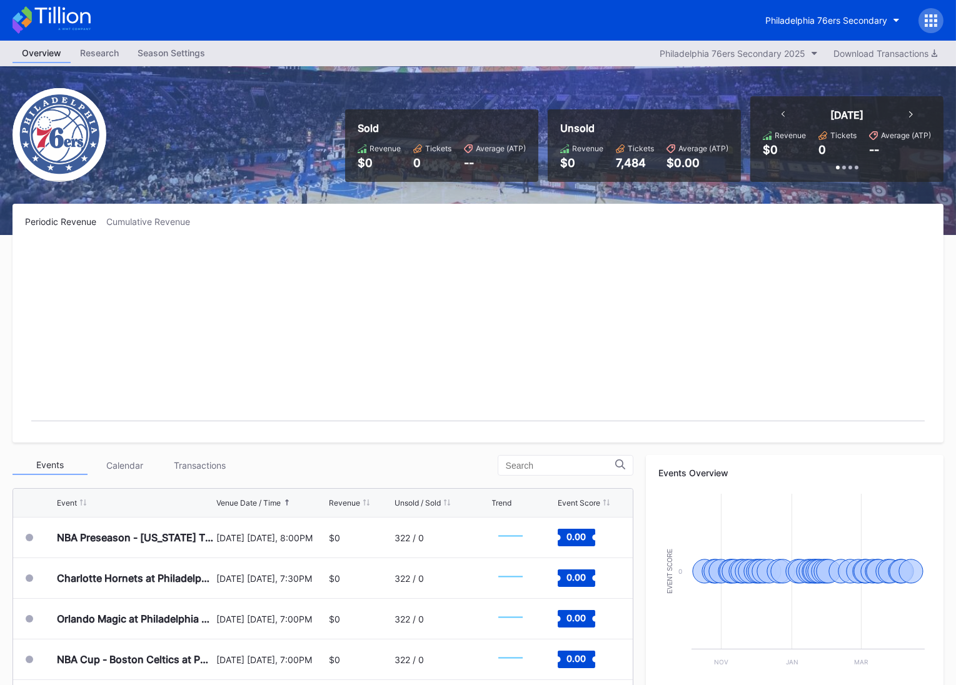
click at [358, 181] on div "Sold Revenue $0 Tickets 0 Average (ATP) -- Unsold Revenue $0 Tickets 7,484 Aver…" at bounding box center [478, 150] width 956 height 169
click at [777, 26] on button "Philadelphia 76ers Secondary" at bounding box center [832, 20] width 153 height 23
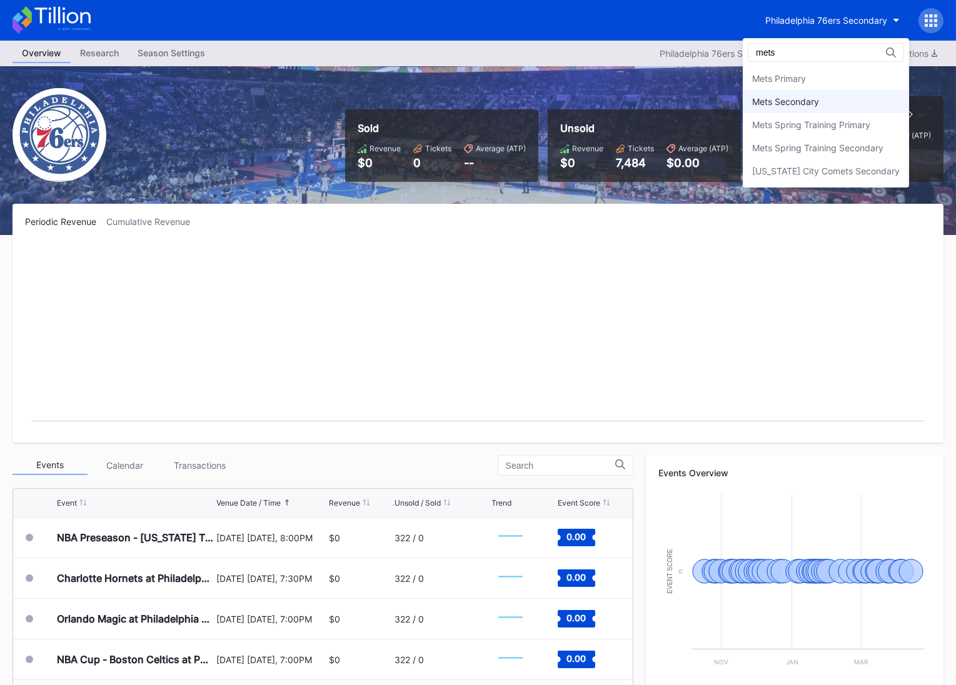
type input "mets"
click at [791, 99] on div "Mets Secondary" at bounding box center [785, 101] width 67 height 11
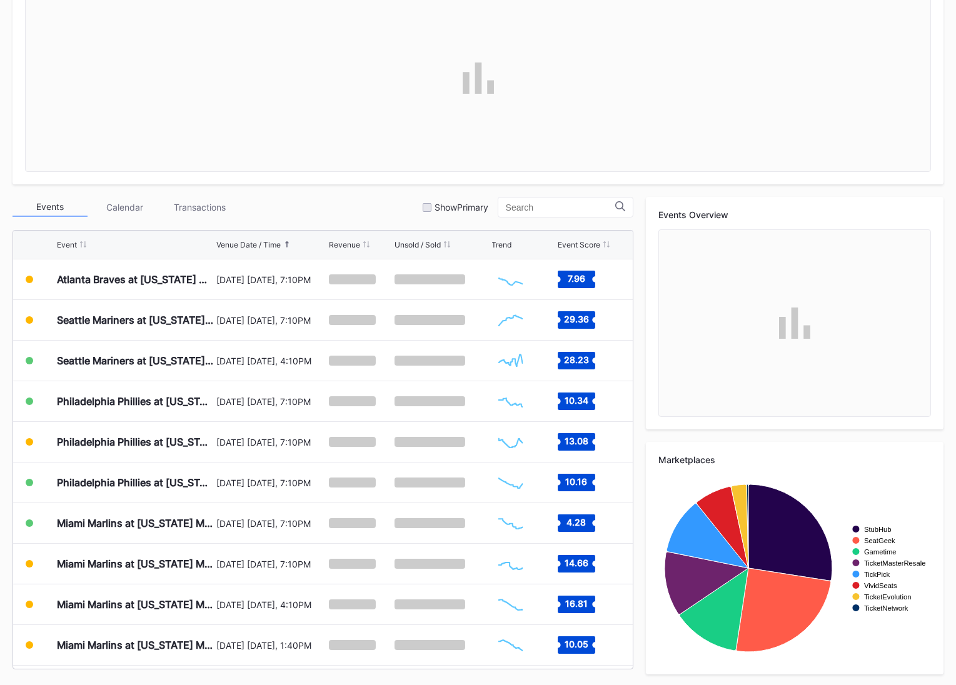
scroll to position [259, 0]
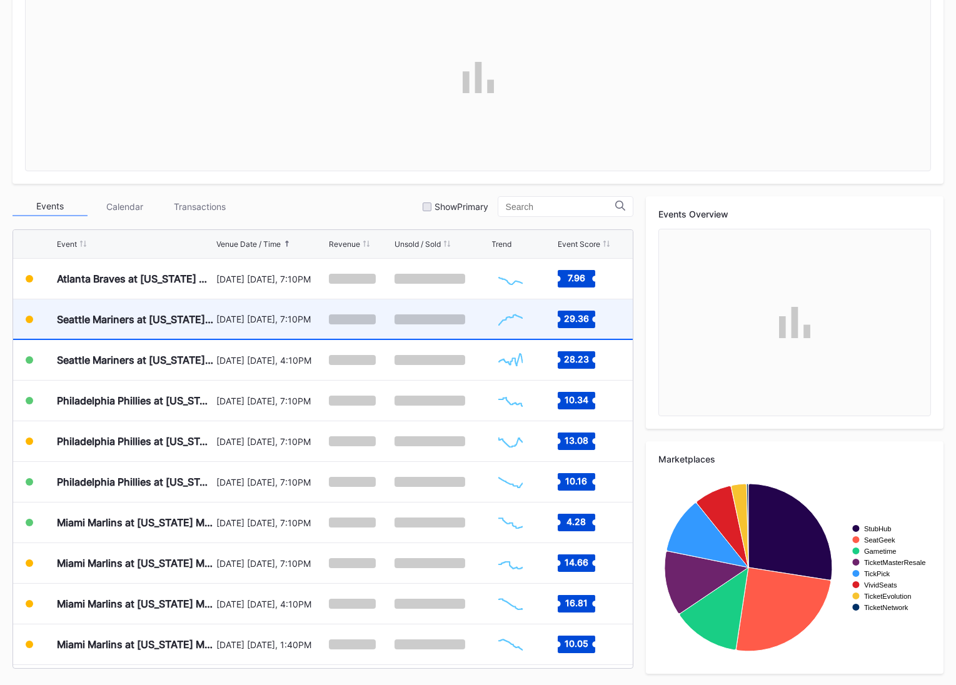
click at [241, 316] on div "[DATE] [DATE], 7:10PM" at bounding box center [270, 319] width 109 height 11
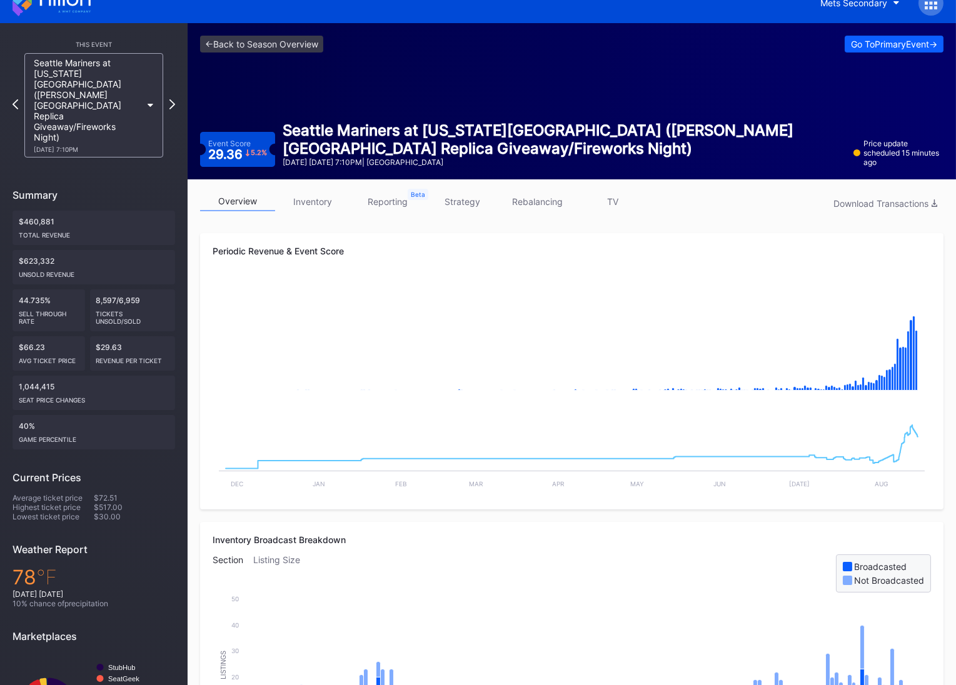
scroll to position [15, 0]
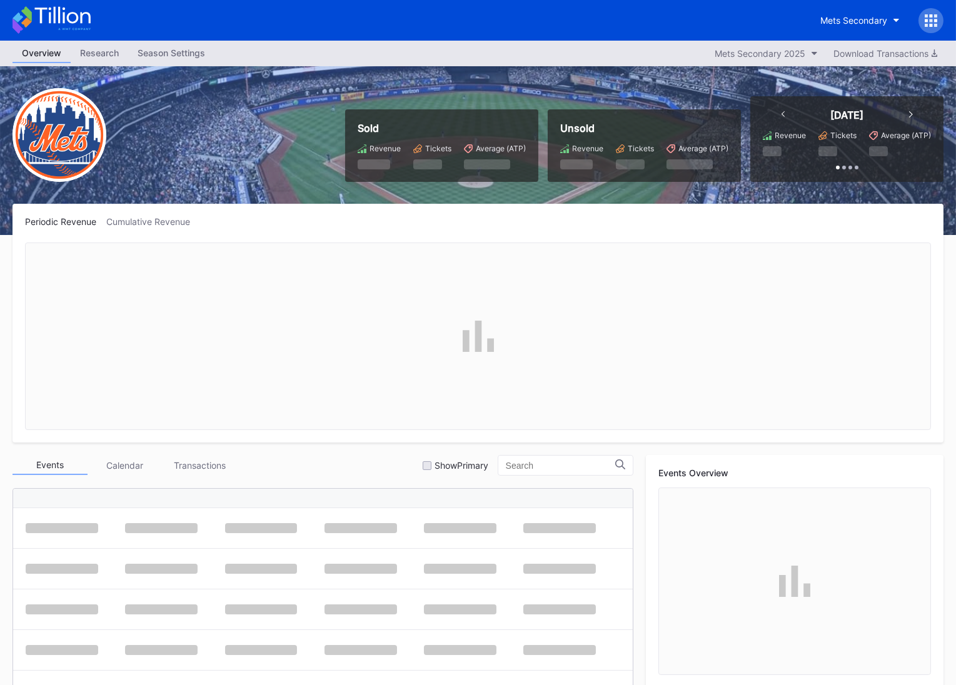
click at [927, 21] on icon at bounding box center [926, 20] width 3 height 3
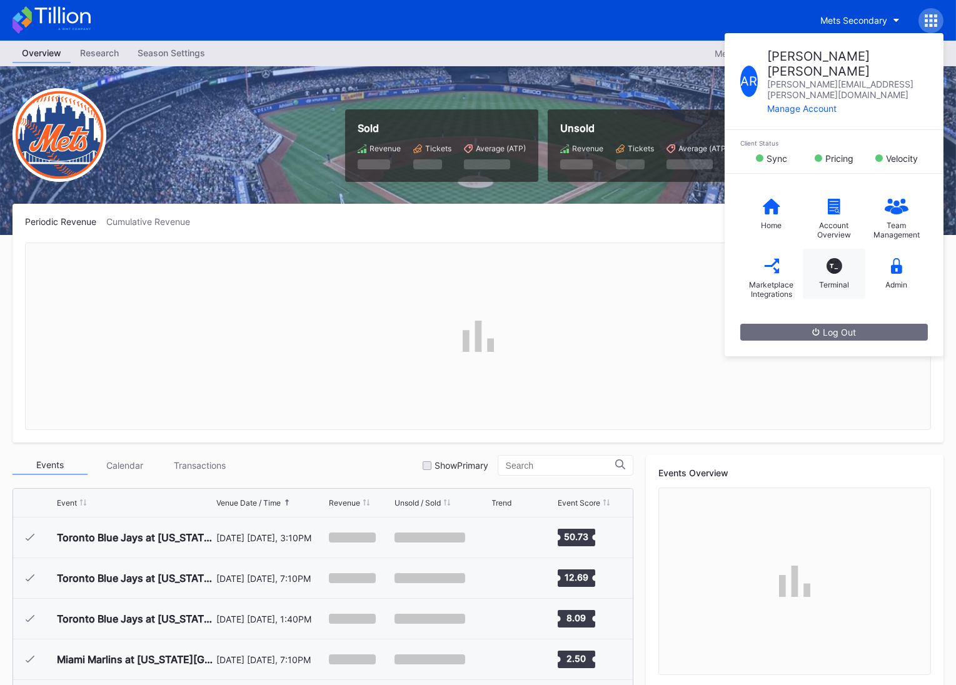
scroll to position [2480, 0]
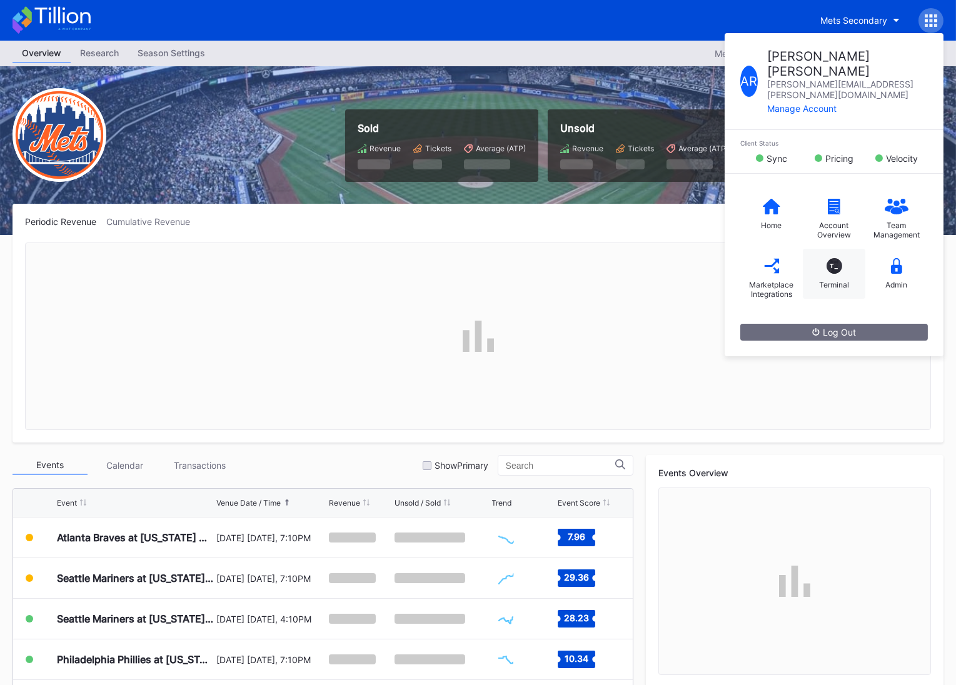
click at [838, 280] on div "Terminal" at bounding box center [834, 284] width 30 height 9
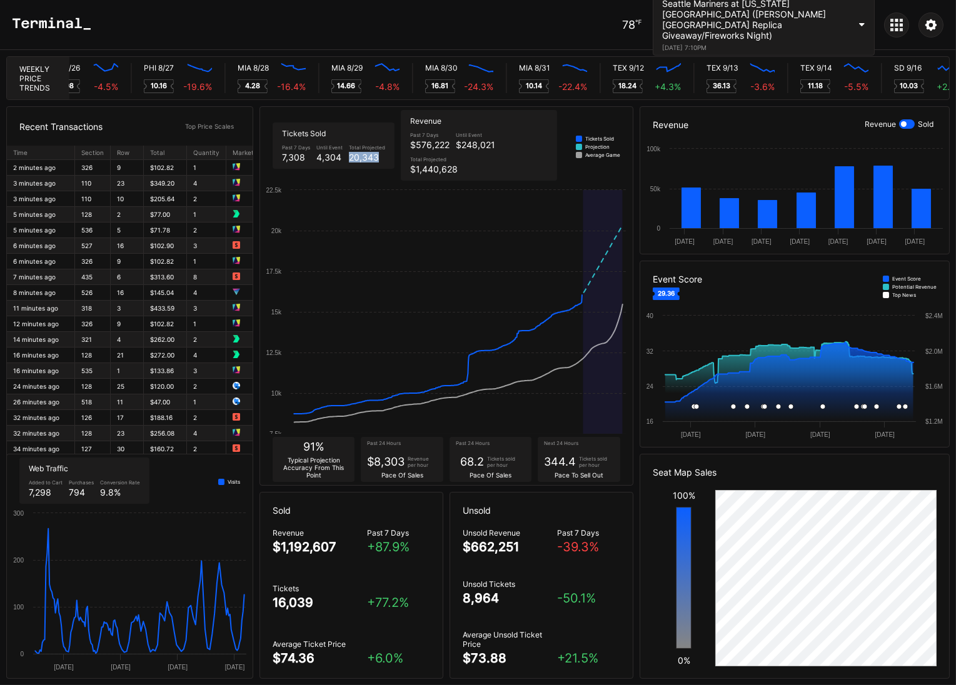
drag, startPoint x: 348, startPoint y: 144, endPoint x: 376, endPoint y: 145, distance: 27.5
click at [376, 152] on div "20,343" at bounding box center [367, 157] width 36 height 11
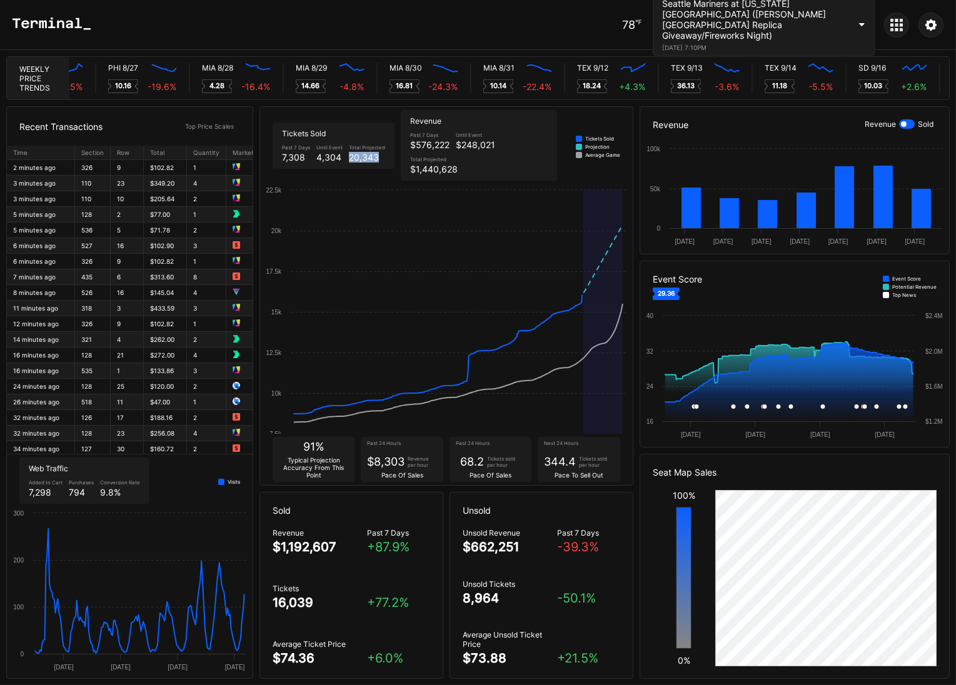
click at [914, 123] on div at bounding box center [907, 123] width 16 height 9
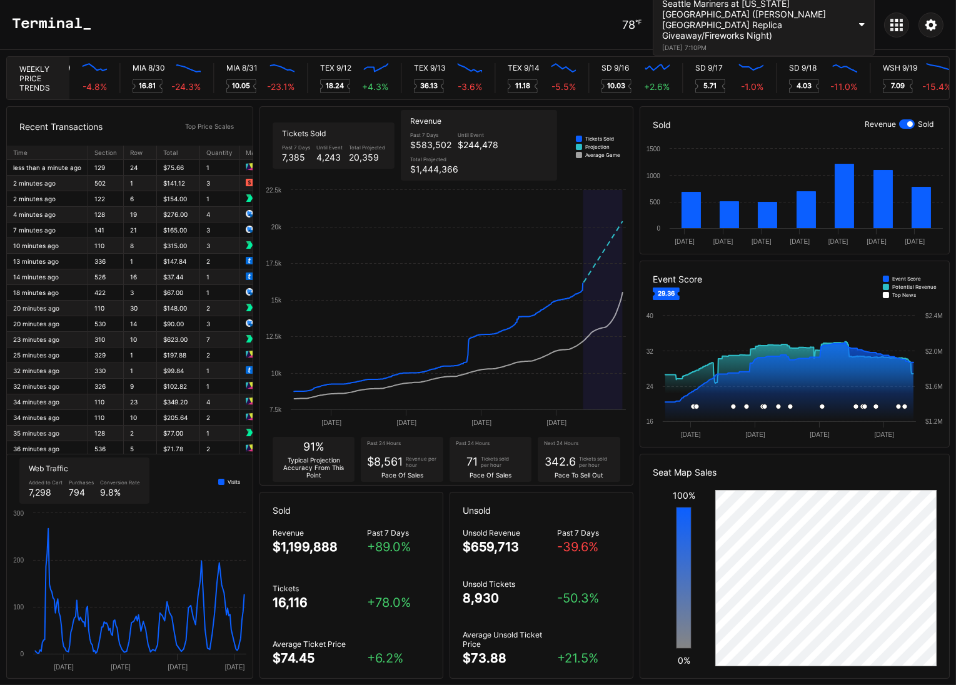
scroll to position [0, 6423]
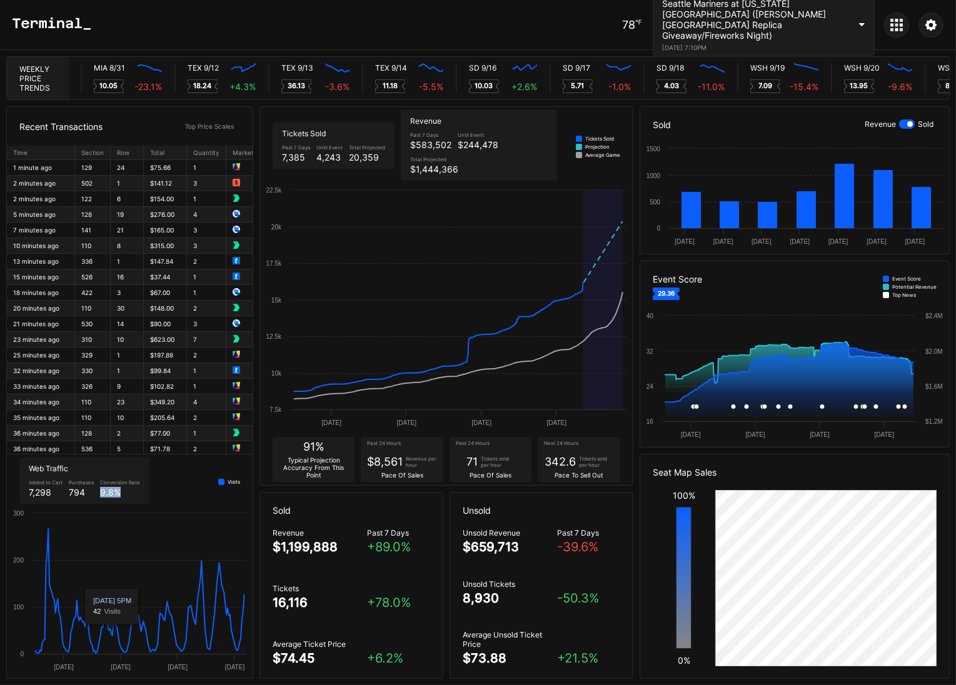
click at [124, 494] on div "9.8 %" at bounding box center [120, 492] width 40 height 11
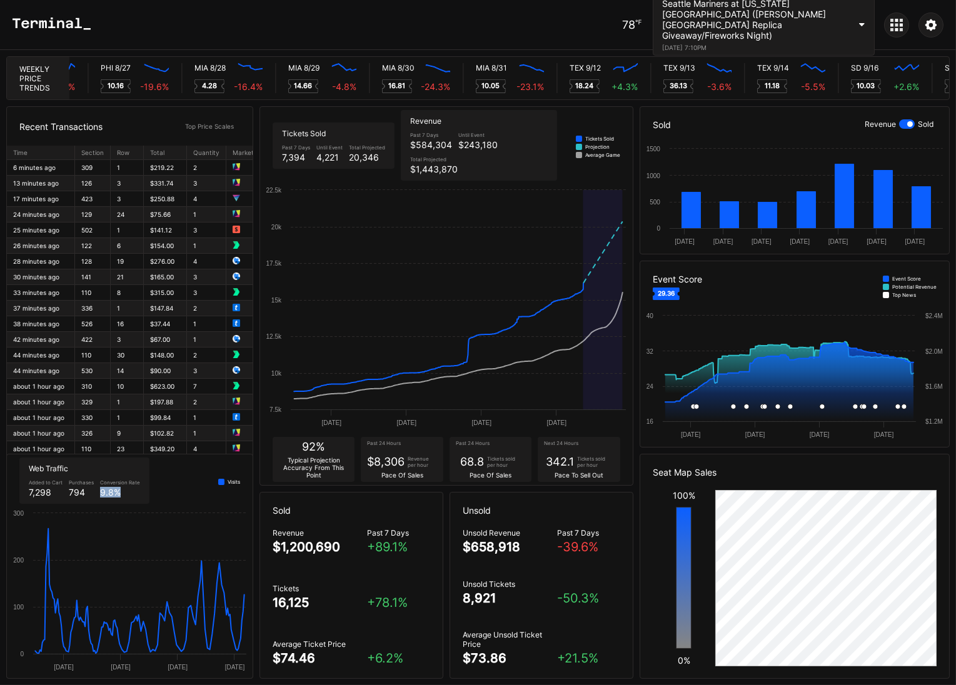
scroll to position [0, 6174]
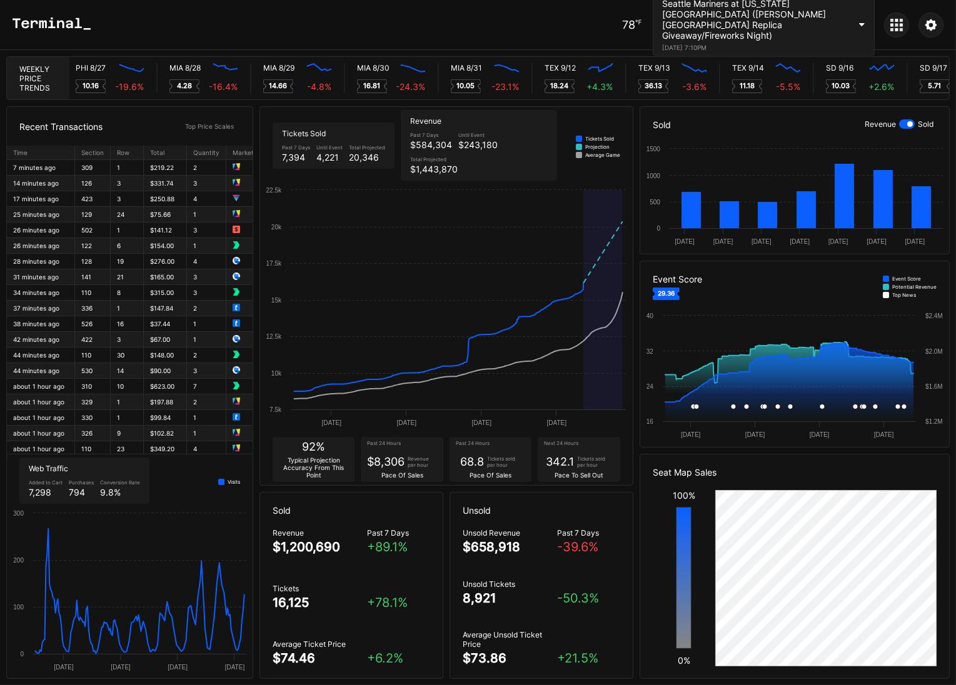
click at [892, 24] on icon at bounding box center [892, 24] width 3 height 3
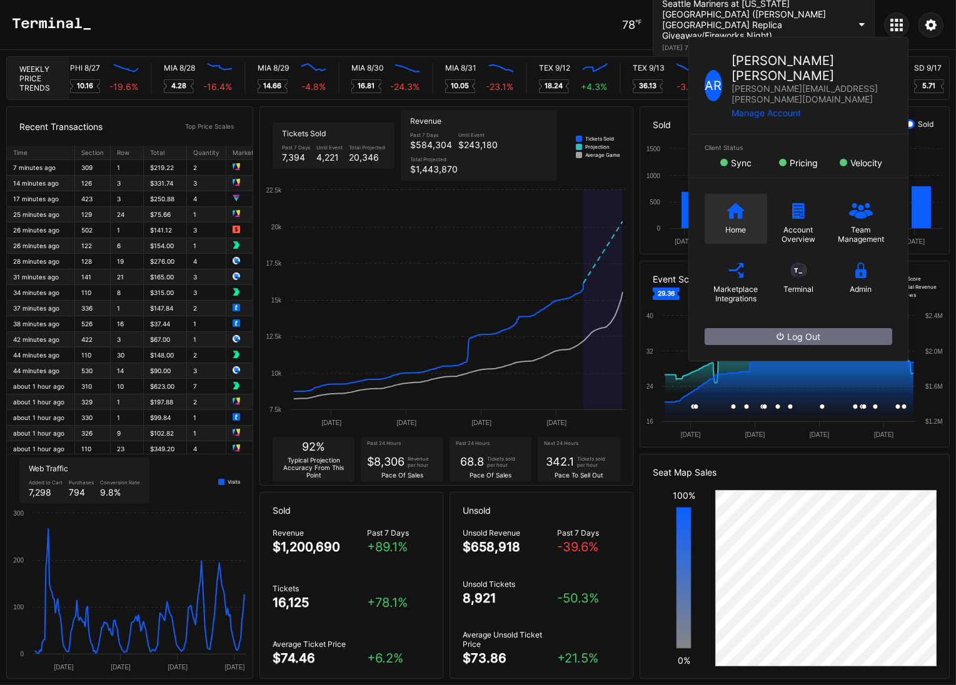
scroll to position [0, 6205]
click at [737, 194] on div "Home" at bounding box center [736, 219] width 63 height 50
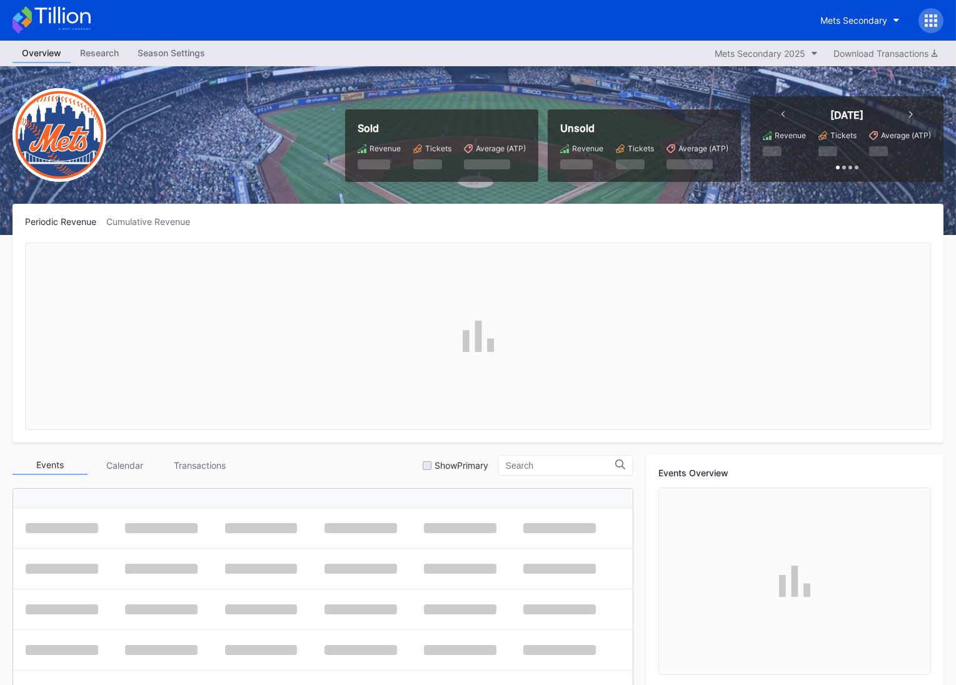
scroll to position [1, 0]
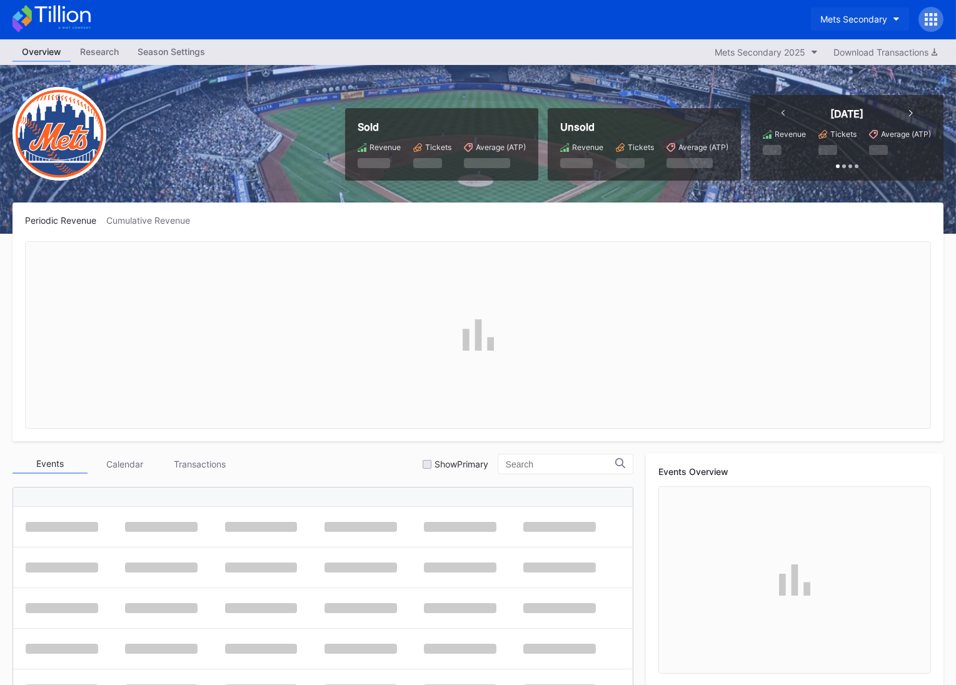
click at [871, 21] on div "Mets Secondary" at bounding box center [854, 19] width 67 height 11
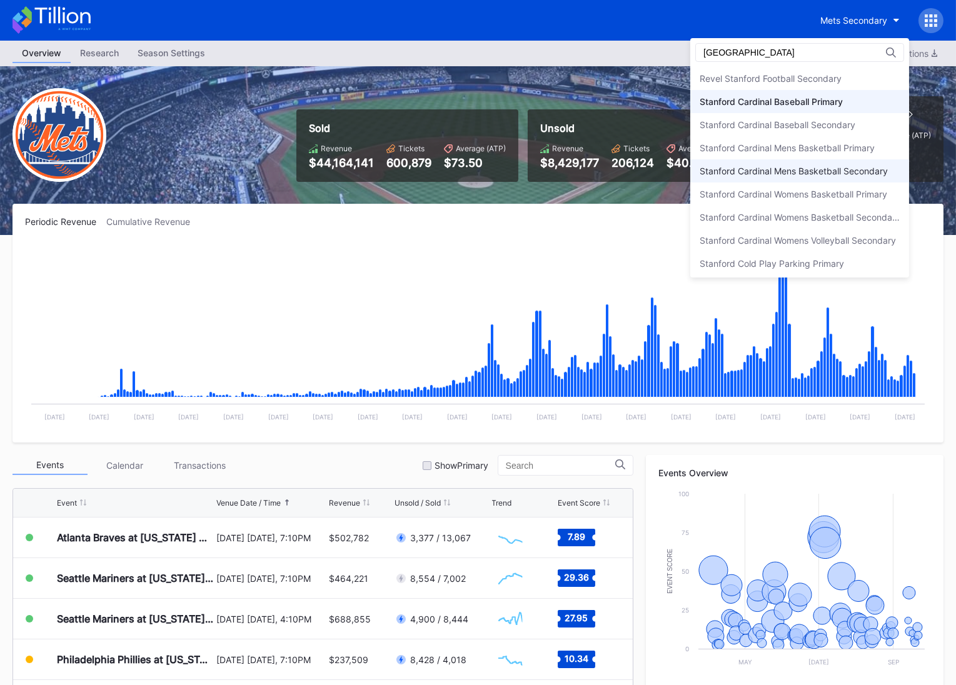
scroll to position [70, 0]
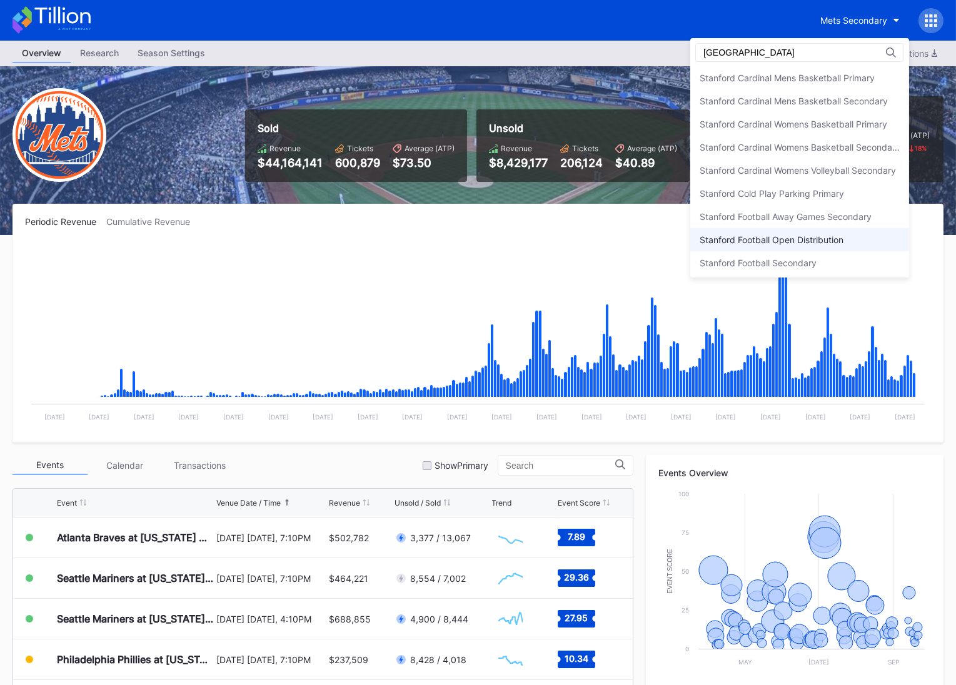
type input "[GEOGRAPHIC_DATA]"
click at [792, 235] on div "Stanford Football Open Distribution" at bounding box center [772, 240] width 144 height 11
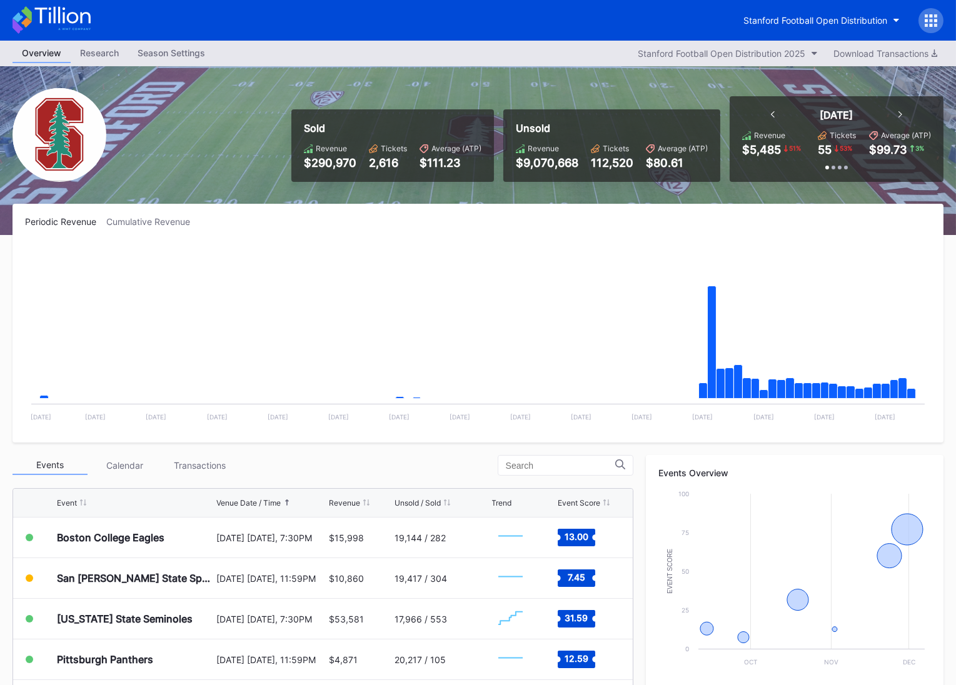
click at [938, 17] on div at bounding box center [931, 20] width 25 height 25
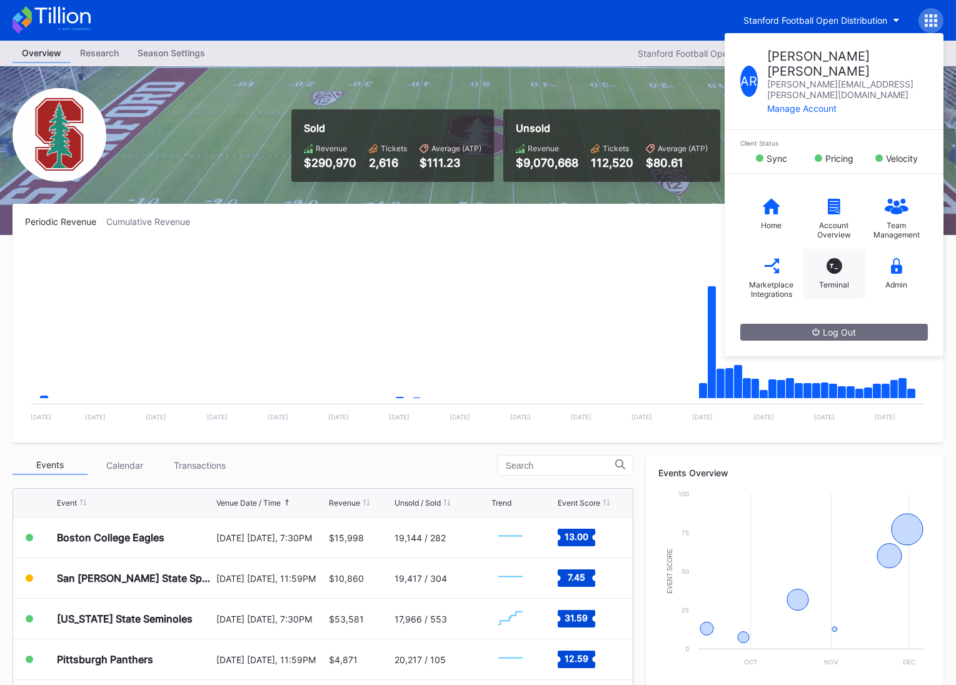
click at [827, 258] on div "T_" at bounding box center [835, 266] width 16 height 16
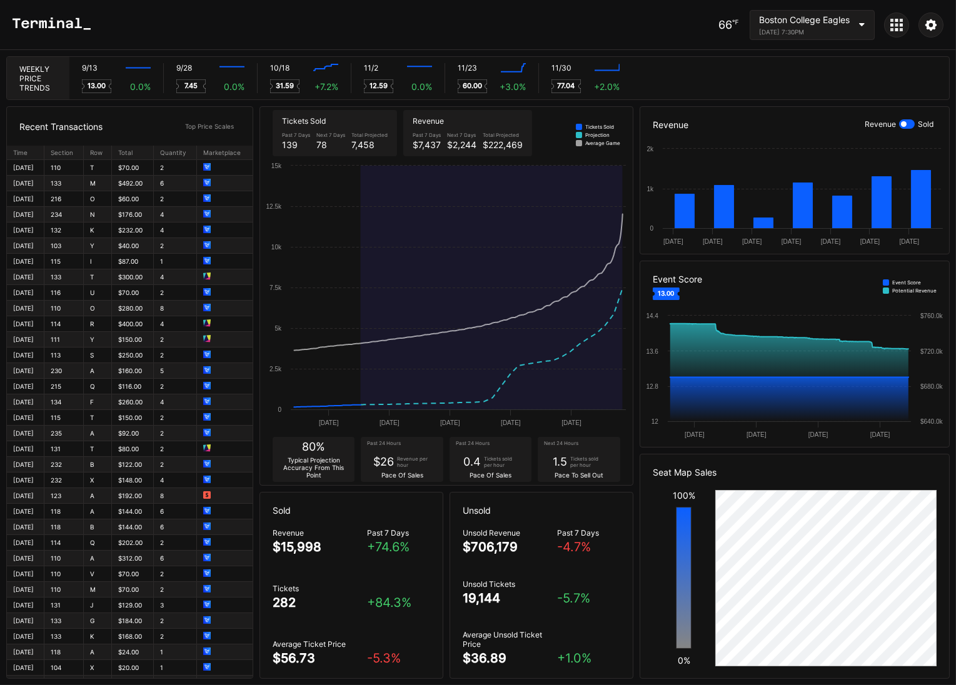
click at [797, 31] on div "[DATE] 7:30PM" at bounding box center [804, 32] width 91 height 8
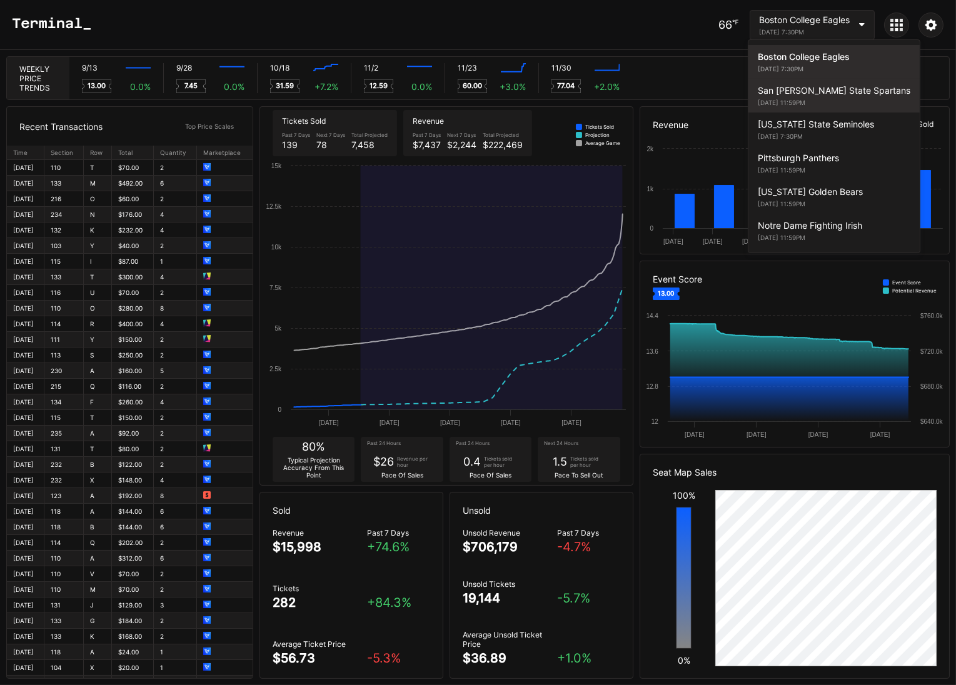
click at [788, 89] on div "San [PERSON_NAME] State Spartans" at bounding box center [834, 90] width 153 height 11
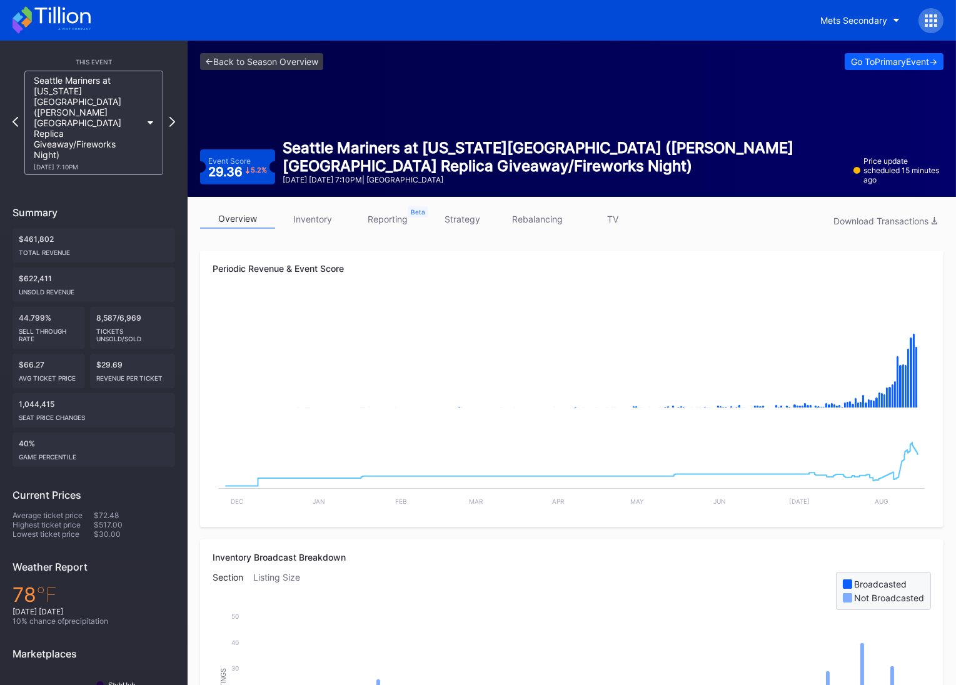
scroll to position [2, 0]
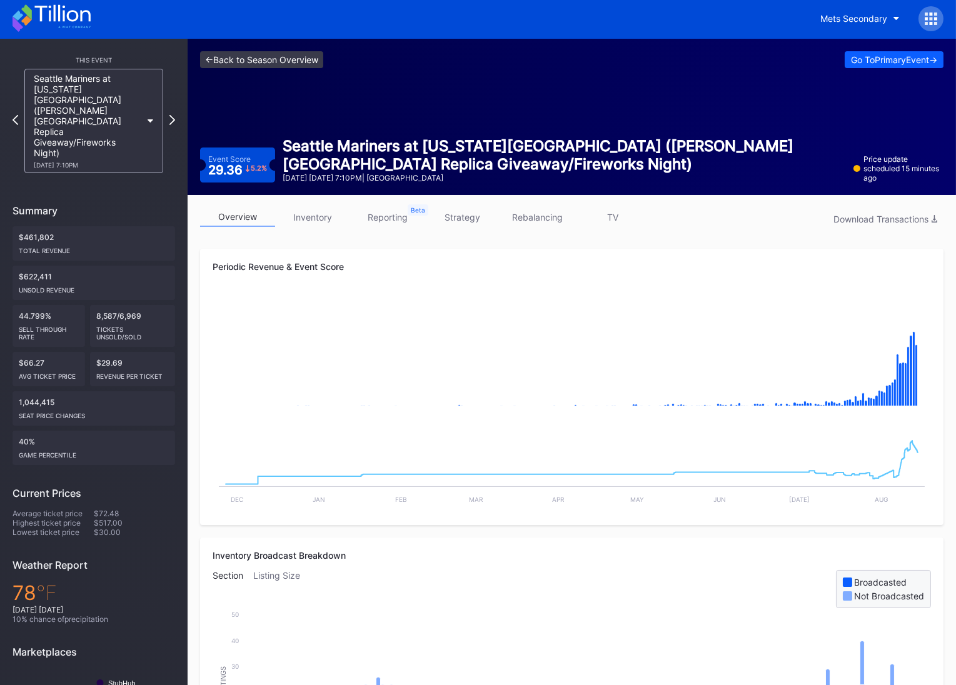
click at [265, 53] on link "<- Back to Season Overview" at bounding box center [261, 59] width 123 height 17
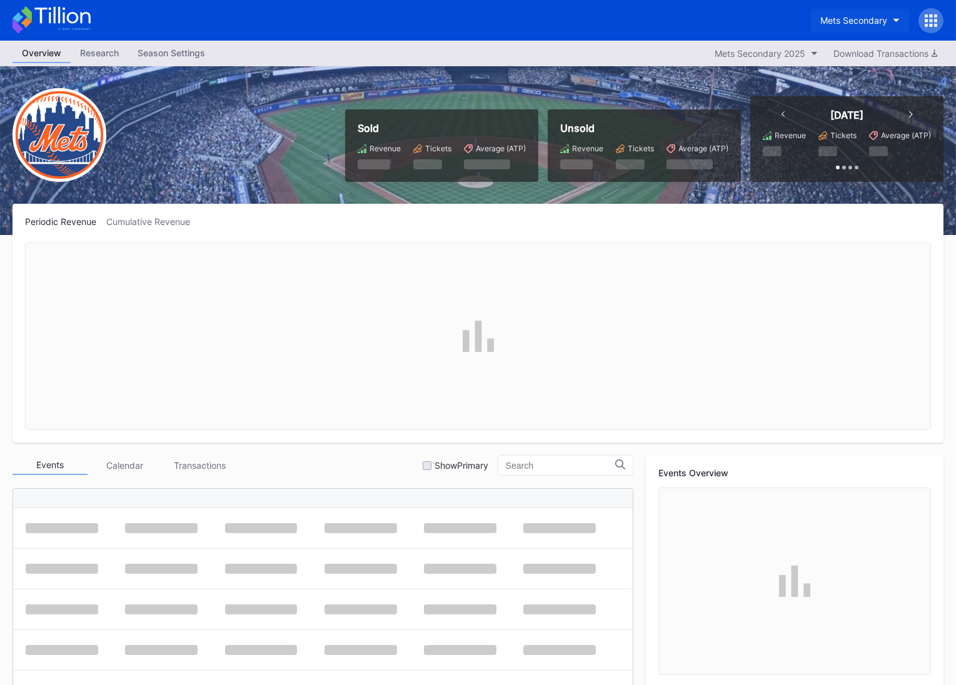
click at [821, 26] on button "Mets Secondary" at bounding box center [860, 20] width 98 height 23
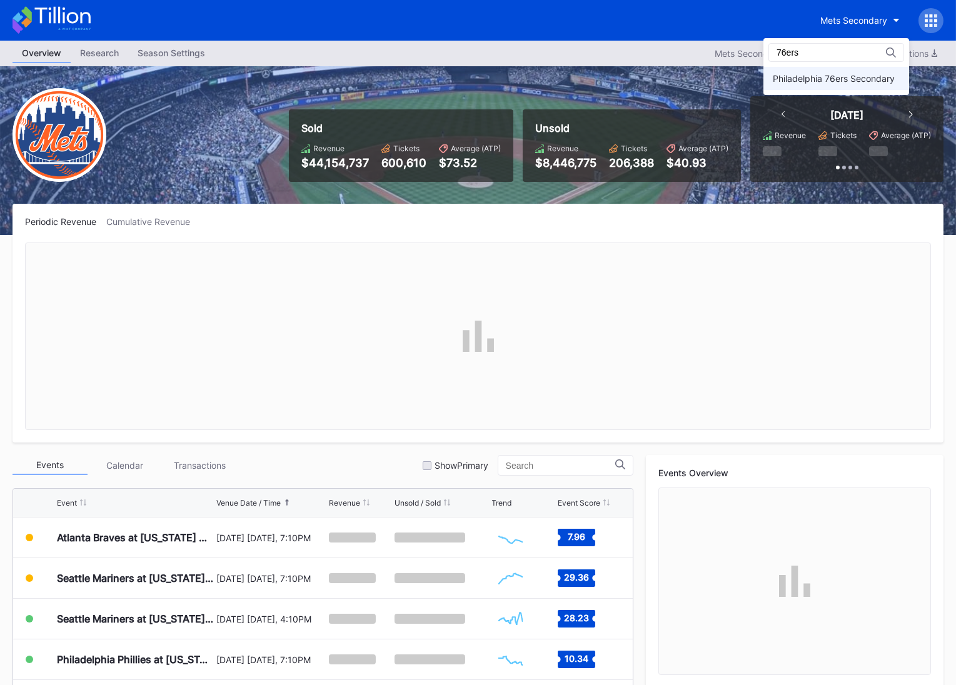
type input "76ers"
click at [827, 76] on div "Philadelphia 76ers Secondary" at bounding box center [834, 78] width 122 height 11
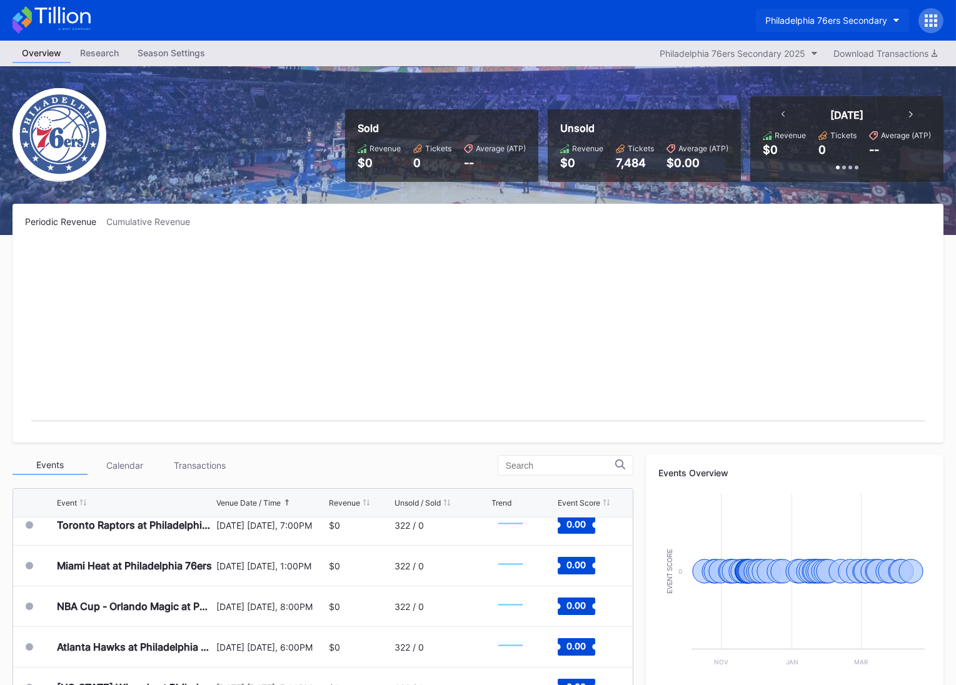
click at [817, 16] on div "Philadelphia 76ers Secondary" at bounding box center [826, 20] width 122 height 11
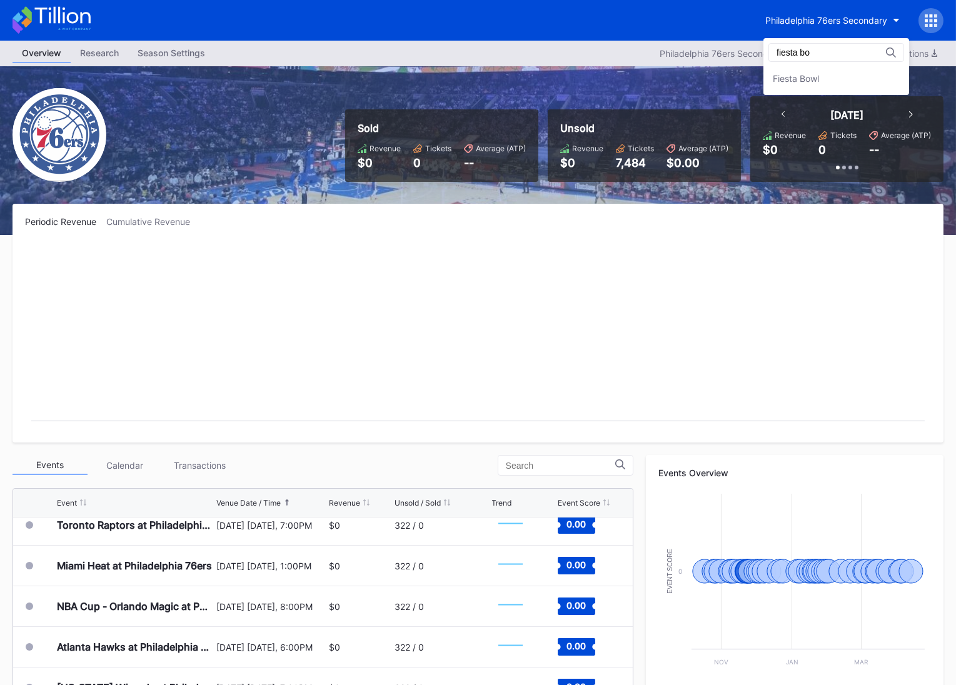
type input "fiesta bo"
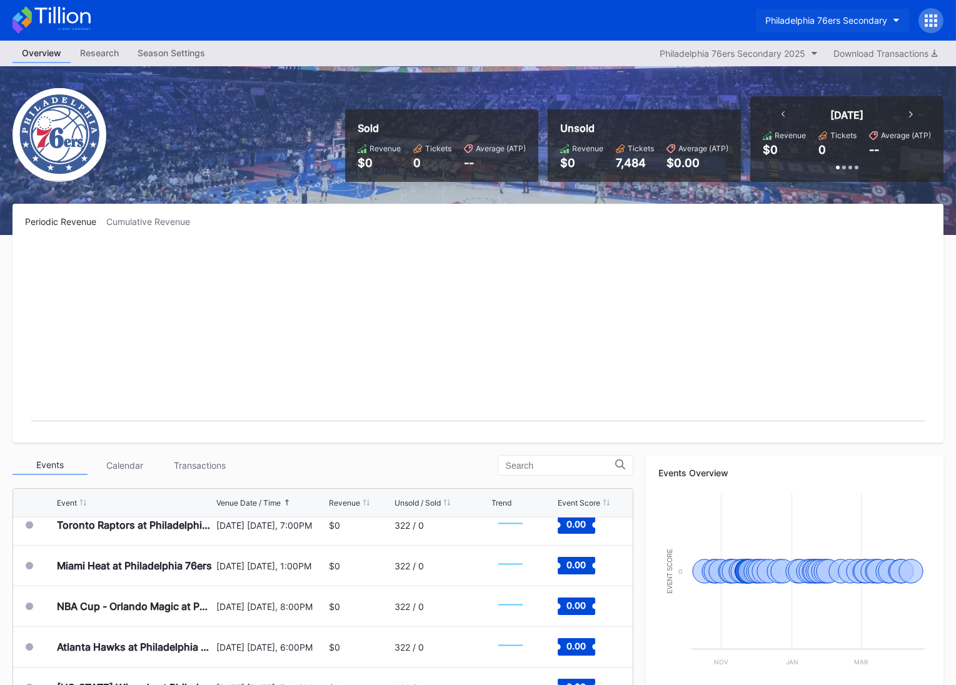
click at [856, 17] on div "Philadelphia 76ers Secondary" at bounding box center [826, 20] width 122 height 11
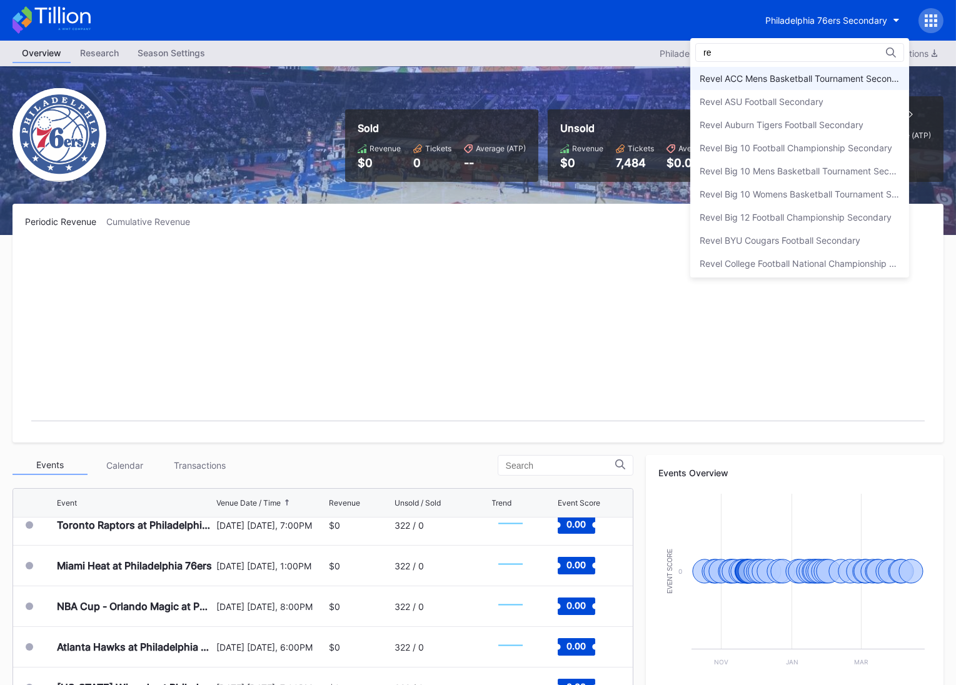
type input "r"
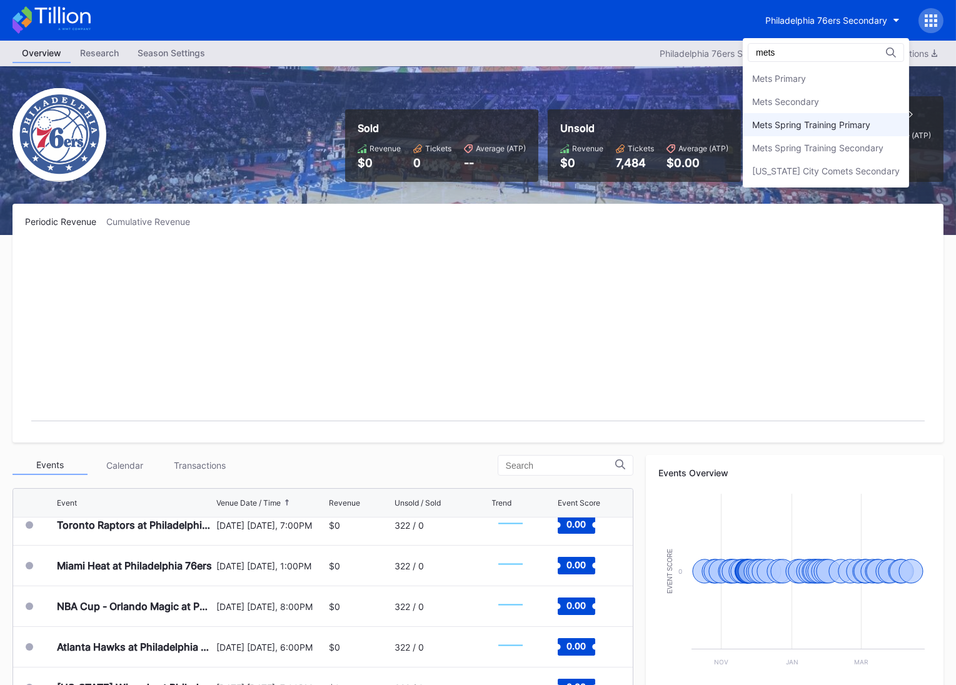
type input "mets"
click at [789, 114] on div "Mets Spring Training Primary" at bounding box center [826, 124] width 166 height 23
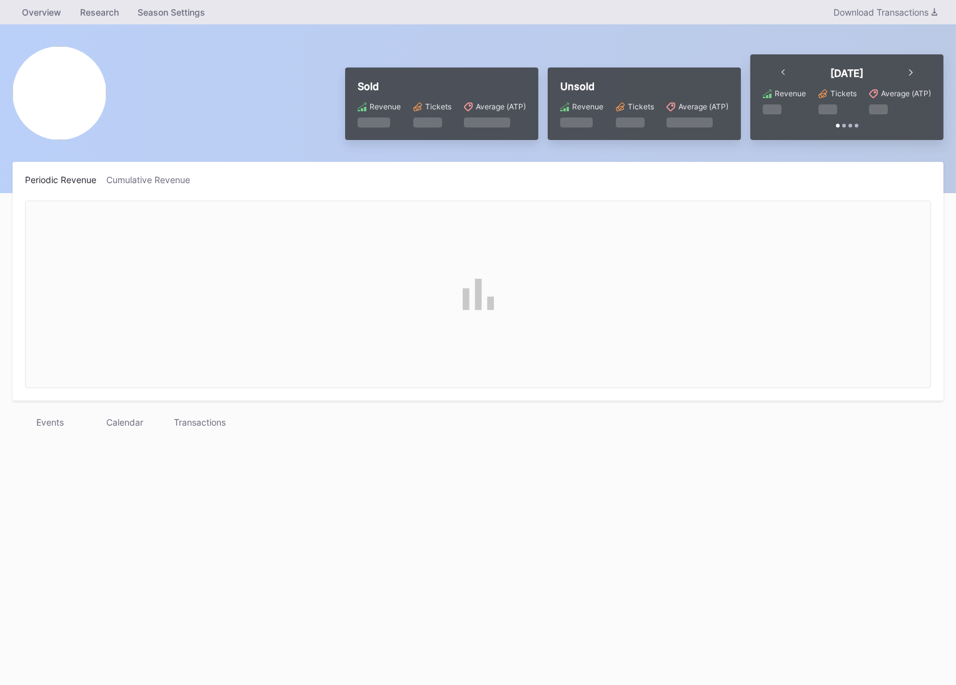
click at [789, 114] on html "Overview Research Season Settings Download Transactions Sold Revenue Tickets Av…" at bounding box center [478, 342] width 956 height 685
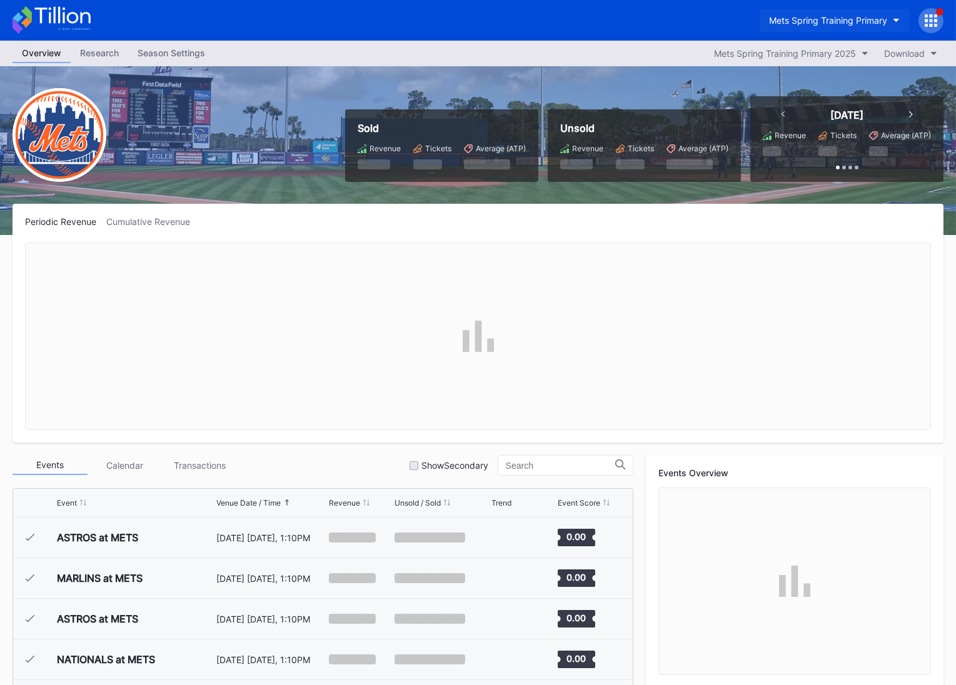
click at [822, 21] on div "Mets Spring Training Primary" at bounding box center [828, 20] width 118 height 11
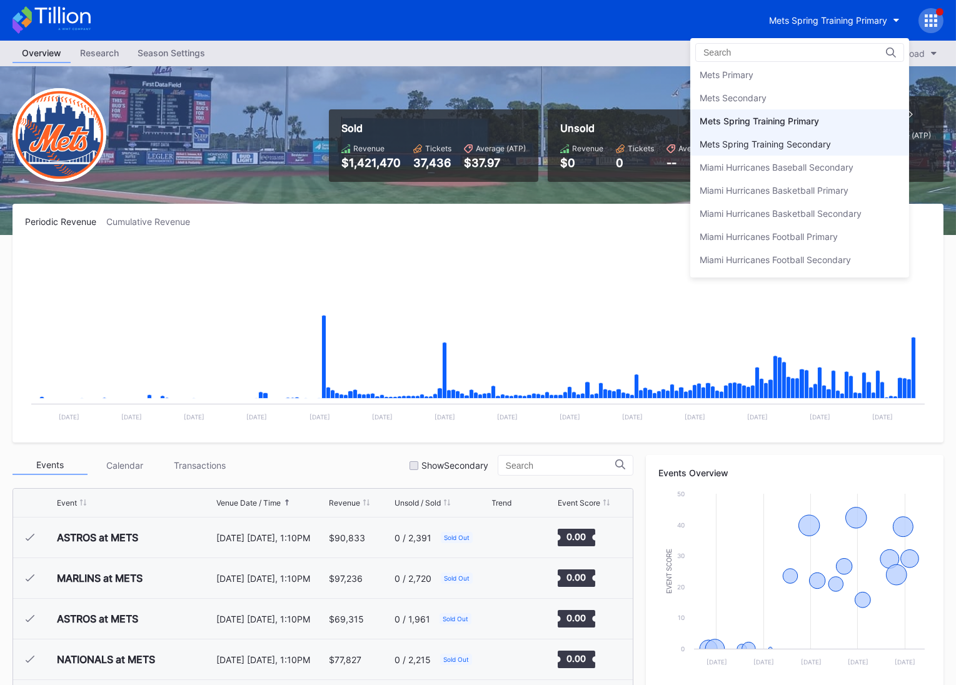
scroll to position [1944, 0]
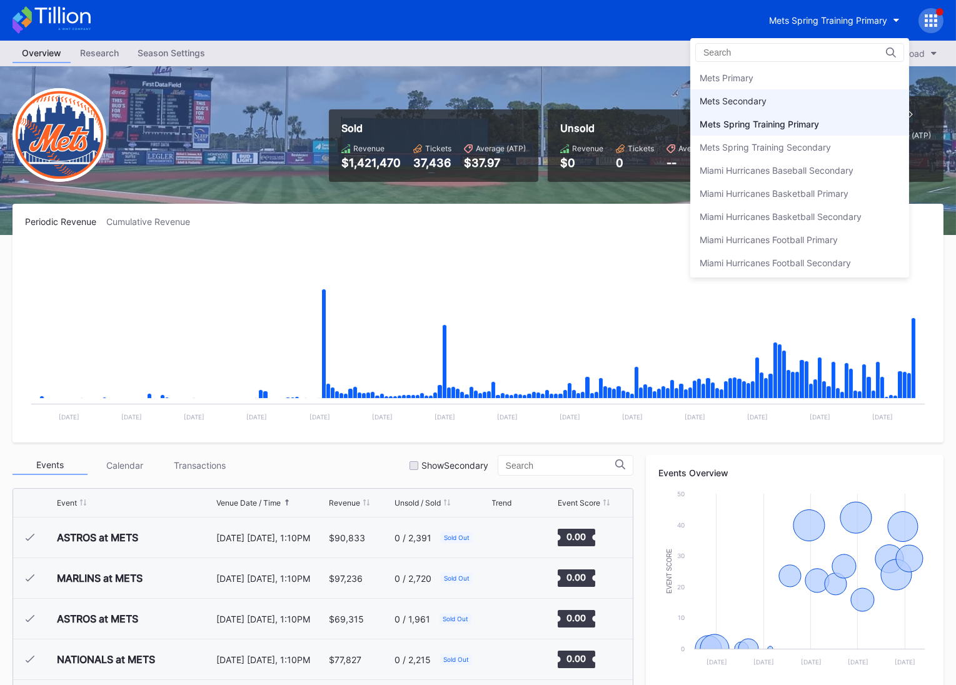
click at [802, 89] on div "Mets Secondary" at bounding box center [799, 100] width 219 height 23
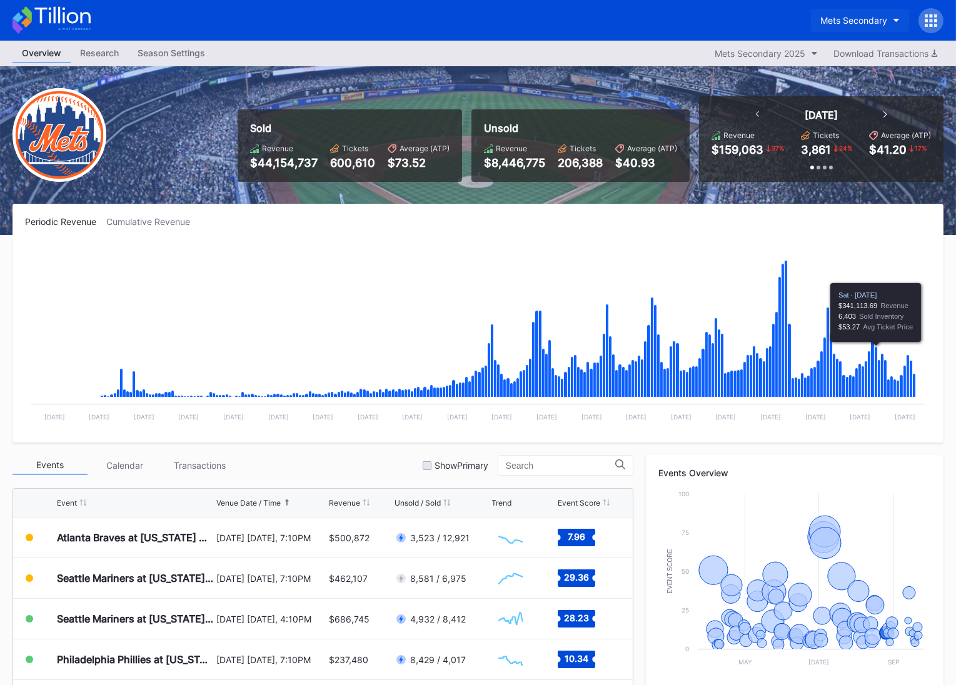
click at [819, 26] on button "Mets Secondary" at bounding box center [860, 20] width 98 height 23
click at [842, 18] on div "Mets Secondary" at bounding box center [854, 20] width 67 height 11
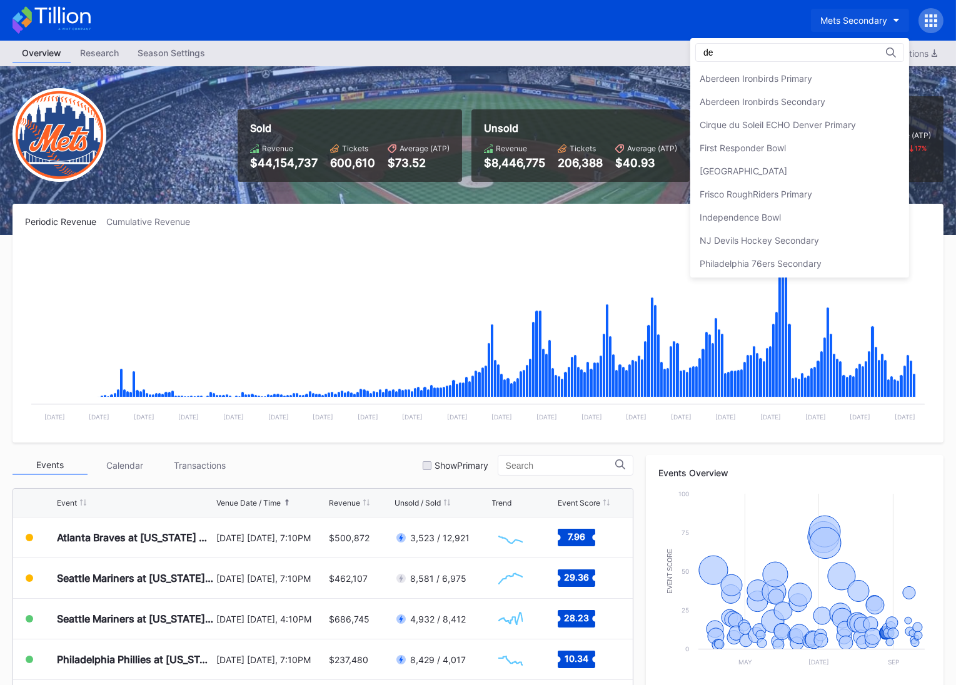
type input "d"
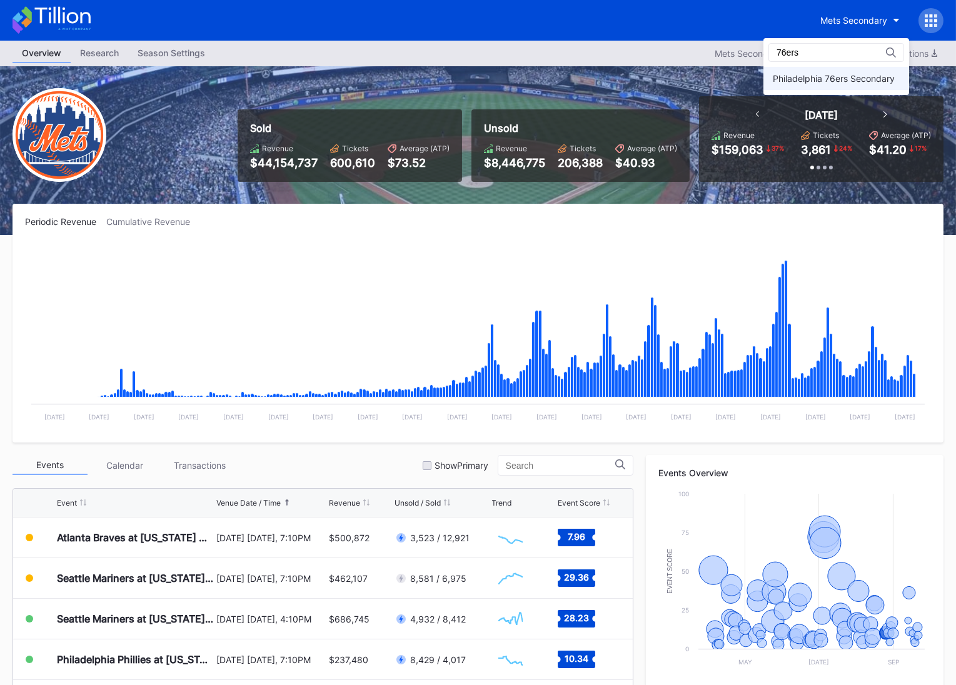
type input "76ers"
drag, startPoint x: 809, startPoint y: 74, endPoint x: 816, endPoint y: 72, distance: 7.7
click at [809, 74] on div "Philadelphia 76ers Secondary" at bounding box center [834, 78] width 122 height 11
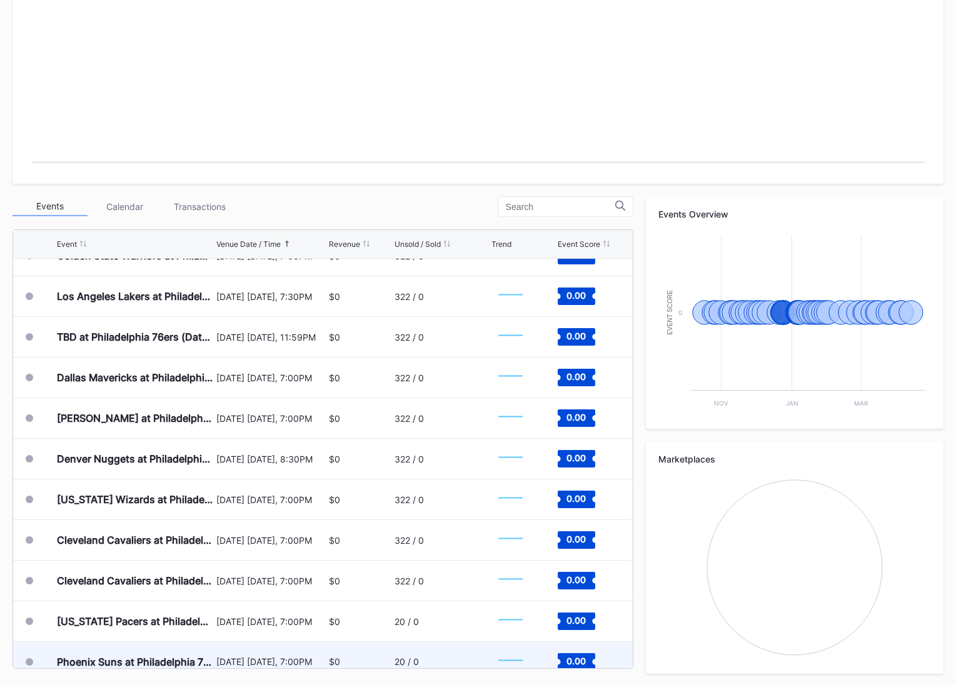
scroll to position [465, 0]
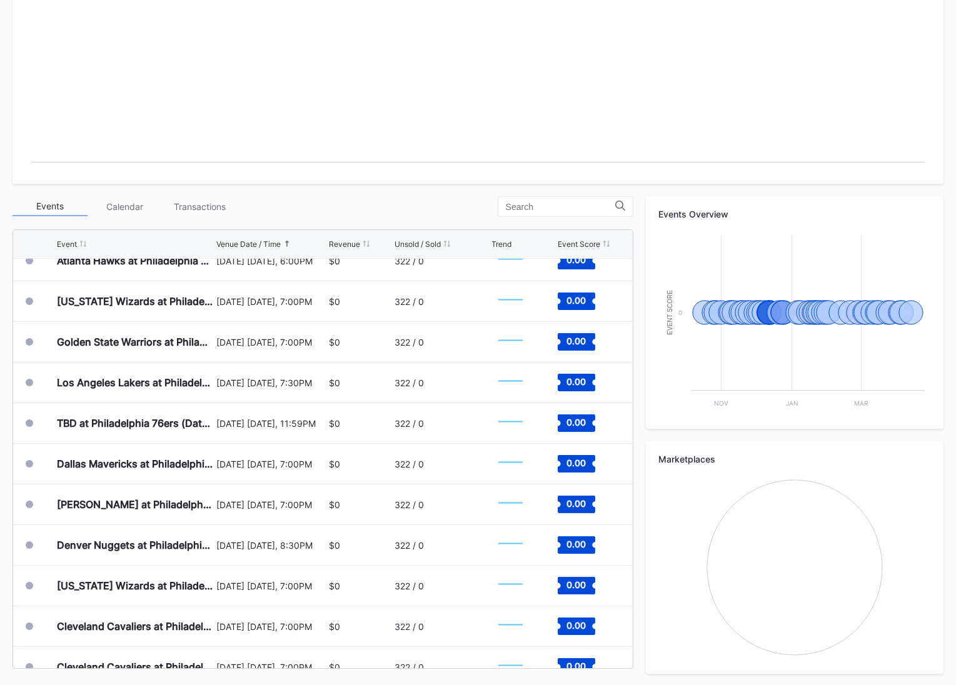
click at [154, 413] on div "TBD at Philadelphia 76ers (Date TBD) (If Necessary)" at bounding box center [135, 423] width 156 height 40
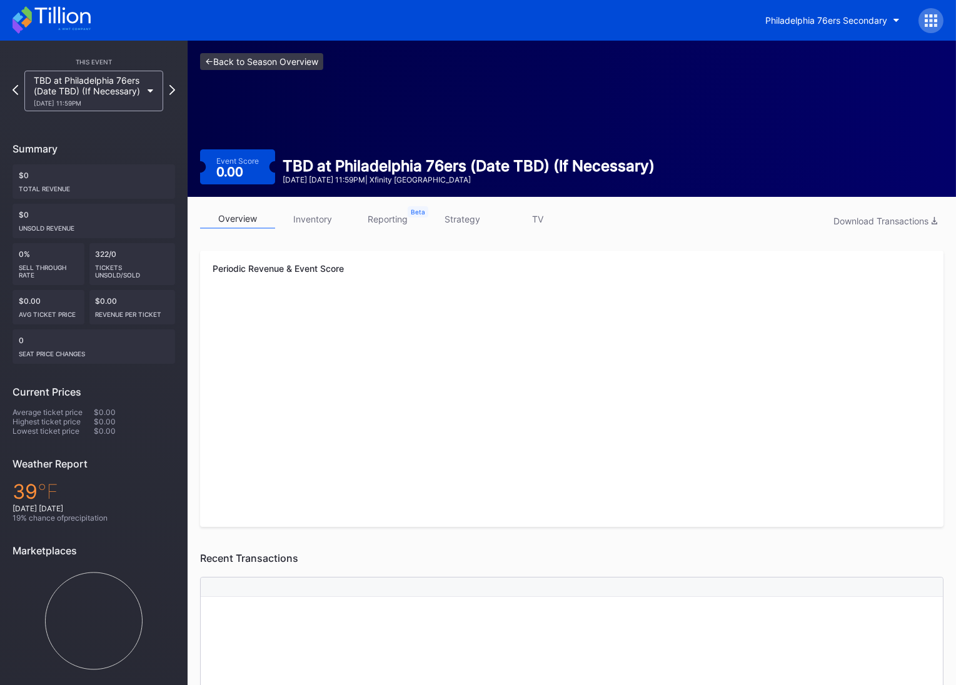
click at [278, 68] on link "<- Back to Season Overview" at bounding box center [261, 61] width 123 height 17
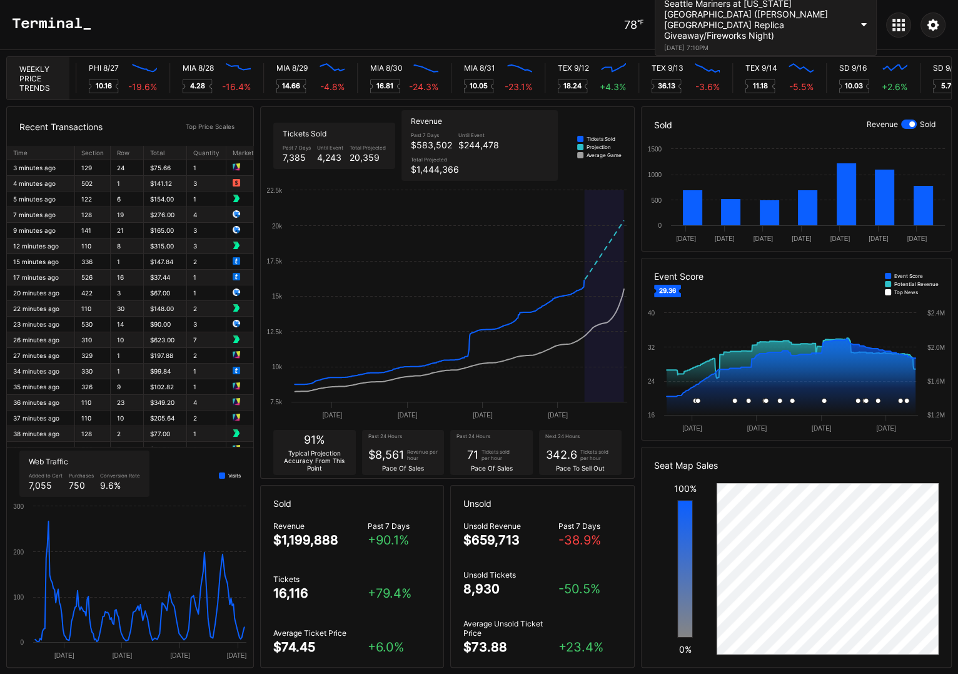
scroll to position [0, 6187]
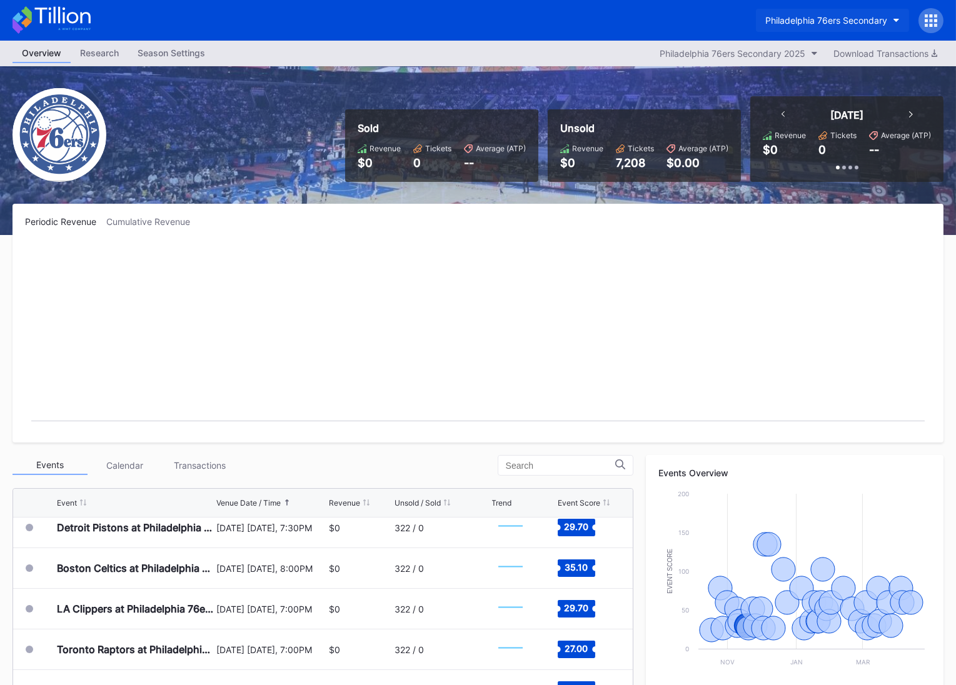
click at [881, 28] on button "Philadelphia 76ers Secondary" at bounding box center [832, 20] width 153 height 23
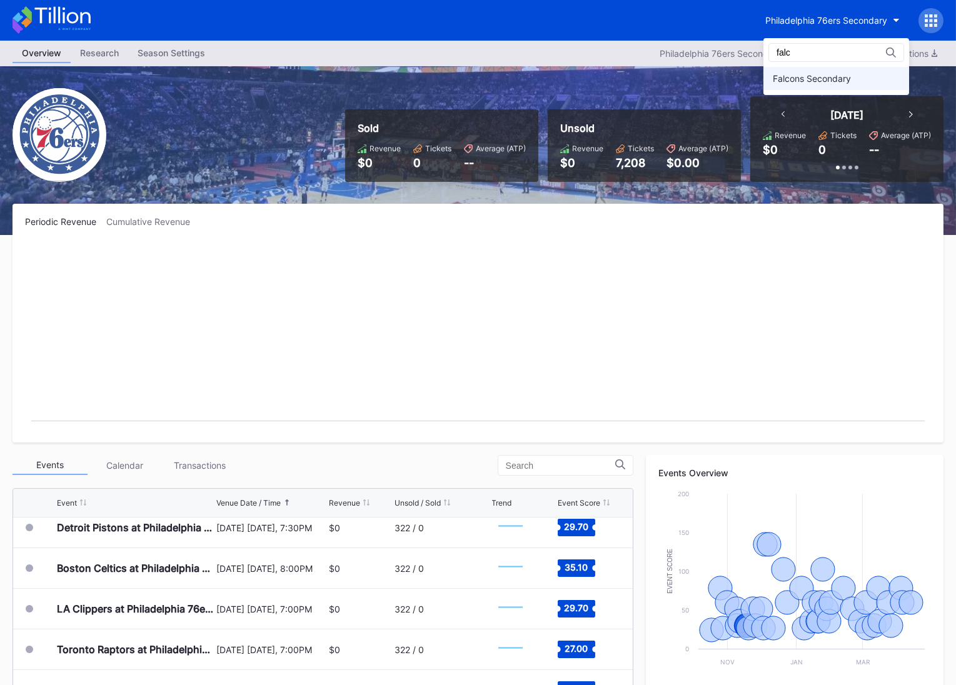
type input "falc"
click at [883, 74] on div "Falcons Secondary" at bounding box center [837, 78] width 146 height 23
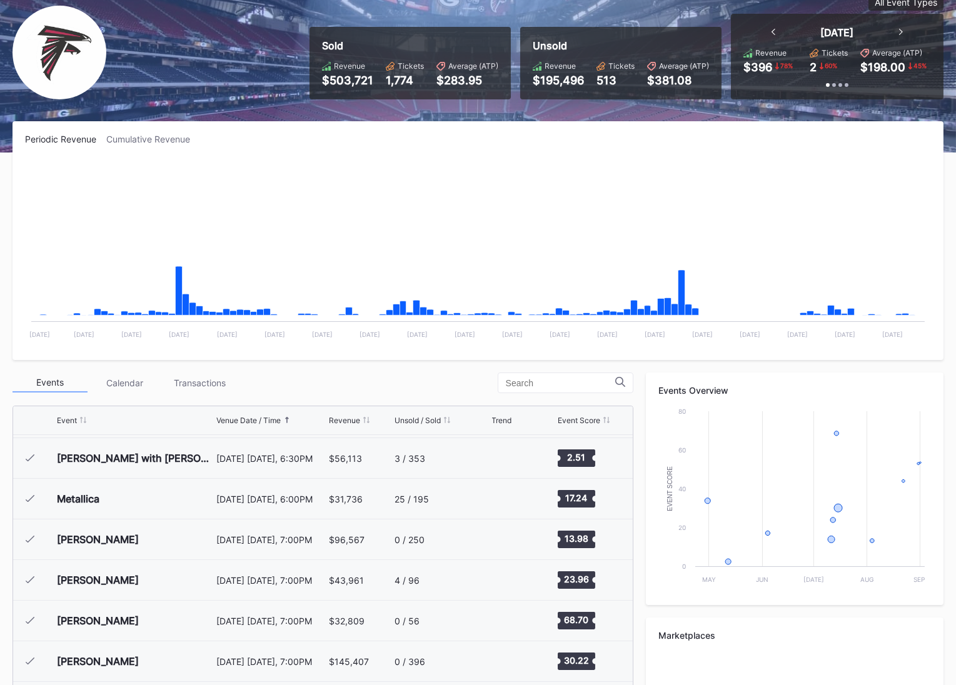
scroll to position [271, 0]
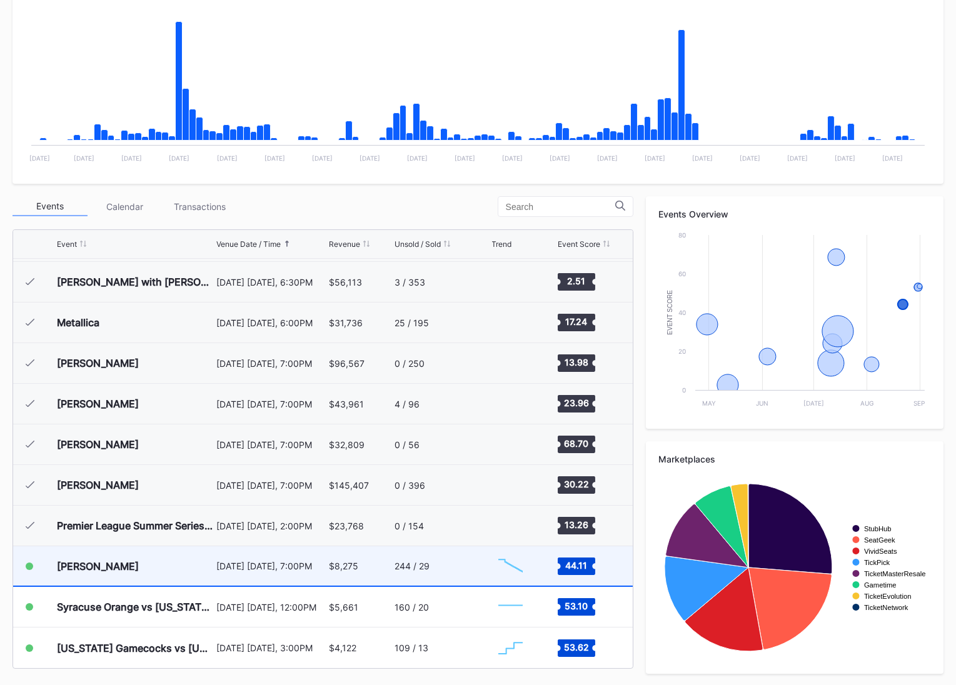
click at [220, 582] on div "[DATE] [DATE], 7:00PM" at bounding box center [270, 566] width 109 height 39
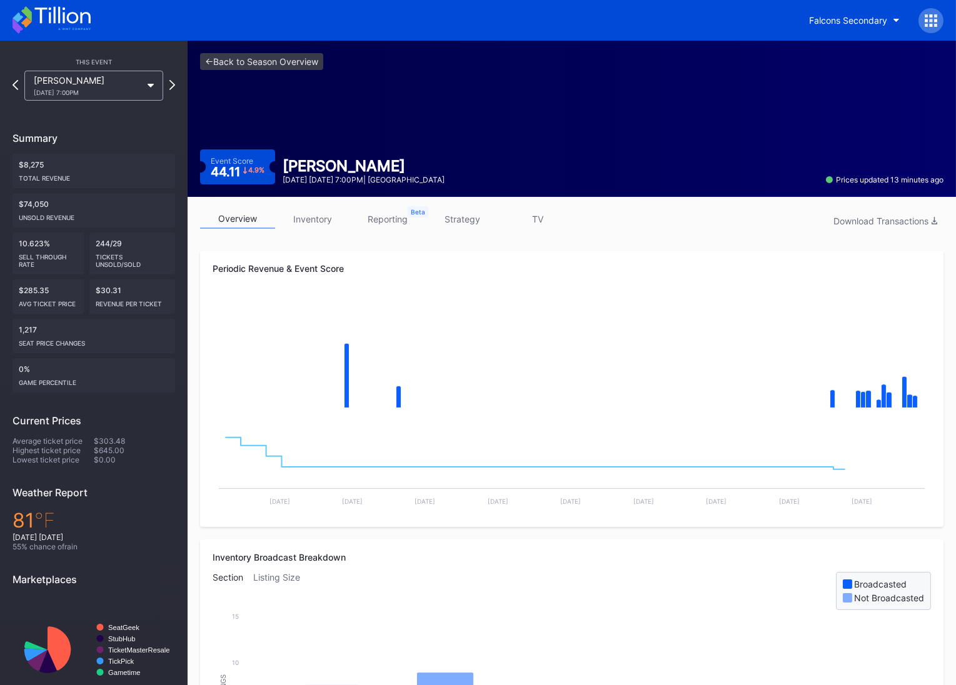
click at [321, 223] on link "inventory" at bounding box center [312, 219] width 75 height 19
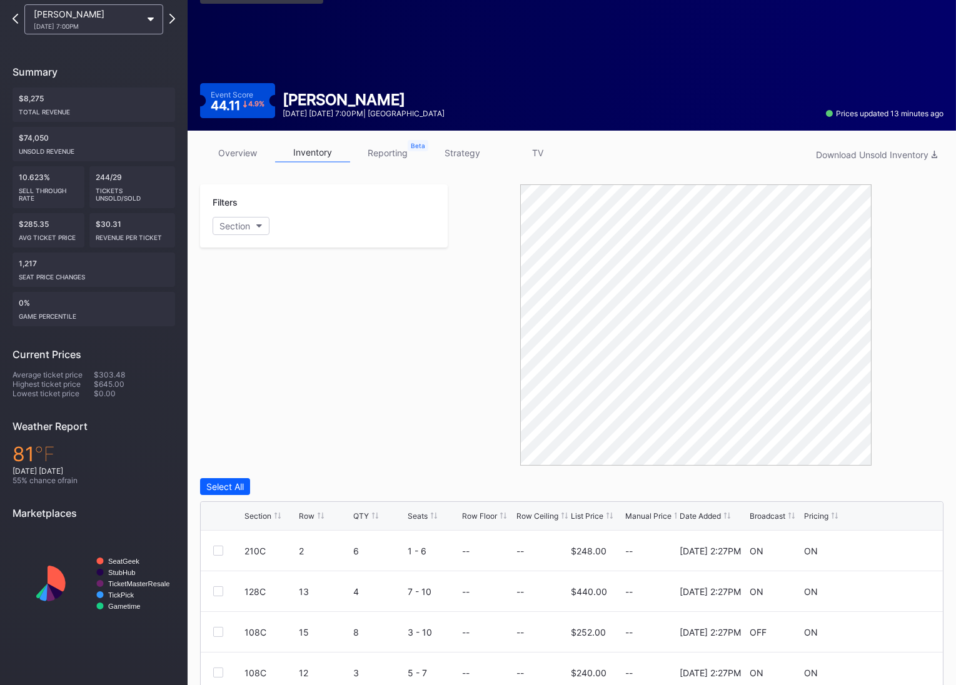
scroll to position [96, 0]
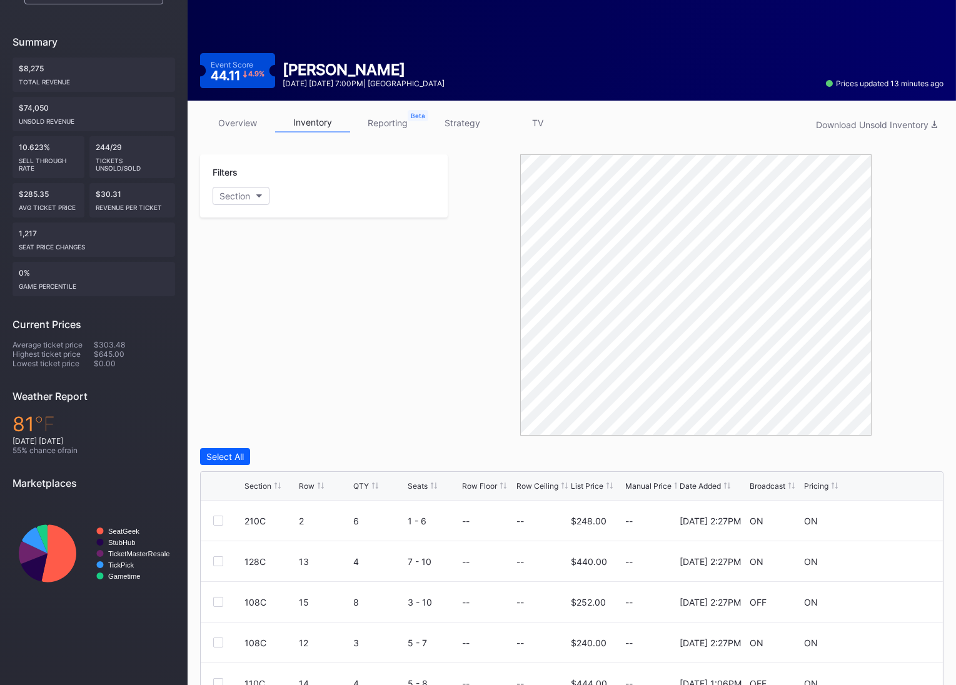
click at [580, 488] on div "List Price" at bounding box center [587, 486] width 33 height 9
click at [457, 121] on link "strategy" at bounding box center [462, 122] width 75 height 19
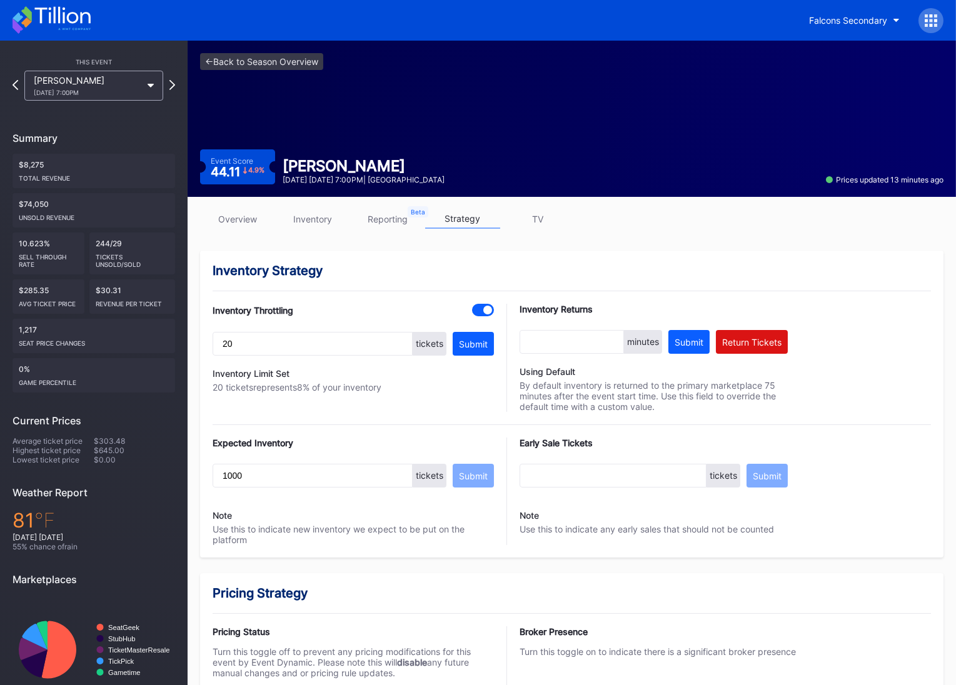
click at [209, 219] on link "overview" at bounding box center [237, 219] width 75 height 19
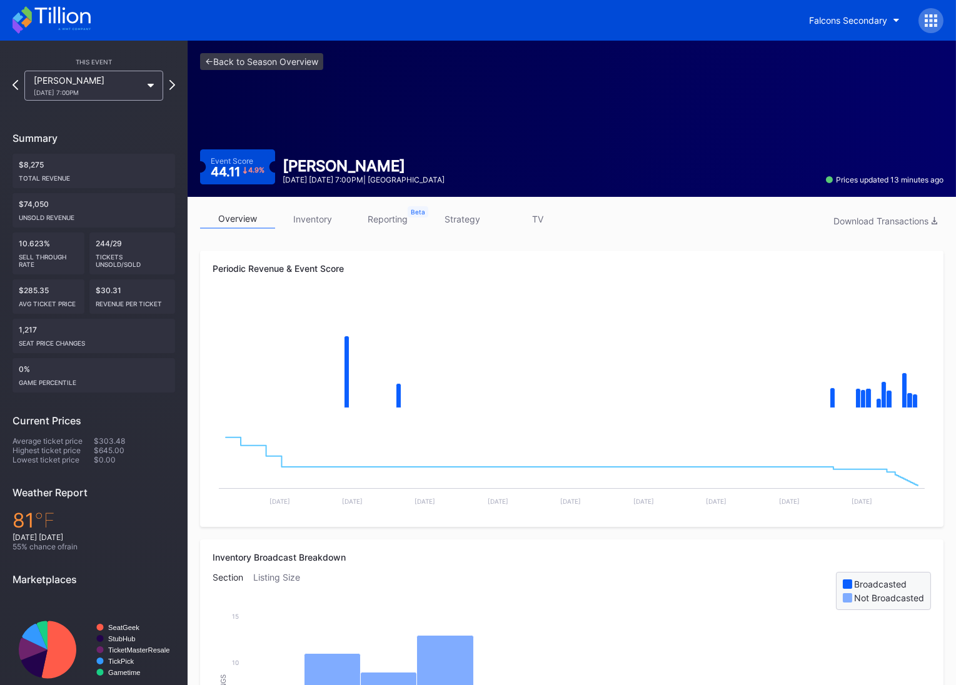
click at [468, 223] on link "strategy" at bounding box center [462, 219] width 75 height 19
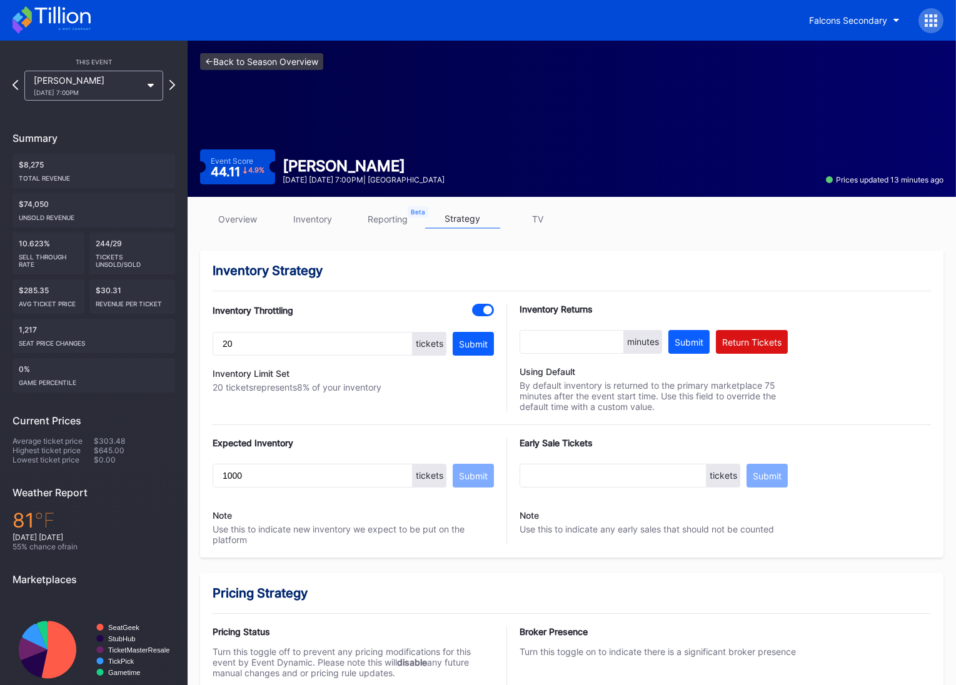
click at [280, 60] on link "<- Back to Season Overview" at bounding box center [261, 61] width 123 height 17
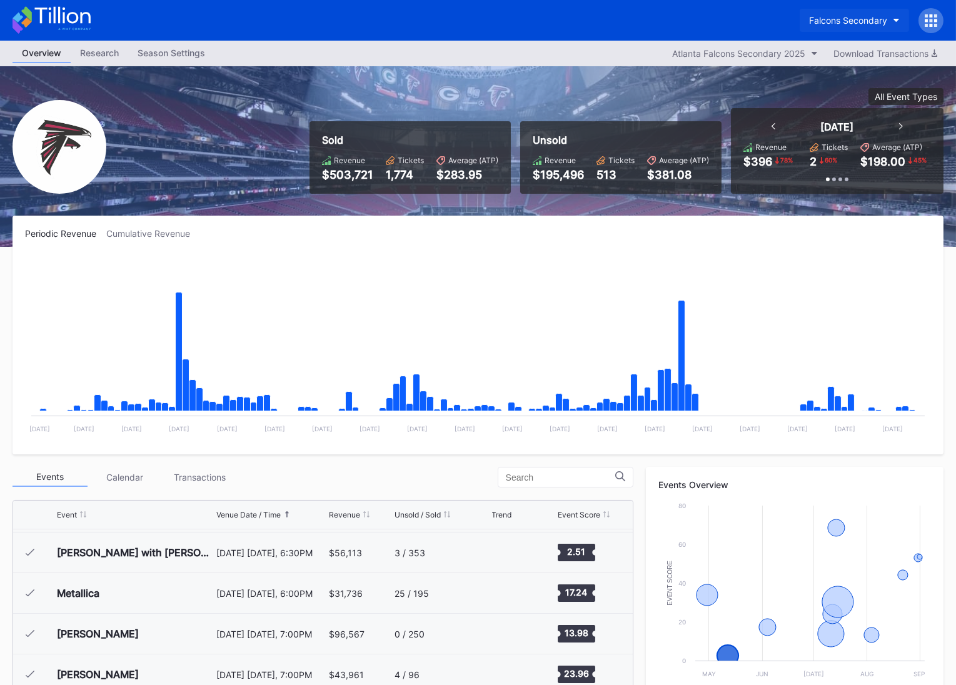
click at [861, 17] on div "Falcons Secondary" at bounding box center [848, 20] width 78 height 11
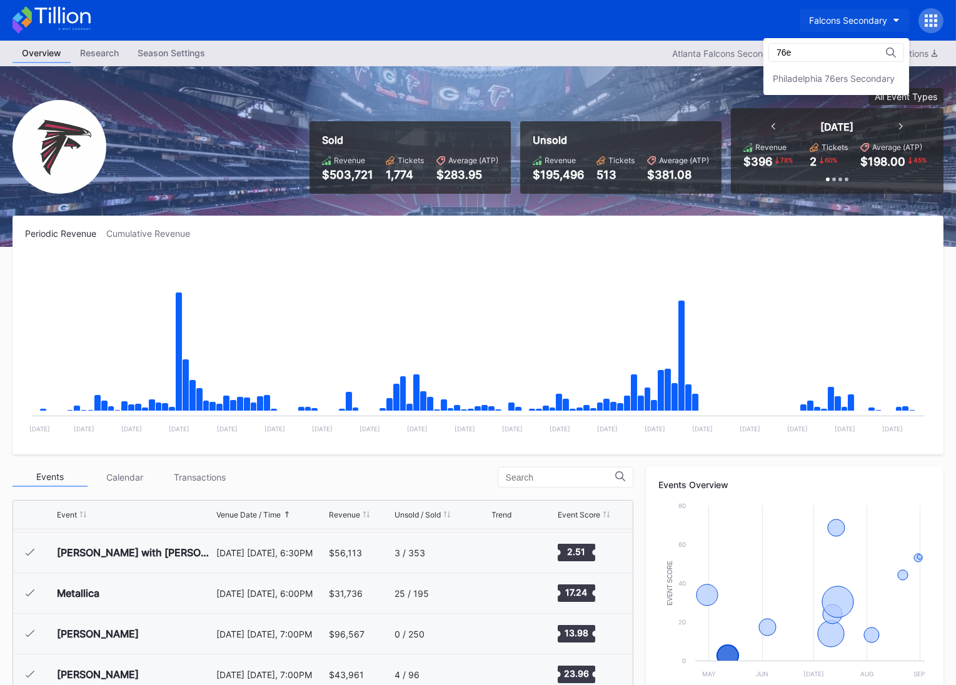
type input "76er"
click at [861, 81] on div "Philadelphia 76ers Secondary" at bounding box center [834, 78] width 122 height 11
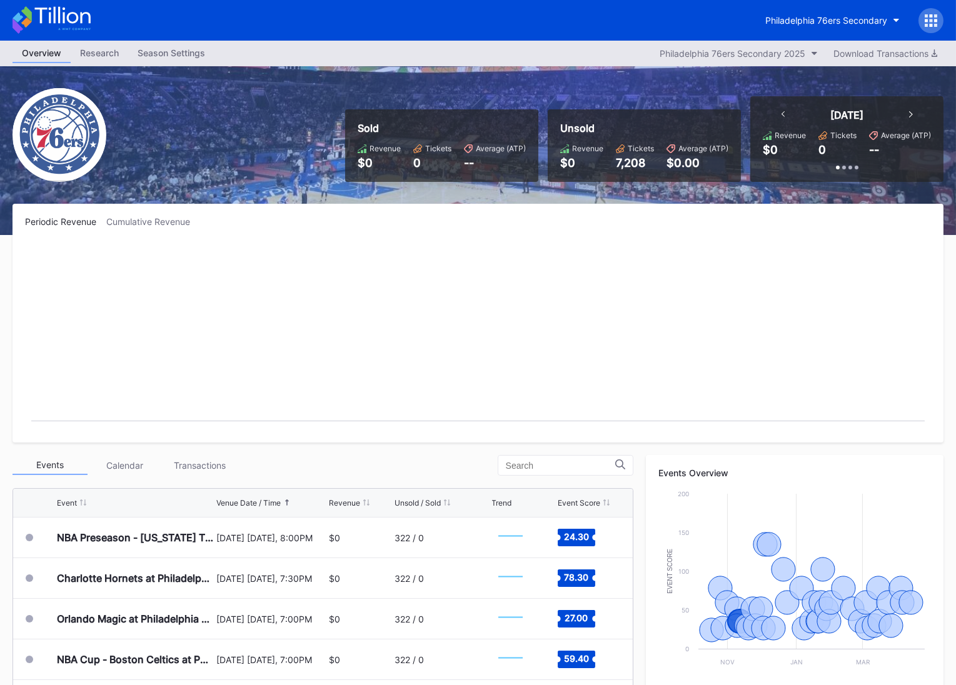
click at [76, 34] on div "Philadelphia 76ers Secondary" at bounding box center [478, 20] width 956 height 41
click at [73, 24] on icon at bounding box center [52, 20] width 78 height 28
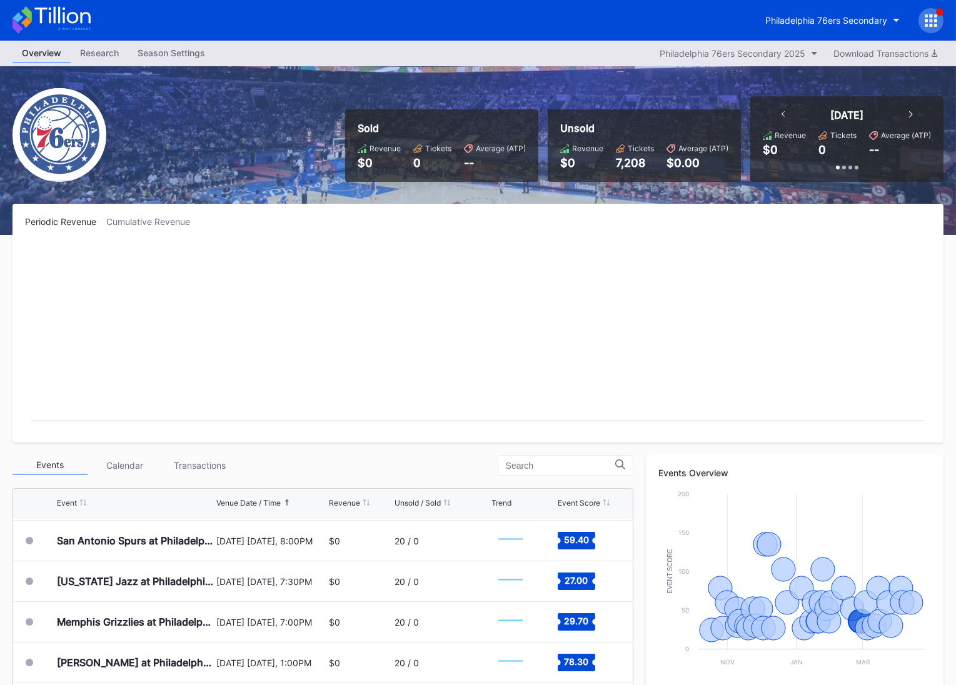
click at [50, 6] on div "Philadelphia 76ers Secondary" at bounding box center [478, 20] width 956 height 41
click at [806, 30] on button "Philadelphia 76ers Secondary" at bounding box center [832, 20] width 153 height 23
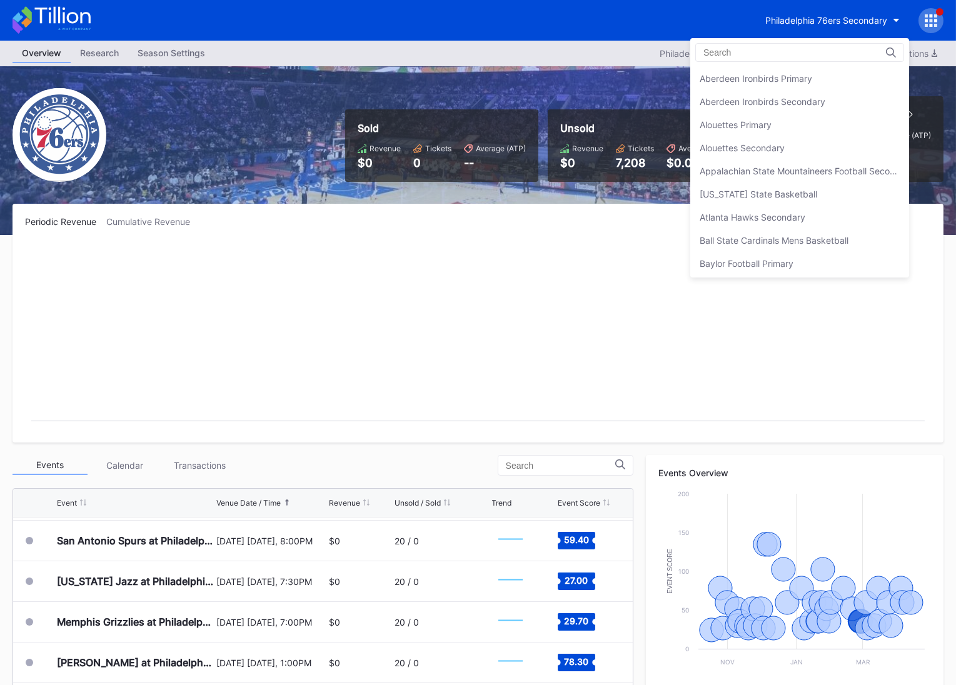
scroll to position [2717, 0]
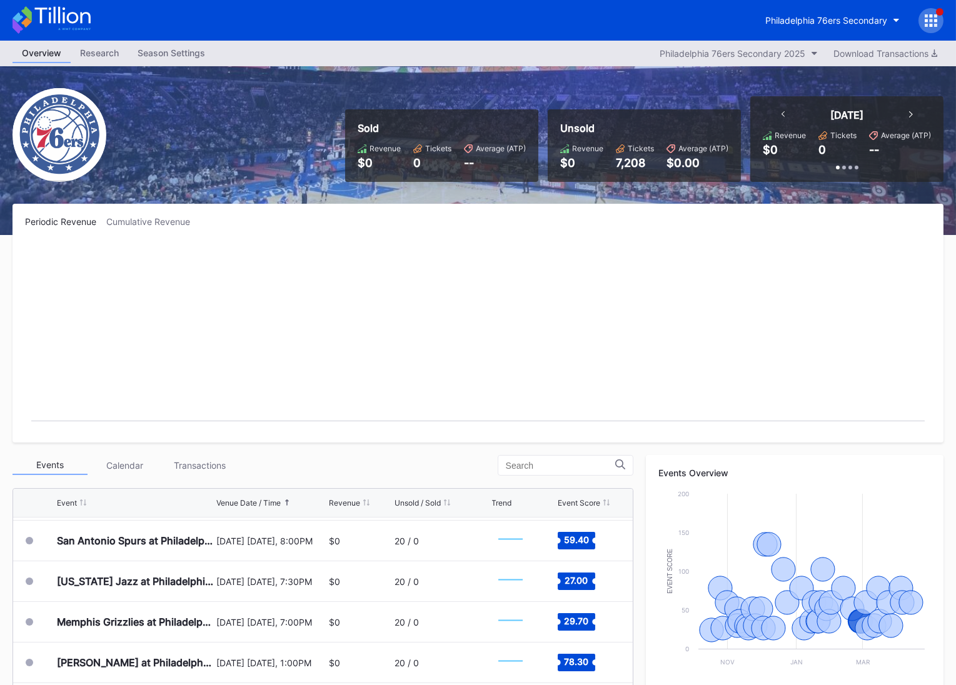
click at [62, 19] on icon at bounding box center [52, 20] width 78 height 28
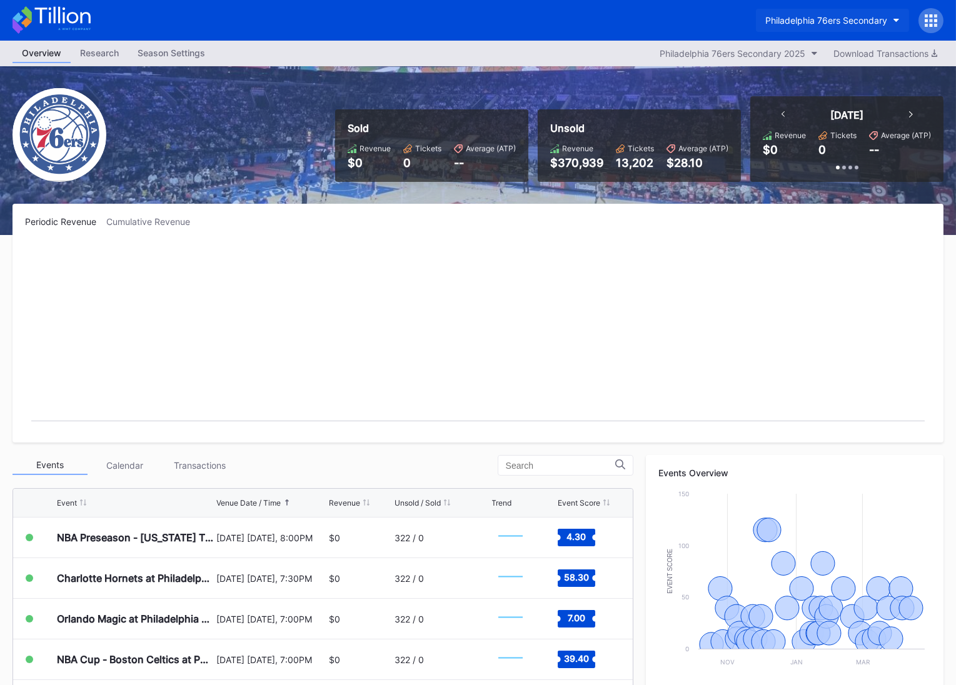
click at [833, 23] on div "Philadelphia 76ers Secondary" at bounding box center [826, 20] width 122 height 11
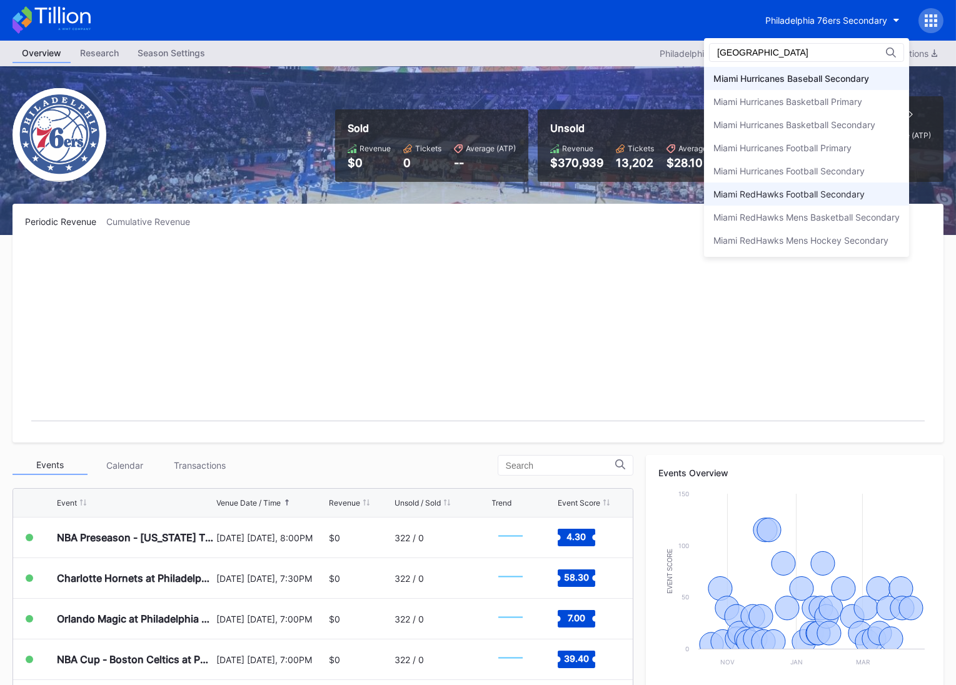
type input "miami"
click at [814, 186] on div "Miami RedHawks Football Secondary" at bounding box center [806, 194] width 205 height 23
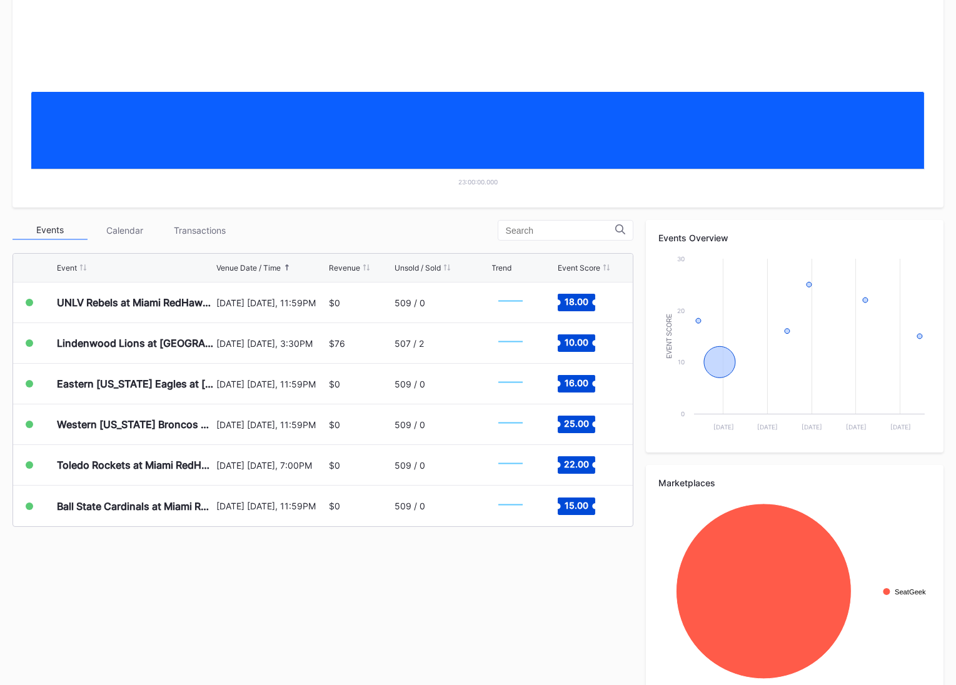
scroll to position [259, 0]
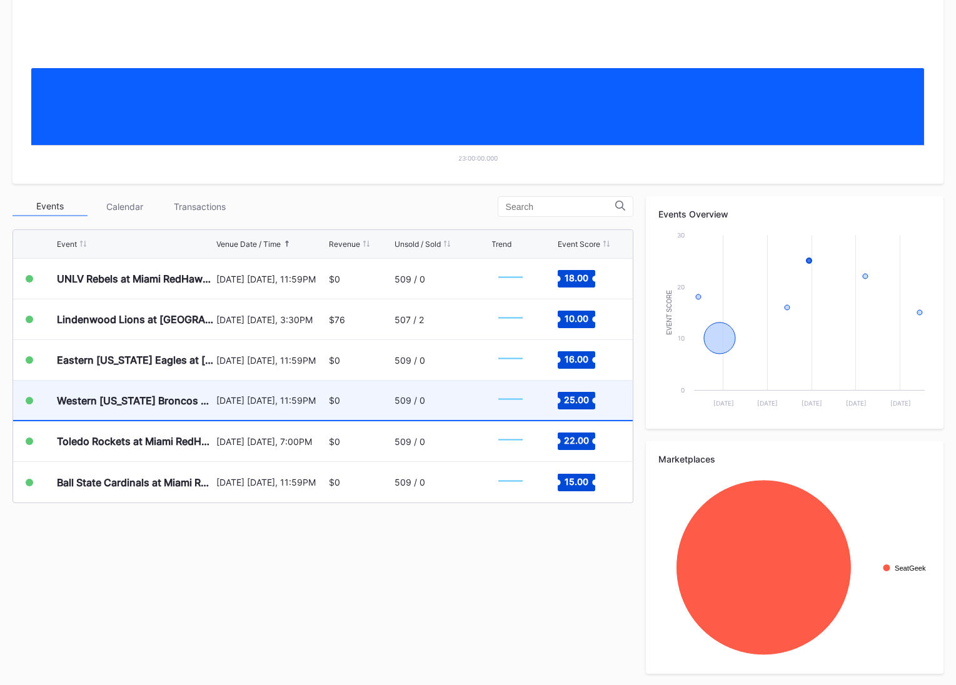
click at [250, 407] on div "October 25 Saturday, 11:59PM" at bounding box center [270, 400] width 109 height 39
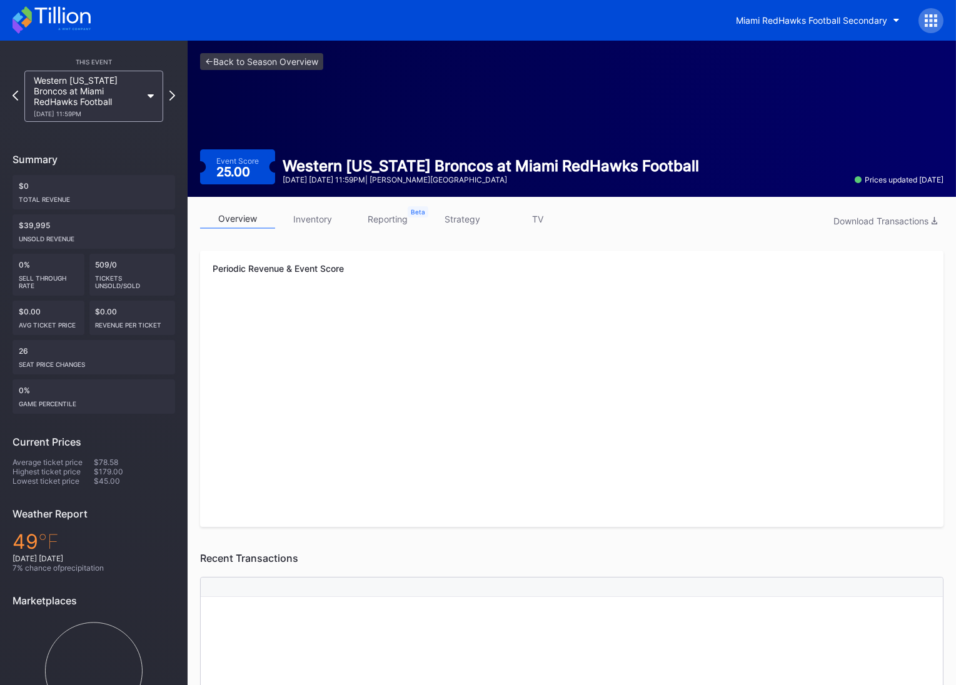
click at [291, 51] on div "<- Back to Season Overview Event Score 25.00 Western Michigan Broncos at Miami …" at bounding box center [572, 119] width 769 height 156
click at [291, 58] on link "<- Back to Season Overview" at bounding box center [261, 61] width 123 height 17
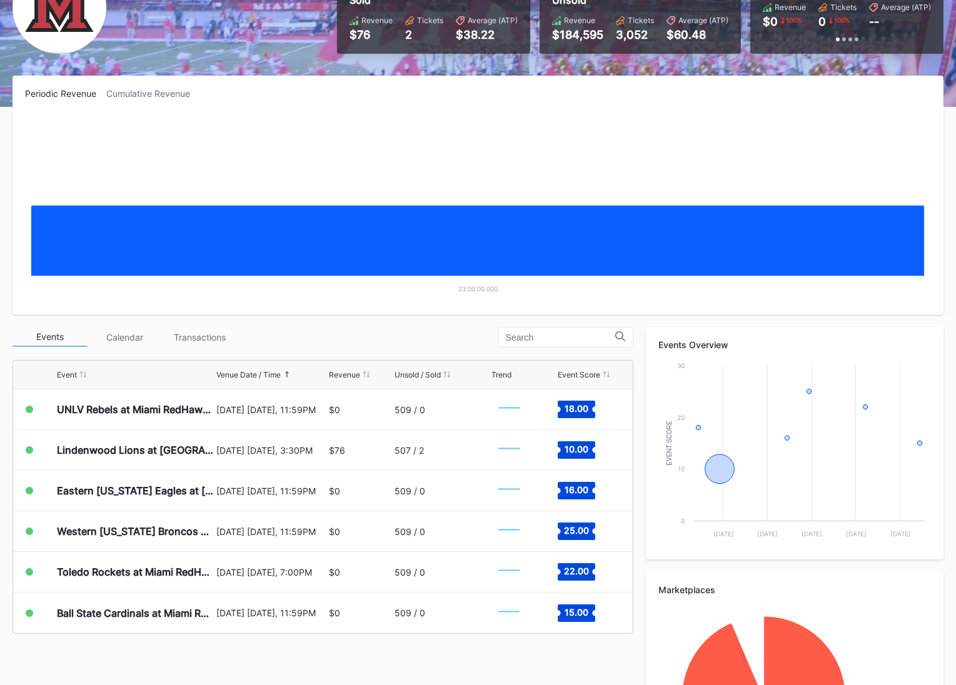
scroll to position [259, 0]
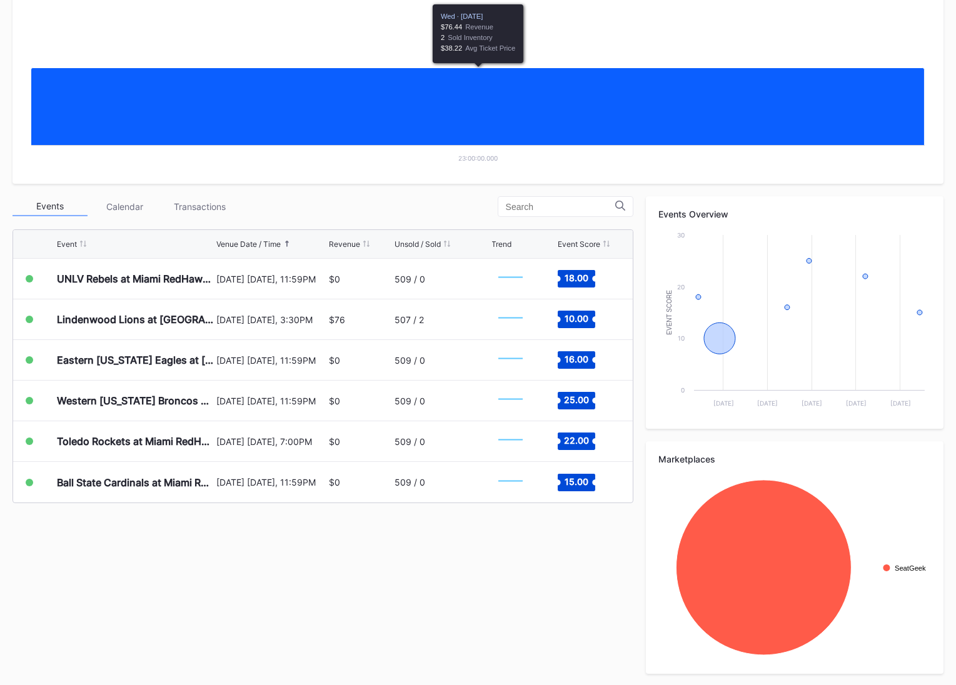
click at [13, 242] on div "Event Venue Date / Time Revenue Unsold / Sold Trend Event Score UNLV Rebels at …" at bounding box center [323, 367] width 621 height 274
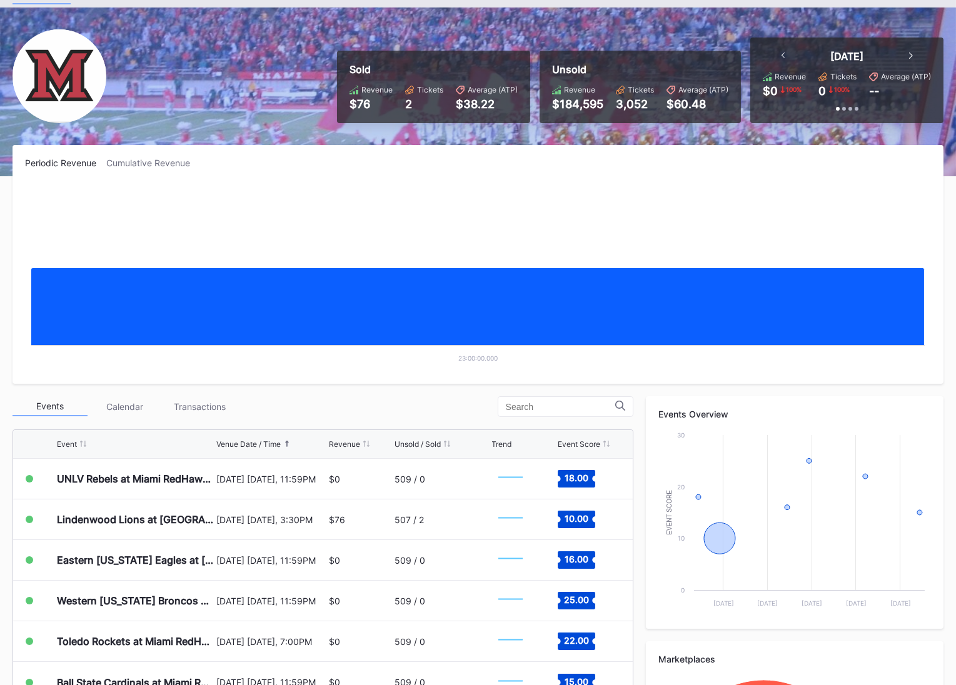
scroll to position [0, 0]
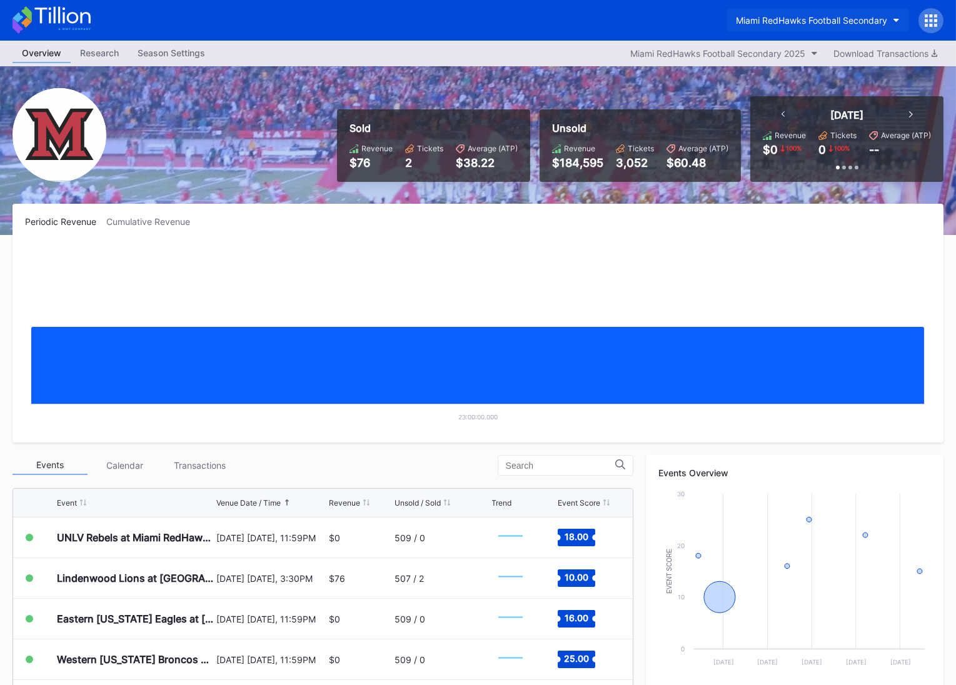
click at [821, 19] on div "Miami RedHawks Football Secondary" at bounding box center [811, 20] width 151 height 11
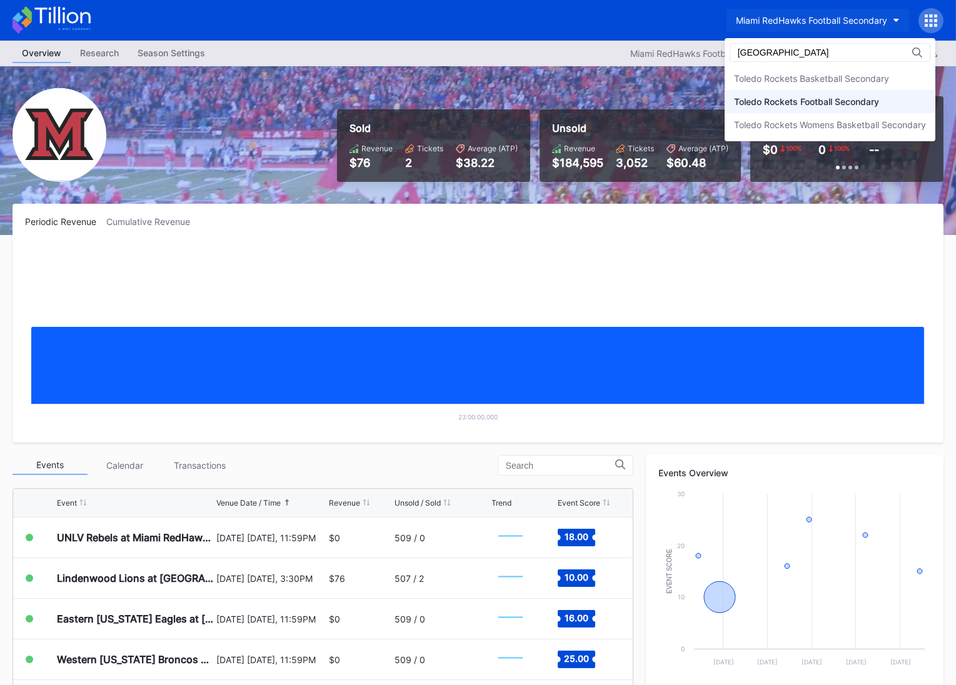
type input "toledo"
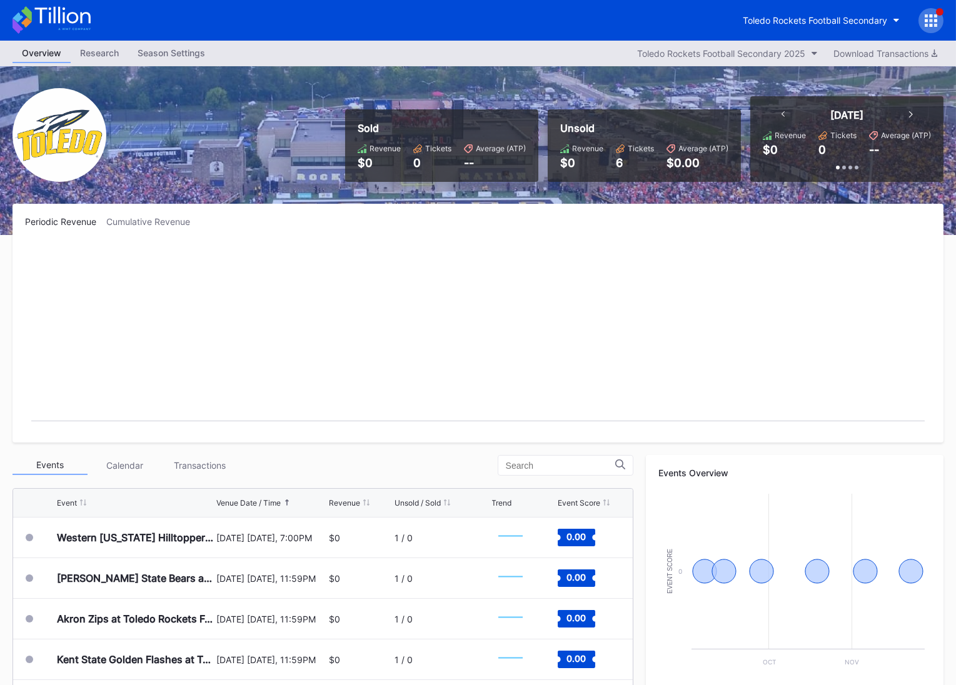
click at [51, 14] on icon at bounding box center [52, 20] width 78 height 28
click at [809, 16] on div "Toledo Rockets Football Secondary" at bounding box center [815, 20] width 144 height 11
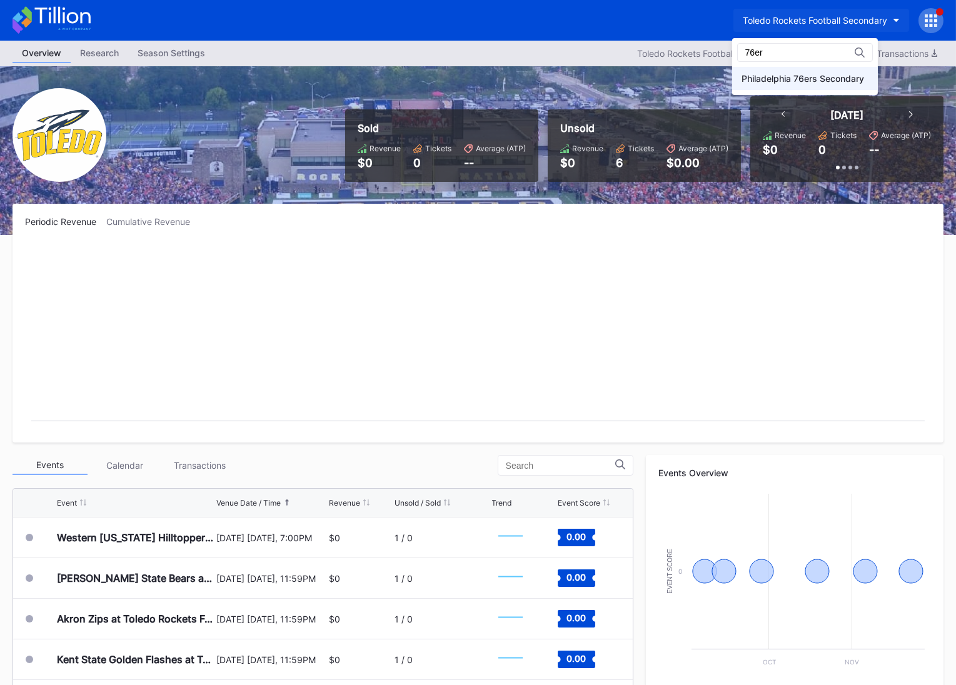
type input "76er"
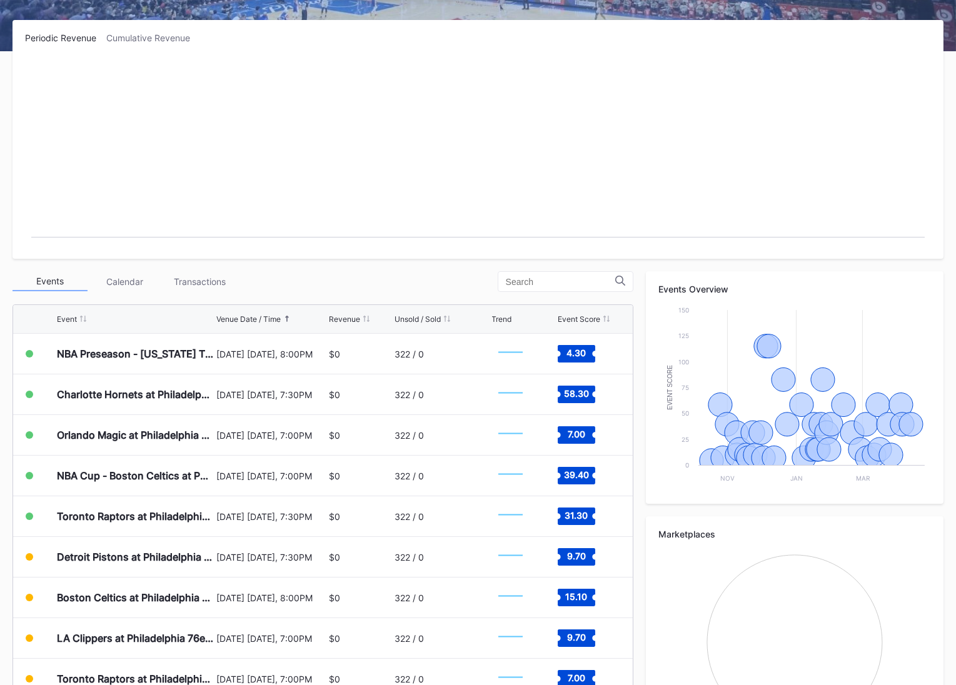
scroll to position [151, 0]
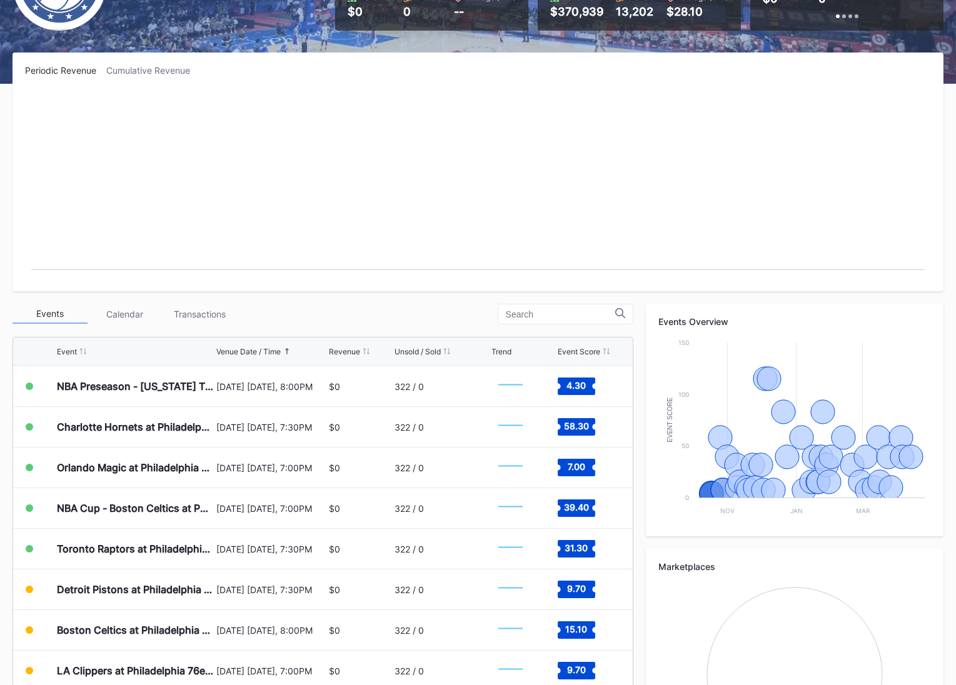
click at [588, 348] on div "Event Score" at bounding box center [579, 351] width 43 height 9
click at [262, 351] on div "Venue Date / Time" at bounding box center [248, 351] width 64 height 9
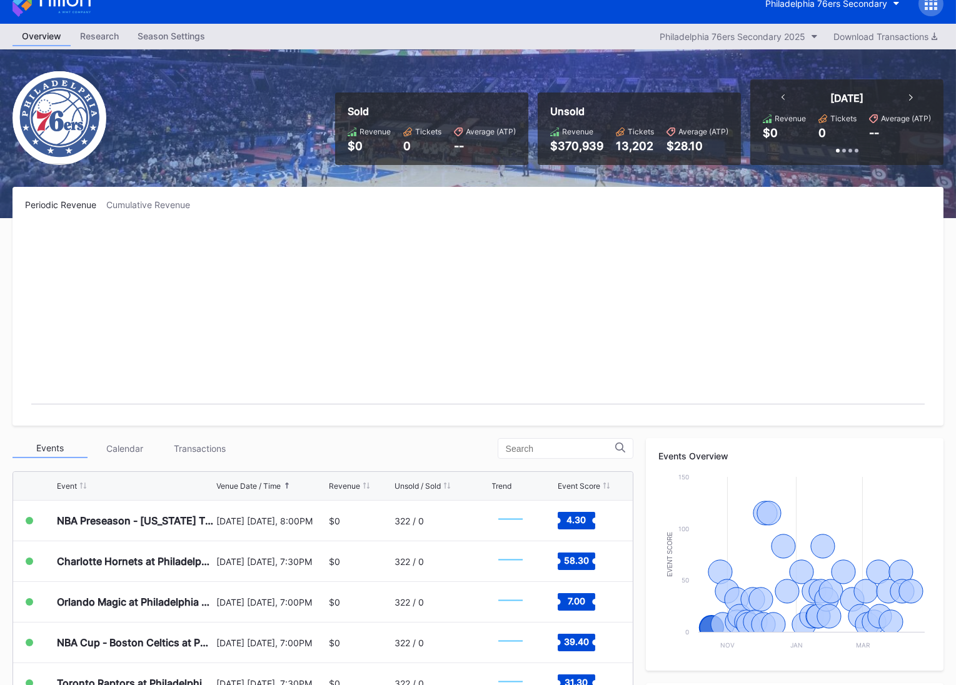
scroll to position [0, 0]
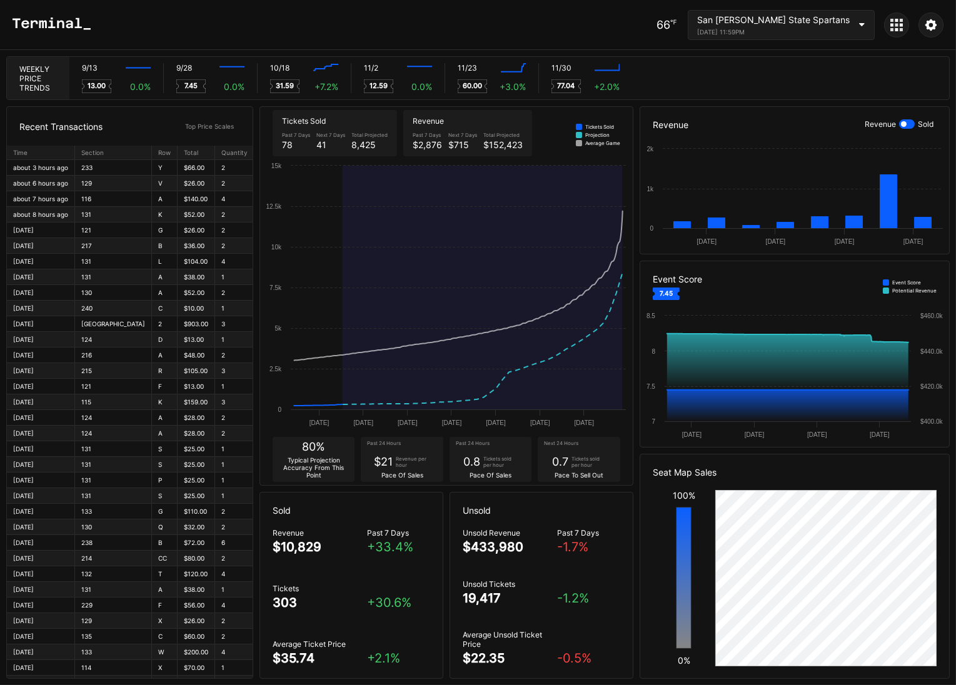
click at [811, 36] on div "San Jose State Spartans September 27, 2025 11:59PM" at bounding box center [781, 25] width 187 height 30
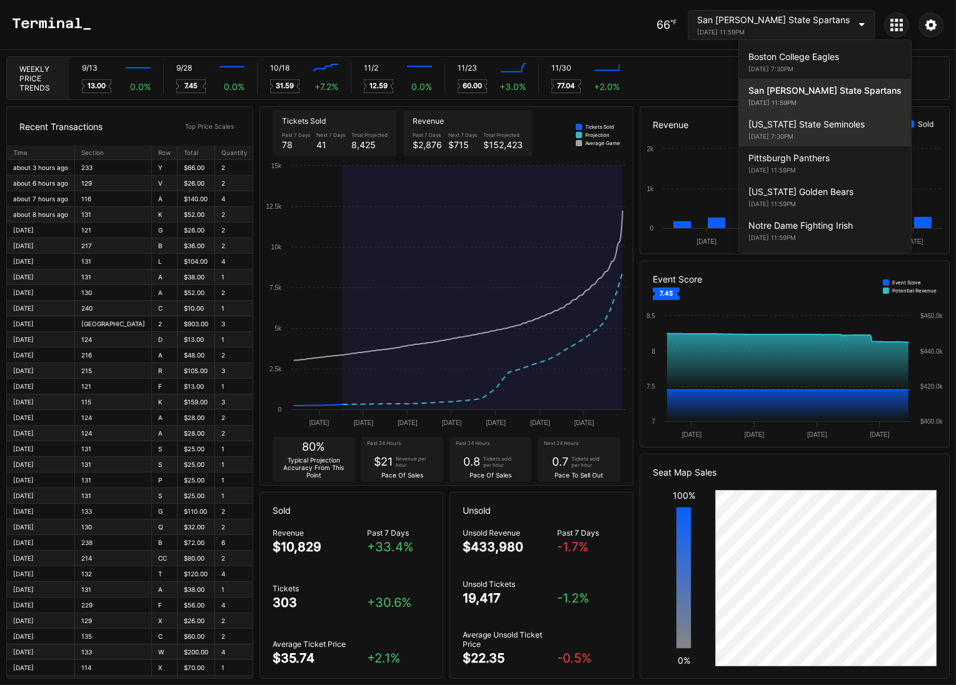
click at [790, 123] on div "Florida State Seminoles" at bounding box center [825, 124] width 153 height 11
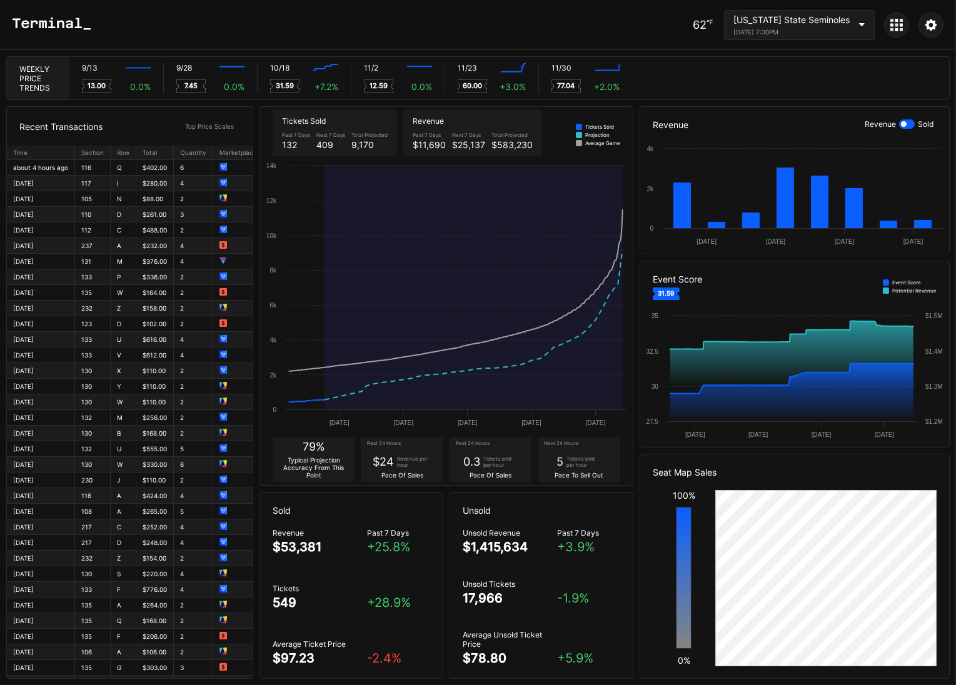
click at [807, 25] on div "Florida State Seminoles October 18, 2025 7:30PM" at bounding box center [792, 24] width 116 height 21
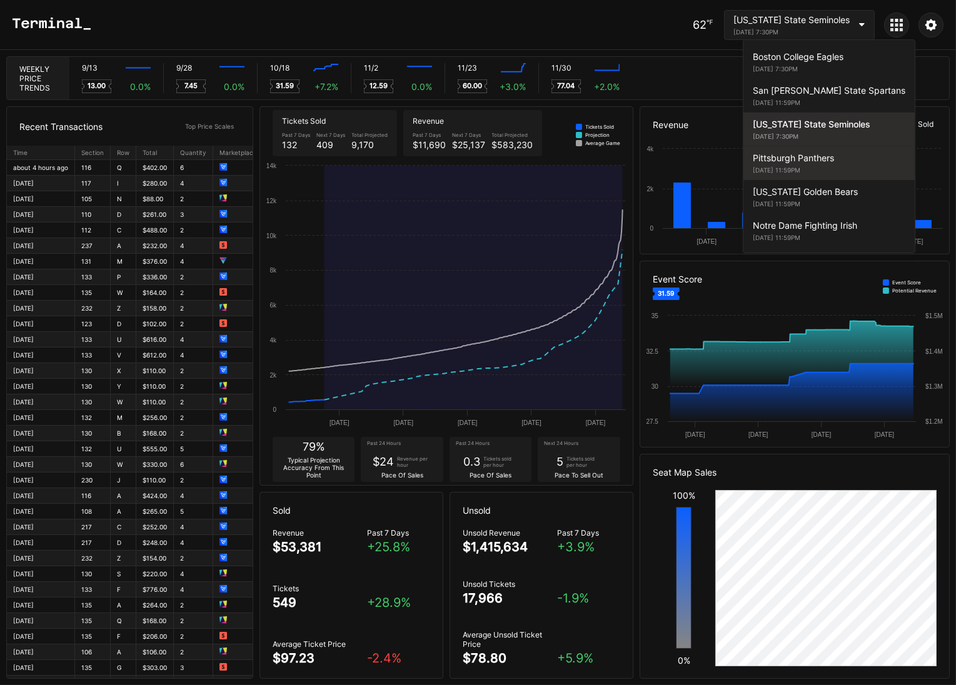
click at [793, 153] on div "Pittsburgh Panthers" at bounding box center [829, 158] width 153 height 11
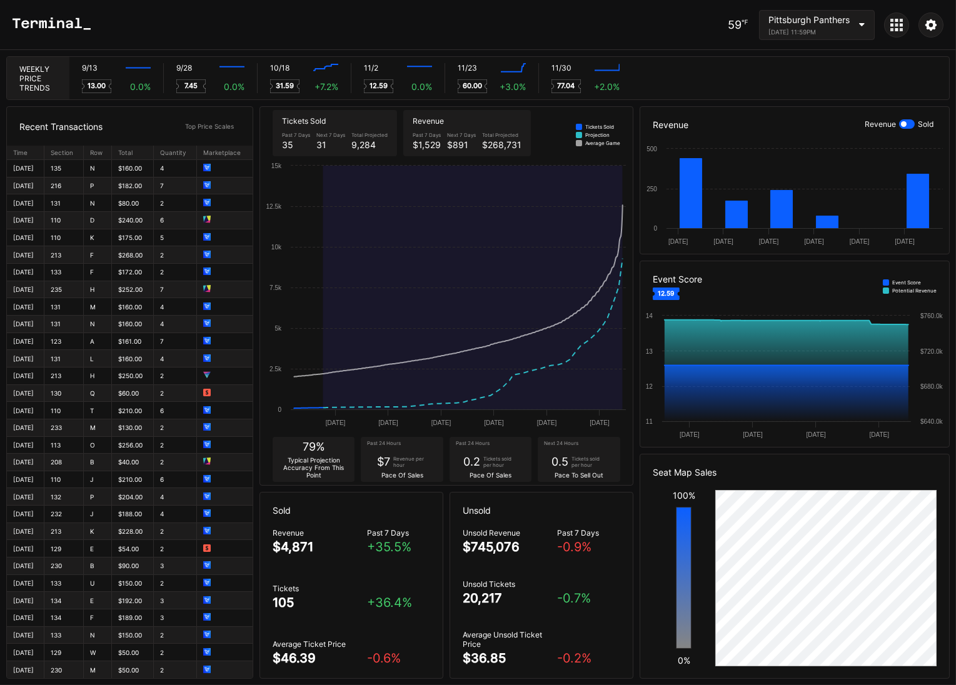
click at [829, 33] on div "November 1, 2025 11:59PM" at bounding box center [809, 32] width 81 height 8
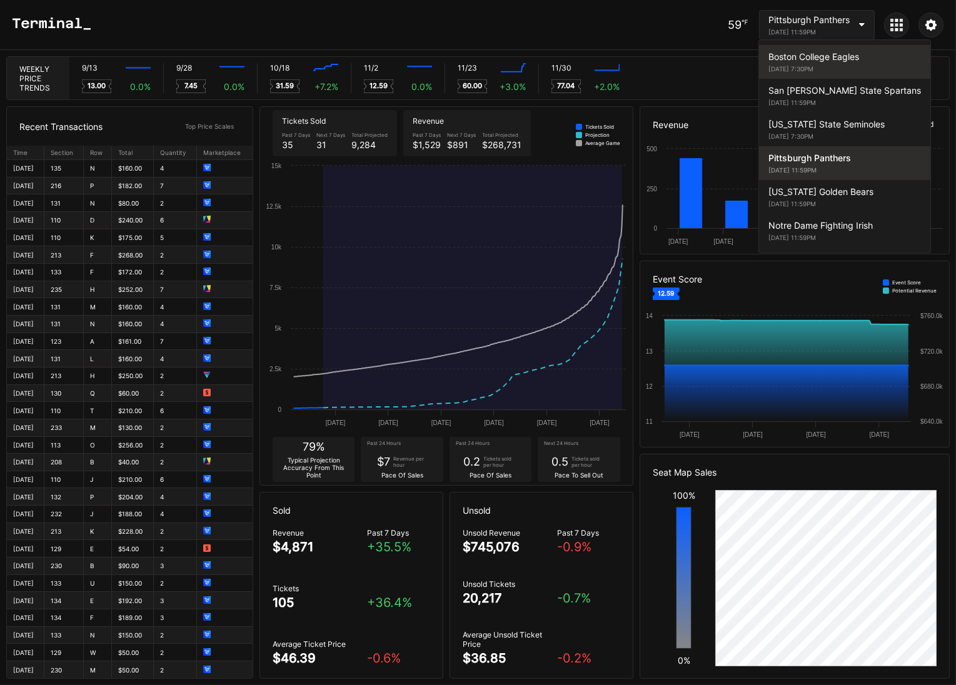
click at [804, 63] on div "Boston College Eagles September 13, 2025 7:30PM" at bounding box center [844, 62] width 171 height 34
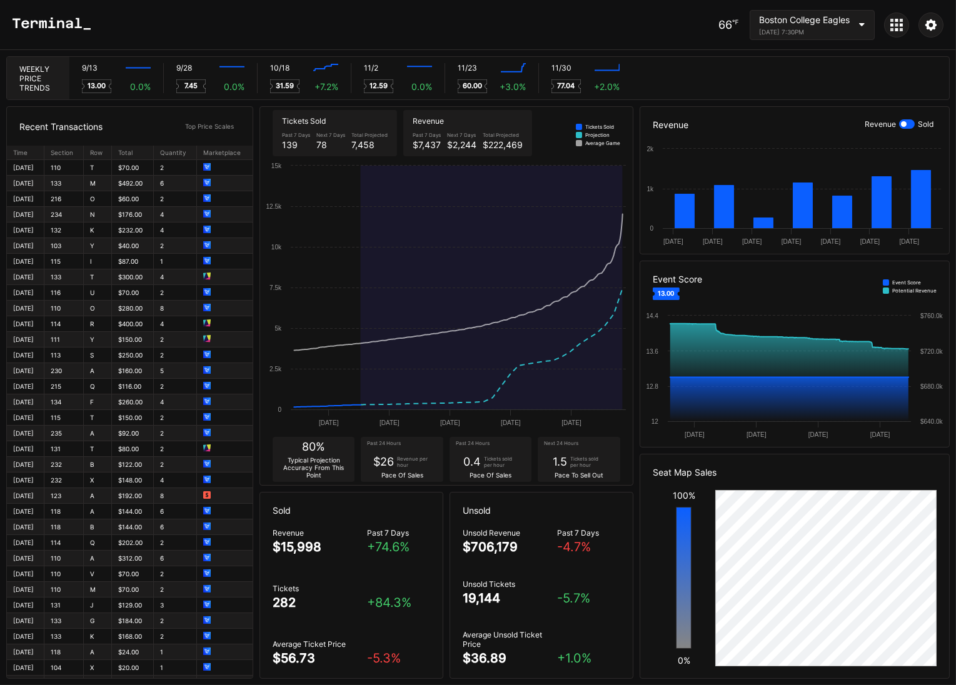
click at [780, 23] on div "Boston College Eagles" at bounding box center [804, 19] width 91 height 11
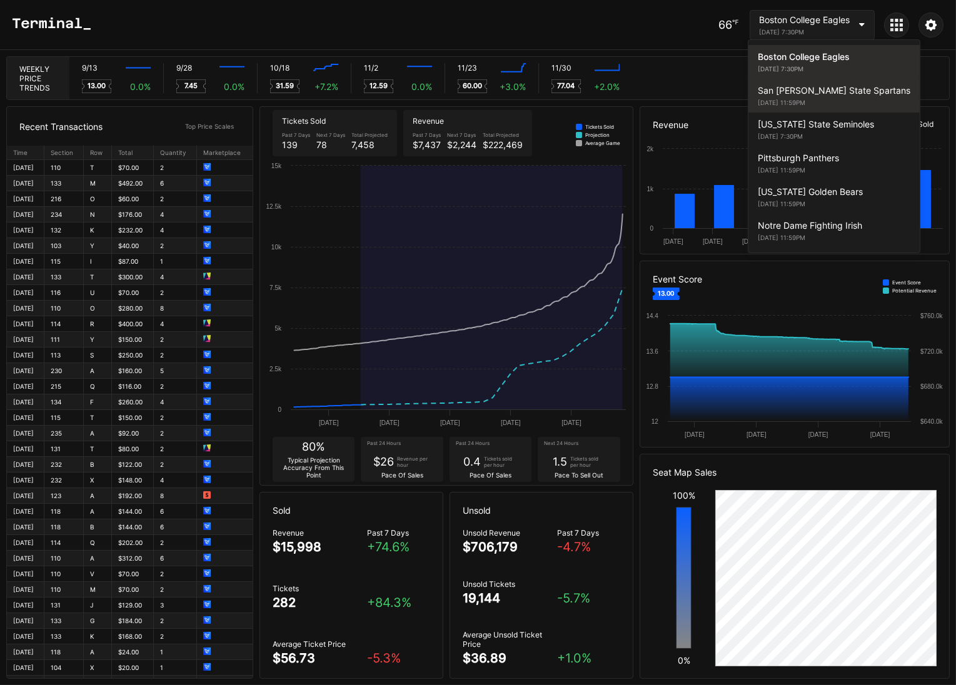
click at [797, 89] on div "San Jose State Spartans" at bounding box center [834, 90] width 153 height 11
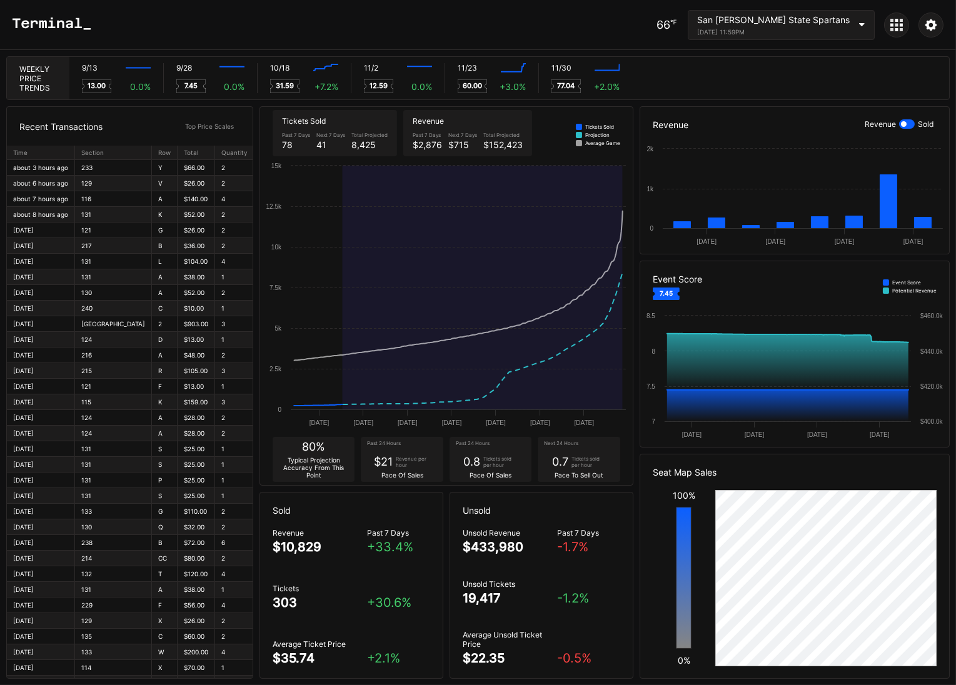
click at [816, 29] on div "September 27, 2025 11:59PM" at bounding box center [773, 32] width 153 height 8
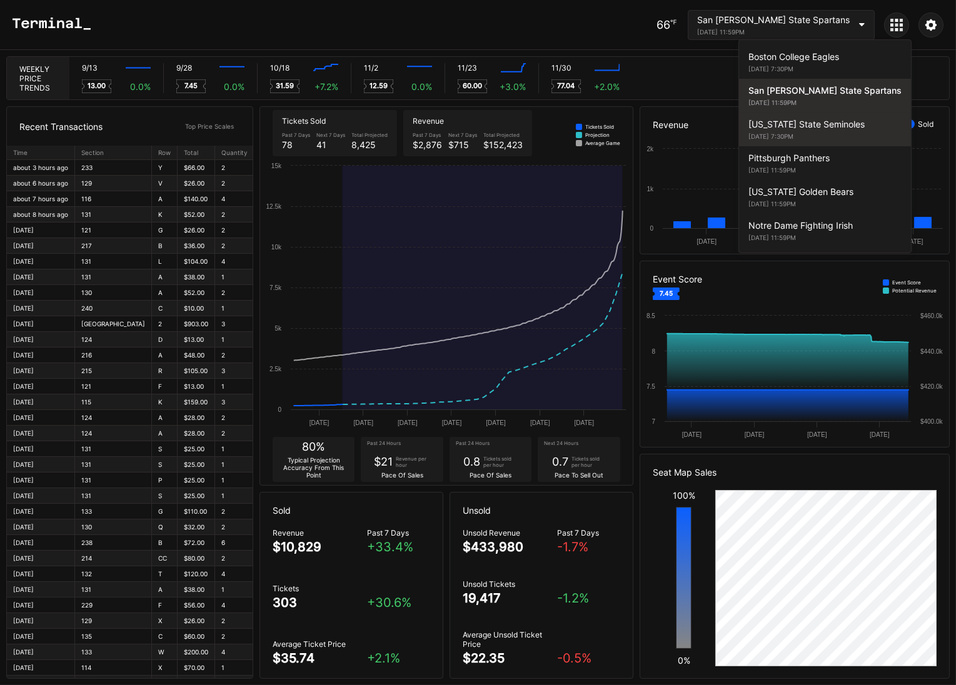
click at [804, 133] on div "October 18, 2025 7:30PM" at bounding box center [825, 137] width 153 height 8
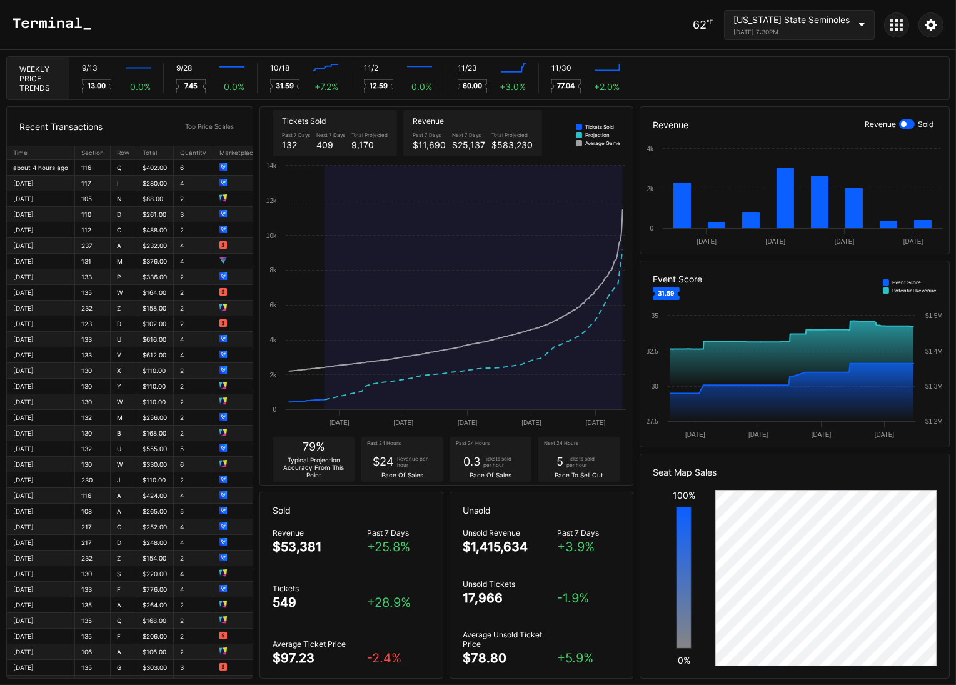
click at [790, 30] on div "October 18, 2025 7:30PM" at bounding box center [792, 32] width 116 height 8
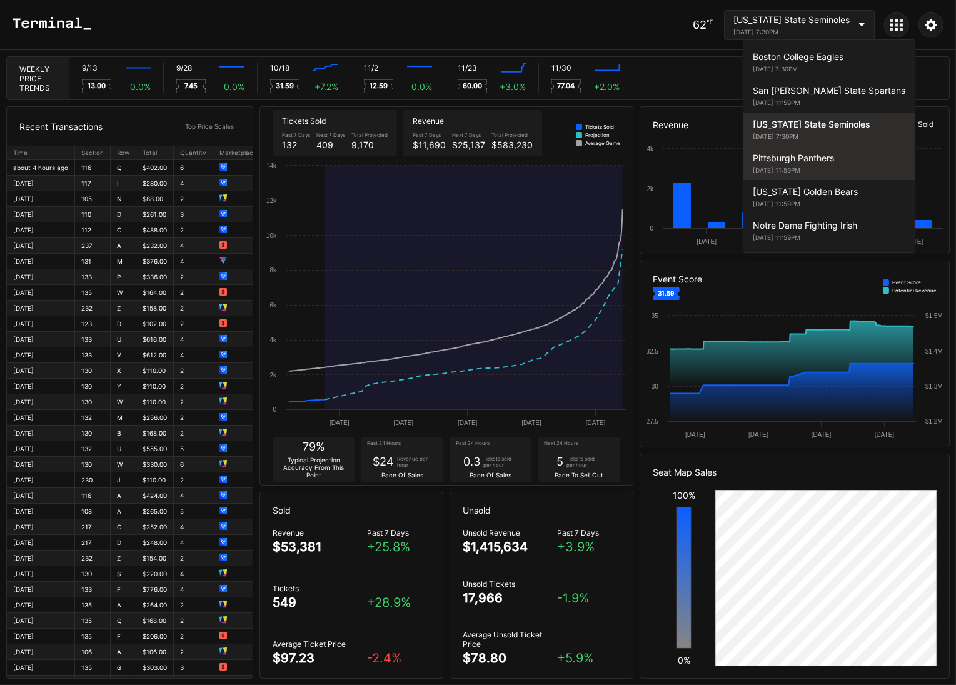
click at [807, 154] on div "Pittsburgh Panthers" at bounding box center [829, 158] width 153 height 11
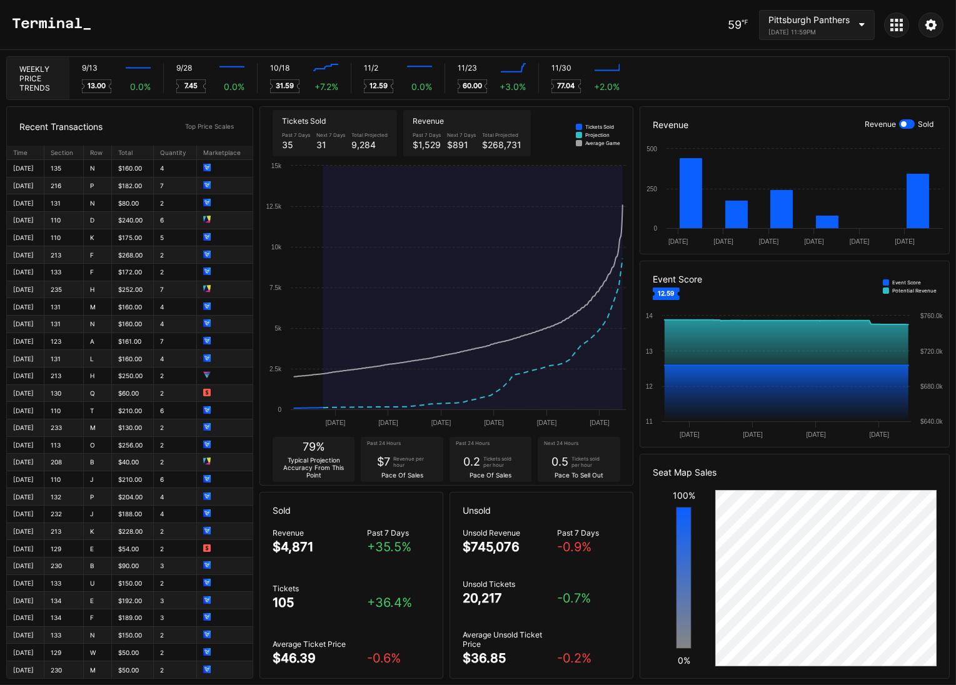
click at [827, 28] on div "November 1, 2025 11:59PM" at bounding box center [809, 32] width 81 height 8
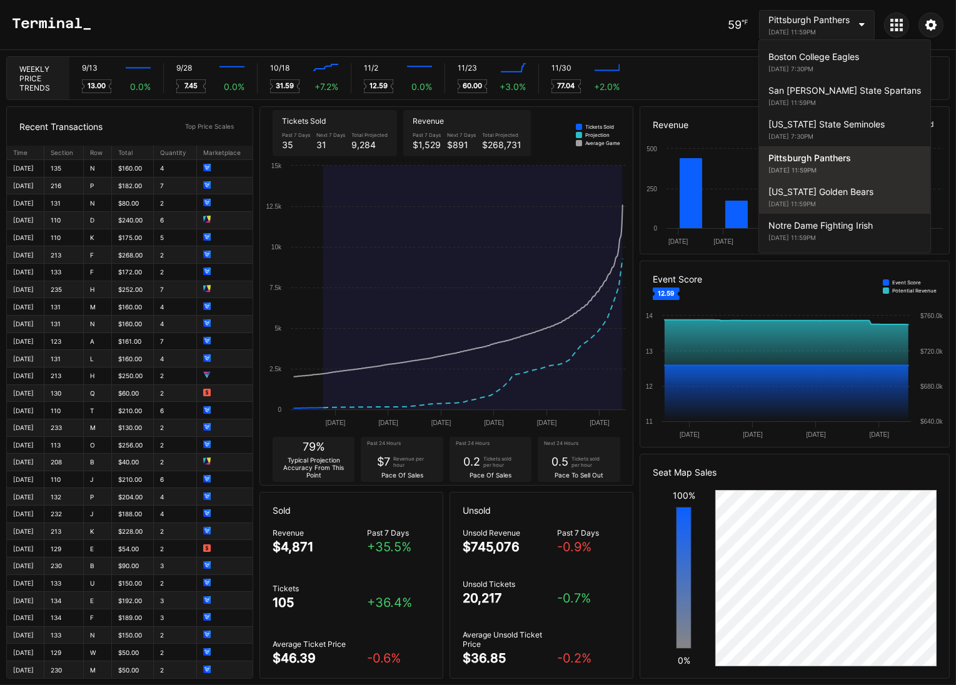
click at [823, 193] on div "California Golden Bears" at bounding box center [845, 191] width 153 height 11
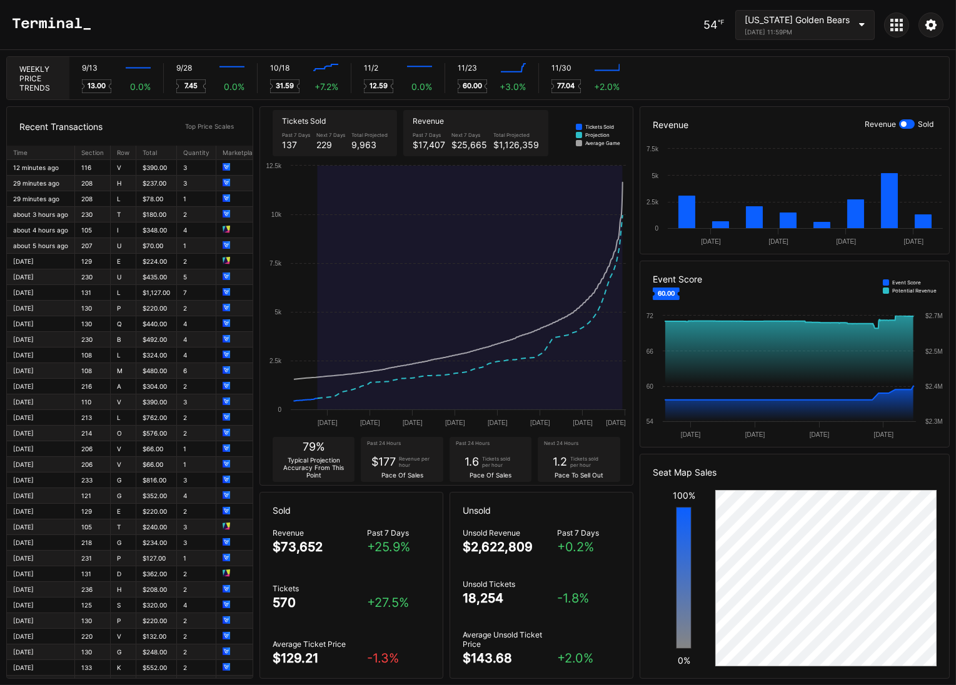
click at [827, 28] on div "November 22, 2025 11:59PM" at bounding box center [797, 32] width 105 height 8
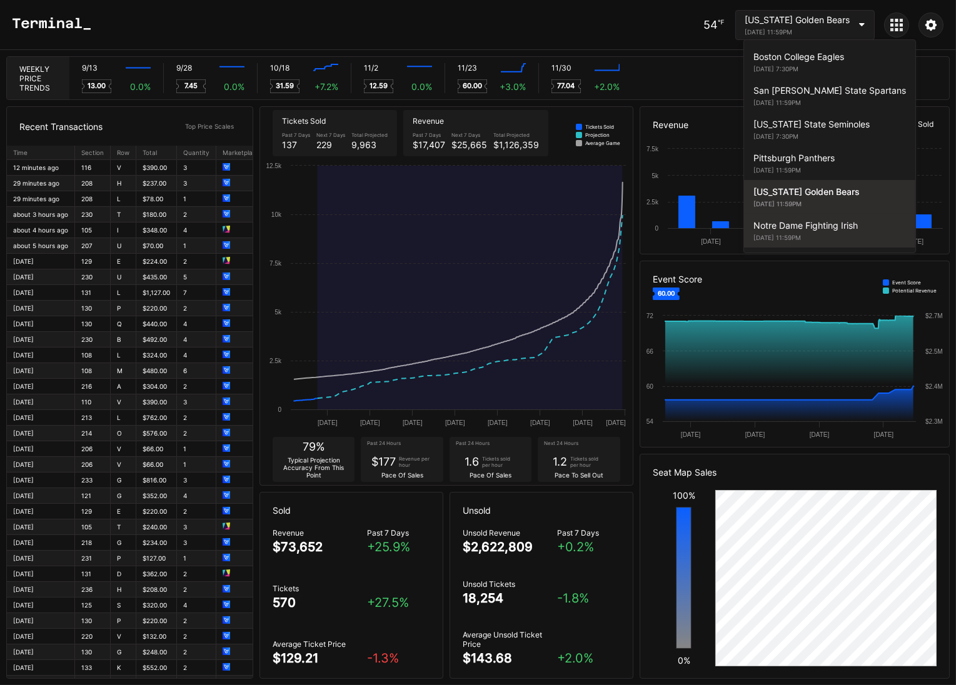
click at [809, 230] on div "Notre Dame Fighting Irish November 29, 2025 11:59PM" at bounding box center [829, 231] width 171 height 34
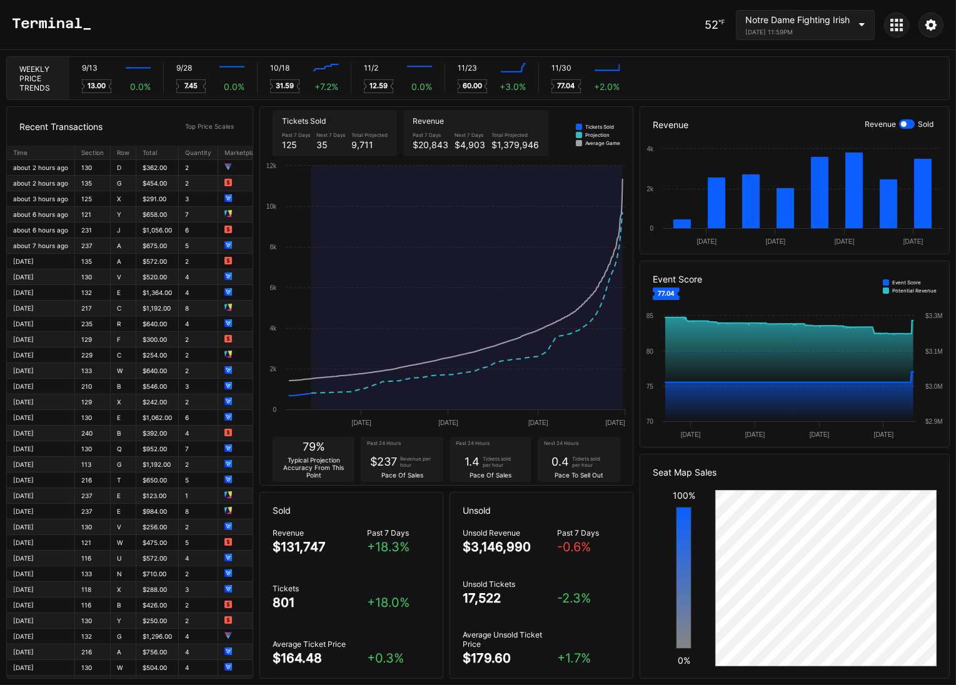
click at [894, 26] on icon at bounding box center [897, 25] width 13 height 13
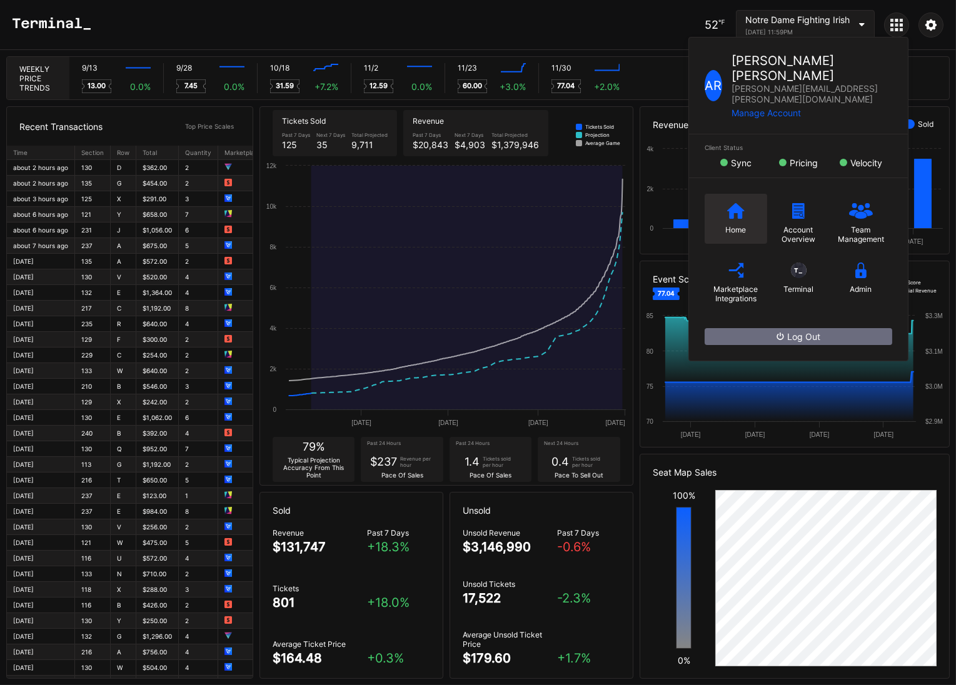
click at [729, 194] on div "Home" at bounding box center [736, 219] width 63 height 50
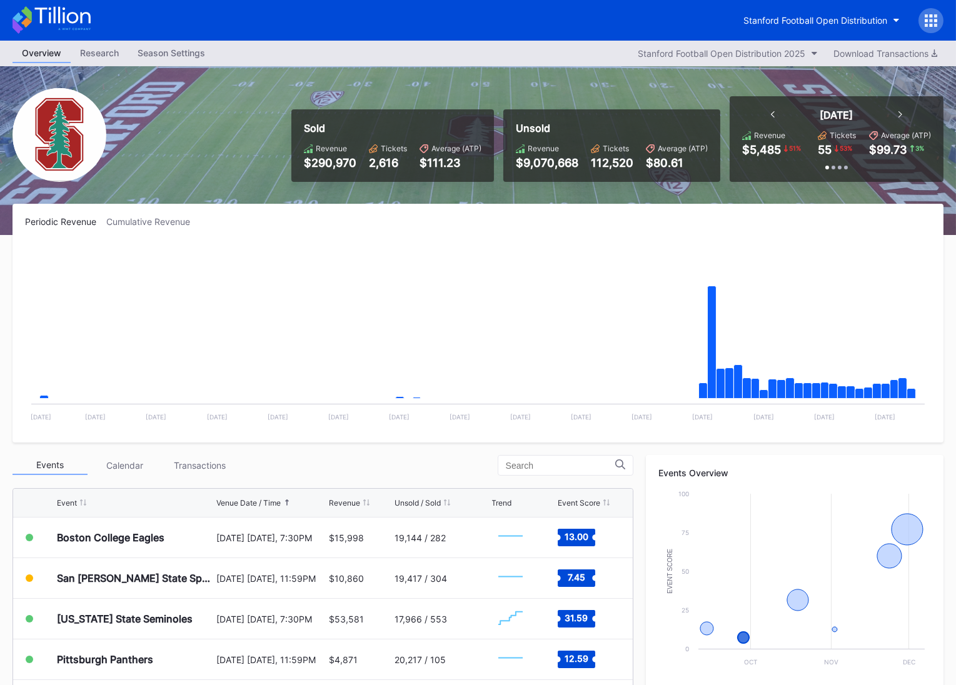
click at [73, 23] on icon at bounding box center [62, 15] width 56 height 17
click at [817, 23] on div "Stanford Football Open Distribution" at bounding box center [816, 20] width 144 height 11
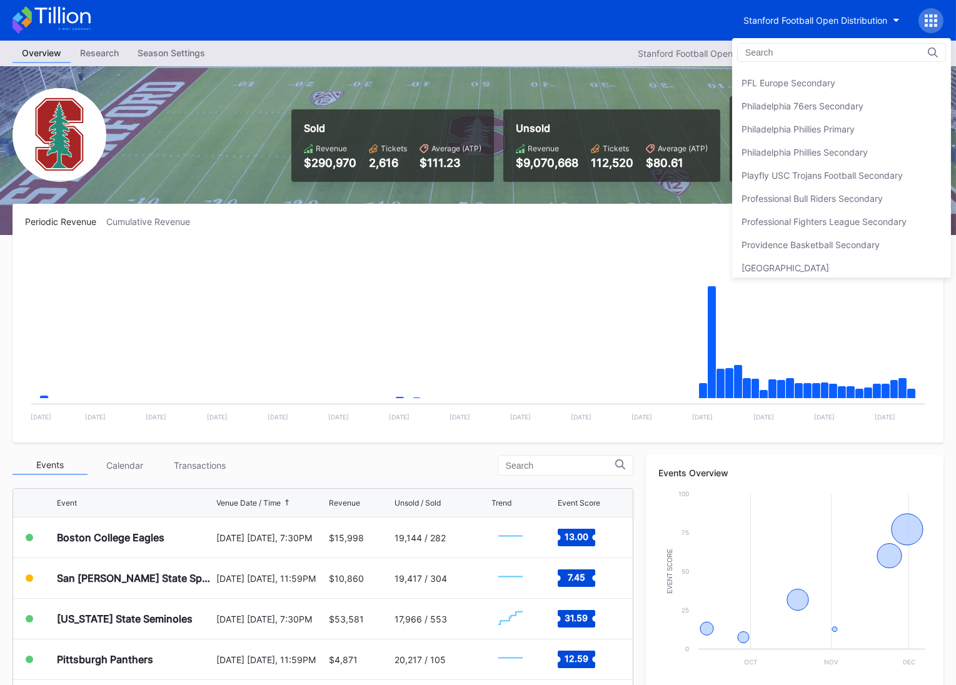
scroll to position [2695, 0]
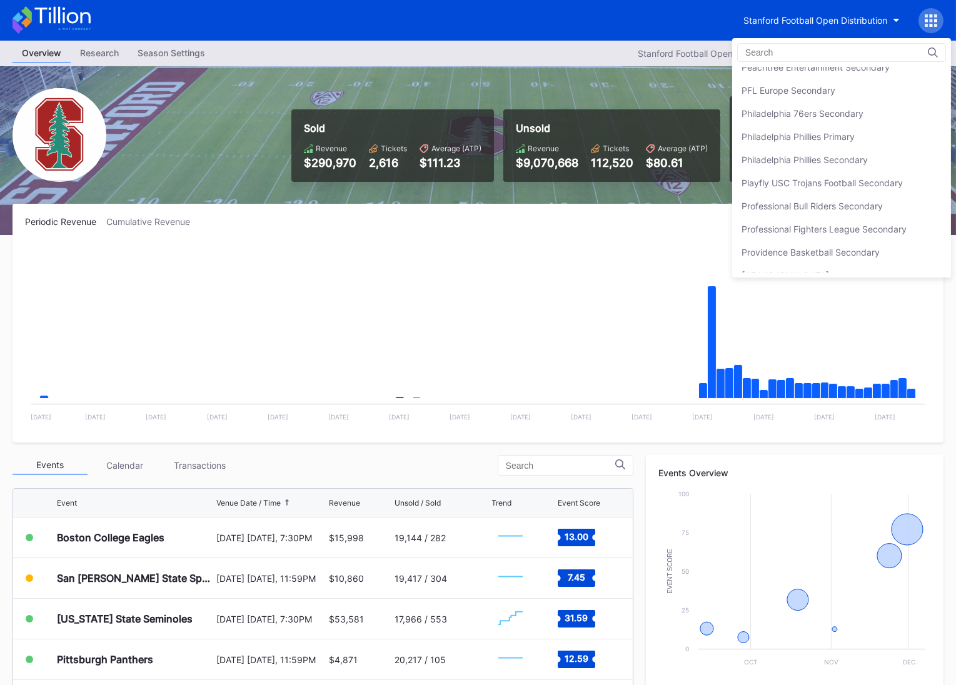
click at [822, 108] on div "Philadelphia 76ers Secondary" at bounding box center [803, 113] width 122 height 11
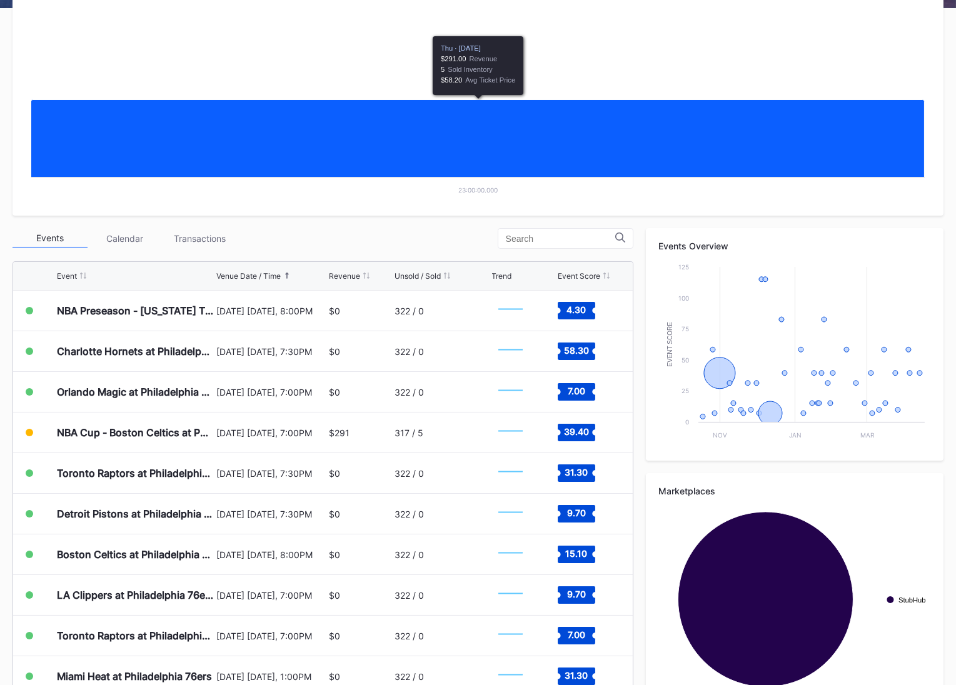
scroll to position [259, 0]
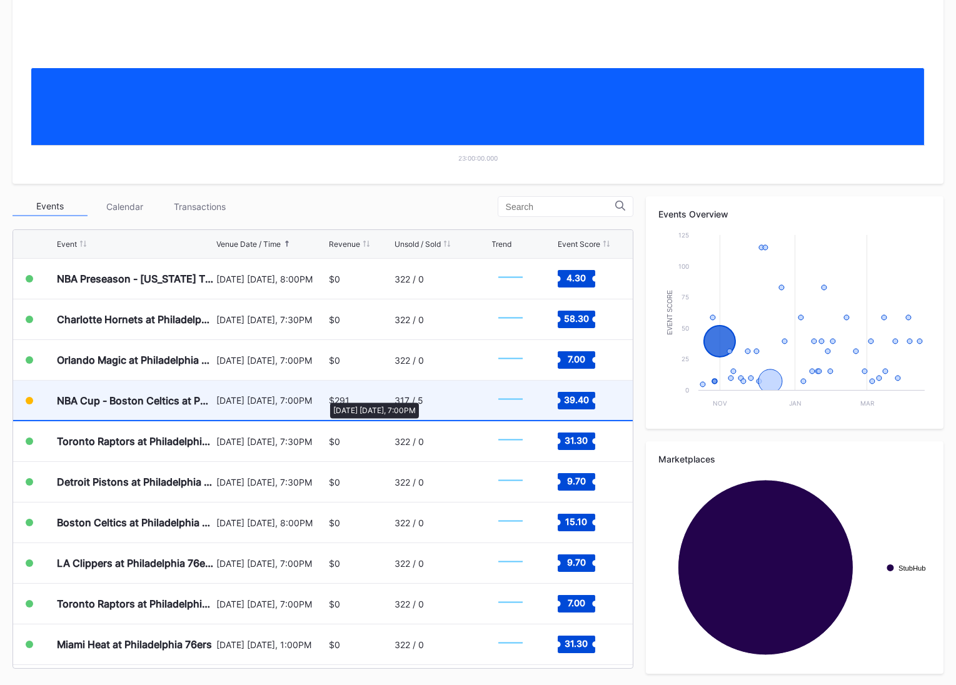
click at [324, 396] on div "[DATE] [DATE], 7:00PM" at bounding box center [270, 400] width 109 height 11
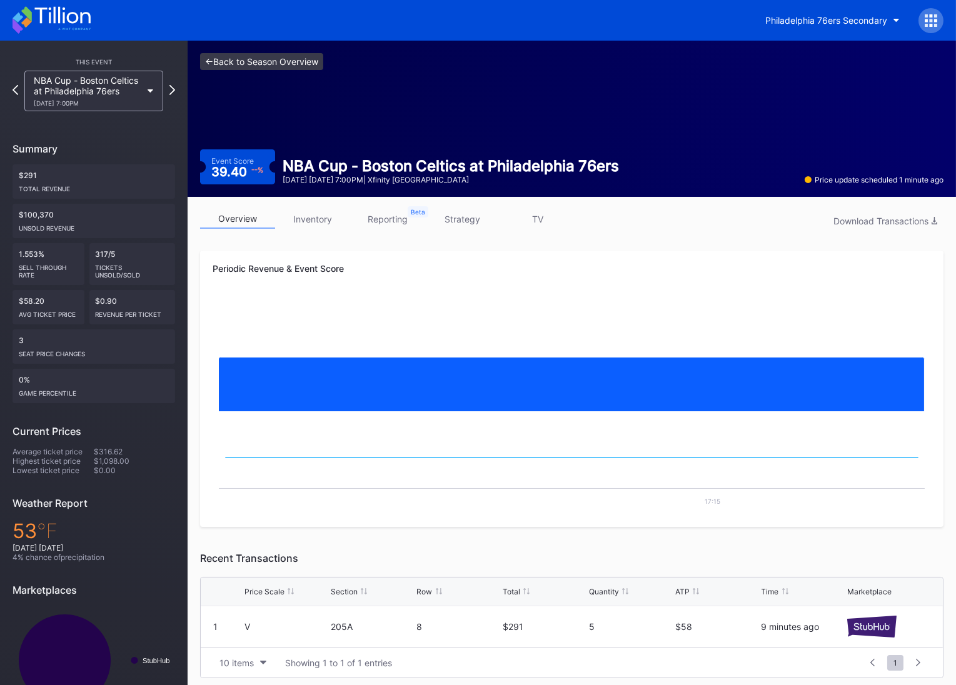
click at [256, 58] on link "<- Back to Season Overview" at bounding box center [261, 61] width 123 height 17
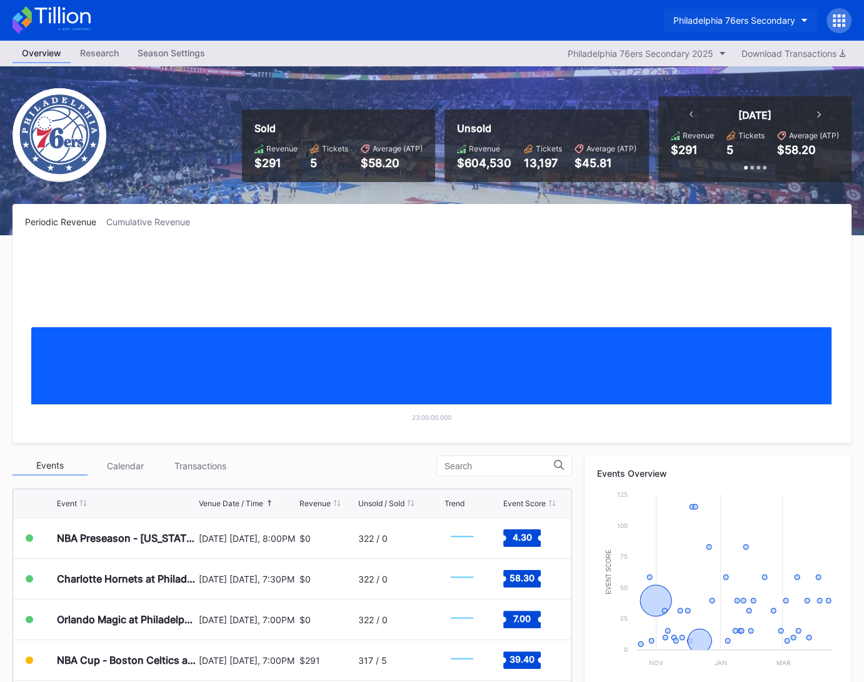
click at [738, 20] on div "Philadelphia 76ers Secondary" at bounding box center [735, 20] width 122 height 11
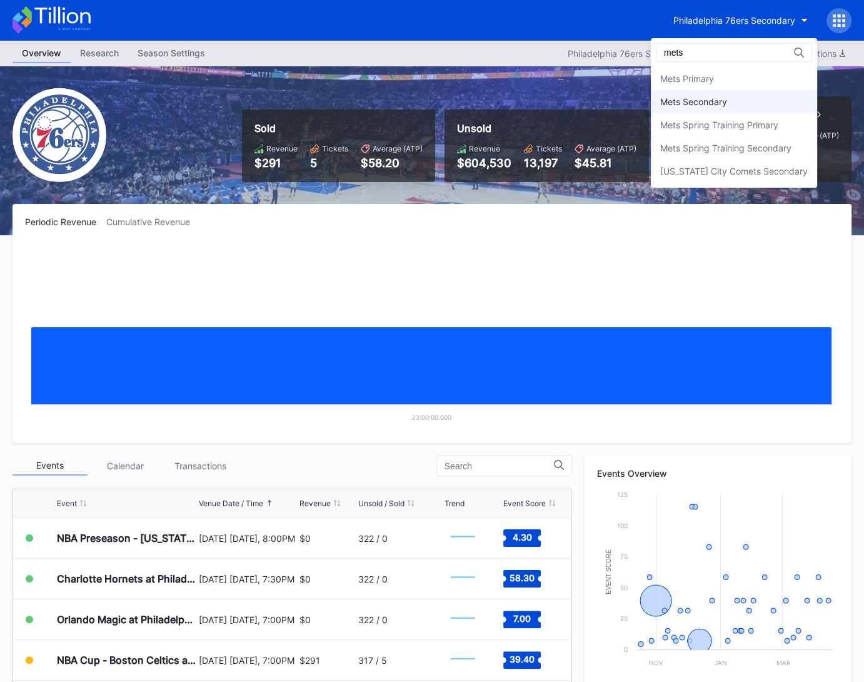
type input "mets"
click at [769, 98] on div "Mets Secondary" at bounding box center [734, 101] width 166 height 23
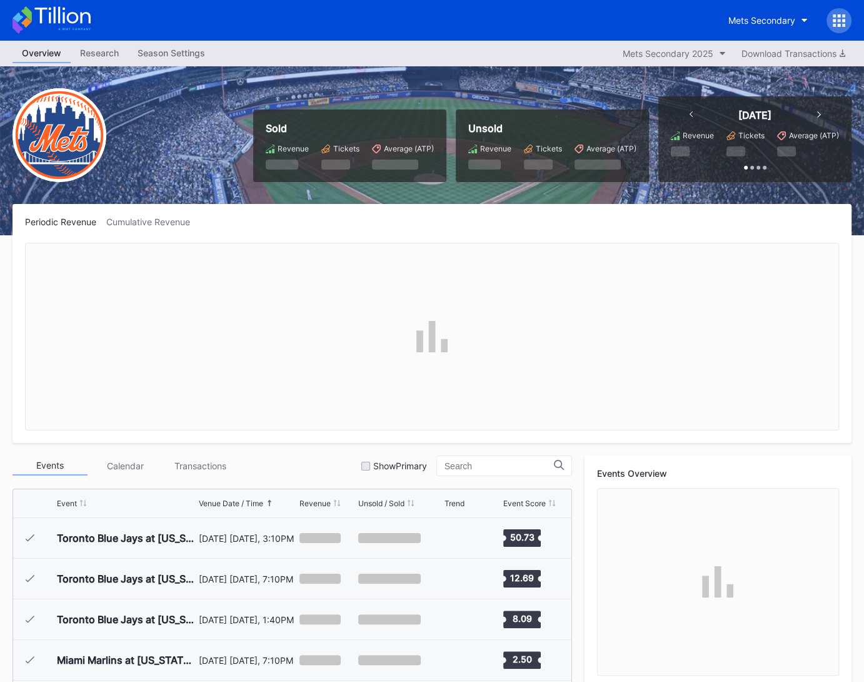
scroll to position [2480, 0]
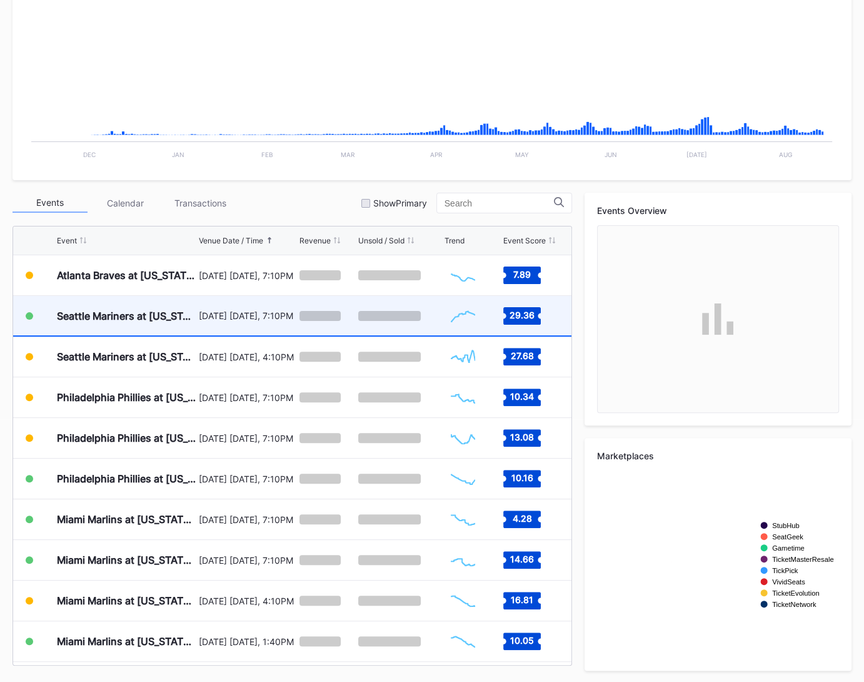
click at [253, 320] on div "August 15 Friday, 7:10PM" at bounding box center [248, 315] width 98 height 39
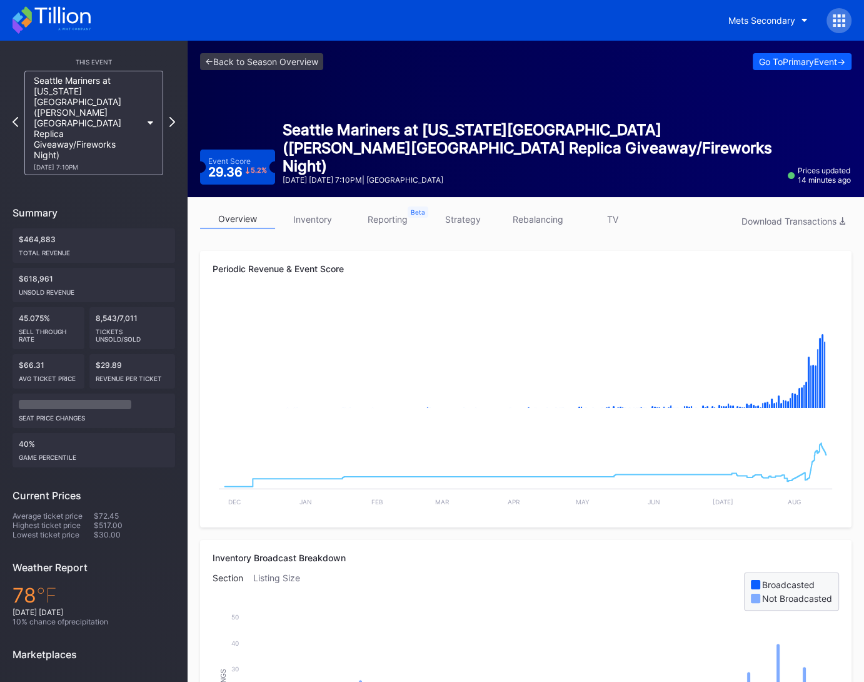
click at [478, 222] on link "strategy" at bounding box center [462, 219] width 75 height 19
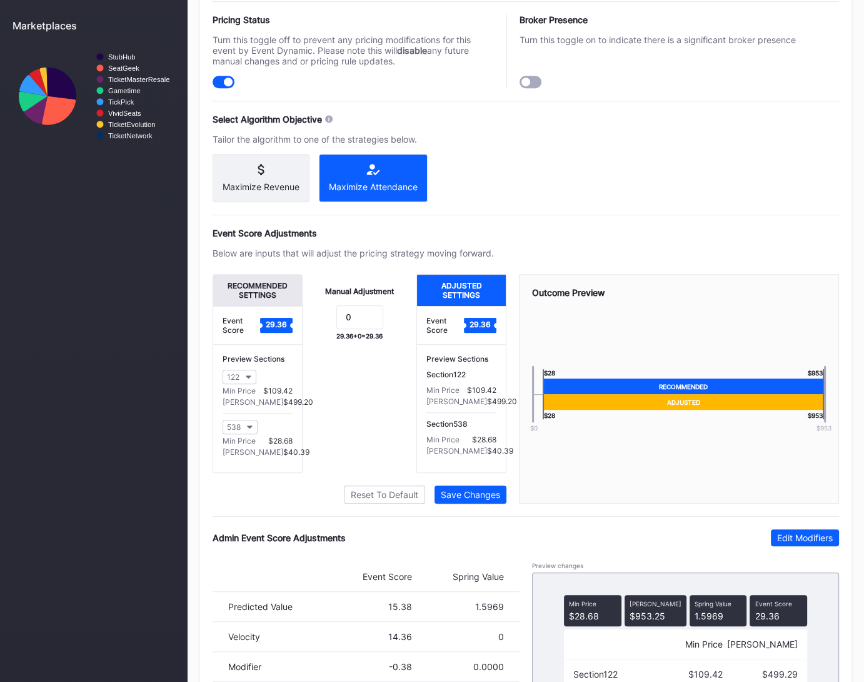
scroll to position [717, 0]
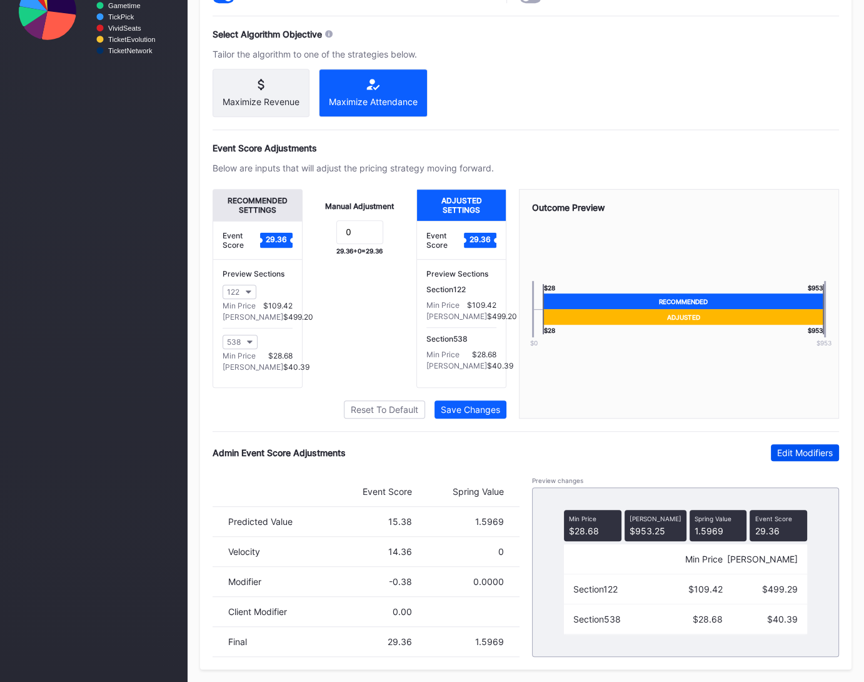
click at [780, 455] on div "Edit Modifiers" at bounding box center [805, 452] width 56 height 11
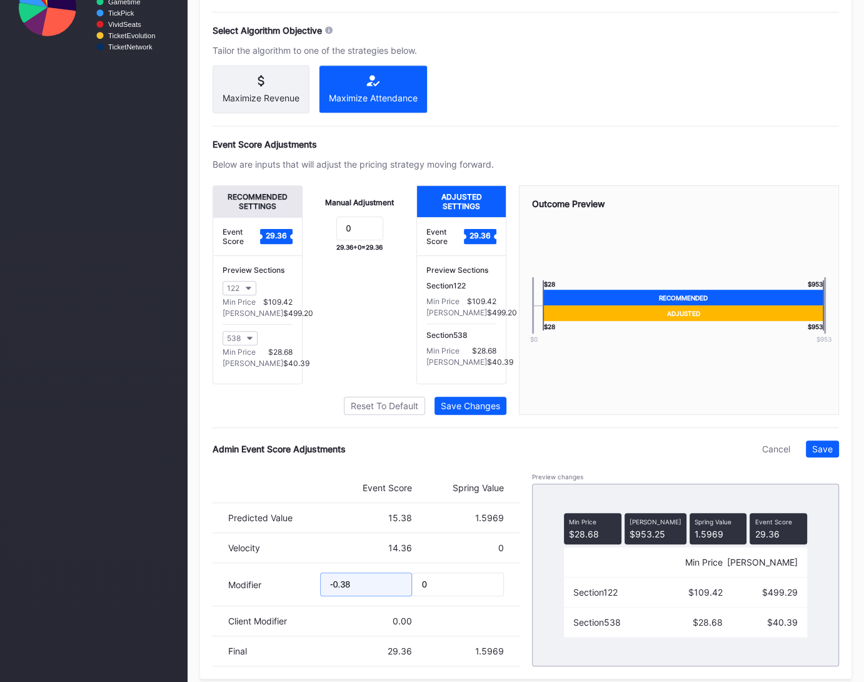
drag, startPoint x: 340, startPoint y: 592, endPoint x: 391, endPoint y: 592, distance: 50.7
click at [390, 592] on input "-0.38" at bounding box center [366, 584] width 92 height 24
type input "-0.93"
click at [819, 444] on div "Pricing Strategy Pricing Status Turn this toggle off to prevent any pricing mod…" at bounding box center [526, 275] width 652 height 806
click at [821, 447] on button "Save" at bounding box center [822, 448] width 33 height 17
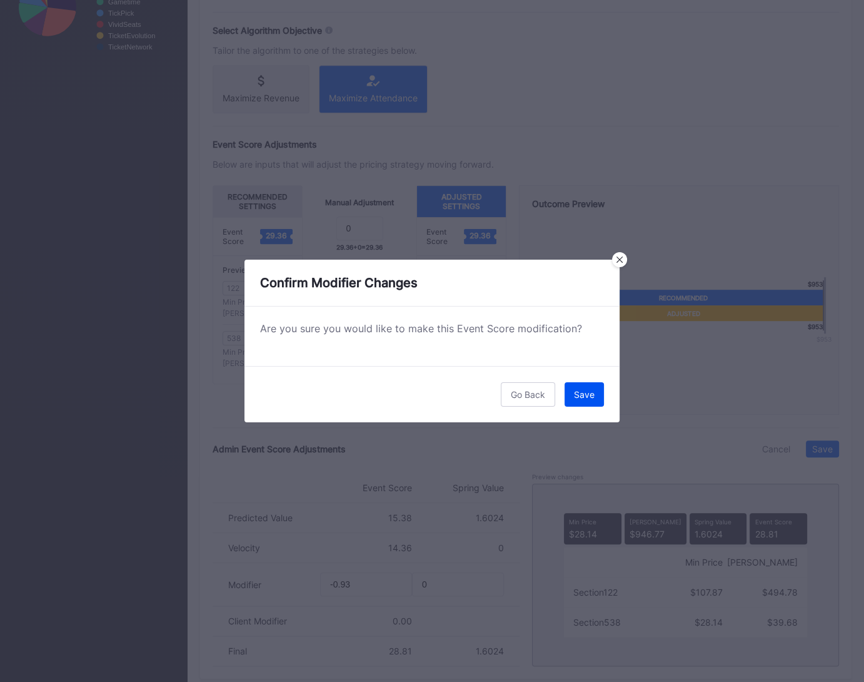
click at [588, 395] on div "Save" at bounding box center [584, 394] width 21 height 11
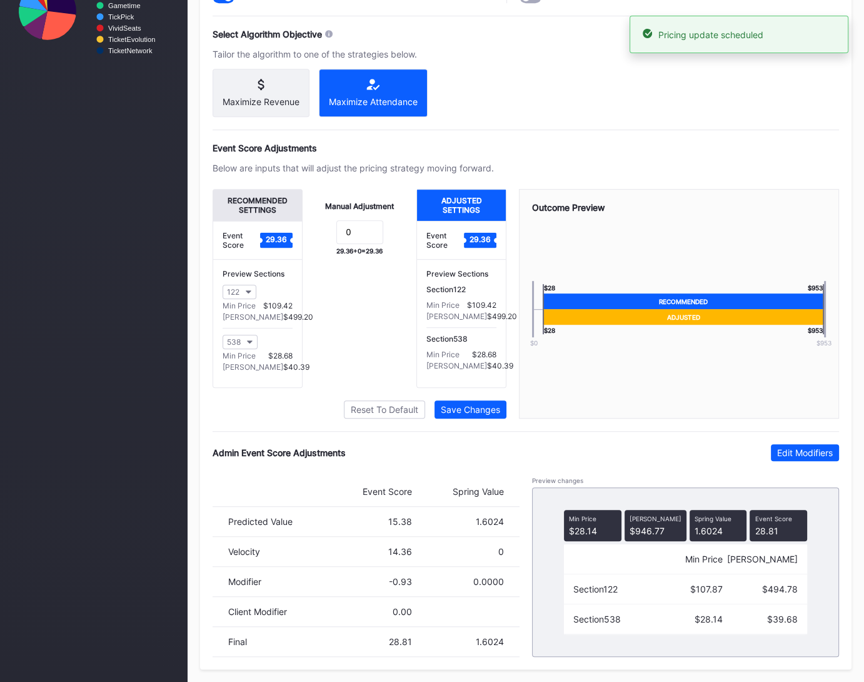
scroll to position [0, 0]
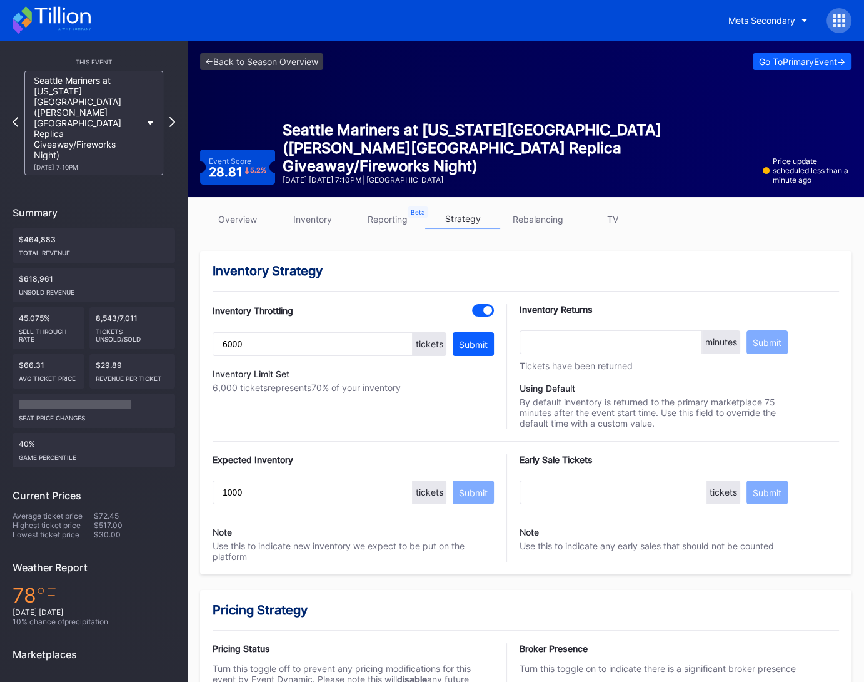
click at [246, 222] on link "overview" at bounding box center [237, 219] width 75 height 19
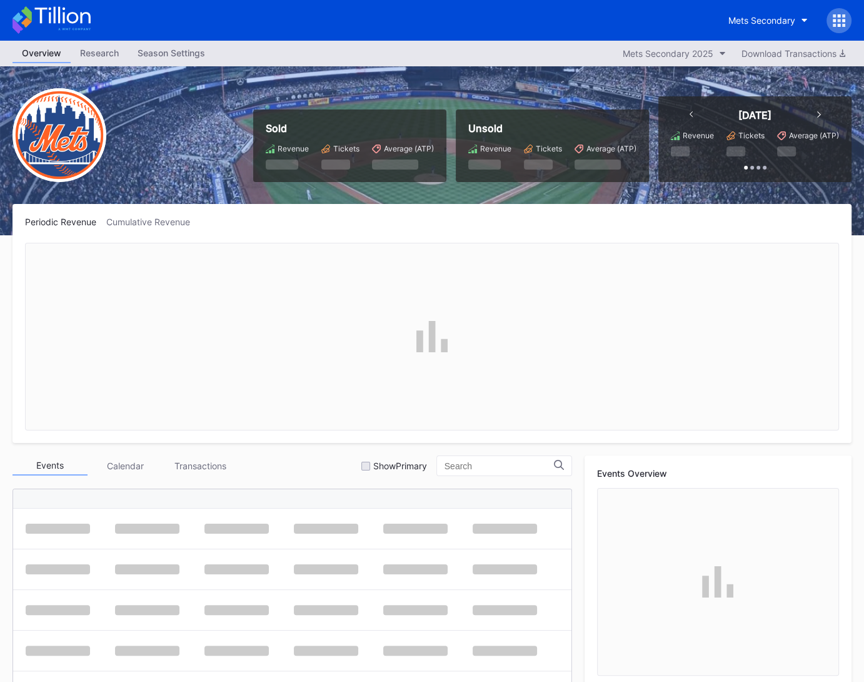
click at [845, 21] on div at bounding box center [839, 20] width 25 height 25
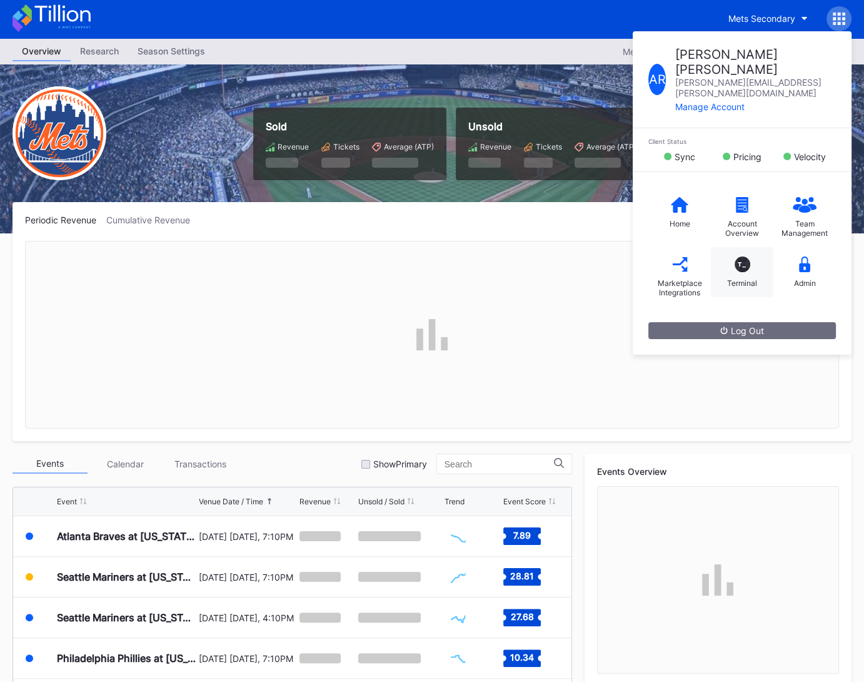
scroll to position [3, 0]
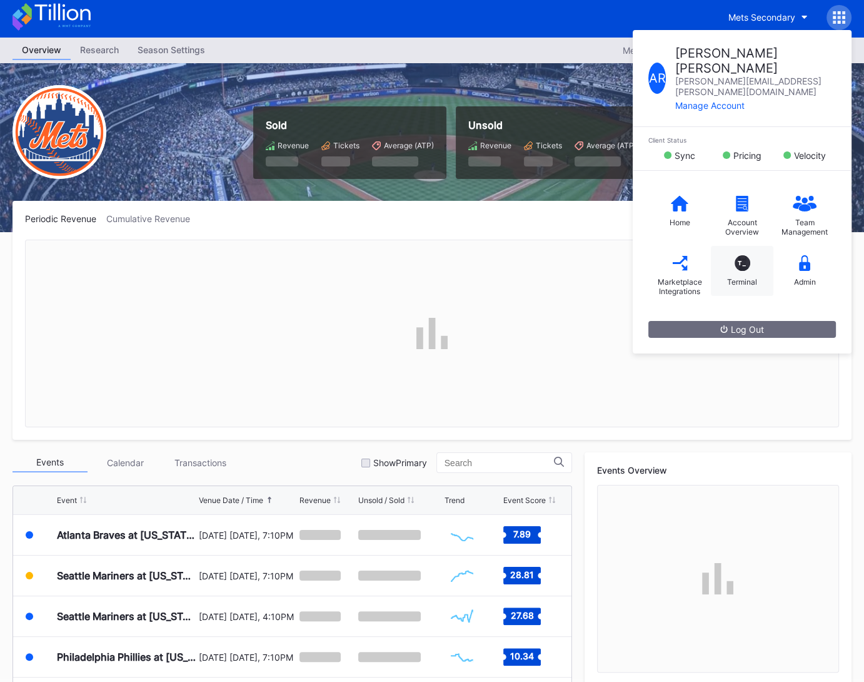
click at [732, 246] on div "T_ Terminal" at bounding box center [742, 271] width 63 height 50
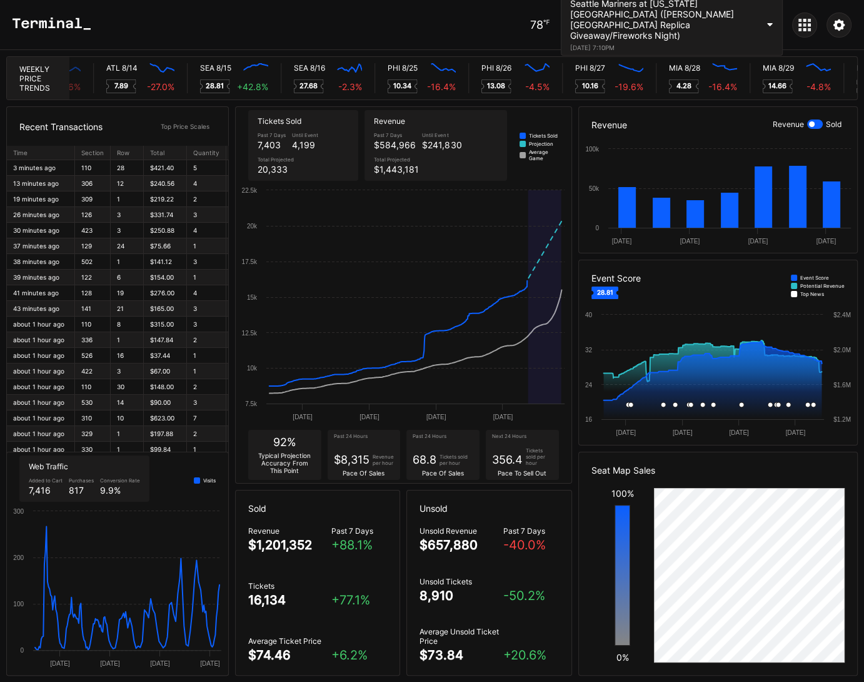
click at [817, 124] on div at bounding box center [815, 123] width 16 height 9
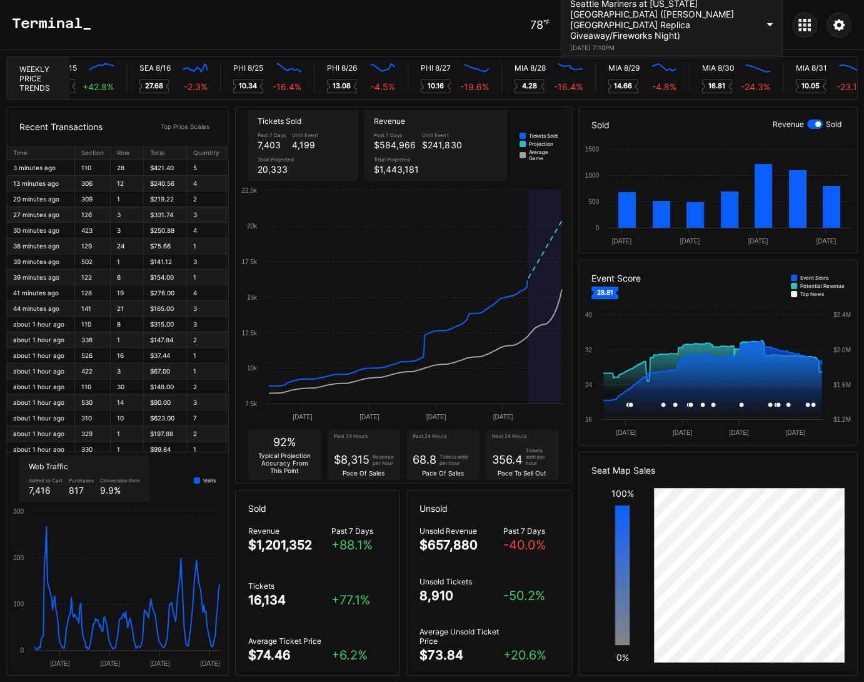
click at [797, 26] on div at bounding box center [804, 25] width 25 height 25
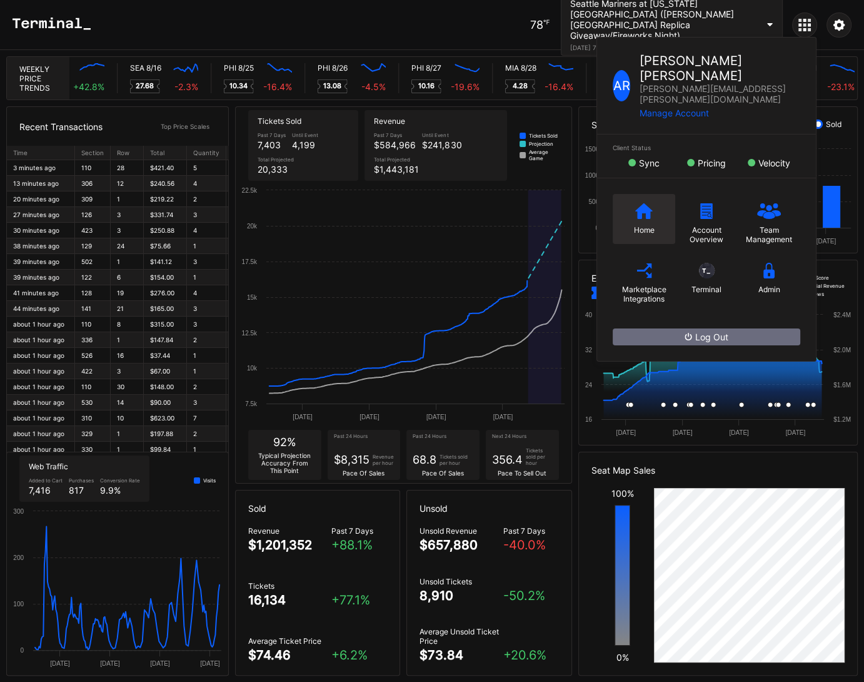
scroll to position [0, 5864]
click at [651, 194] on div "Home" at bounding box center [644, 219] width 63 height 50
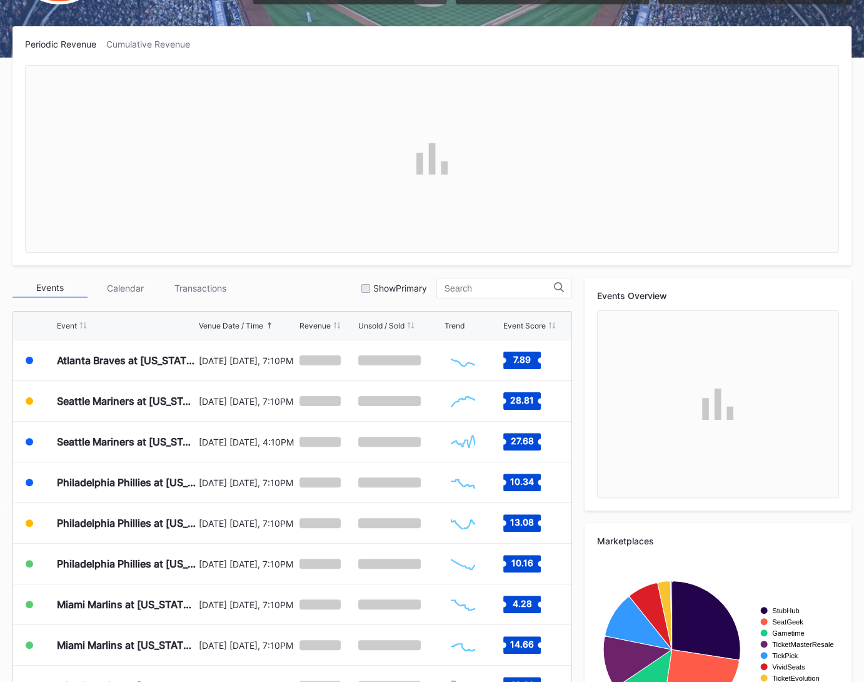
scroll to position [263, 0]
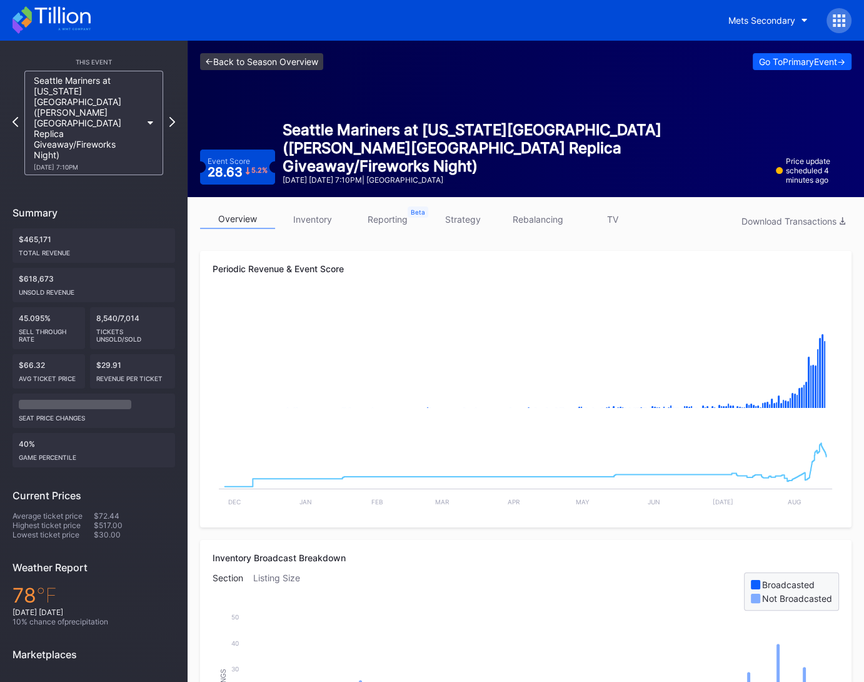
click at [276, 58] on link "<- Back to Season Overview" at bounding box center [261, 61] width 123 height 17
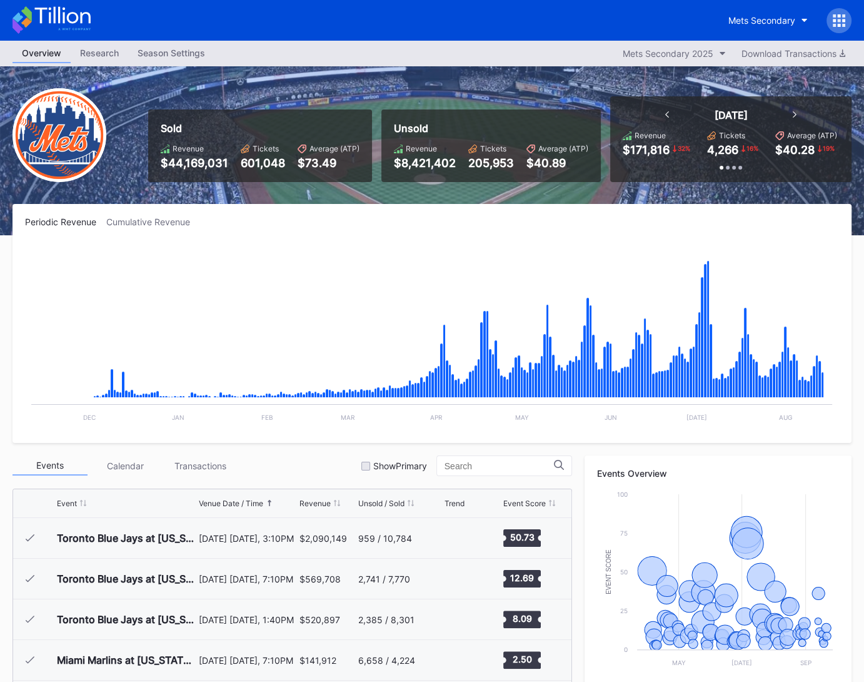
scroll to position [2480, 0]
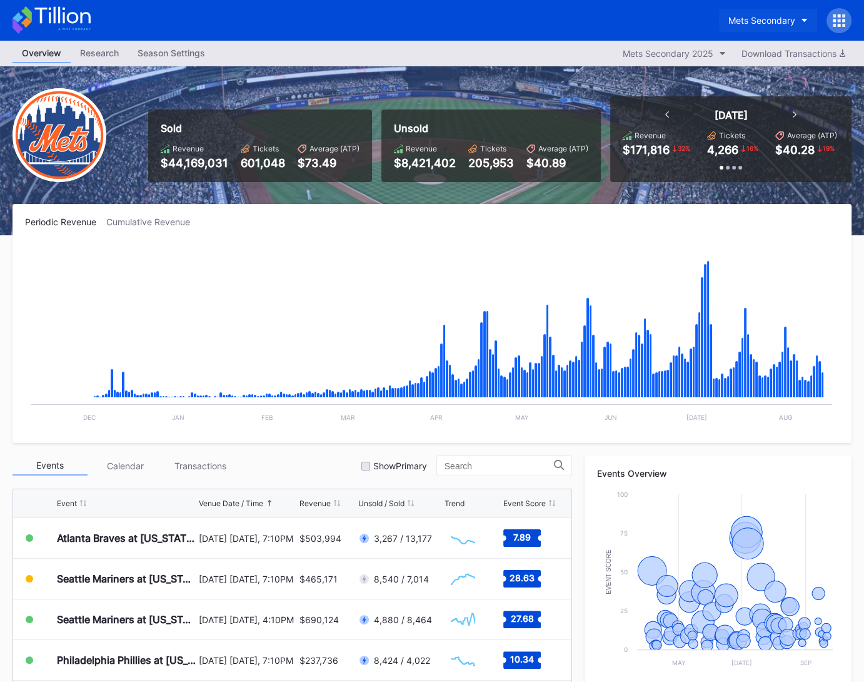
click at [784, 13] on button "Mets Secondary" at bounding box center [768, 20] width 98 height 23
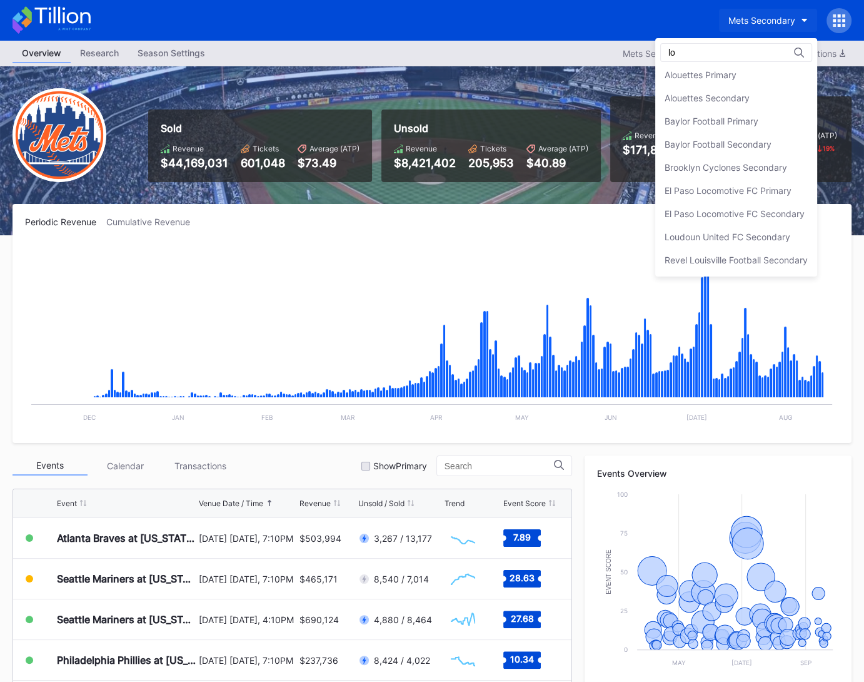
scroll to position [0, 0]
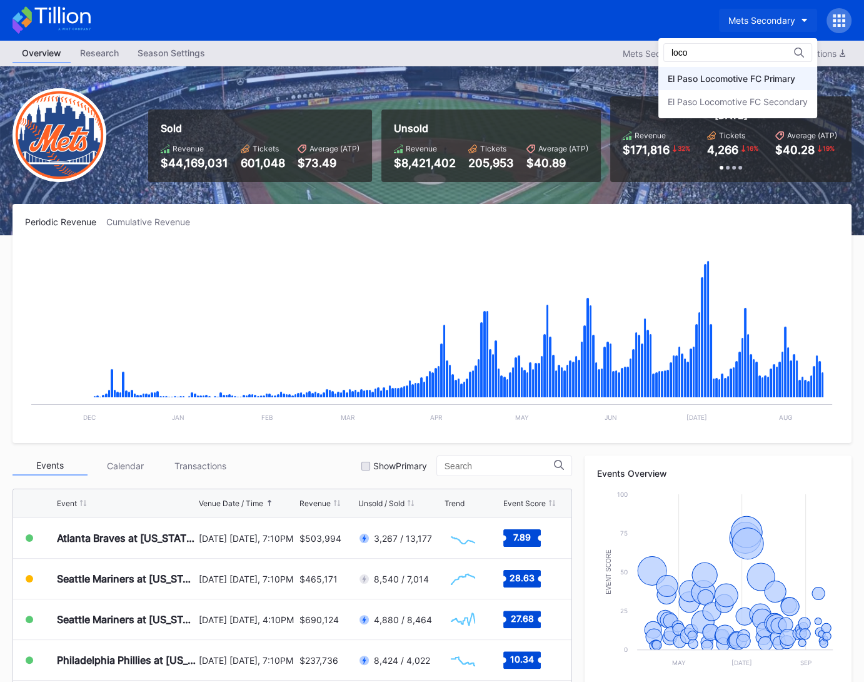
type input "loco"
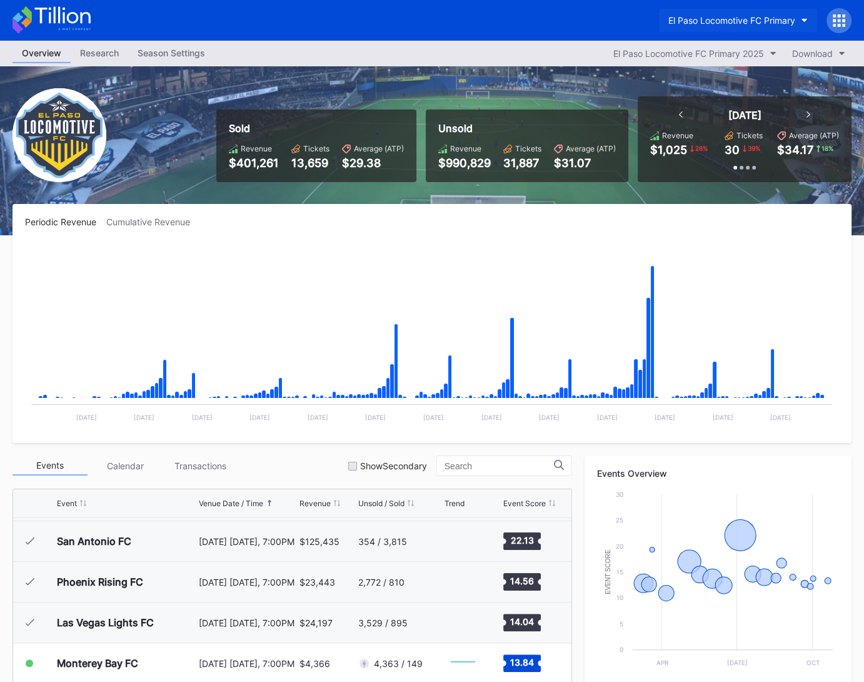
click at [703, 25] on div "El Paso Locomotive FC Primary" at bounding box center [732, 20] width 127 height 11
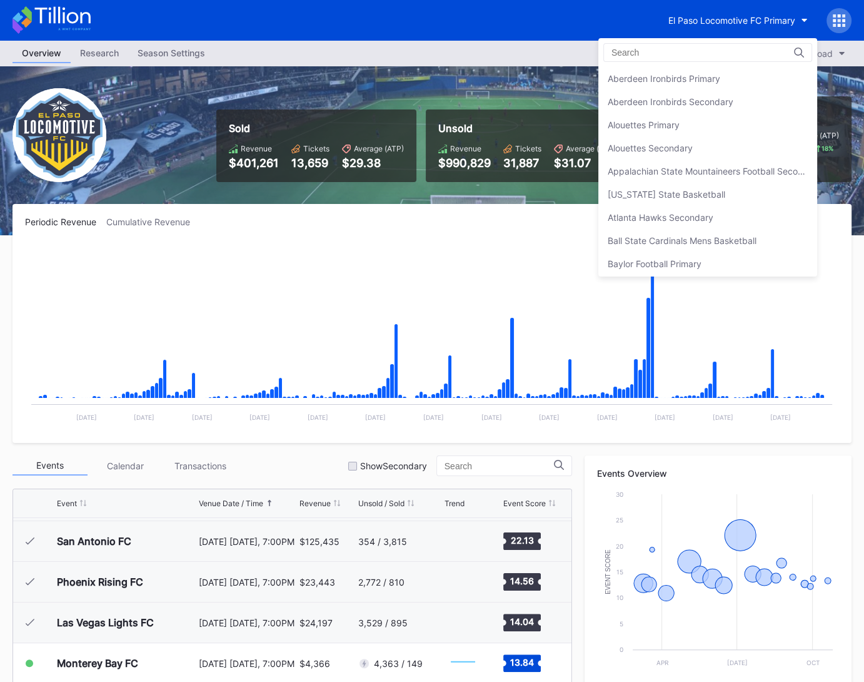
scroll to position [1220, 0]
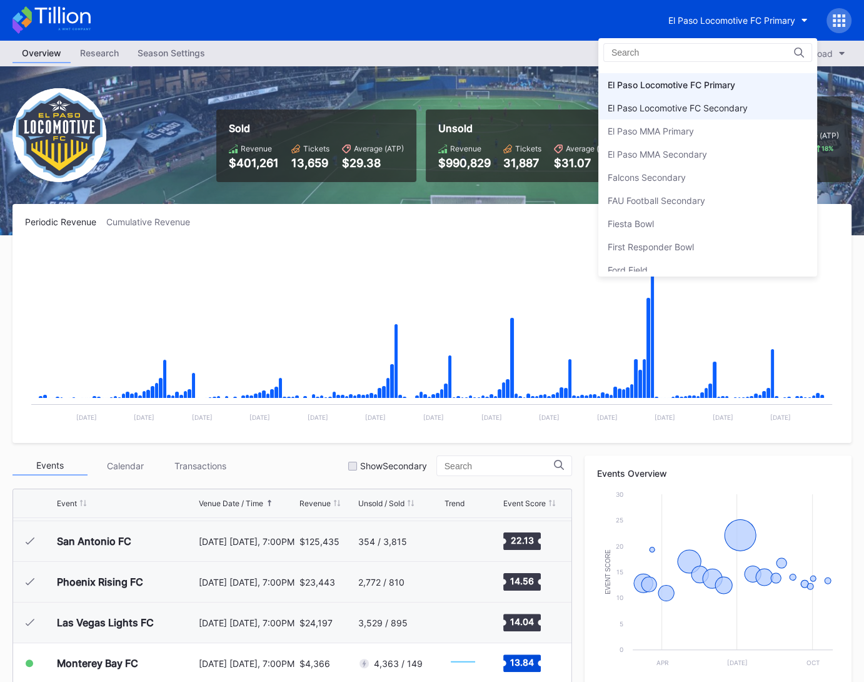
click at [699, 108] on div "El Paso Locomotive FC Secondary" at bounding box center [707, 107] width 219 height 23
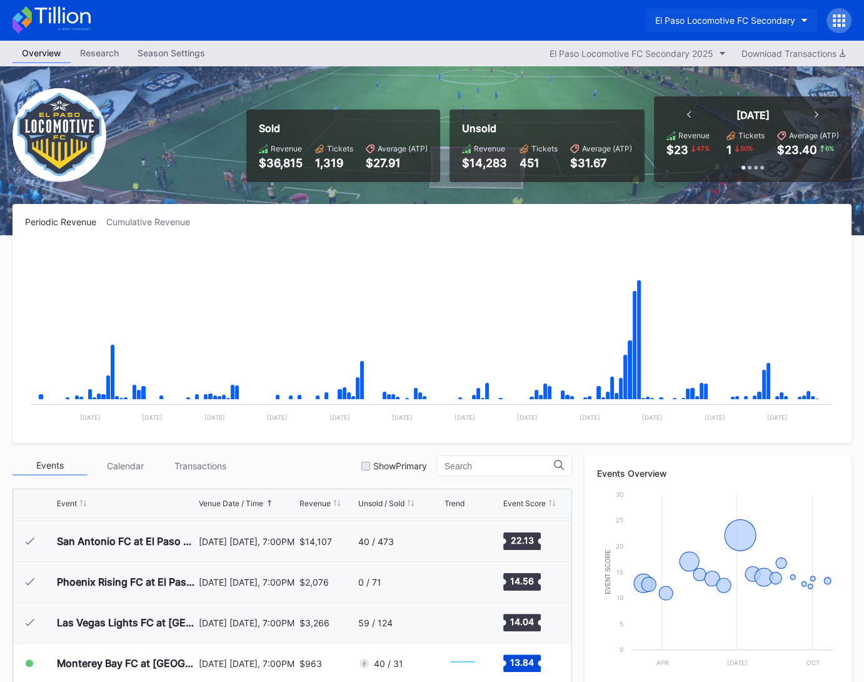
click at [686, 23] on div "El Paso Locomotive FC Secondary" at bounding box center [725, 20] width 140 height 11
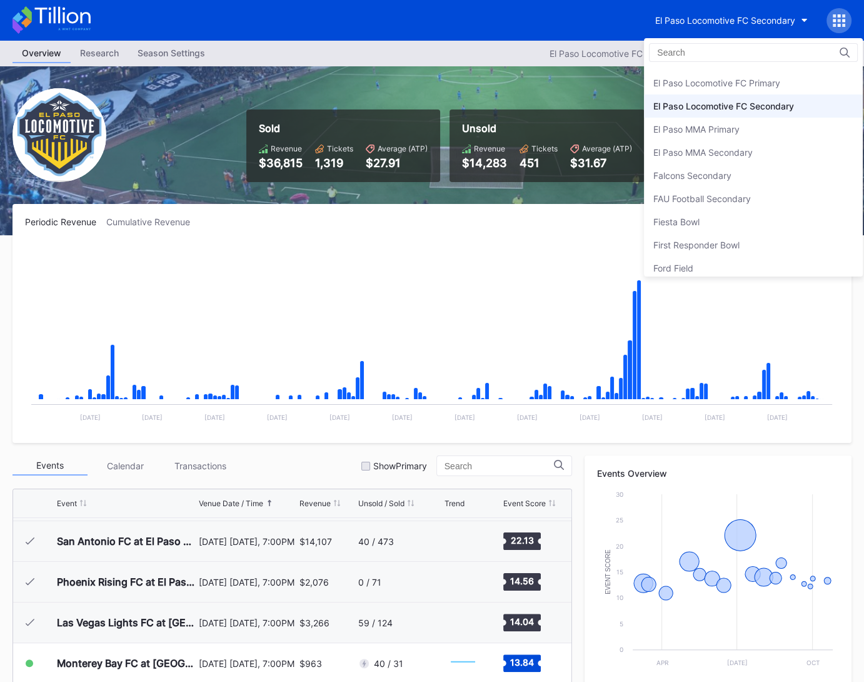
scroll to position [1218, 0]
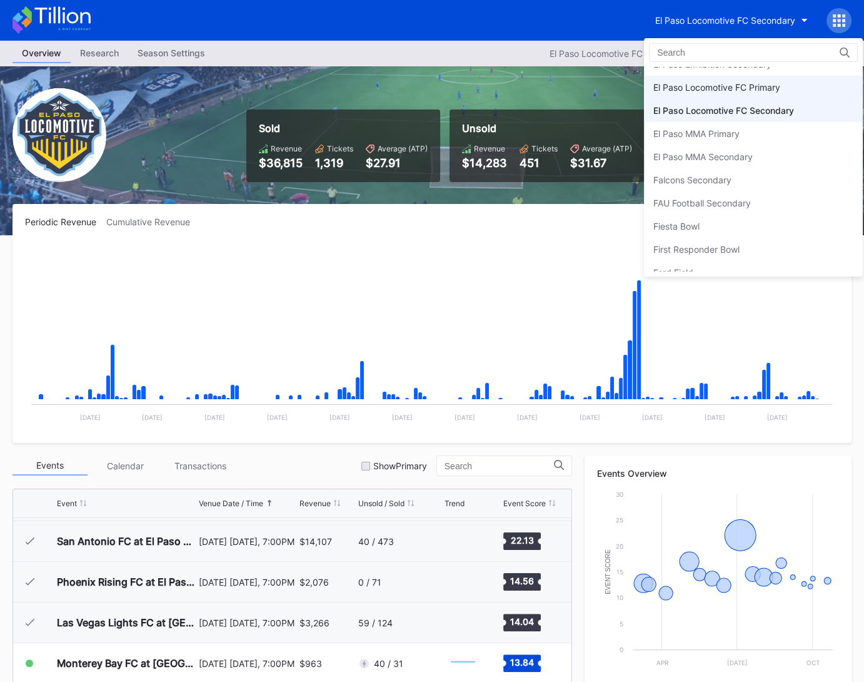
click at [705, 82] on div "El Paso Locomotive FC Primary" at bounding box center [717, 87] width 127 height 11
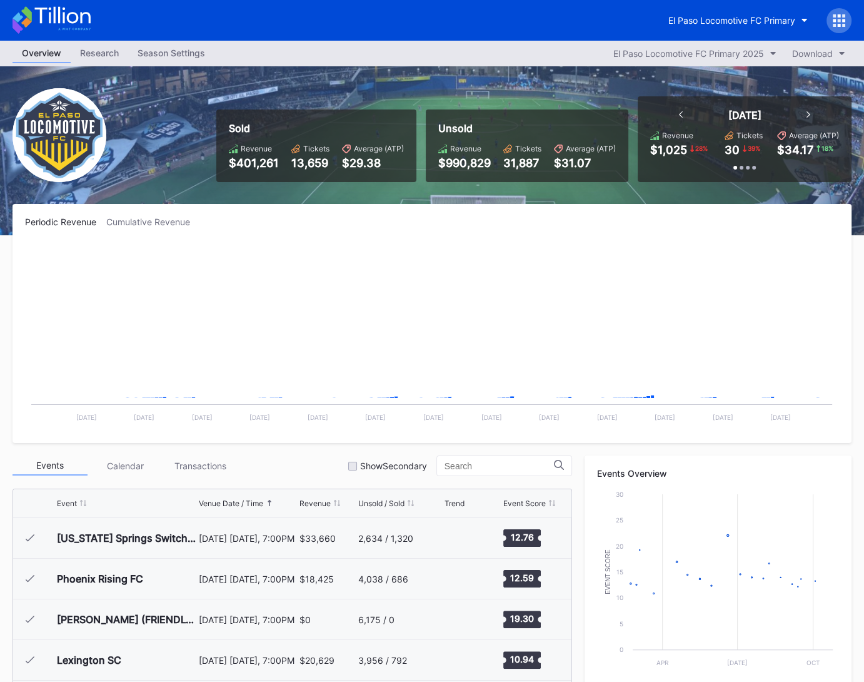
scroll to position [322, 0]
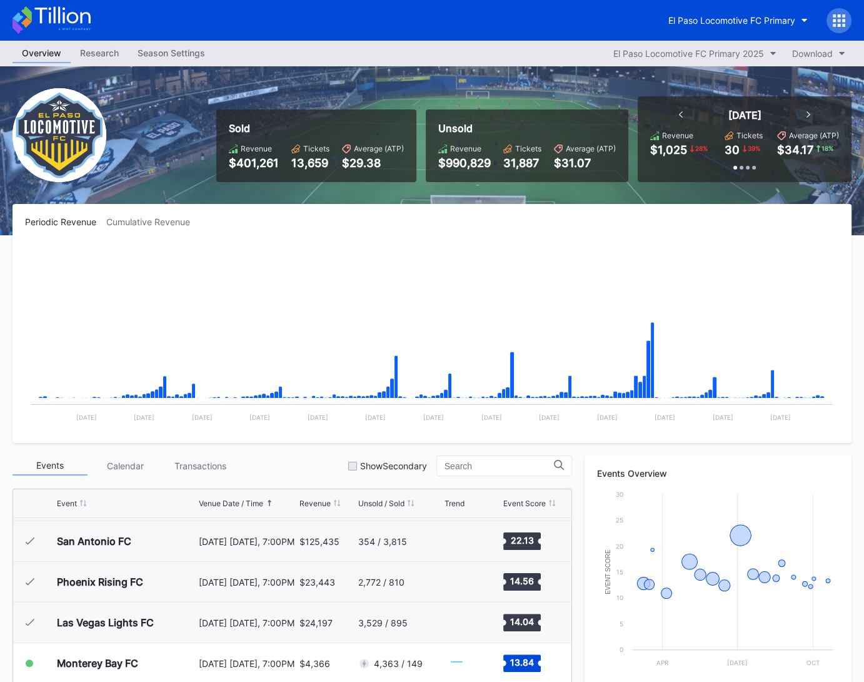
click at [117, 54] on div "Research" at bounding box center [100, 53] width 58 height 18
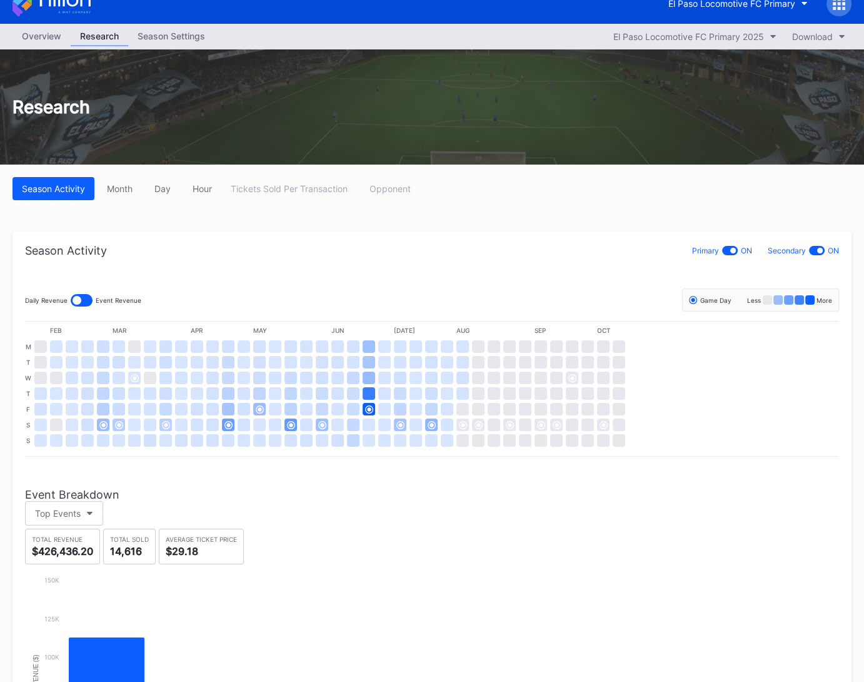
click at [208, 58] on div "Research" at bounding box center [432, 106] width 864 height 115
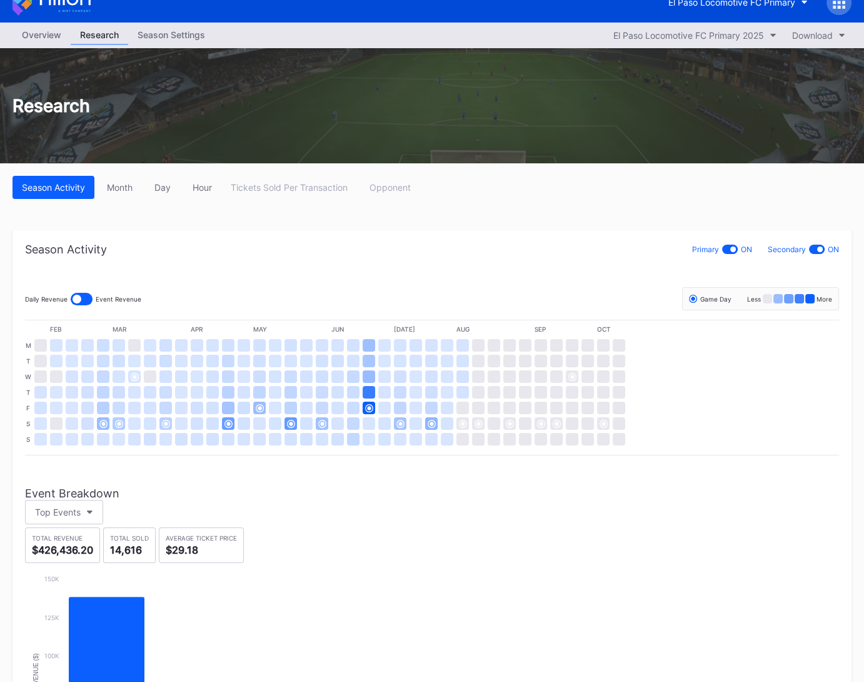
scroll to position [13, 0]
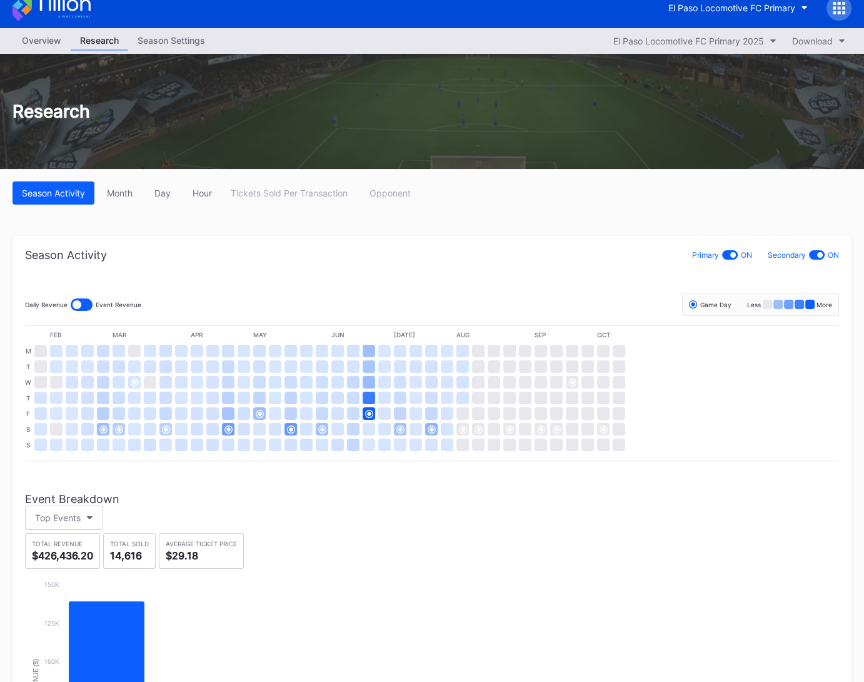
click at [198, 45] on div "Season Settings" at bounding box center [171, 40] width 86 height 18
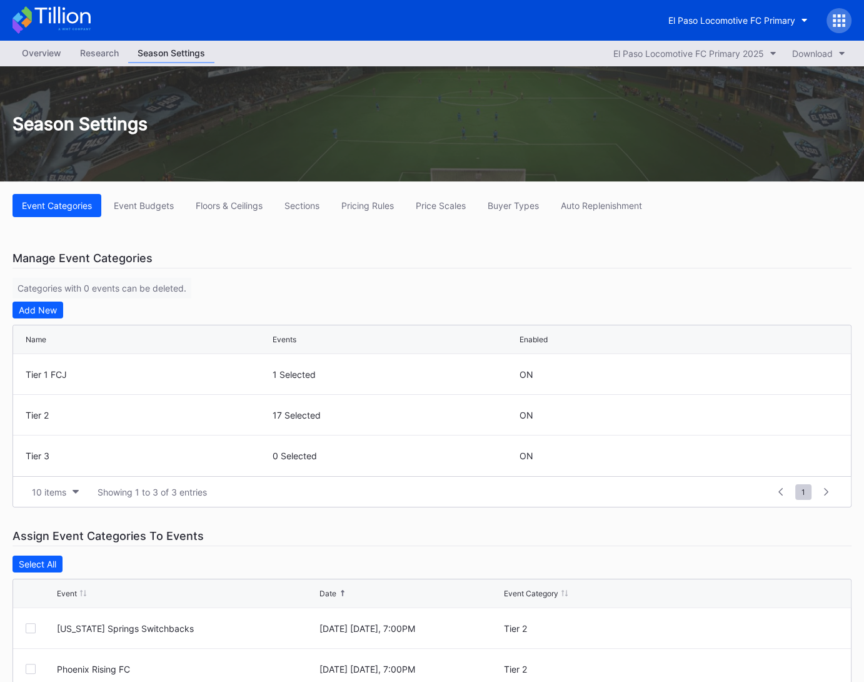
click at [49, 57] on div "Overview" at bounding box center [42, 53] width 58 height 18
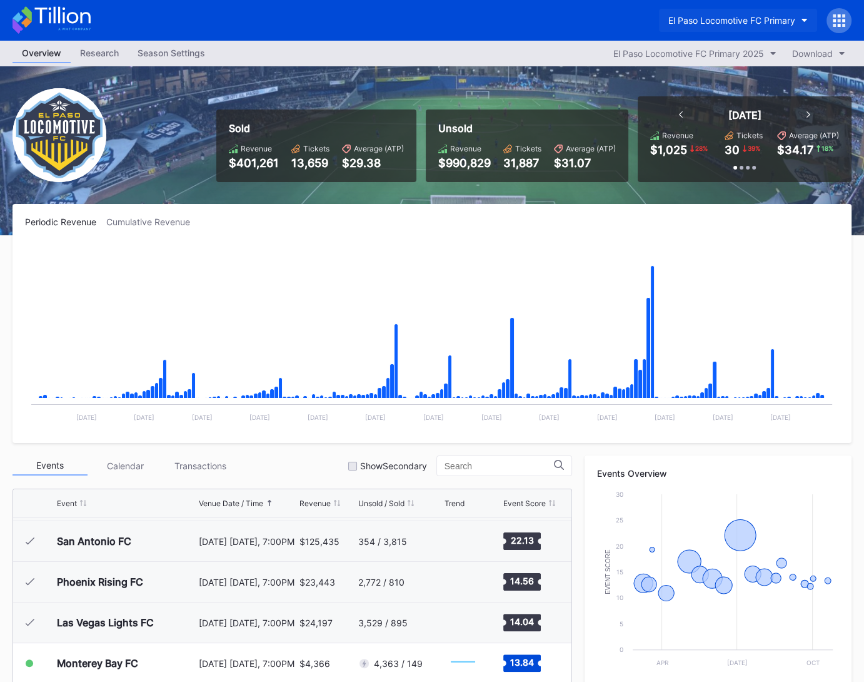
click at [742, 21] on div "El Paso Locomotive FC Primary" at bounding box center [732, 20] width 127 height 11
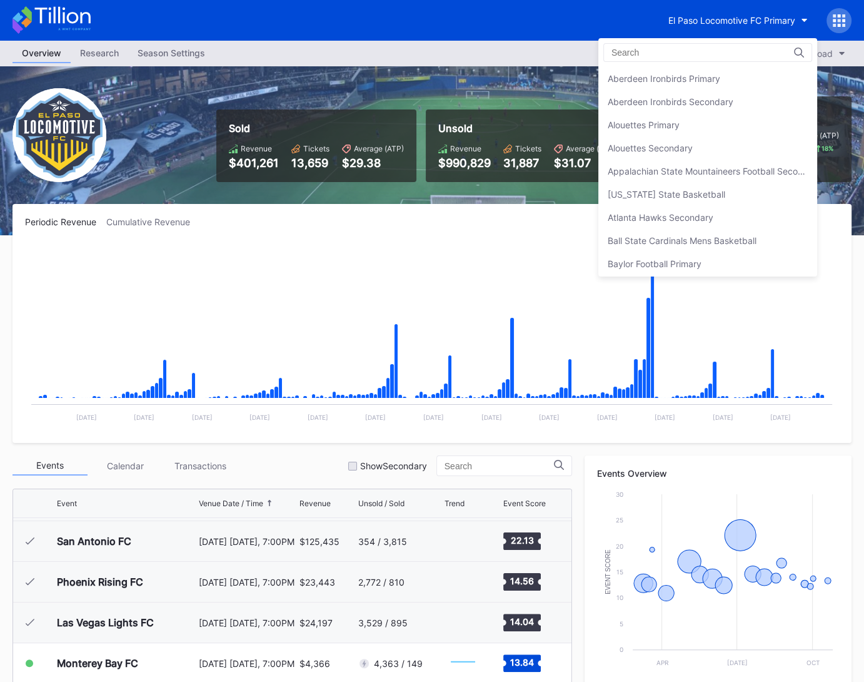
scroll to position [1220, 0]
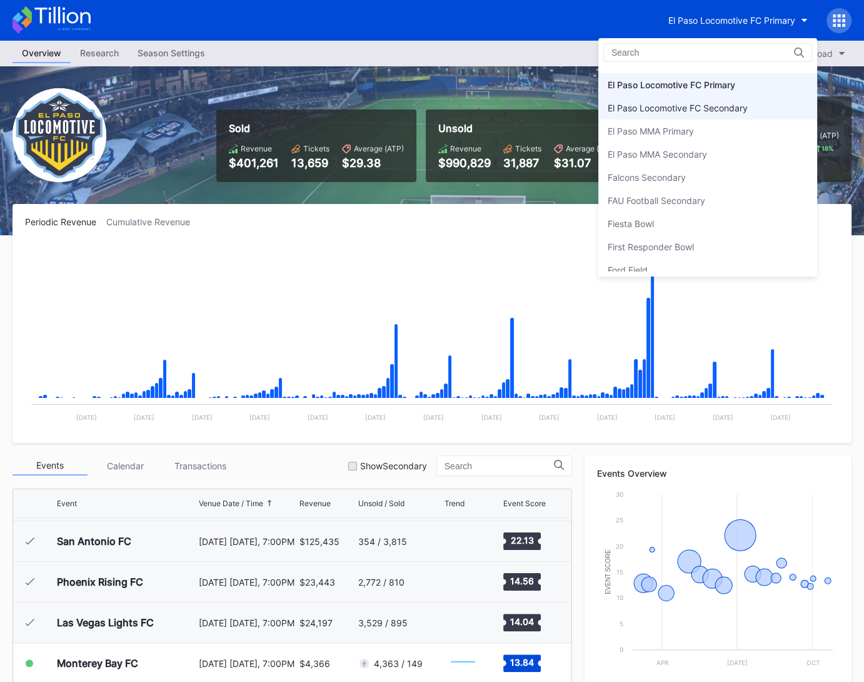
click at [734, 96] on div "El Paso Locomotive FC Secondary" at bounding box center [707, 107] width 219 height 23
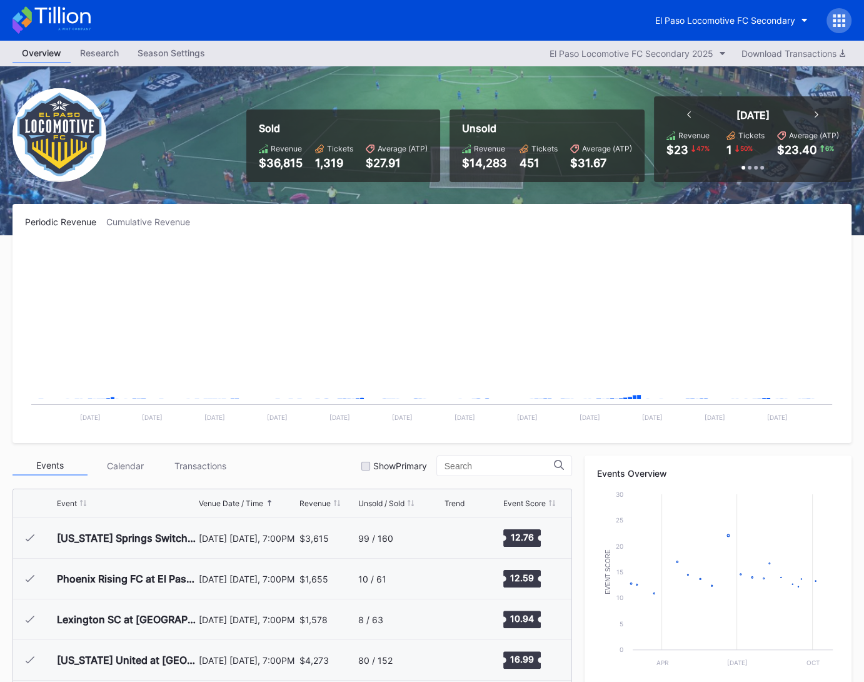
scroll to position [281, 0]
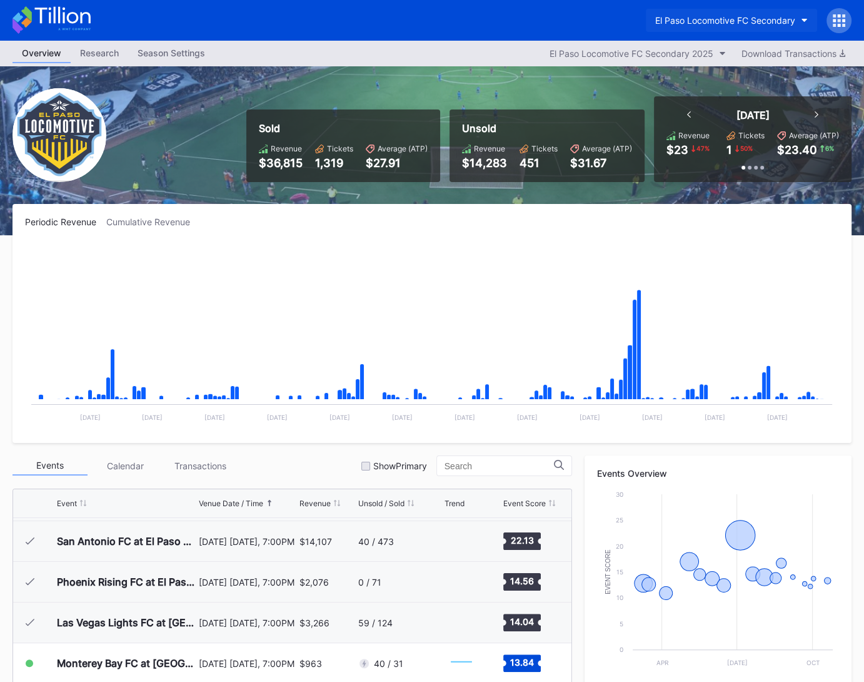
click at [736, 22] on div "El Paso Locomotive FC Secondary" at bounding box center [725, 20] width 140 height 11
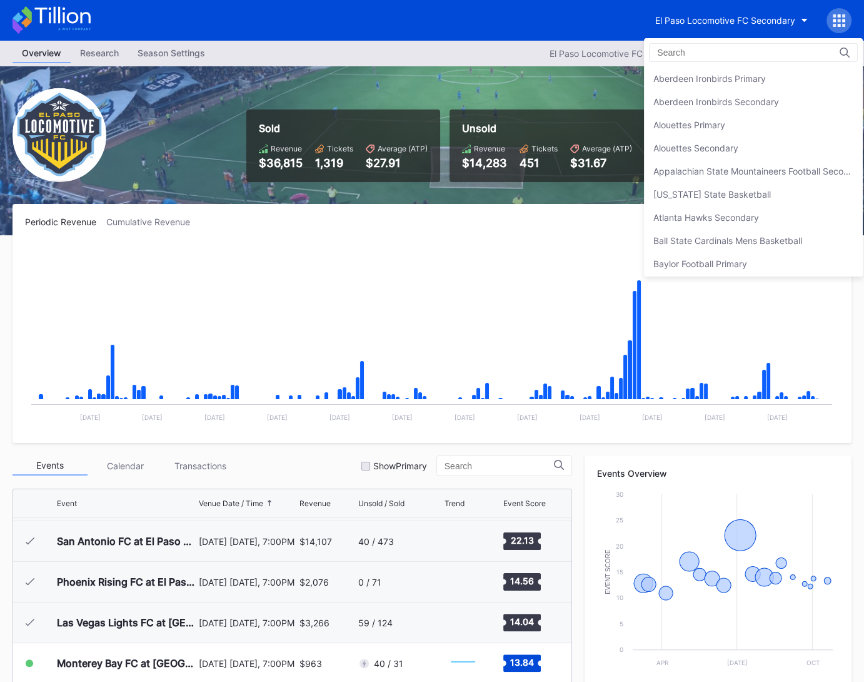
scroll to position [1243, 0]
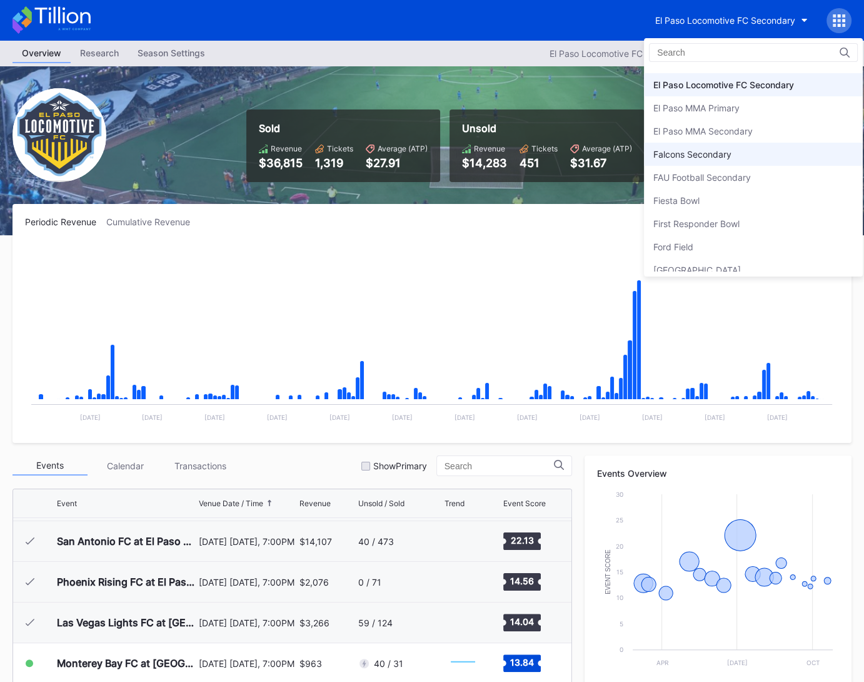
click at [716, 149] on div "Falcons Secondary" at bounding box center [693, 154] width 78 height 11
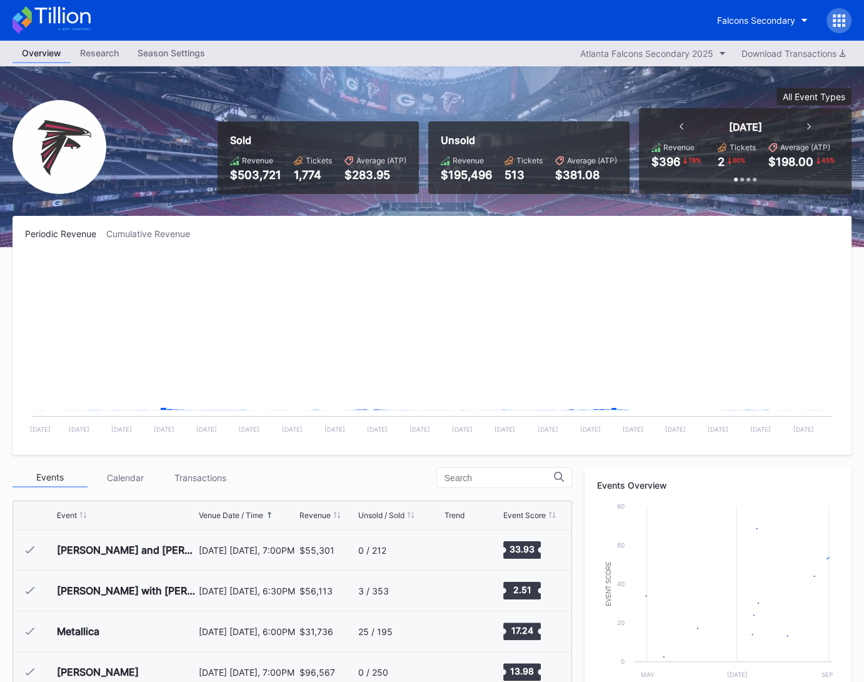
scroll to position [38, 0]
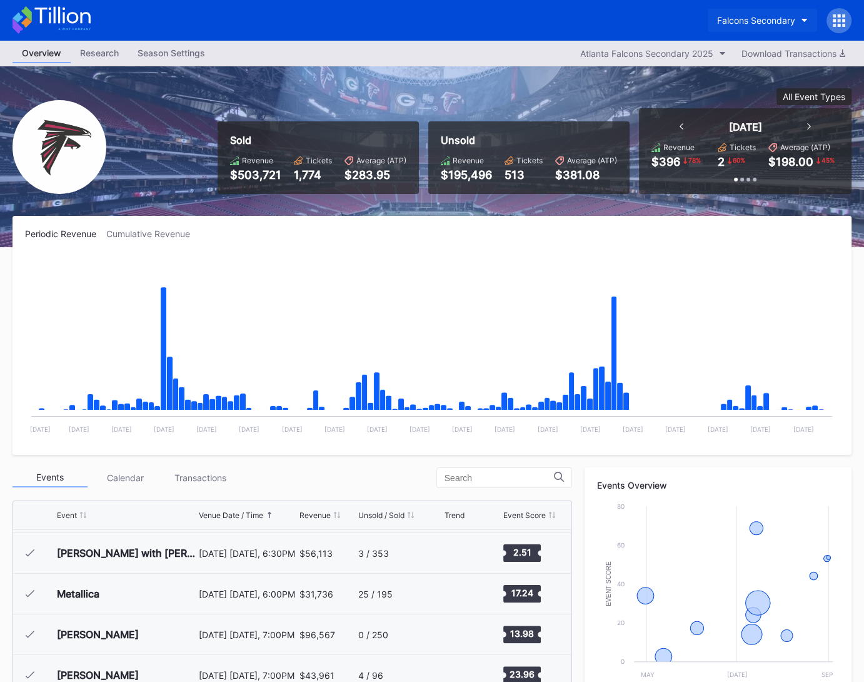
click at [744, 22] on div "Falcons Secondary" at bounding box center [756, 20] width 78 height 11
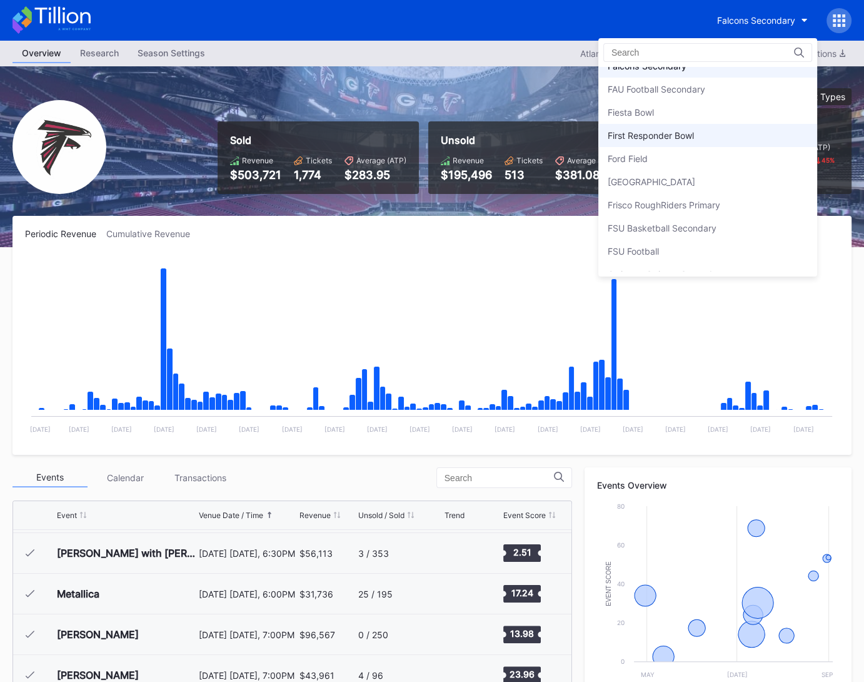
scroll to position [1332, 0]
click at [745, 169] on div "[GEOGRAPHIC_DATA]" at bounding box center [707, 180] width 219 height 23
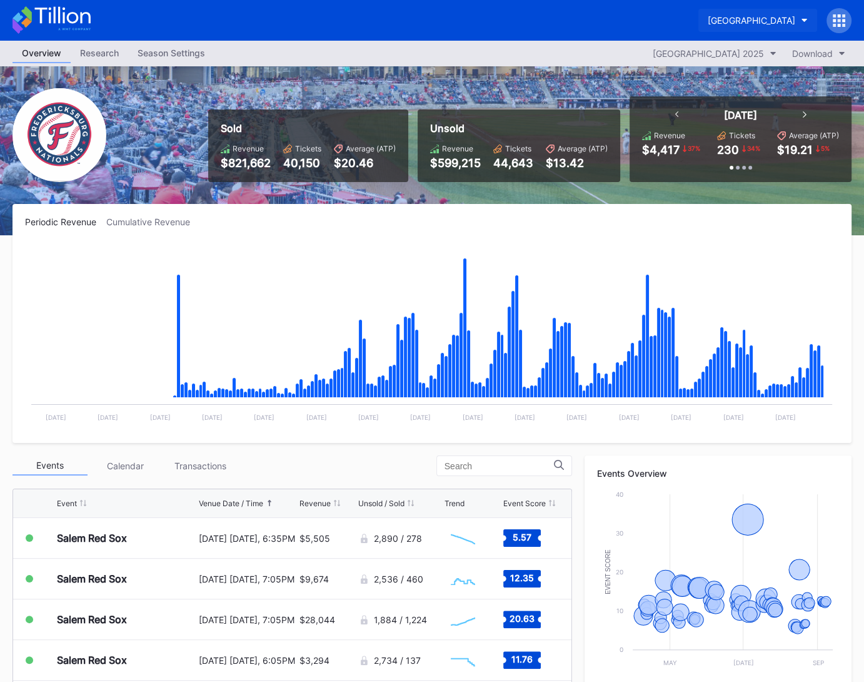
click at [744, 12] on button "[GEOGRAPHIC_DATA]" at bounding box center [758, 20] width 119 height 23
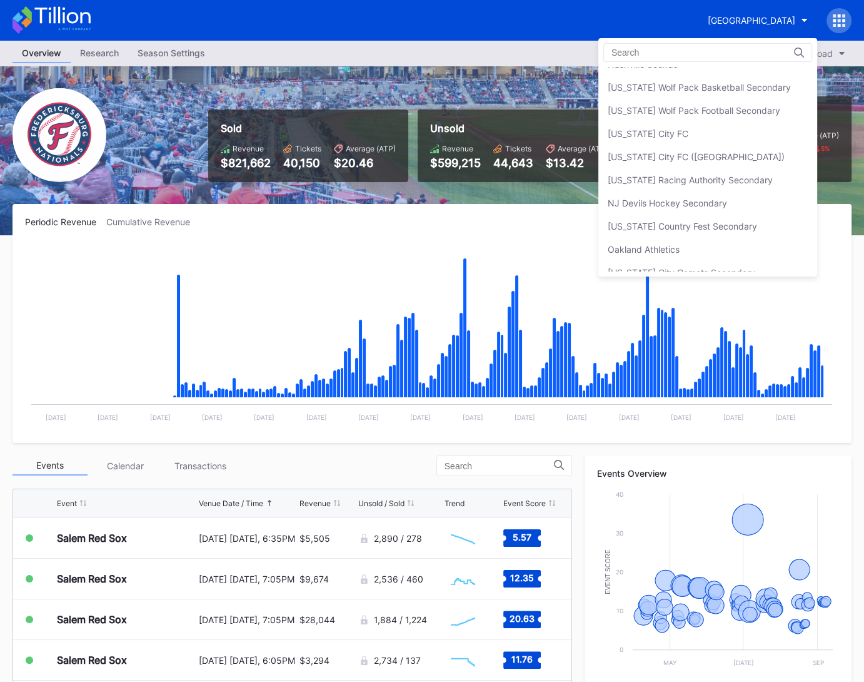
scroll to position [2354, 0]
click at [725, 172] on div "[US_STATE] Racing Authority Secondary" at bounding box center [690, 177] width 165 height 11
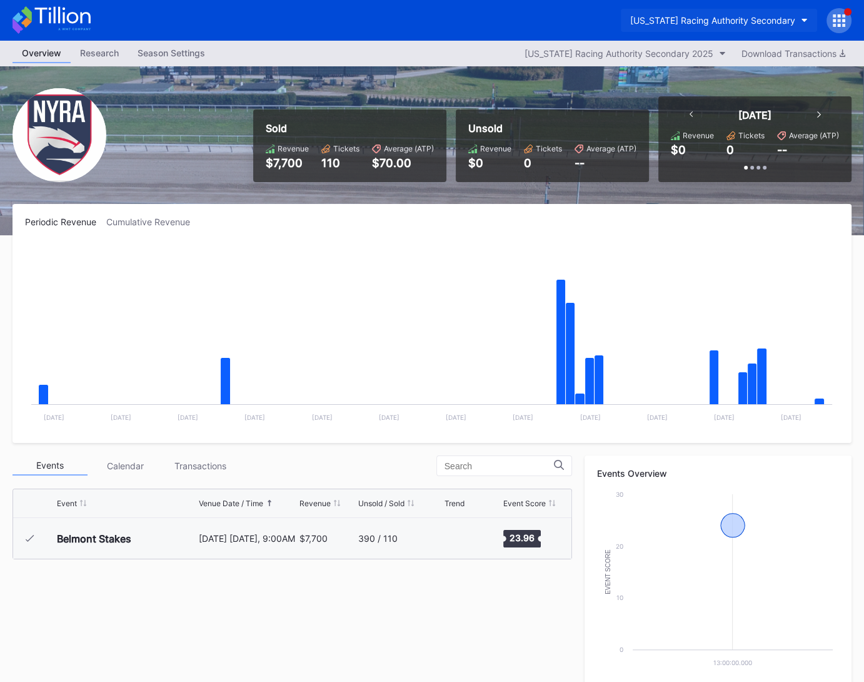
click at [722, 28] on button "[US_STATE] Racing Authority Secondary" at bounding box center [719, 20] width 196 height 23
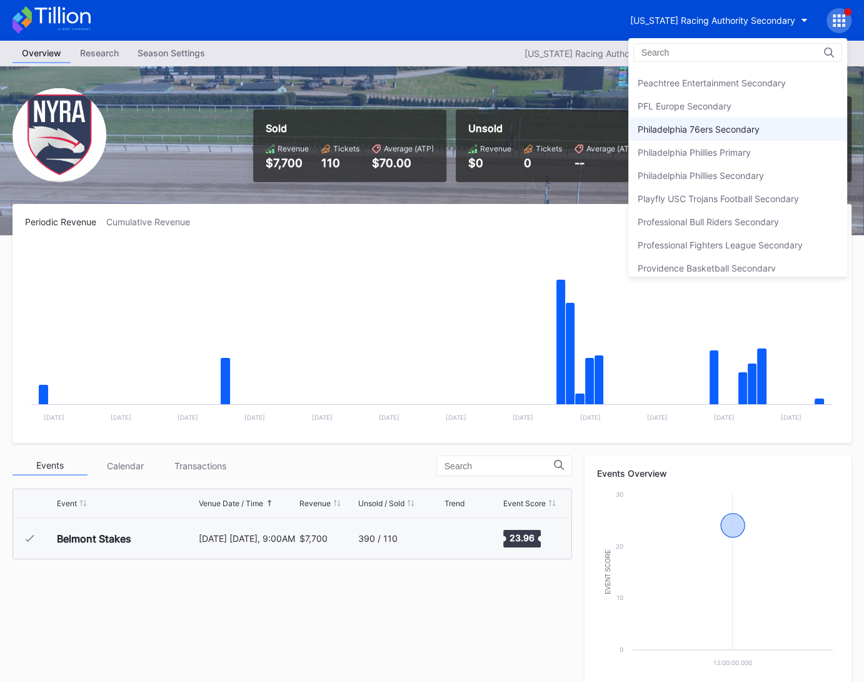
click at [704, 122] on div "Philadelphia 76ers Secondary" at bounding box center [738, 129] width 219 height 23
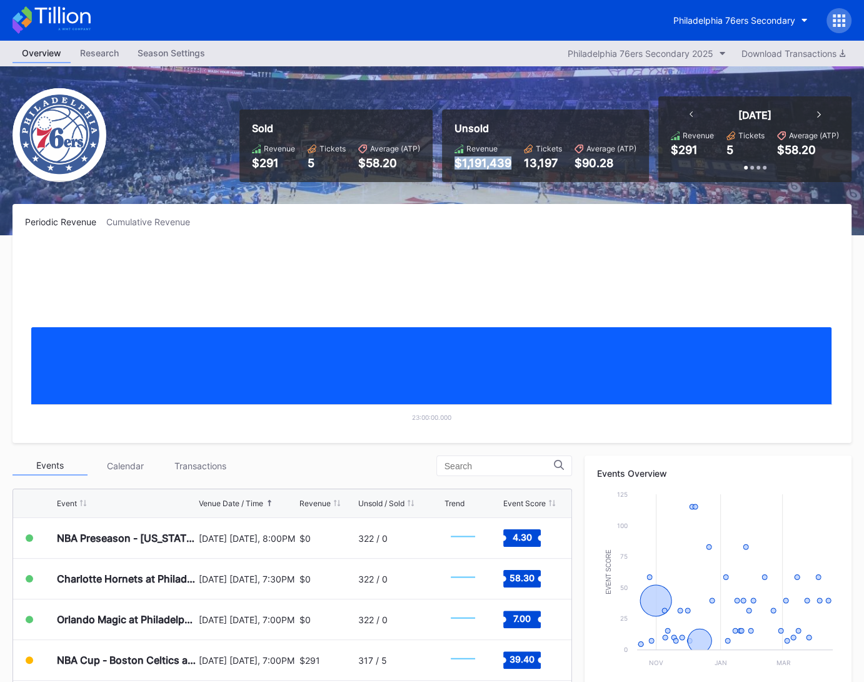
drag, startPoint x: 453, startPoint y: 163, endPoint x: 538, endPoint y: 163, distance: 85.1
click at [538, 163] on div "Unsold Revenue $1,191,439 Tickets 13,197 Average (ATP) $90.28" at bounding box center [545, 145] width 207 height 73
click at [449, 253] on rect "Chart title" at bounding box center [432, 337] width 814 height 188
click at [390, 246] on rect "Chart title" at bounding box center [432, 337] width 814 height 188
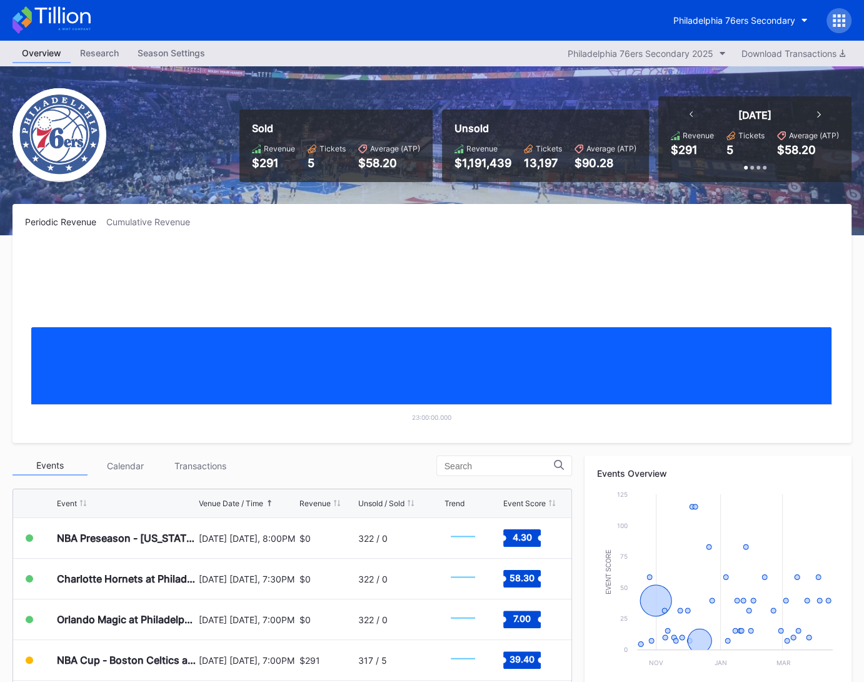
click at [372, 163] on div "$58.20" at bounding box center [389, 162] width 62 height 13
